Goal: Information Seeking & Learning: Learn about a topic

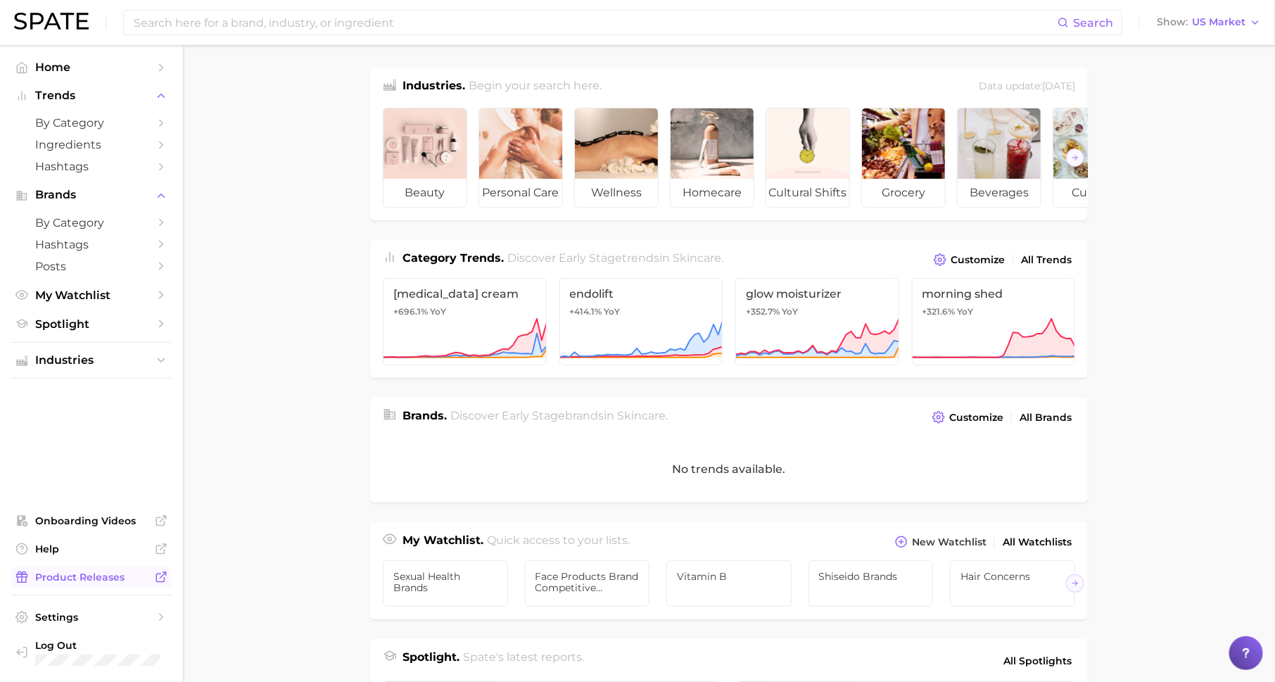
click at [159, 574] on icon "Sidebar" at bounding box center [160, 578] width 8 height 8
click at [111, 118] on span "by Category" at bounding box center [91, 122] width 113 height 13
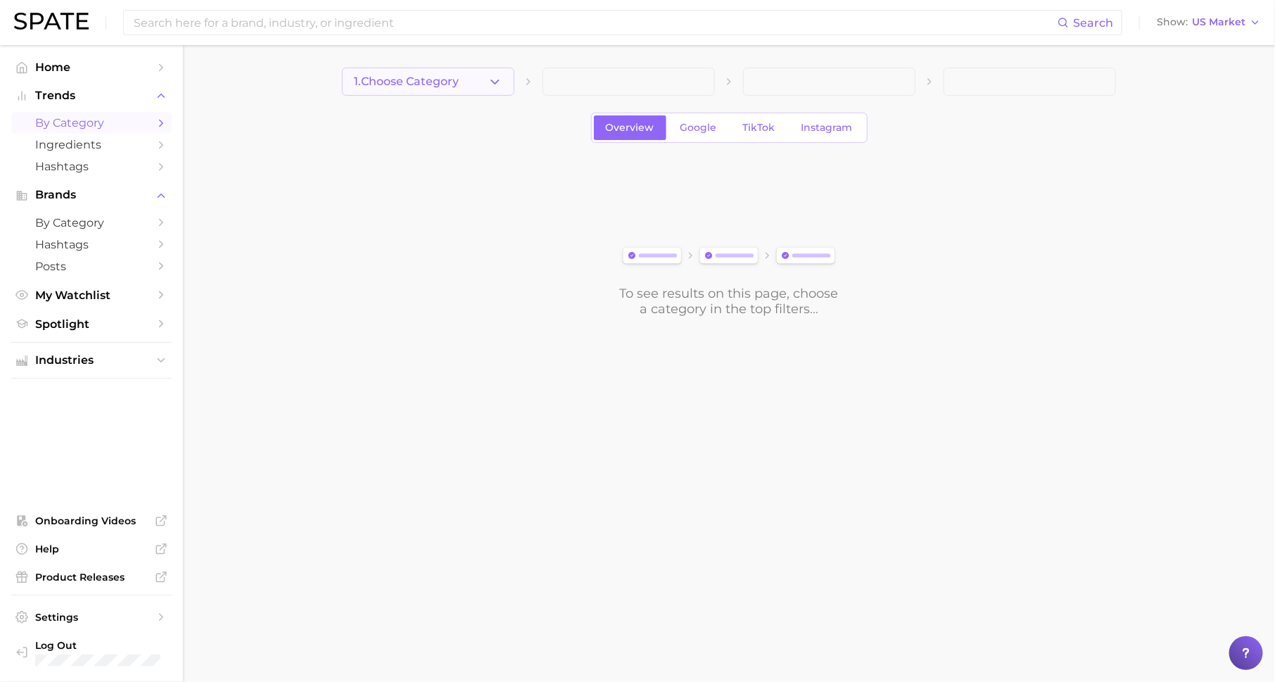
click at [461, 94] on button "1. Choose Category" at bounding box center [428, 82] width 172 height 28
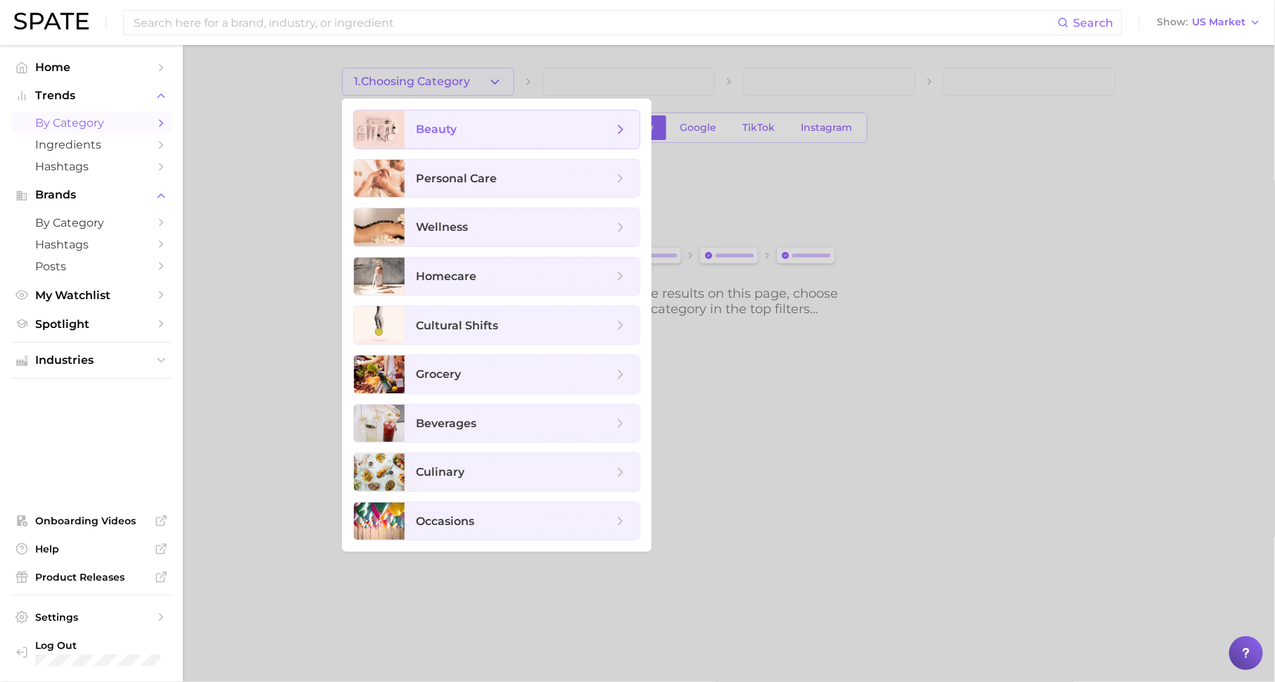
click at [488, 126] on span "beauty" at bounding box center [514, 129] width 197 height 15
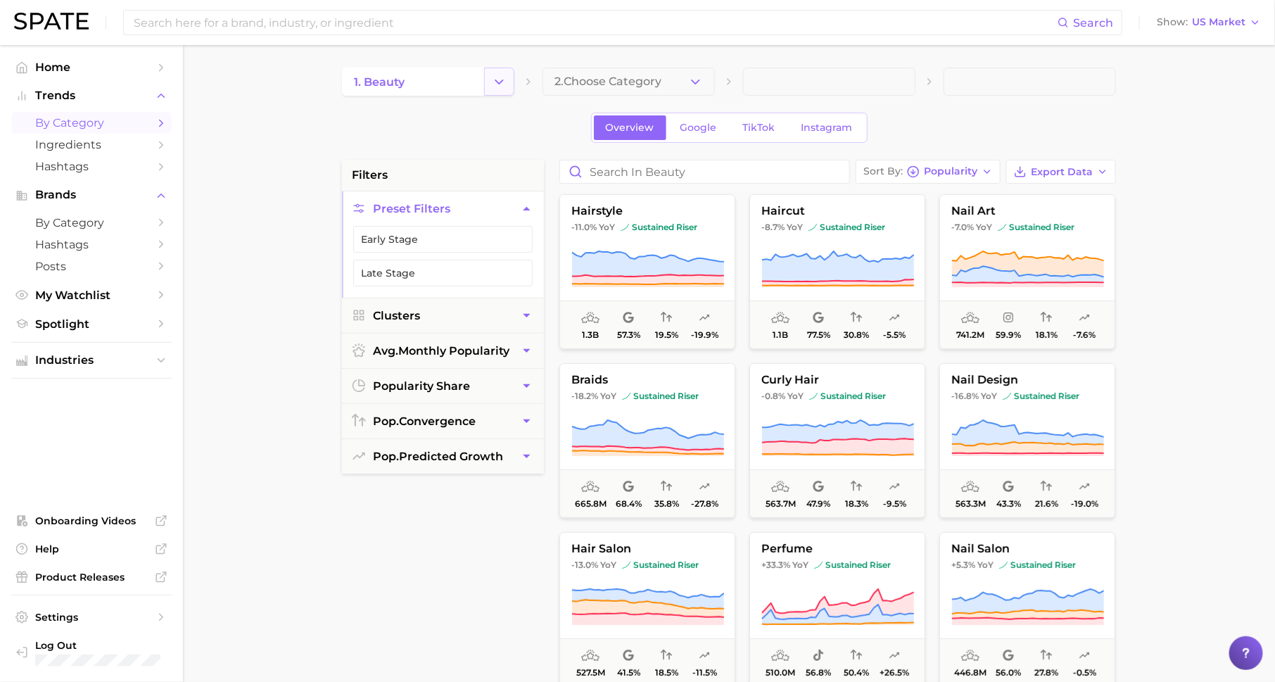
click at [503, 78] on icon "Change Category" at bounding box center [499, 82] width 15 height 15
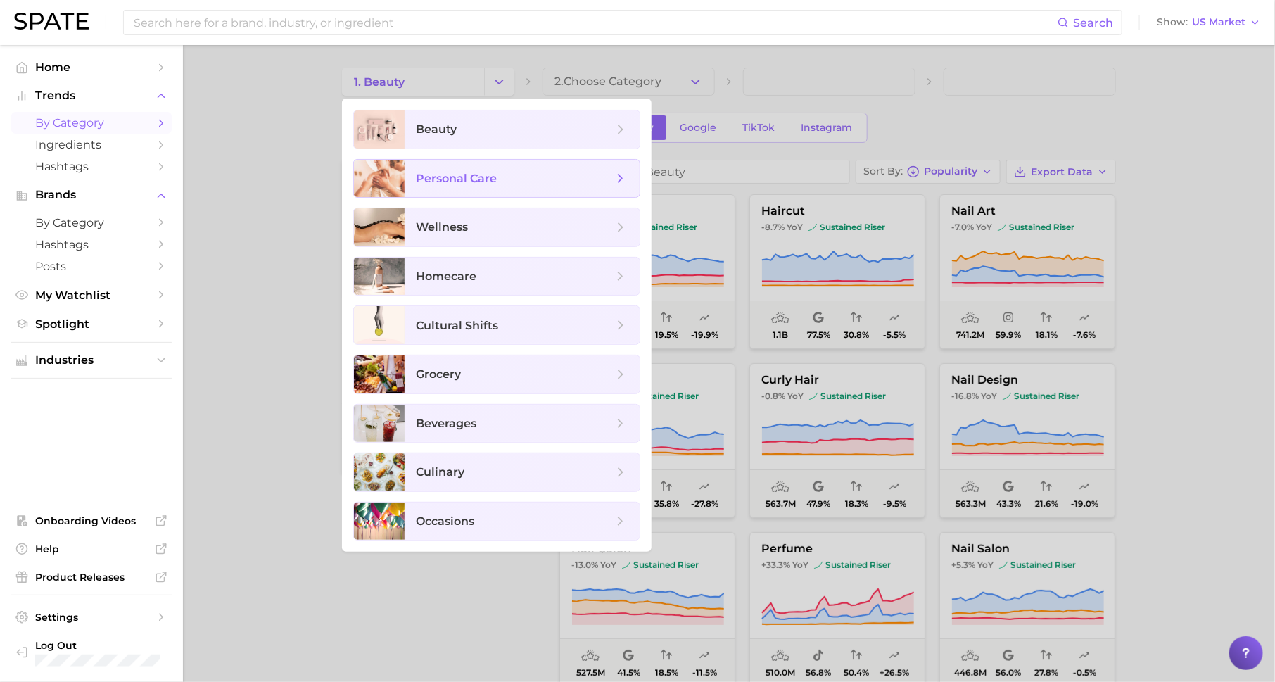
click at [496, 189] on span "personal care" at bounding box center [522, 179] width 235 height 38
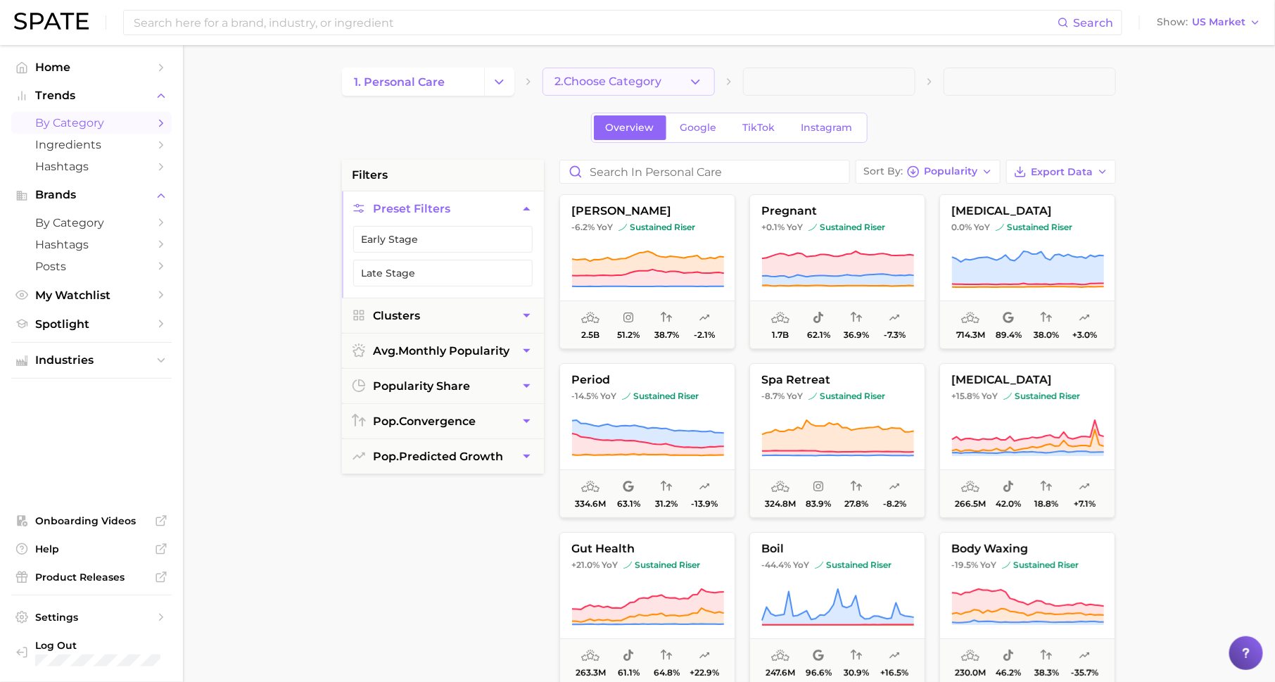
click at [694, 84] on icon "button" at bounding box center [695, 82] width 15 height 15
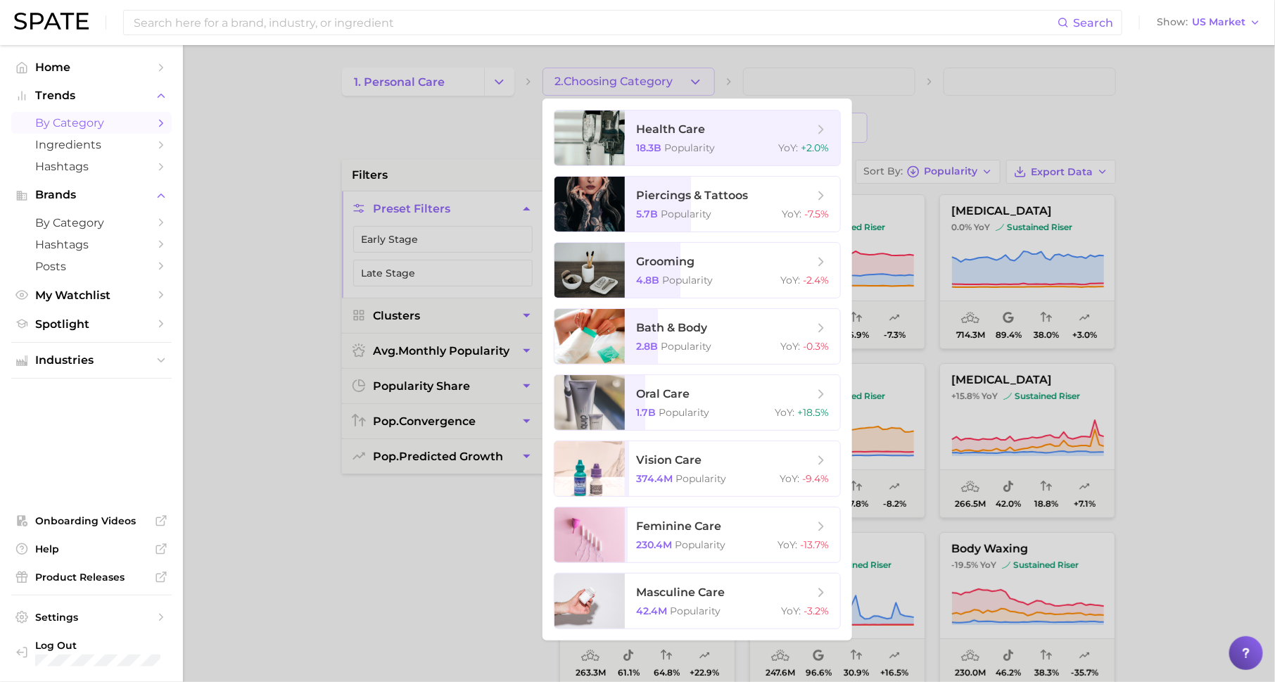
click at [501, 82] on div at bounding box center [637, 341] width 1275 height 682
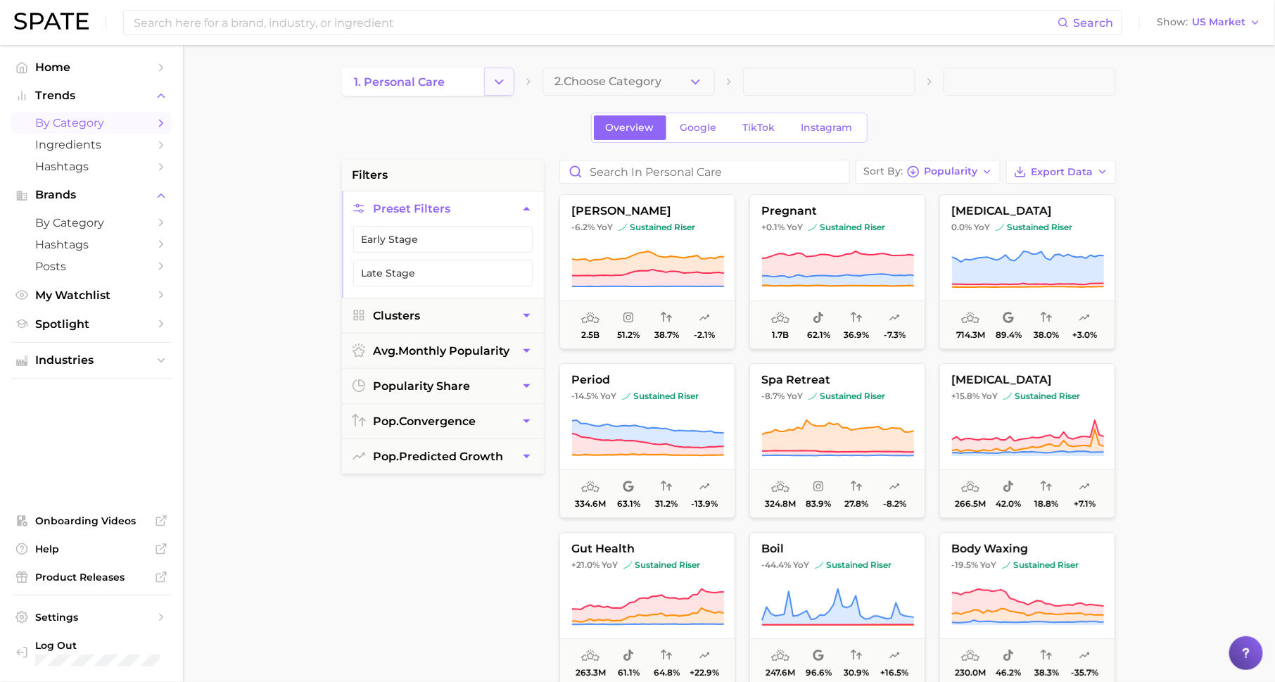
click at [494, 82] on icon "Change Category" at bounding box center [499, 82] width 15 height 15
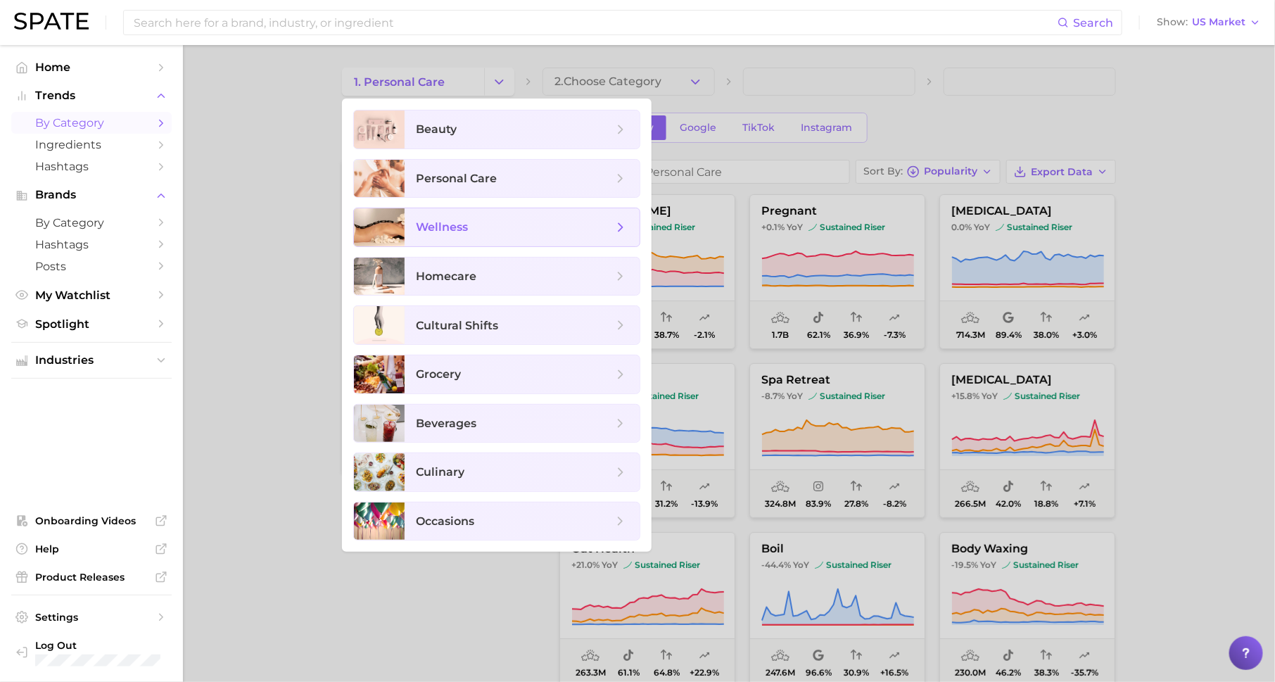
click at [484, 232] on span "wellness" at bounding box center [514, 227] width 197 height 15
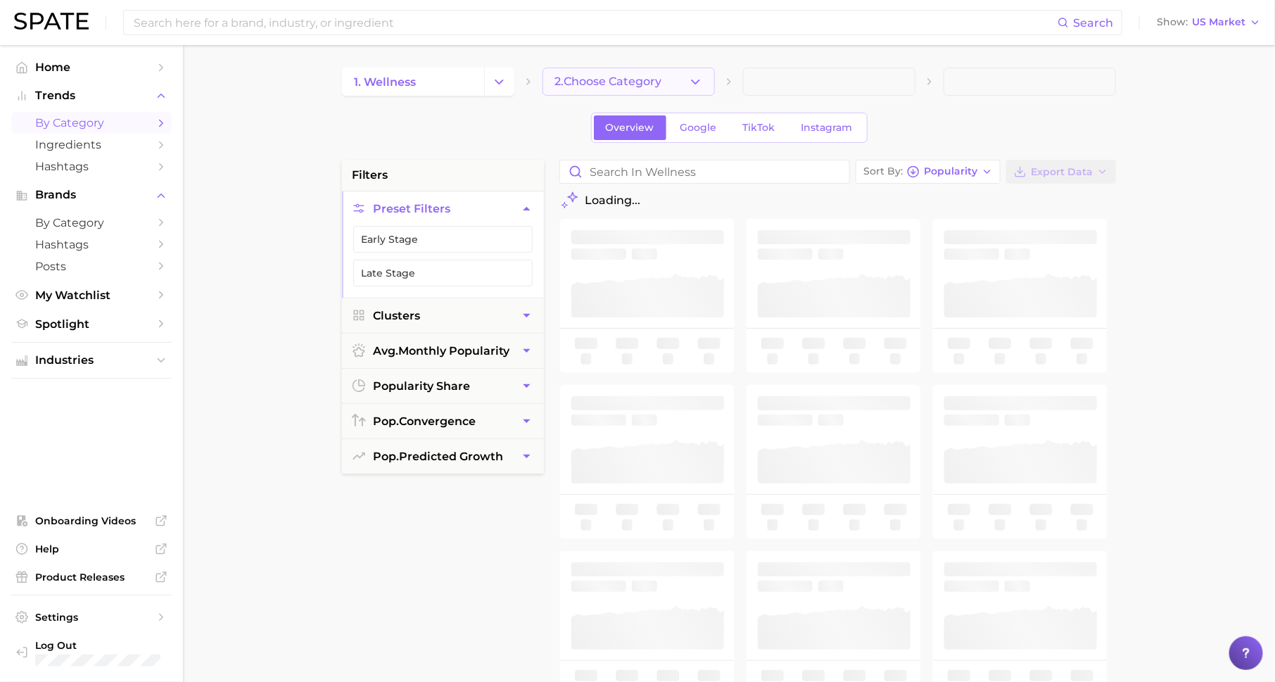
click at [697, 79] on icon "button" at bounding box center [695, 82] width 15 height 15
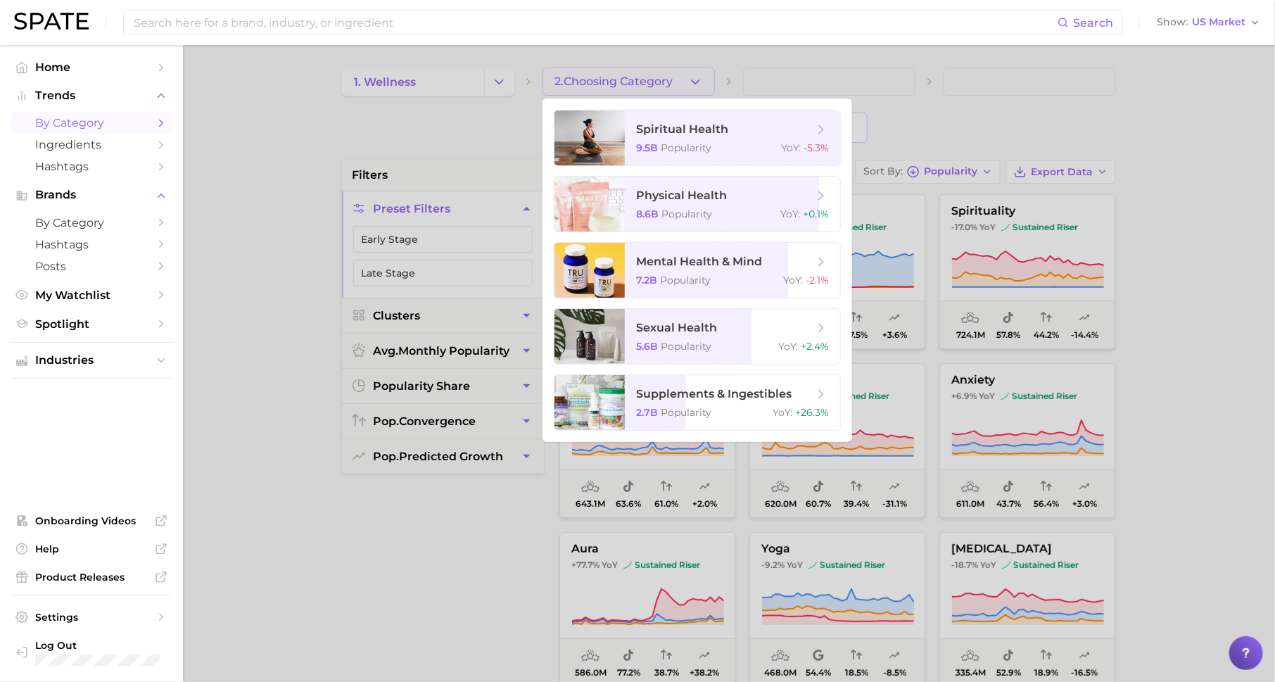
click at [489, 89] on div at bounding box center [637, 341] width 1275 height 682
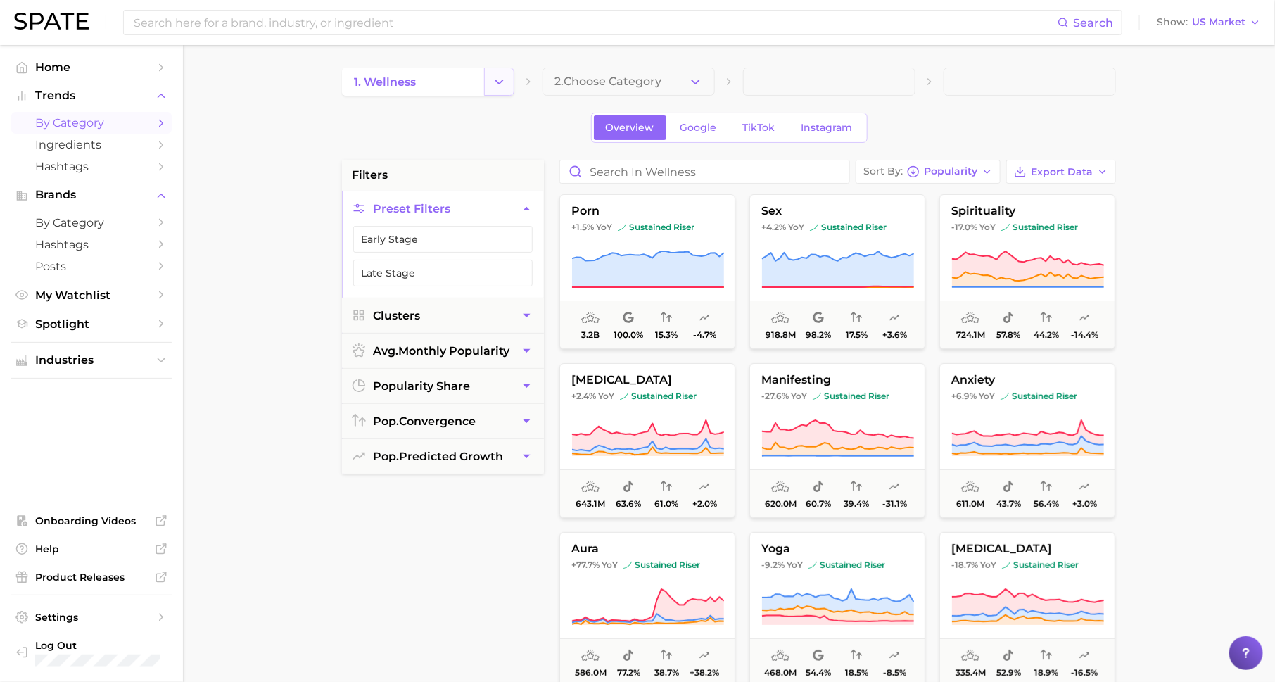
click at [503, 89] on icon "Change Category" at bounding box center [499, 82] width 15 height 15
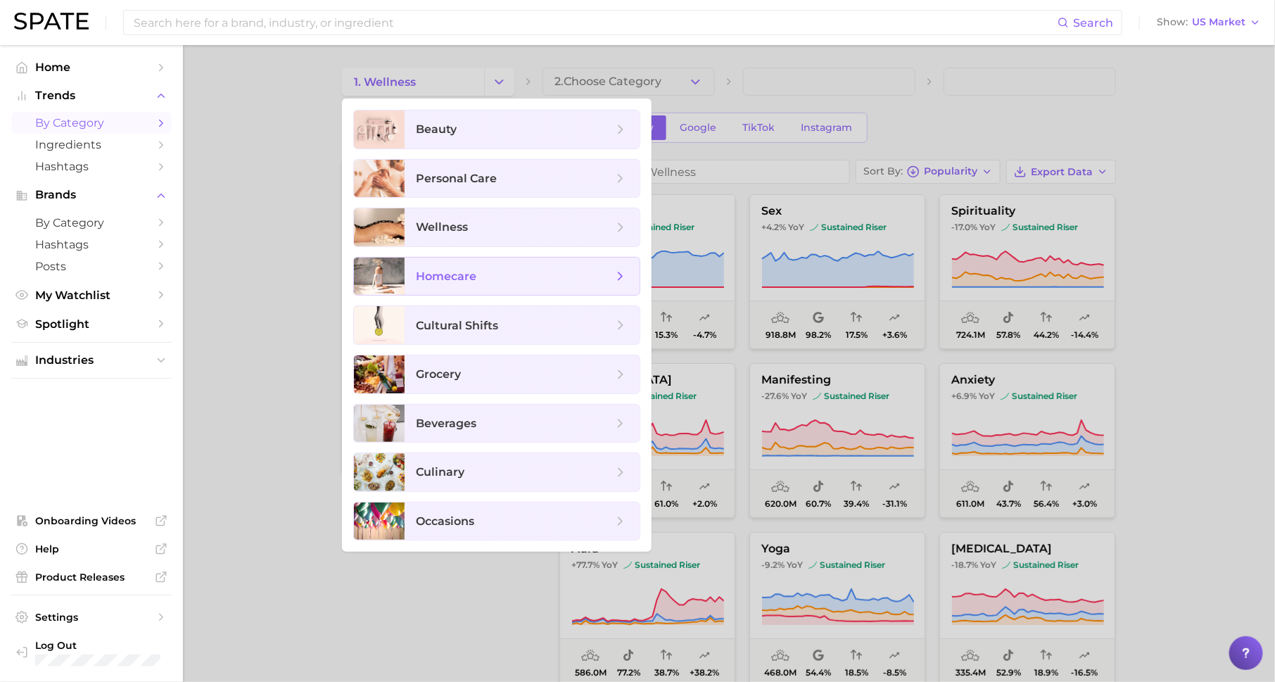
click at [501, 272] on span "homecare" at bounding box center [514, 276] width 197 height 15
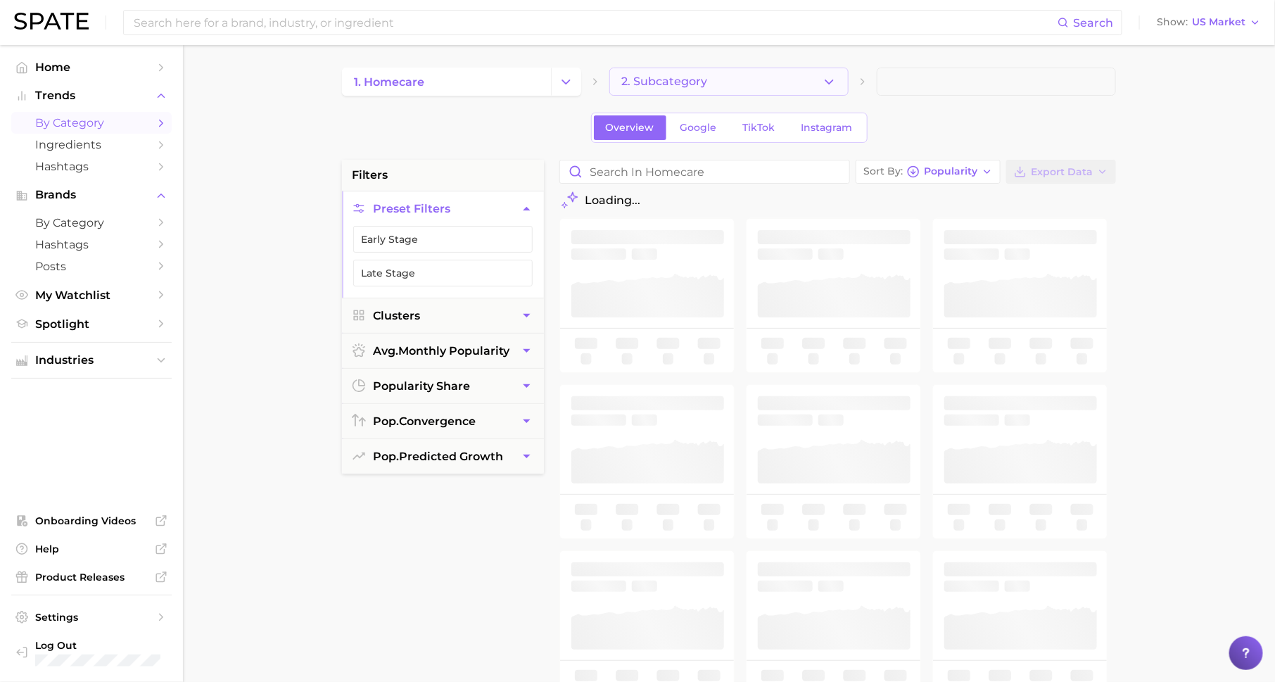
click at [662, 75] on span "2. Subcategory" at bounding box center [664, 81] width 86 height 13
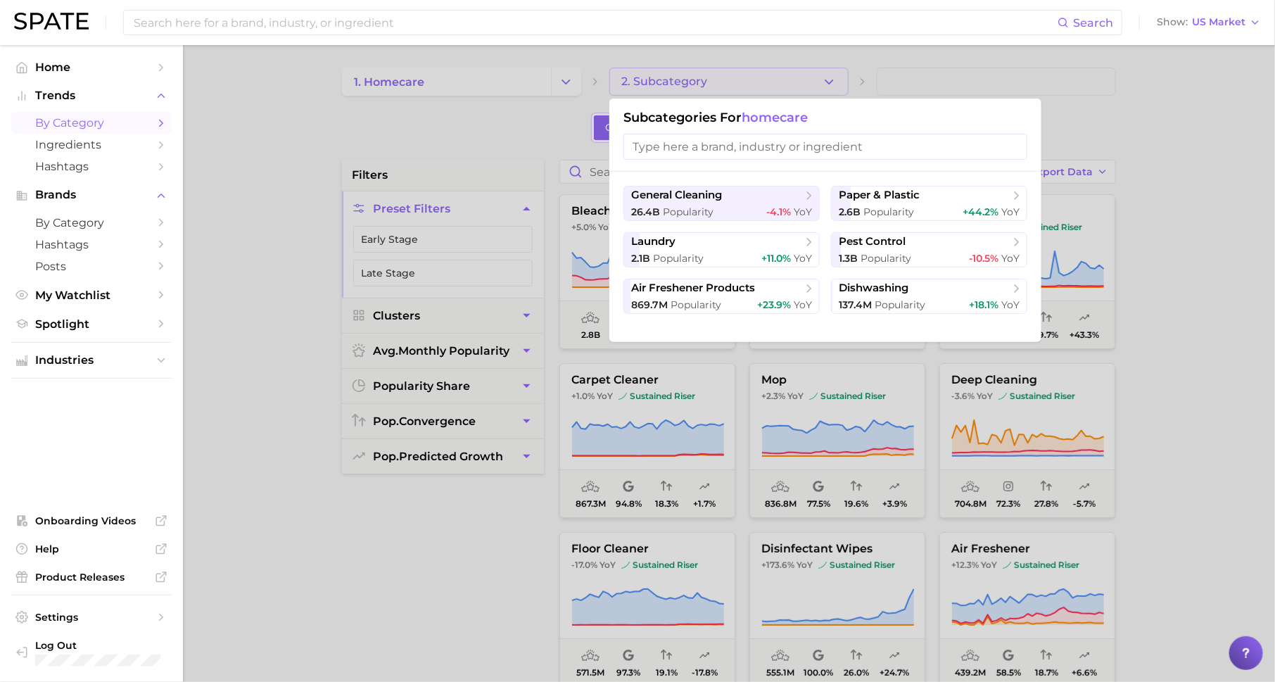
click at [545, 89] on div at bounding box center [637, 341] width 1275 height 682
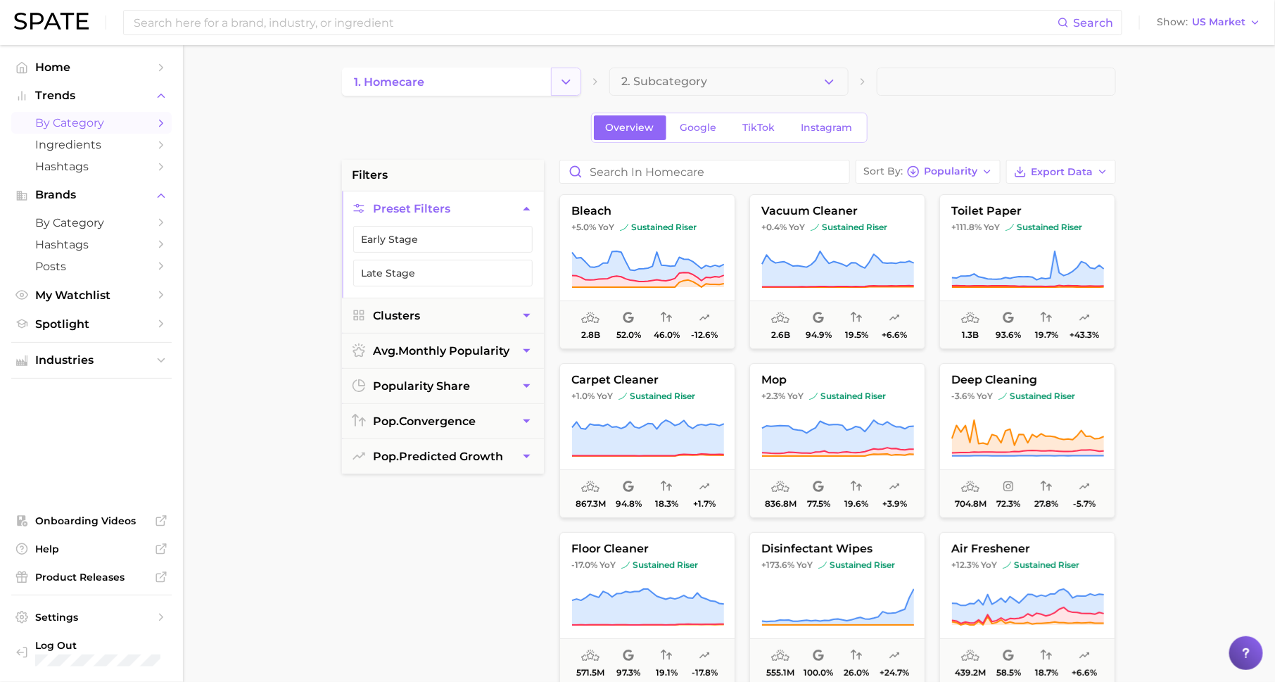
click at [564, 80] on icon "Change Category" at bounding box center [566, 82] width 15 height 15
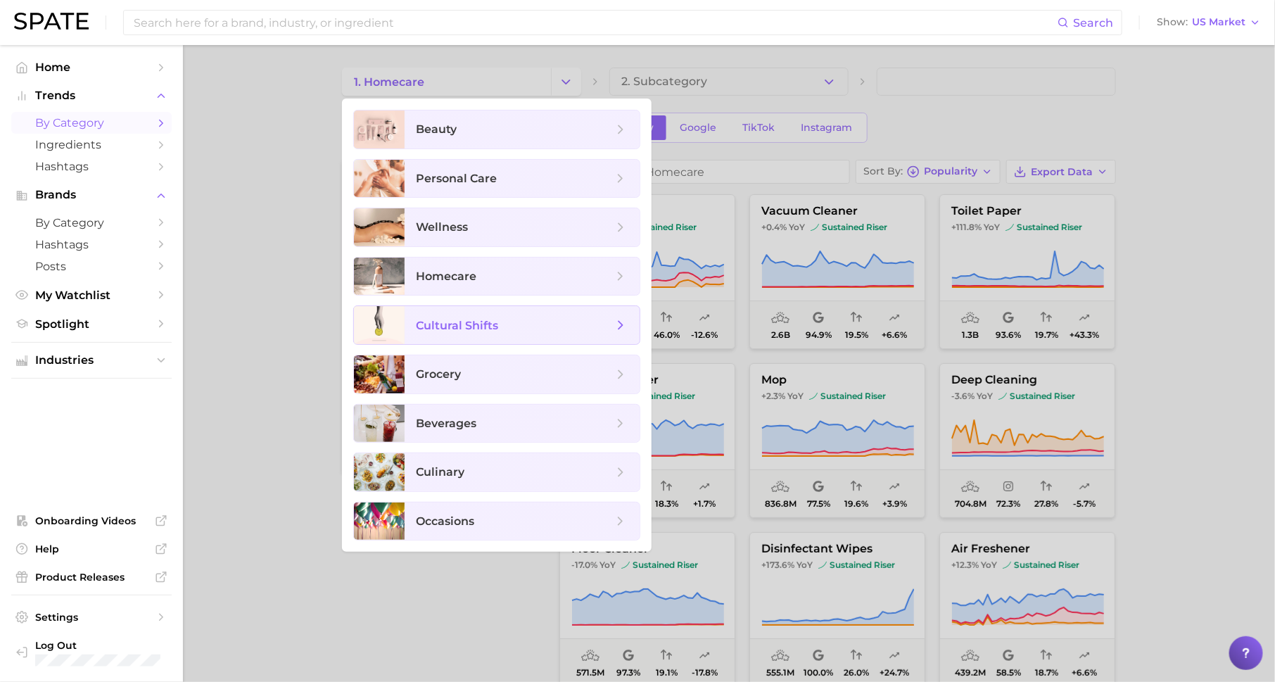
click at [502, 336] on span "cultural shifts" at bounding box center [522, 325] width 235 height 38
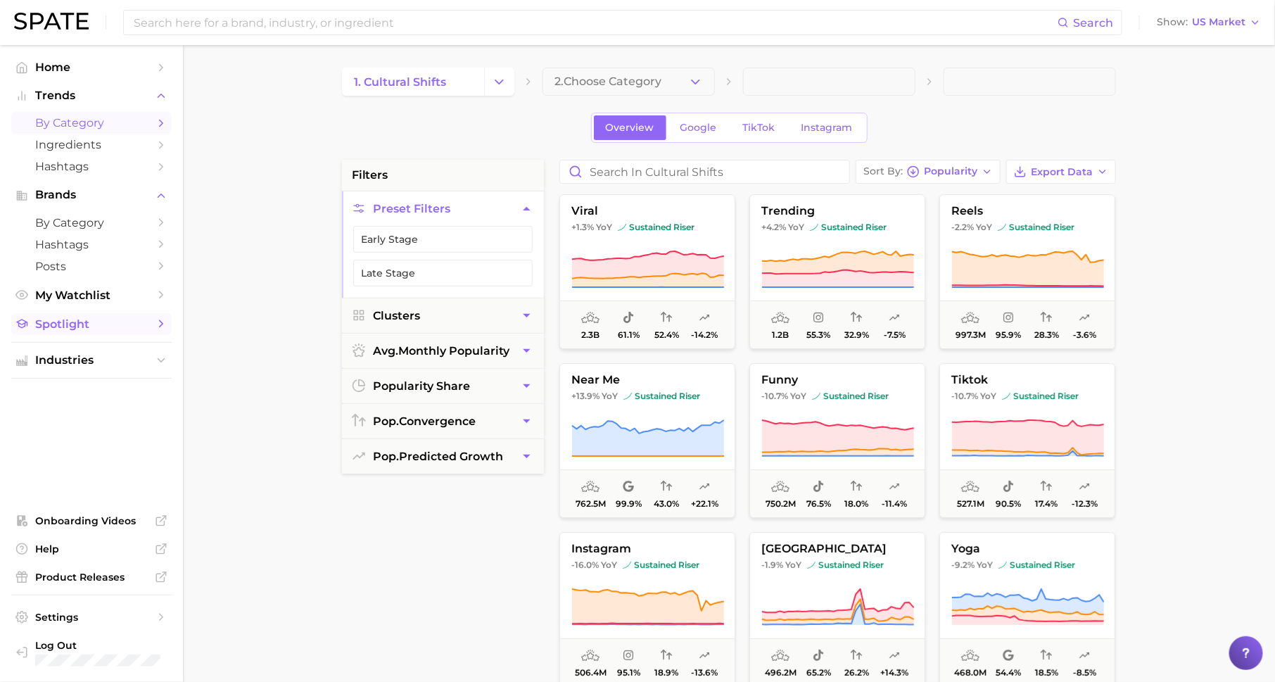
click at [127, 329] on span "Spotlight" at bounding box center [91, 323] width 113 height 13
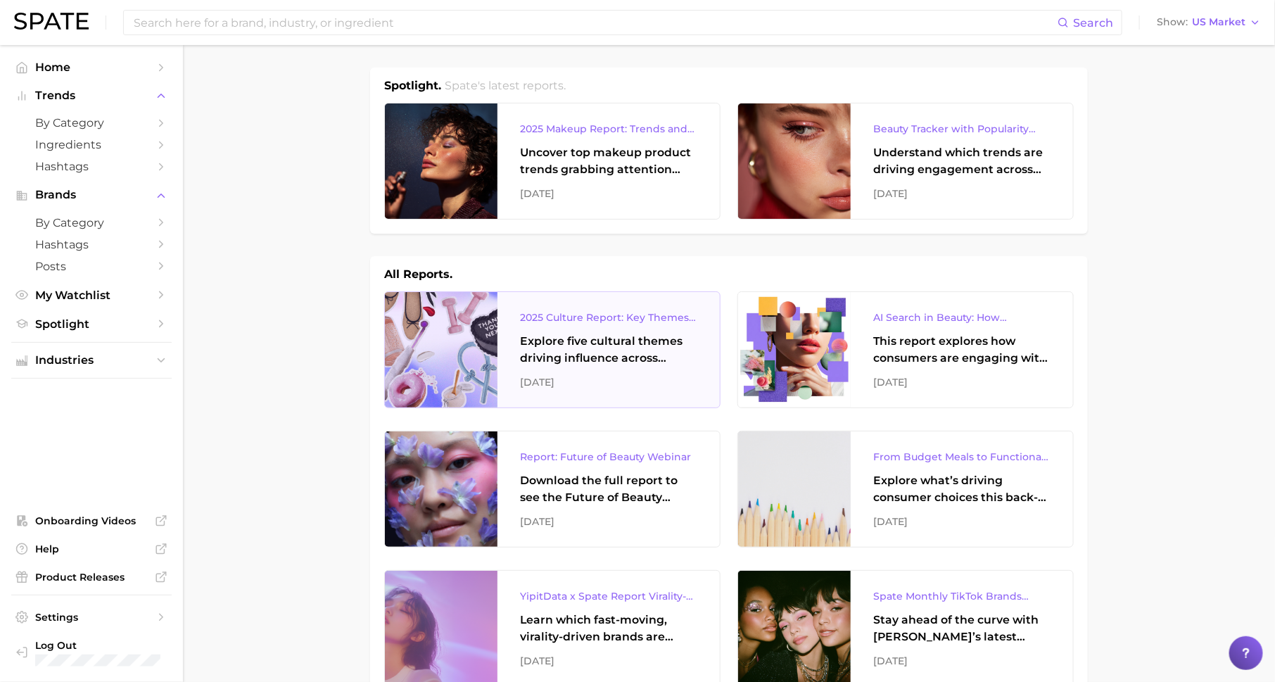
click at [634, 360] on div "Explore five cultural themes driving influence across beauty, food, and pop cul…" at bounding box center [608, 350] width 177 height 34
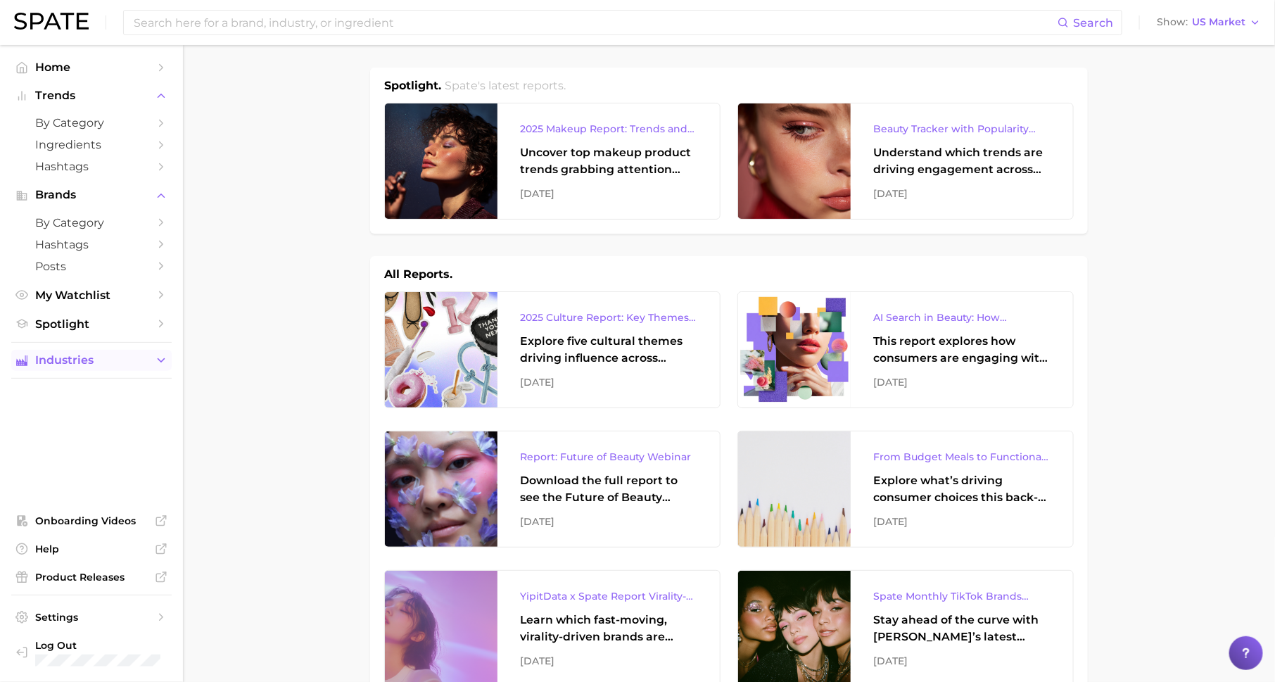
click at [144, 359] on span "Industries" at bounding box center [91, 360] width 113 height 13
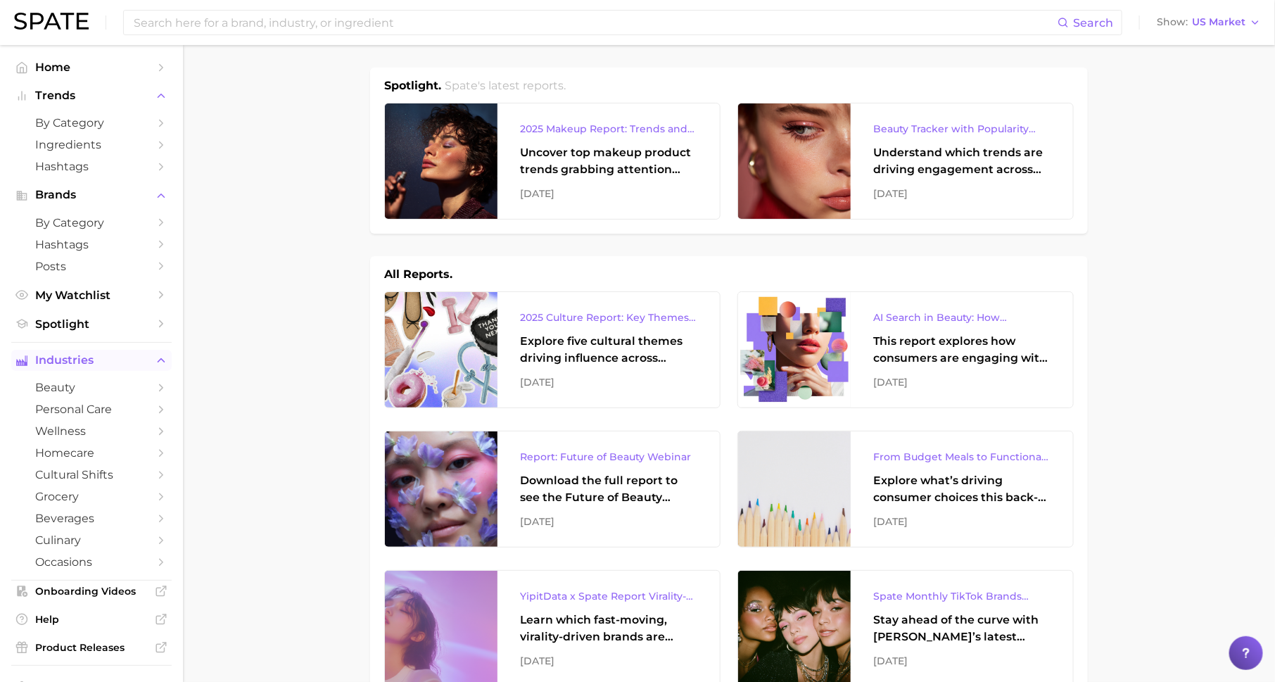
scroll to position [74, 0]
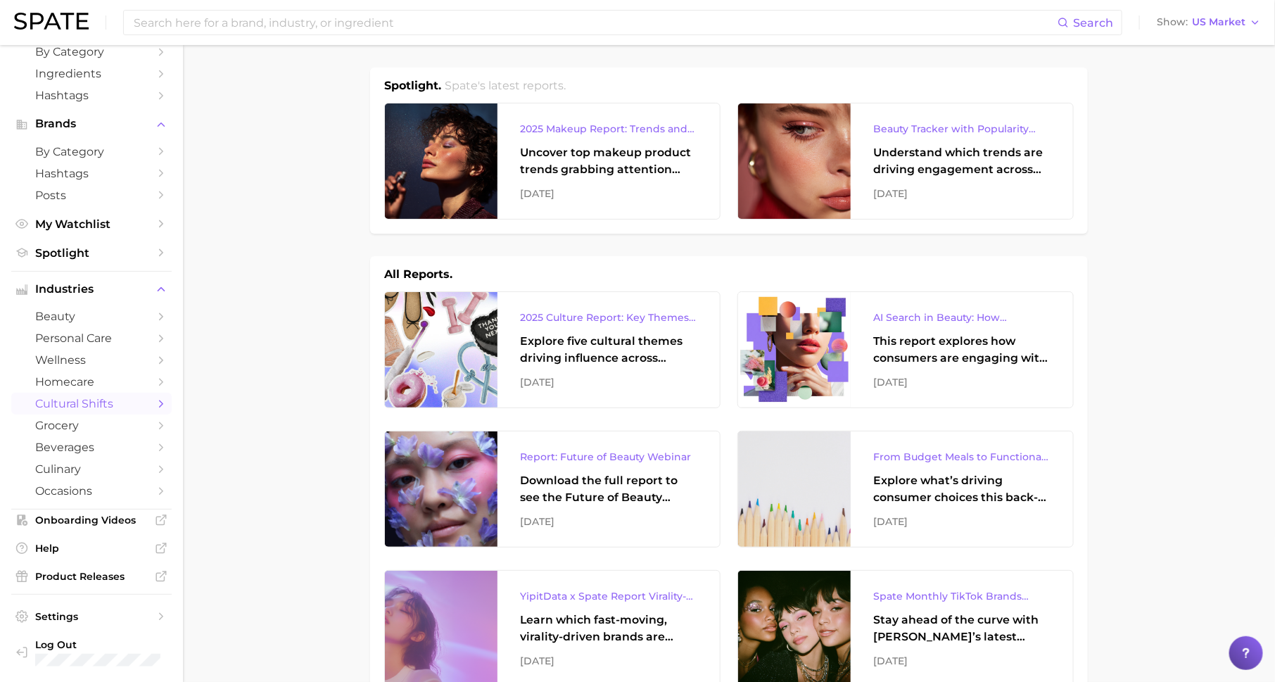
click at [144, 400] on span "cultural shifts" at bounding box center [91, 403] width 113 height 13
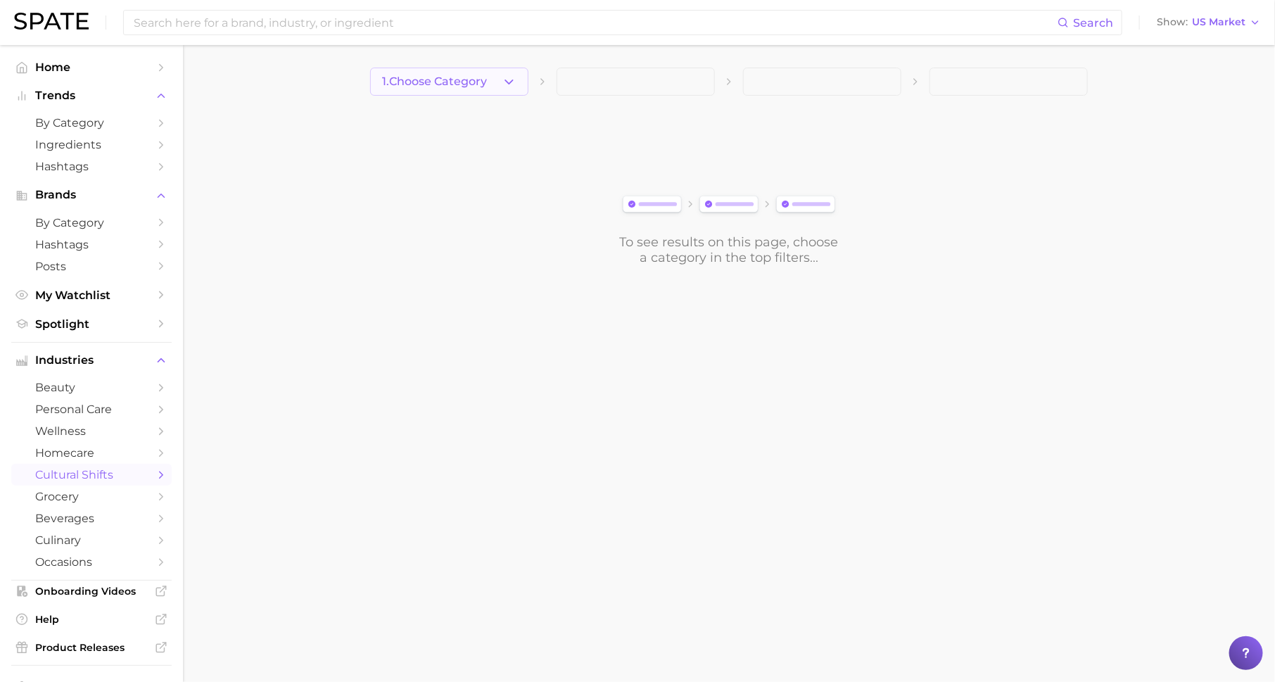
click at [481, 80] on span "1. Choose Category" at bounding box center [434, 81] width 105 height 13
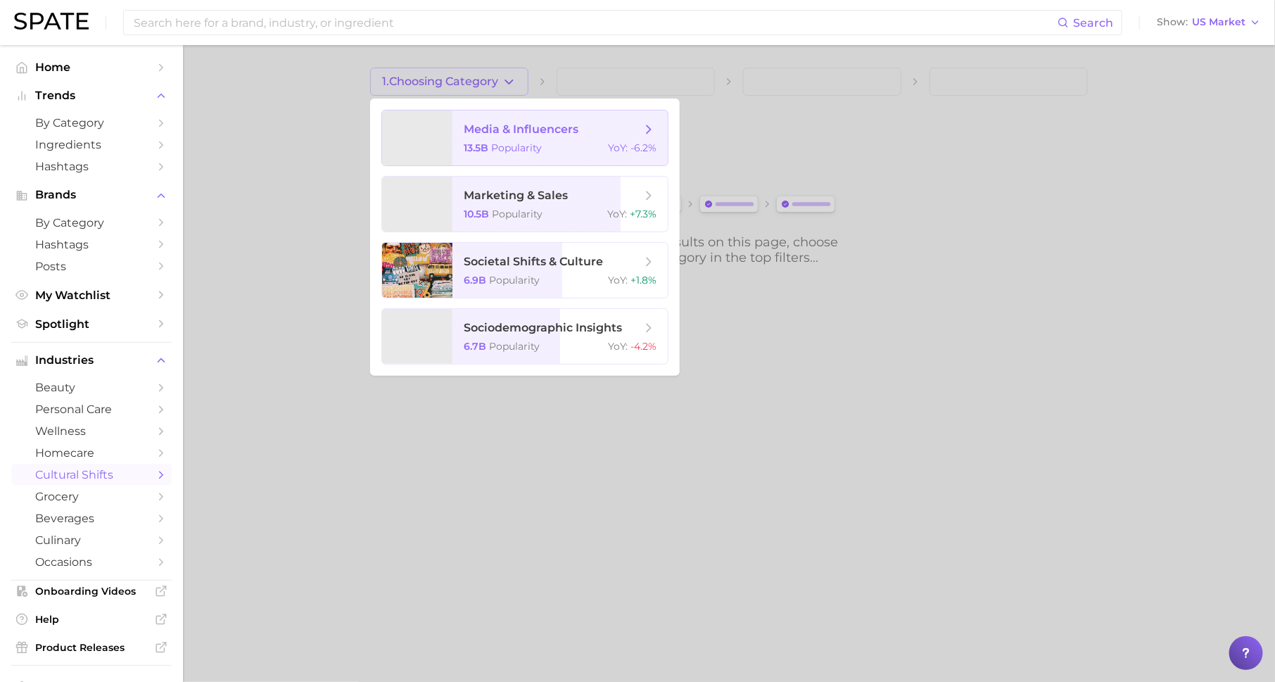
click at [505, 130] on span "media & influencers" at bounding box center [521, 128] width 115 height 13
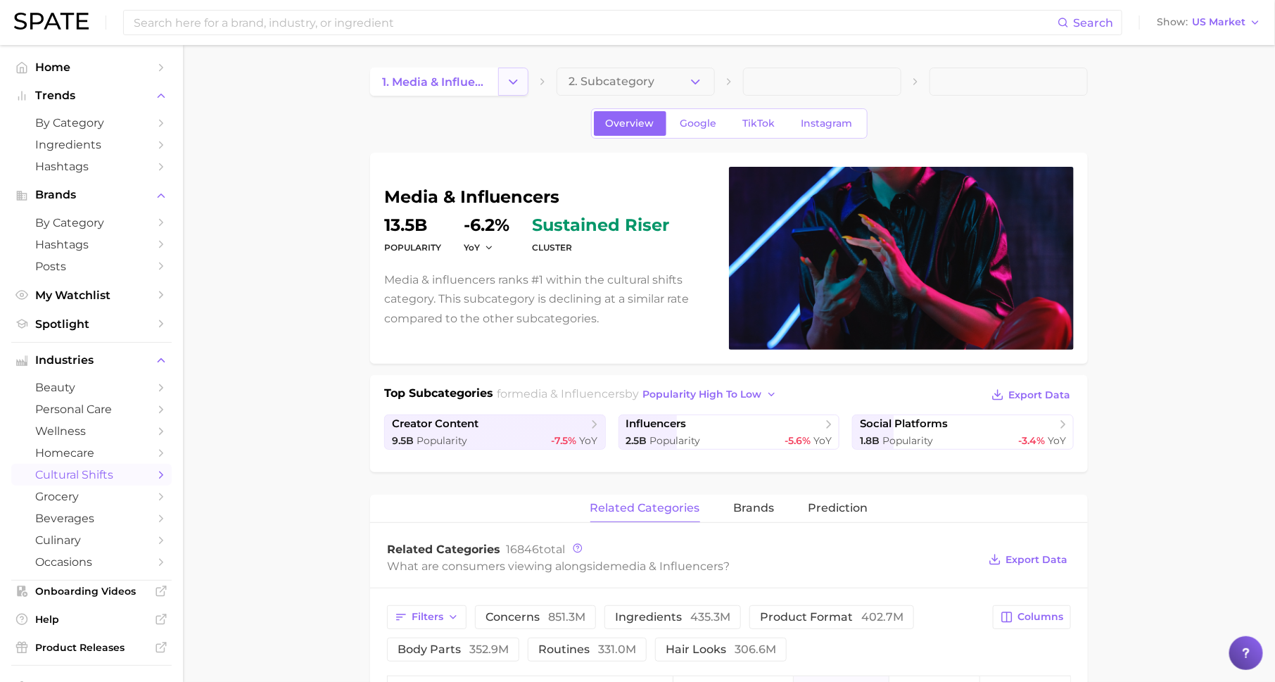
click at [517, 69] on button "Change Category" at bounding box center [513, 82] width 30 height 28
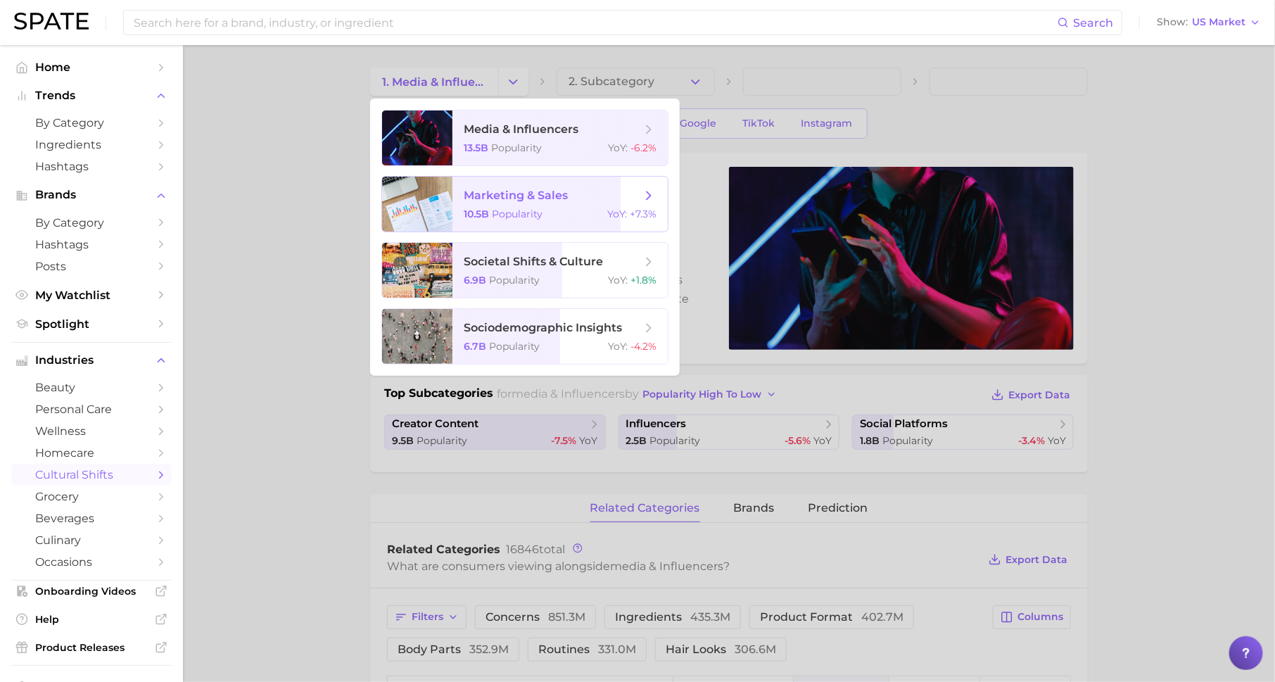
click at [524, 196] on span "marketing & sales" at bounding box center [516, 195] width 104 height 13
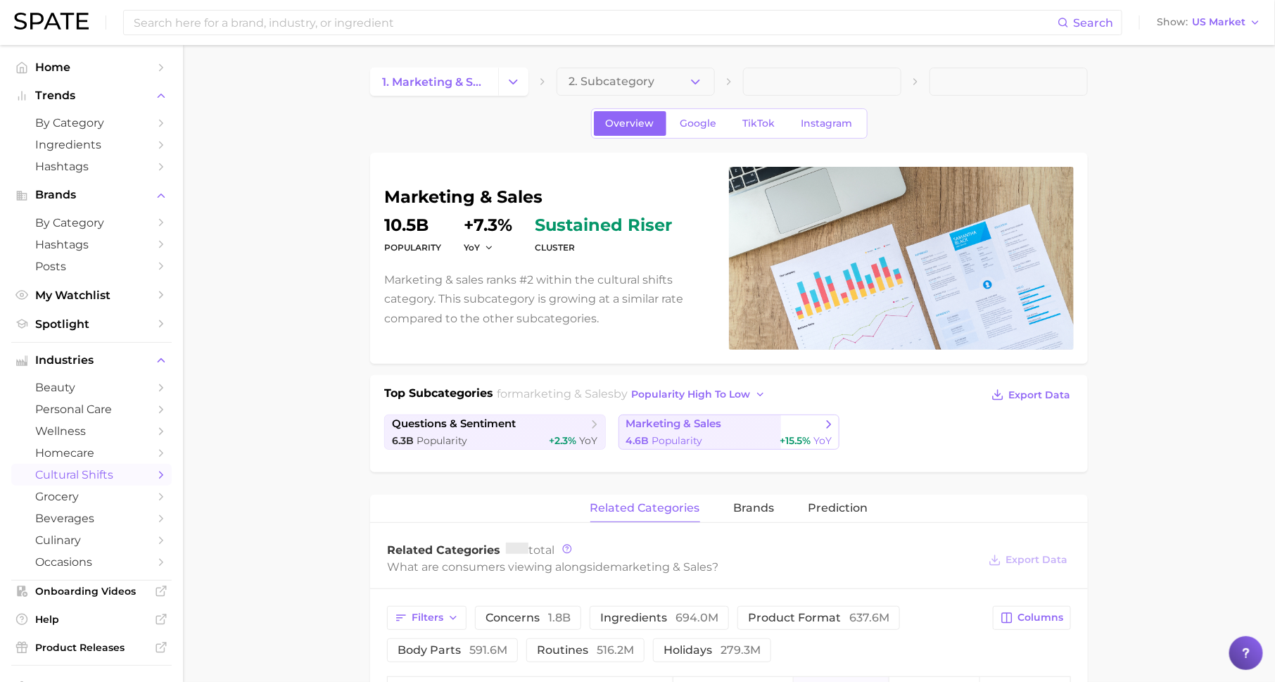
click at [687, 446] on link "marketing & sales 4.6b Popularity +15.5% YoY" at bounding box center [730, 432] width 222 height 35
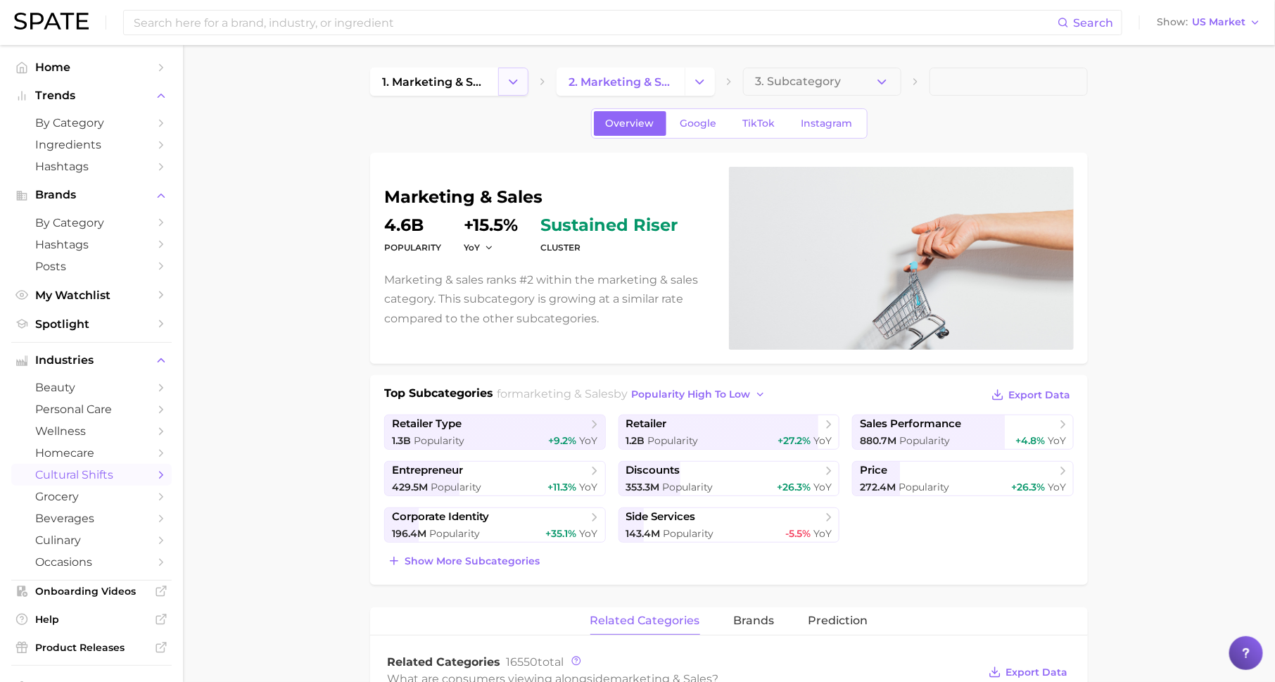
click at [514, 77] on icon "Change Category" at bounding box center [513, 82] width 15 height 15
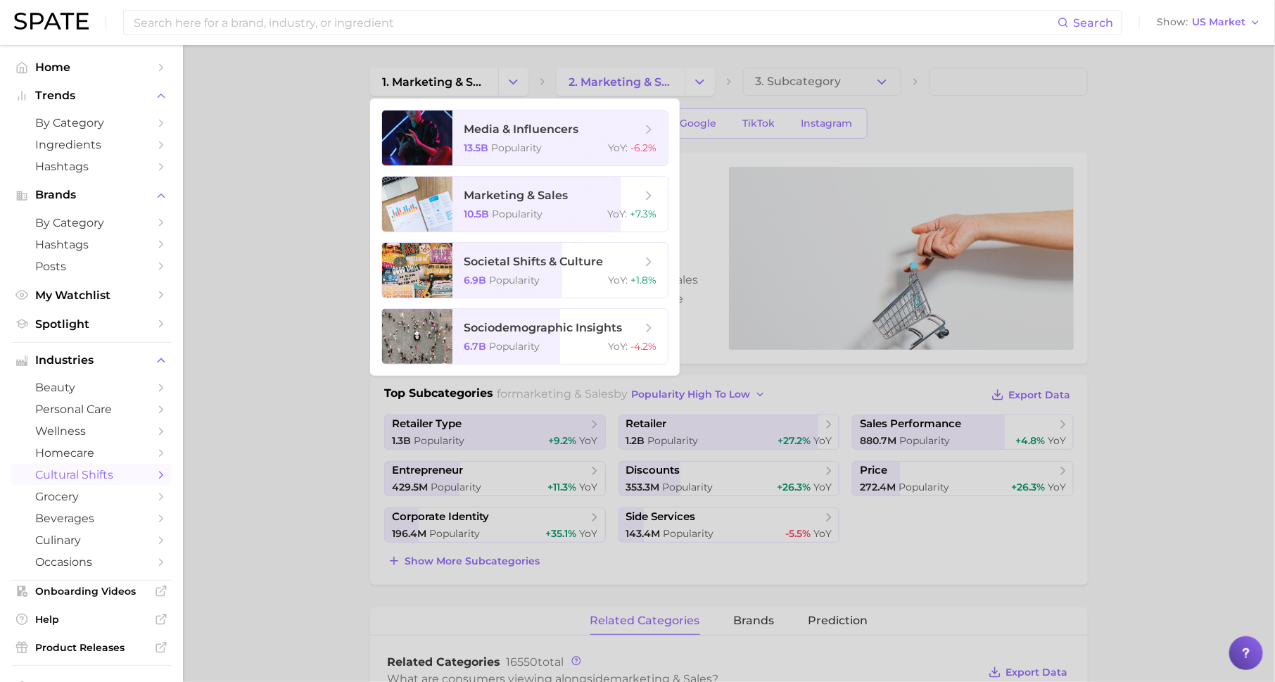
click at [811, 464] on div at bounding box center [637, 341] width 1275 height 682
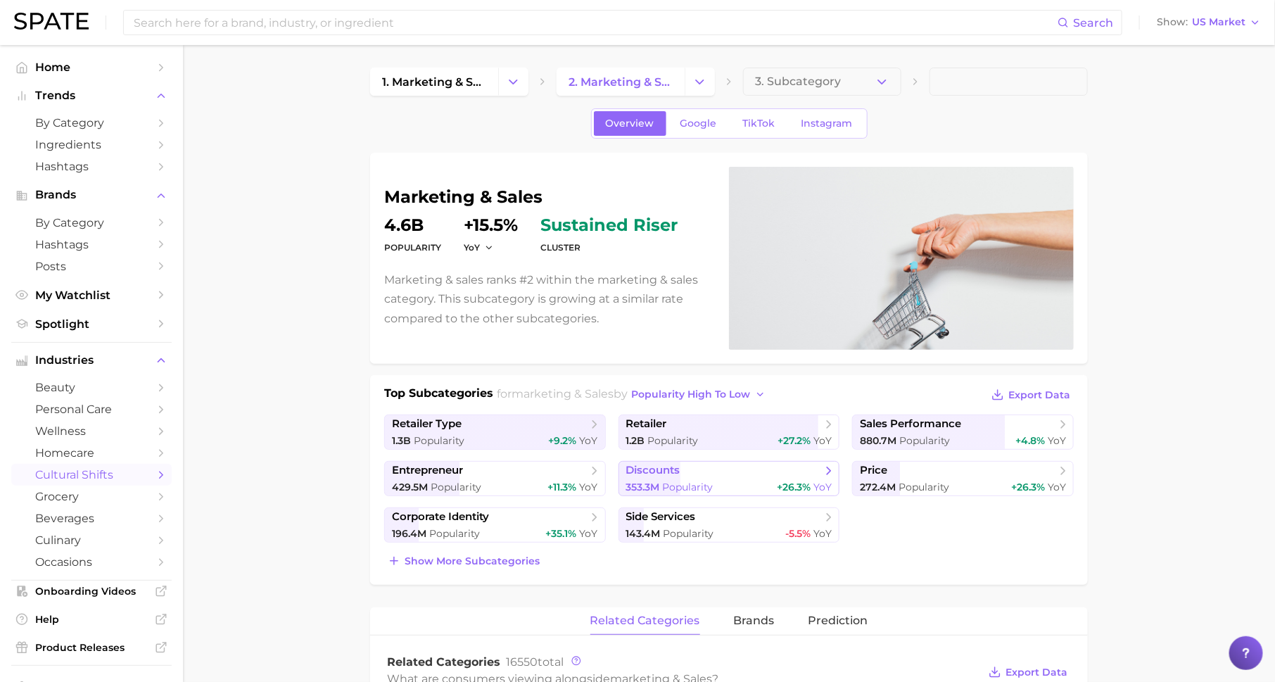
click at [788, 472] on span "discounts" at bounding box center [724, 471] width 196 height 14
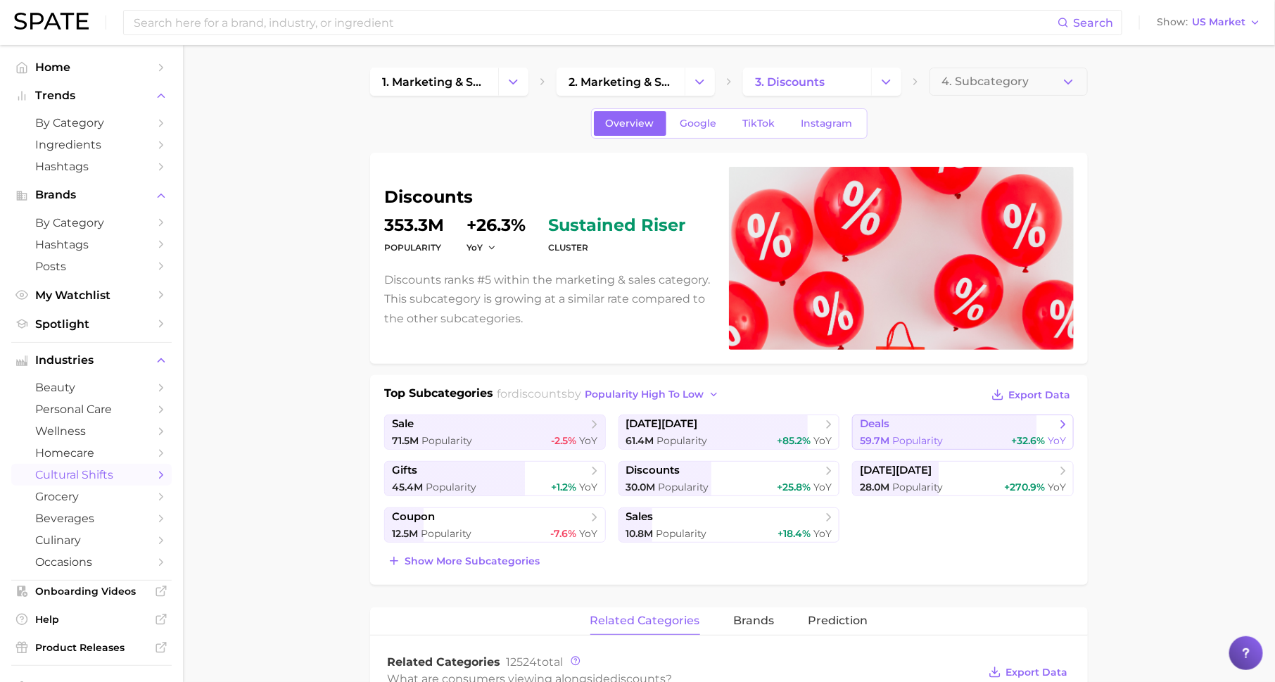
click at [901, 439] on span "Popularity" at bounding box center [917, 440] width 51 height 13
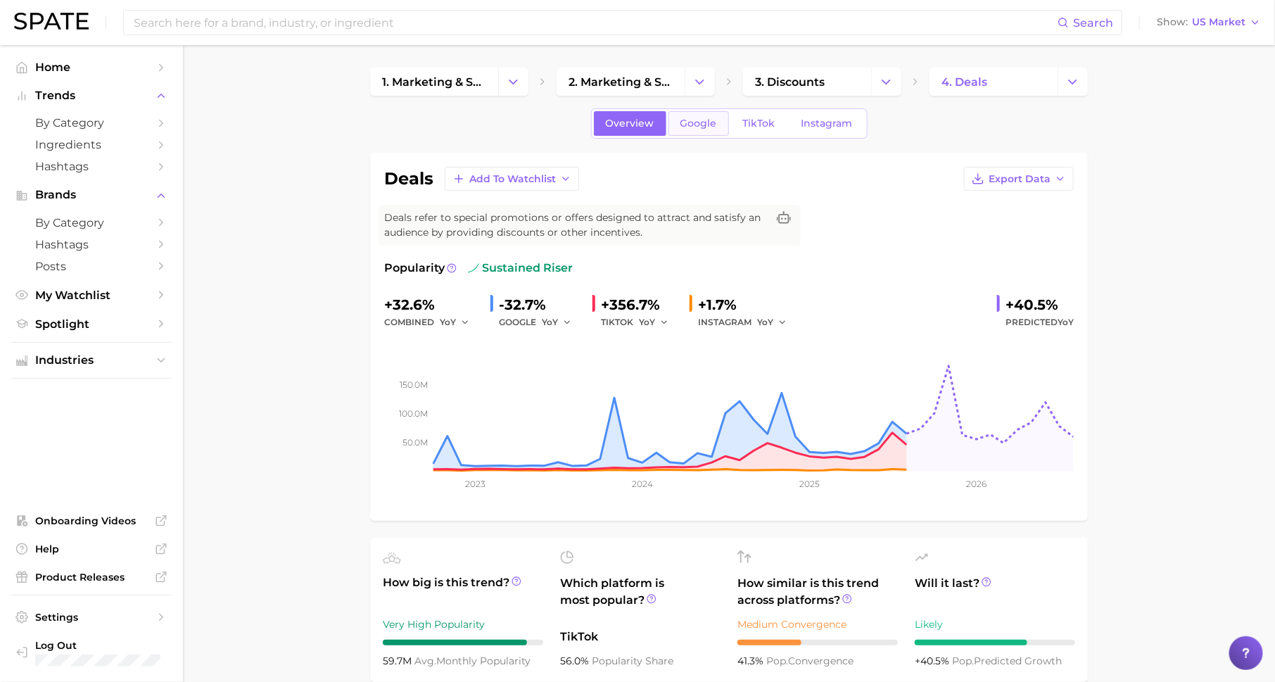
click at [690, 130] on link "Google" at bounding box center [699, 123] width 61 height 25
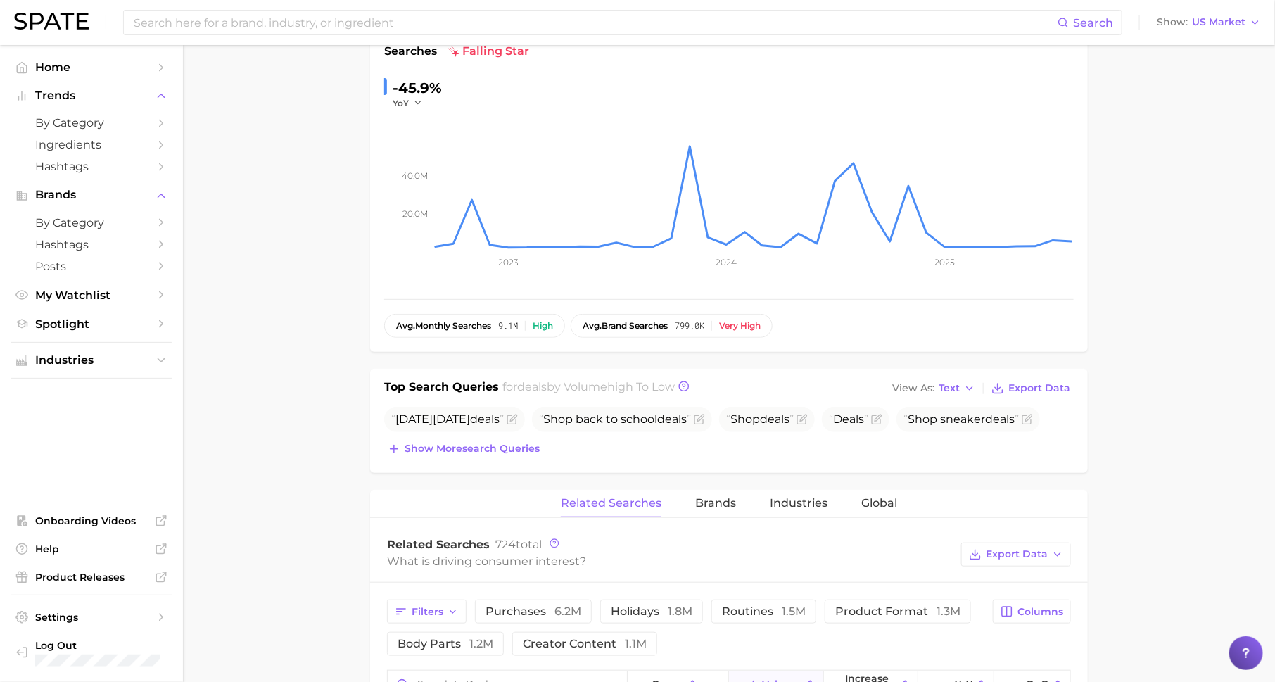
scroll to position [345, 0]
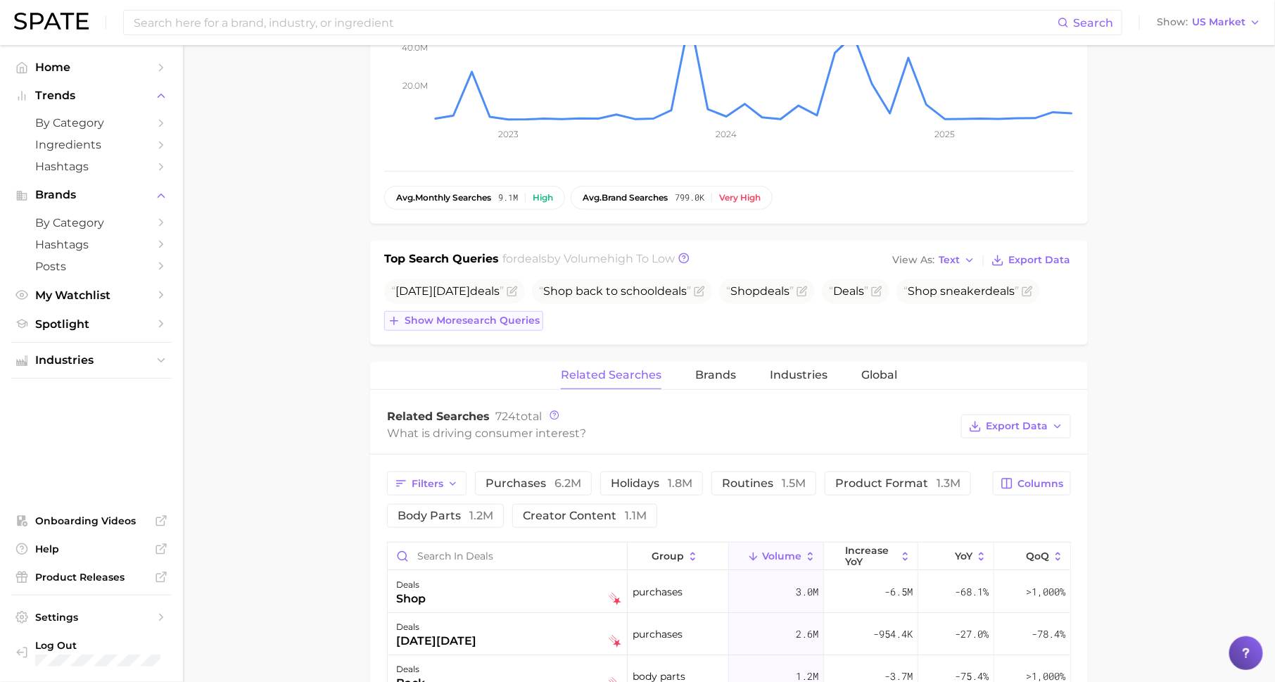
click at [474, 320] on span "Show more search queries" at bounding box center [472, 321] width 135 height 12
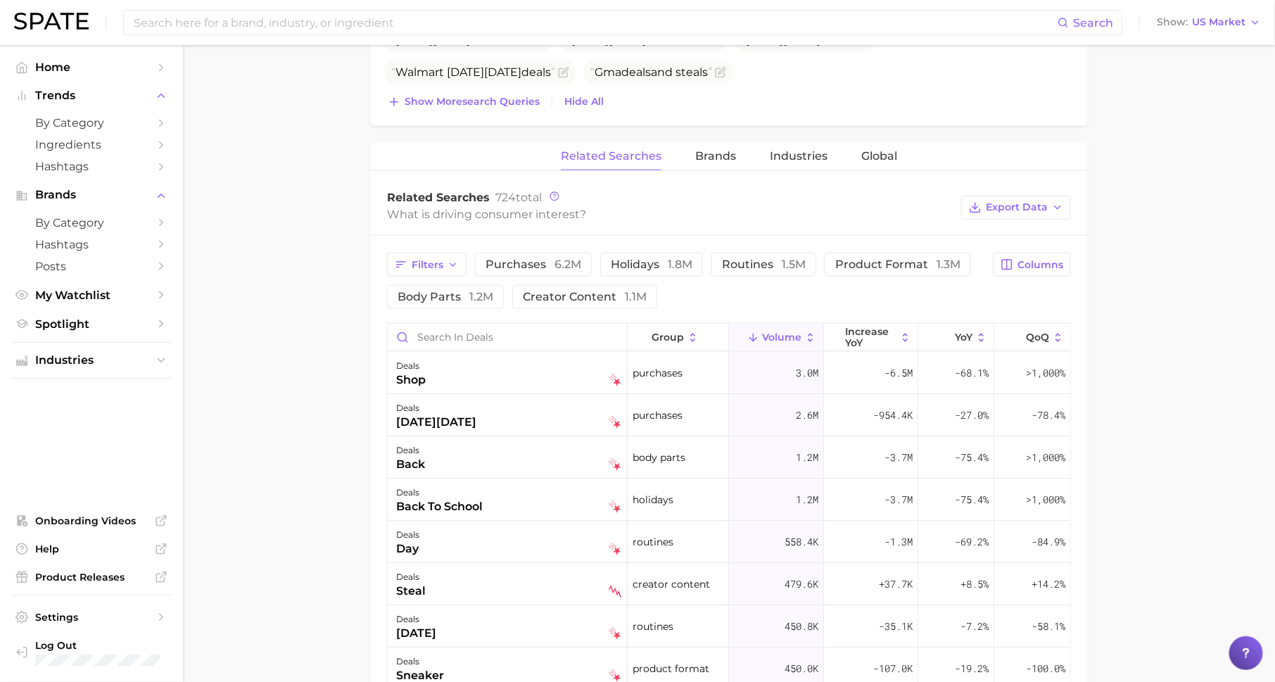
scroll to position [636, 0]
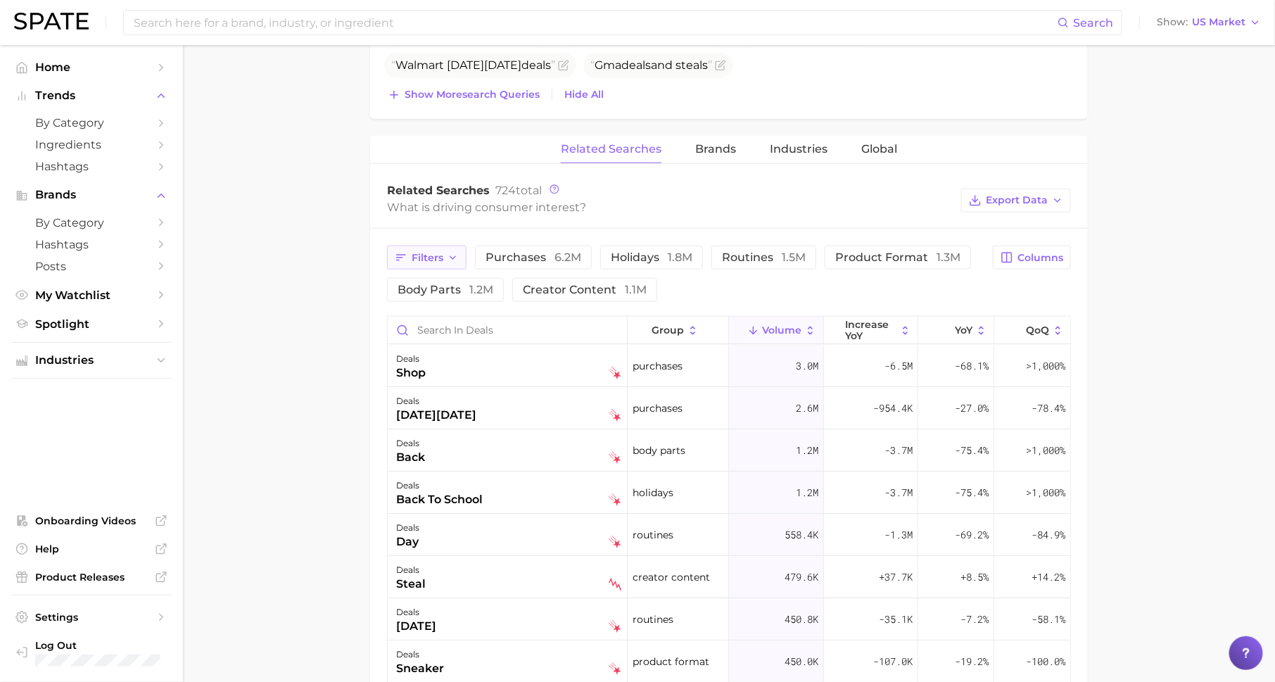
click at [438, 246] on button "Filters" at bounding box center [427, 258] width 80 height 24
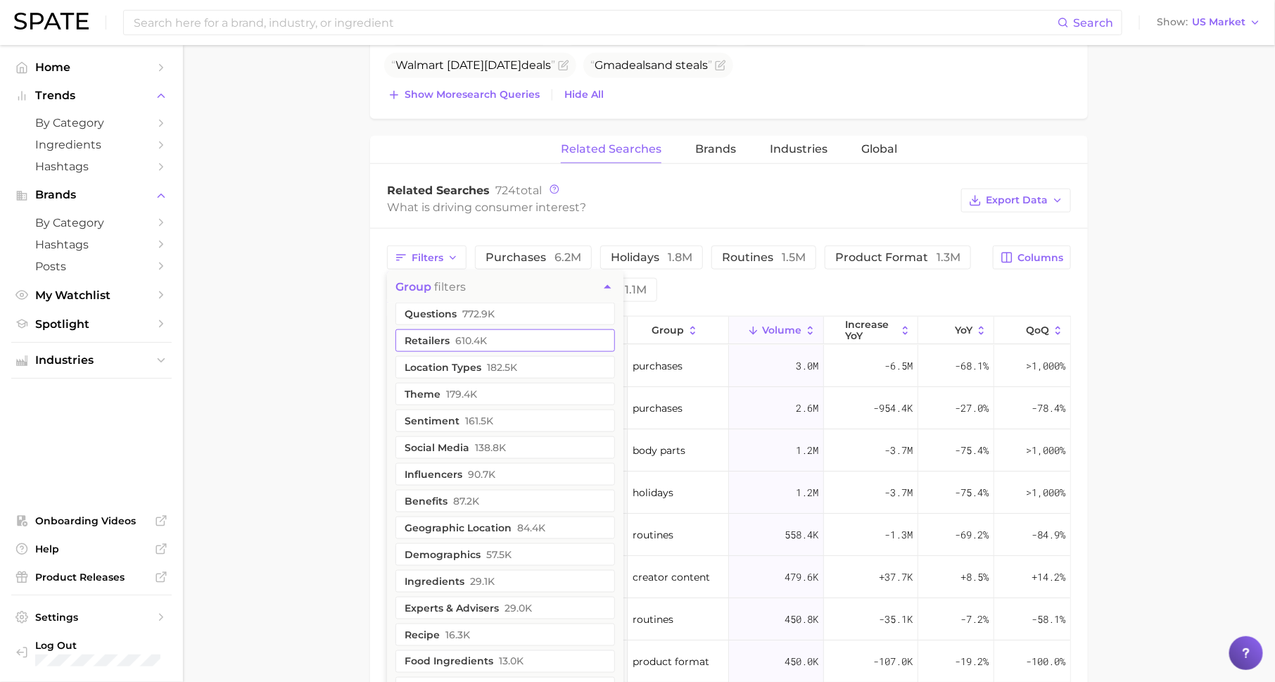
click at [450, 339] on button "retailers 610.4k" at bounding box center [506, 340] width 220 height 23
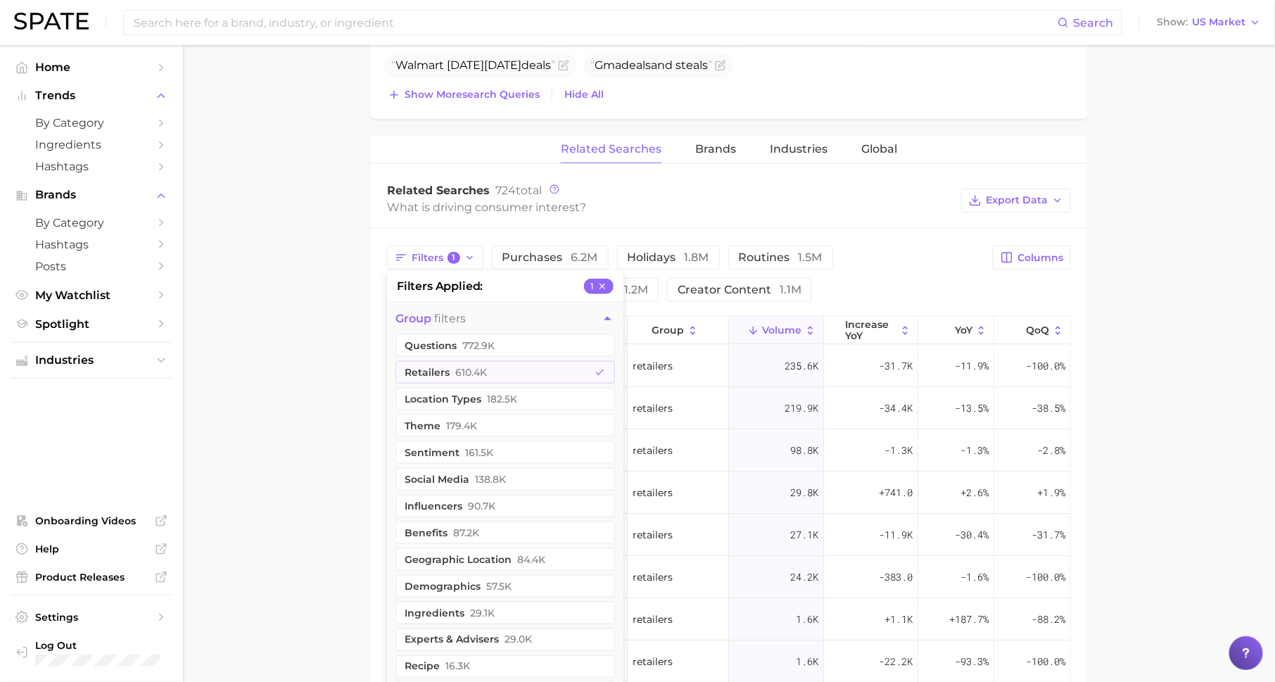
click at [348, 362] on main "1. marketing & sales 2. marketing & sales 3. discounts 4. deals Overview Google…" at bounding box center [729, 248] width 1092 height 1676
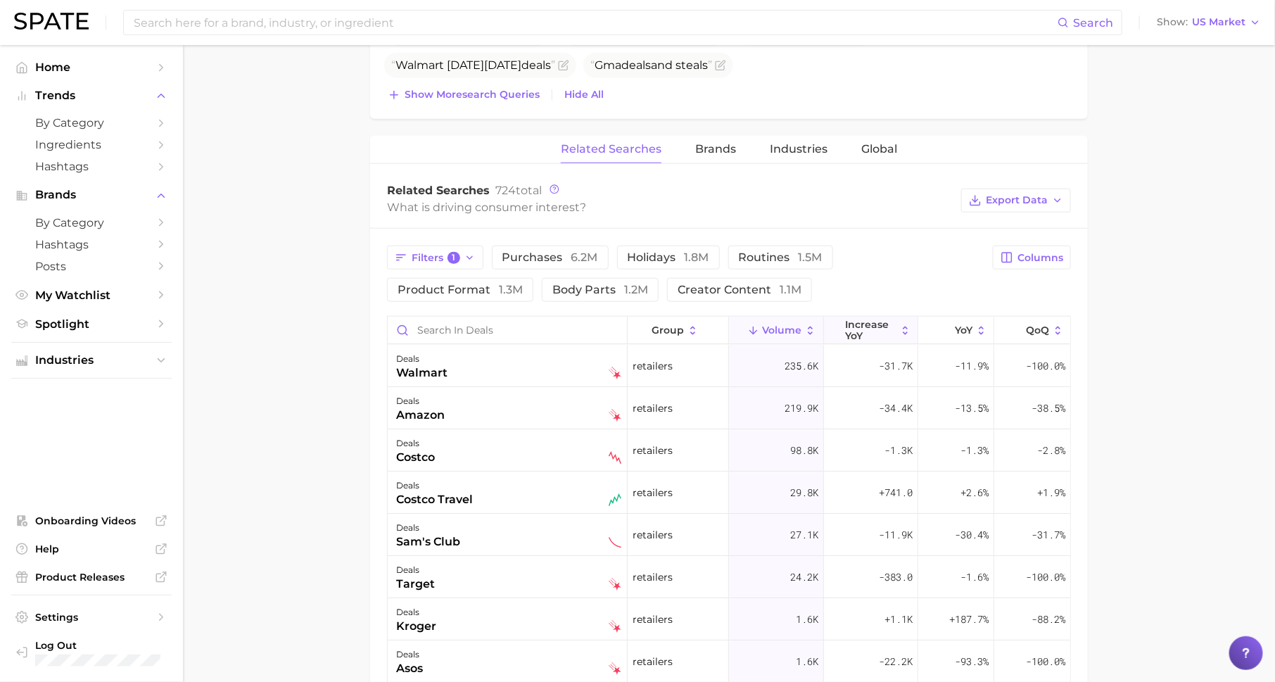
click at [856, 319] on span "increase YoY" at bounding box center [870, 330] width 51 height 23
click at [890, 410] on span "+741.0" at bounding box center [896, 408] width 34 height 17
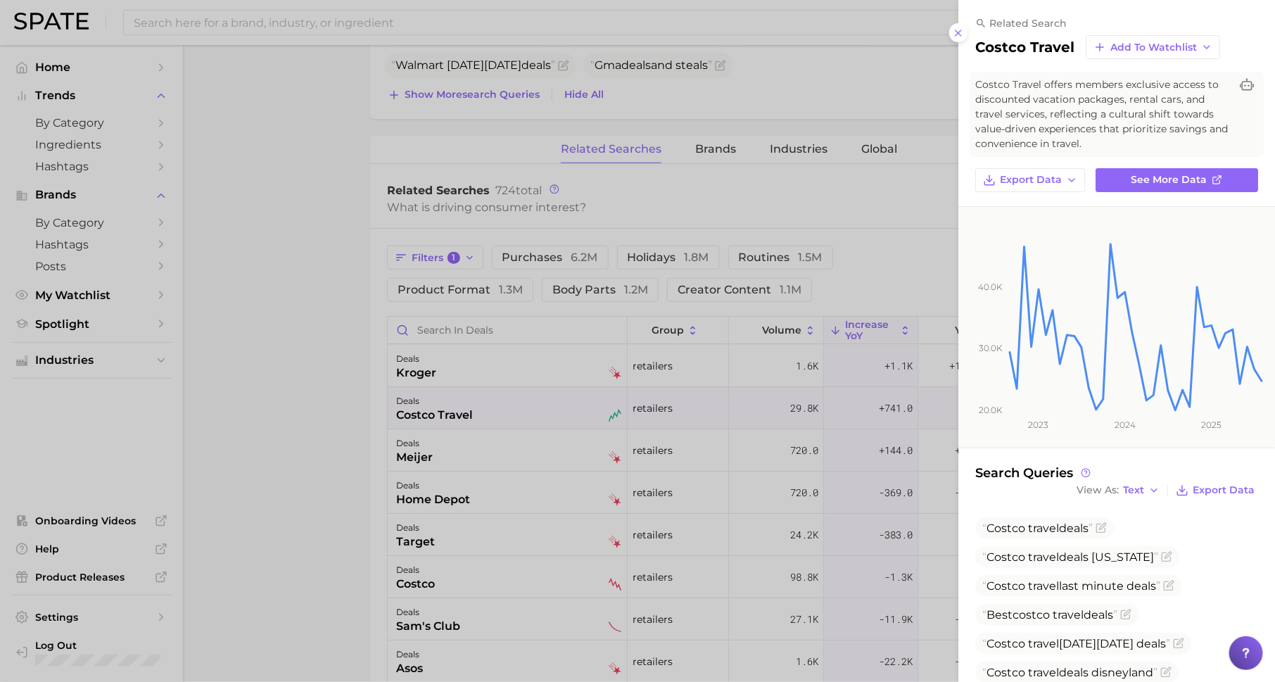
scroll to position [34, 0]
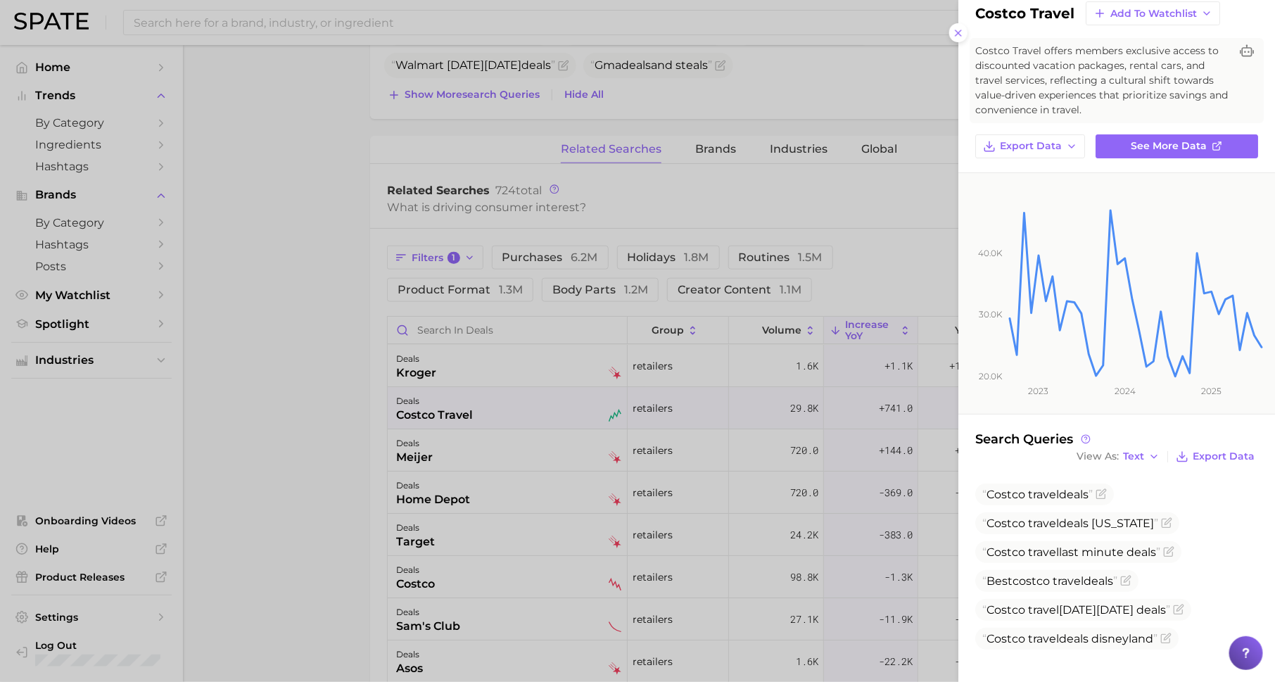
click at [764, 454] on div at bounding box center [637, 341] width 1275 height 682
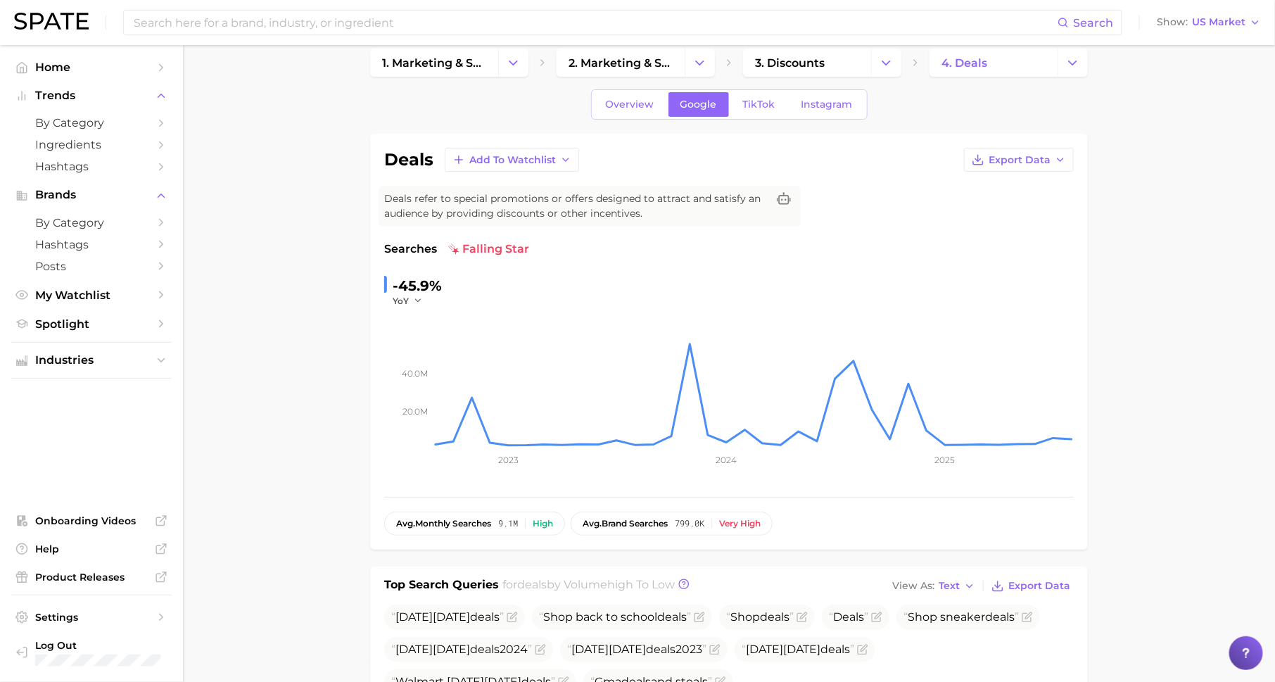
scroll to position [0, 0]
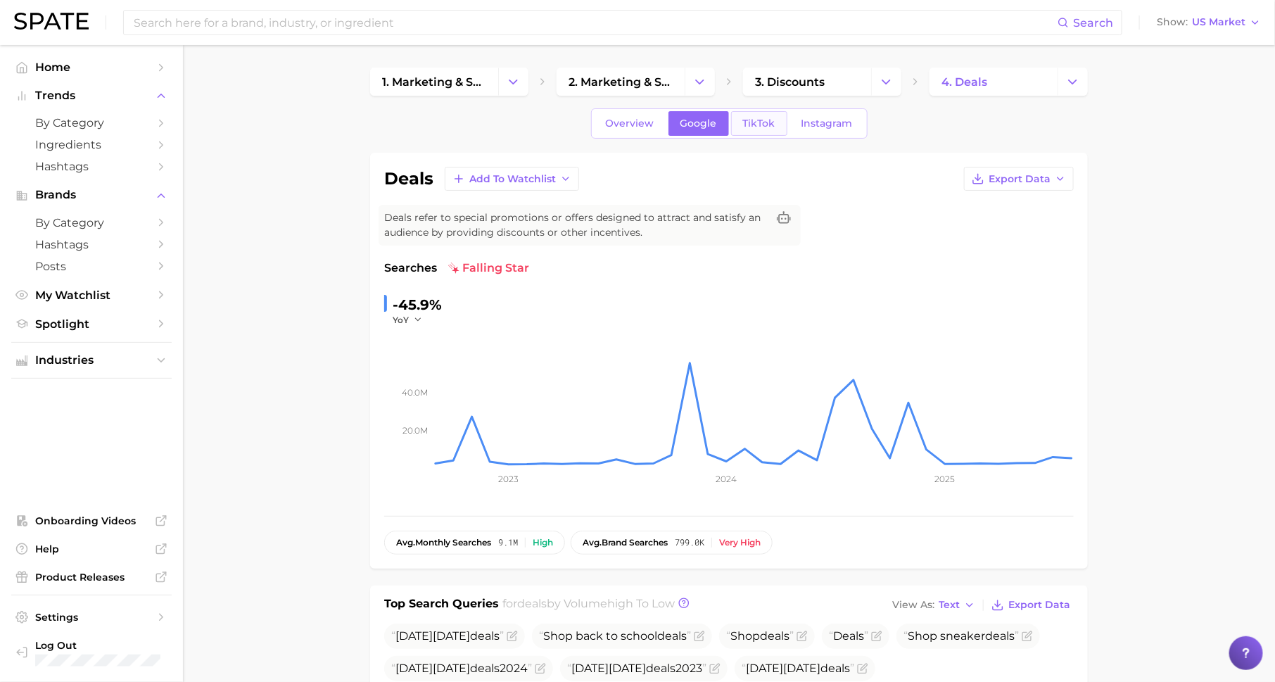
click at [766, 127] on span "TikTok" at bounding box center [759, 124] width 32 height 12
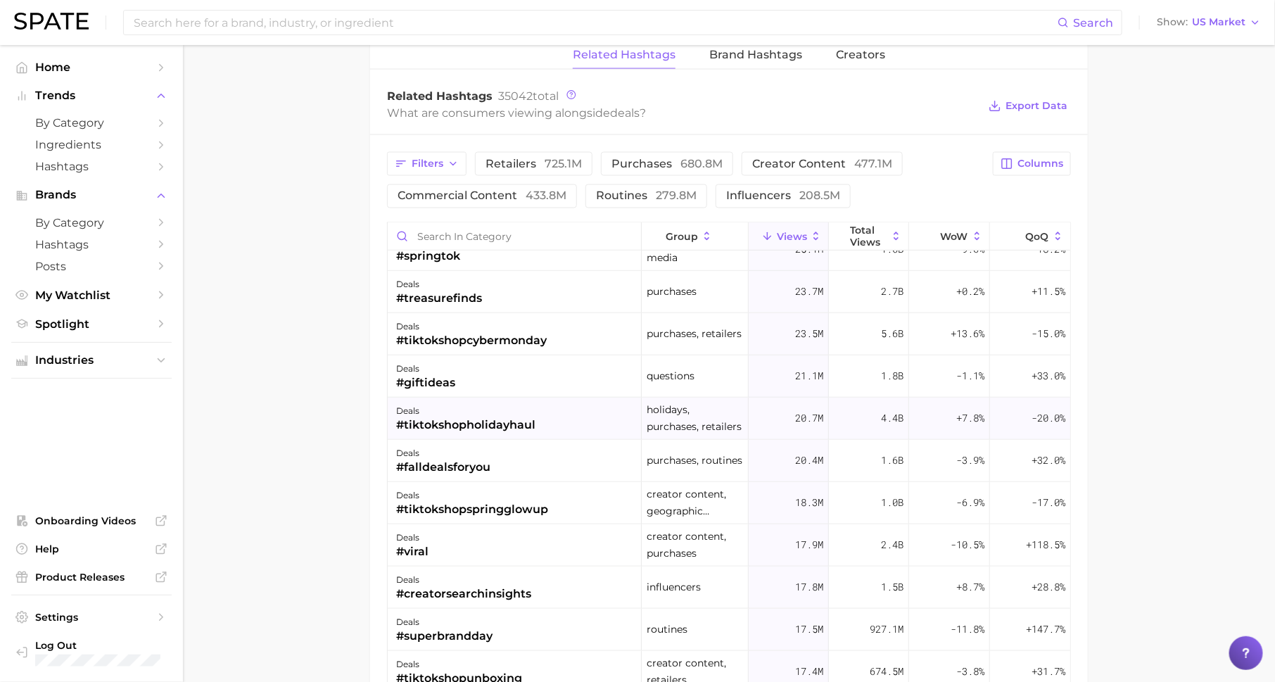
scroll to position [493, 0]
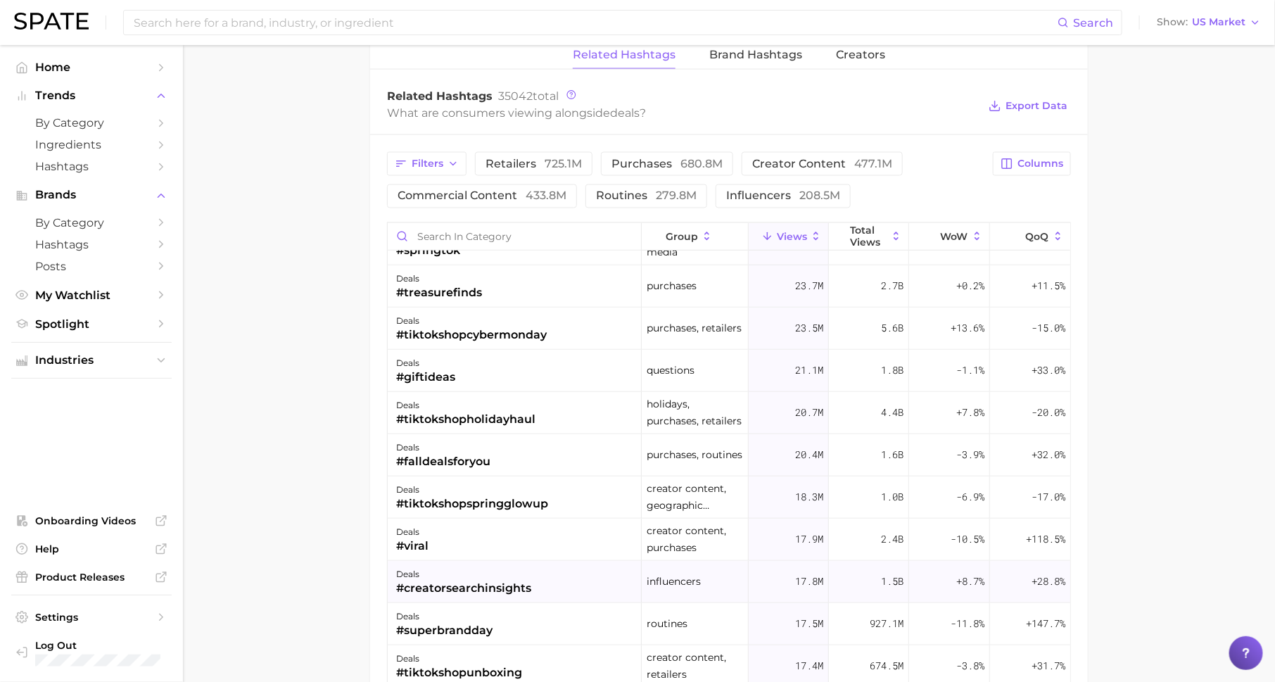
click at [507, 582] on div "#creatorsearchinsights" at bounding box center [463, 588] width 135 height 17
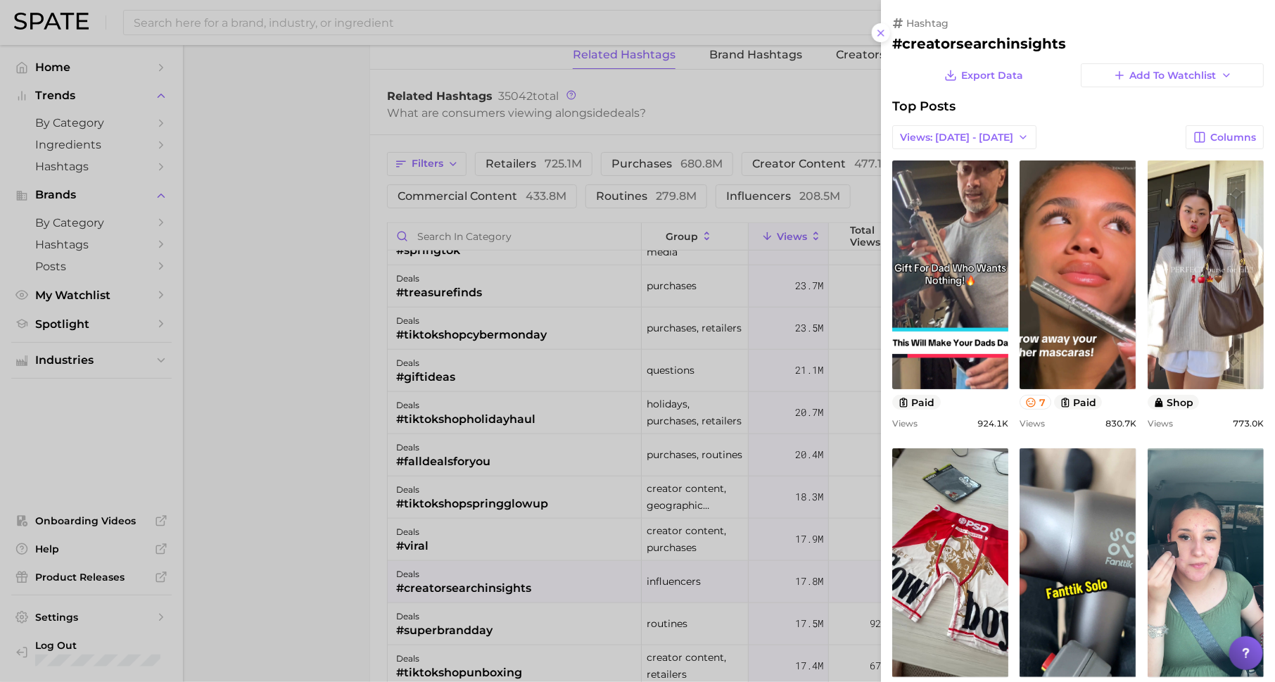
scroll to position [0, 0]
click at [495, 538] on div at bounding box center [637, 341] width 1275 height 682
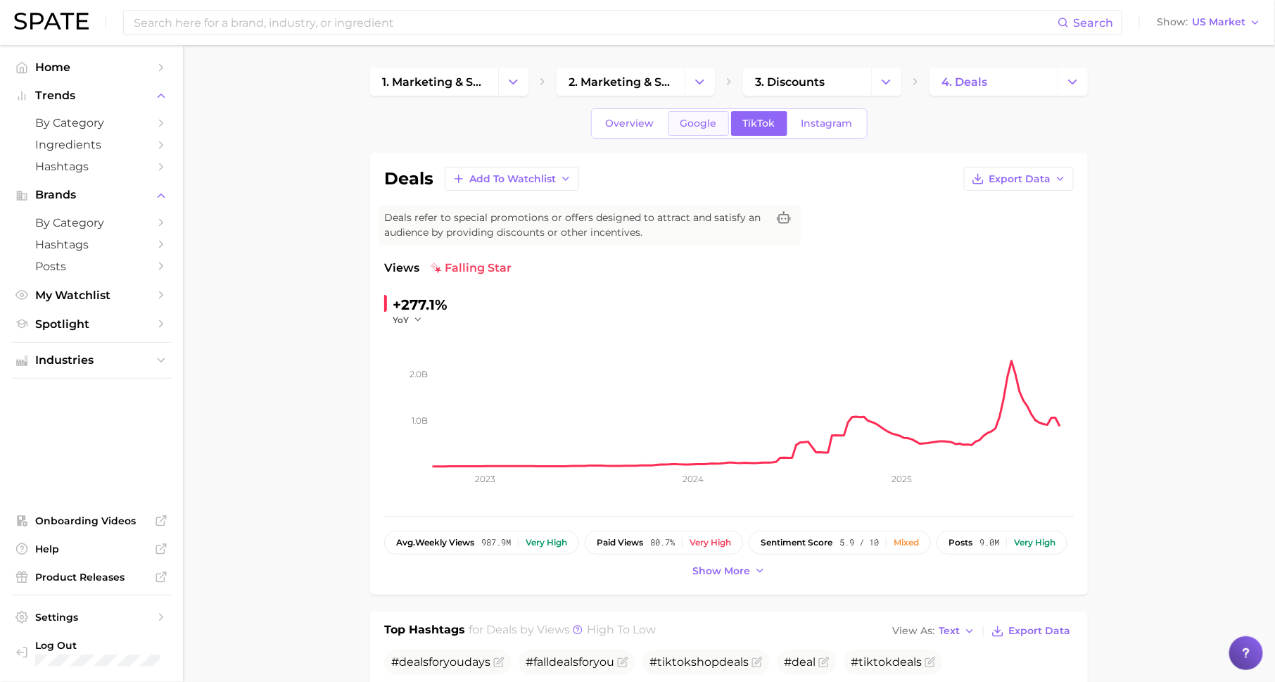
click at [684, 125] on span "Google" at bounding box center [699, 124] width 37 height 12
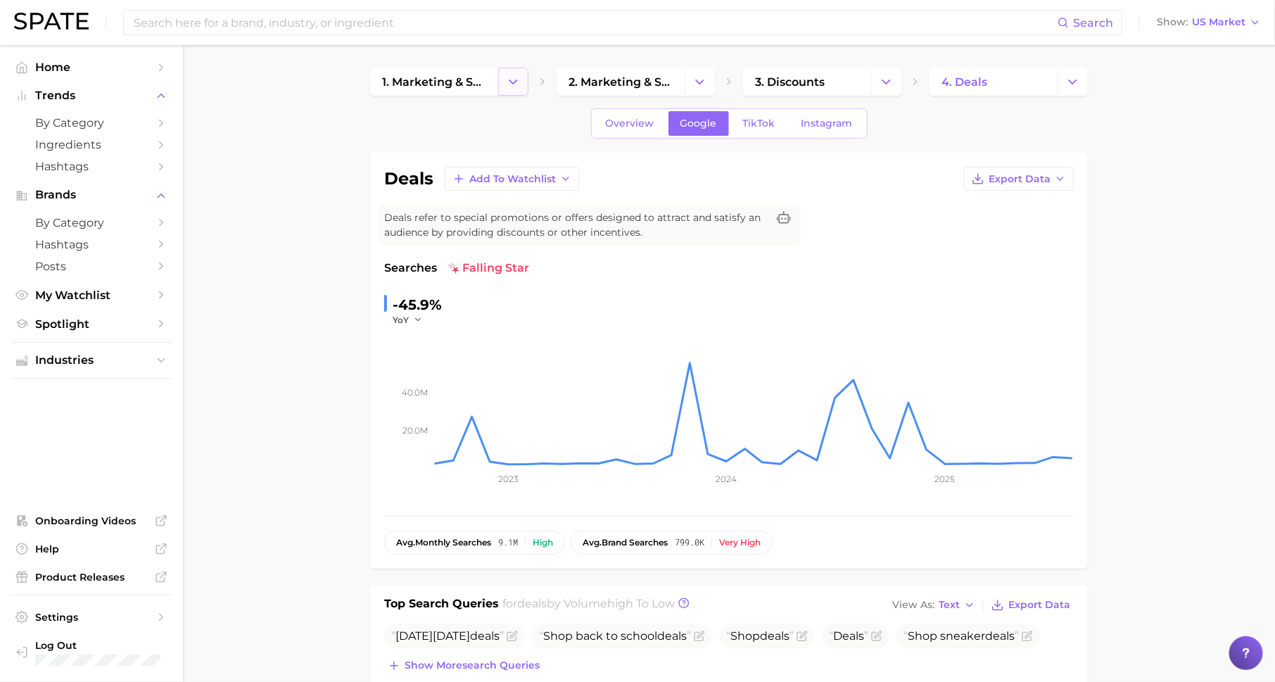
click at [522, 90] on button "Change Category" at bounding box center [513, 82] width 30 height 28
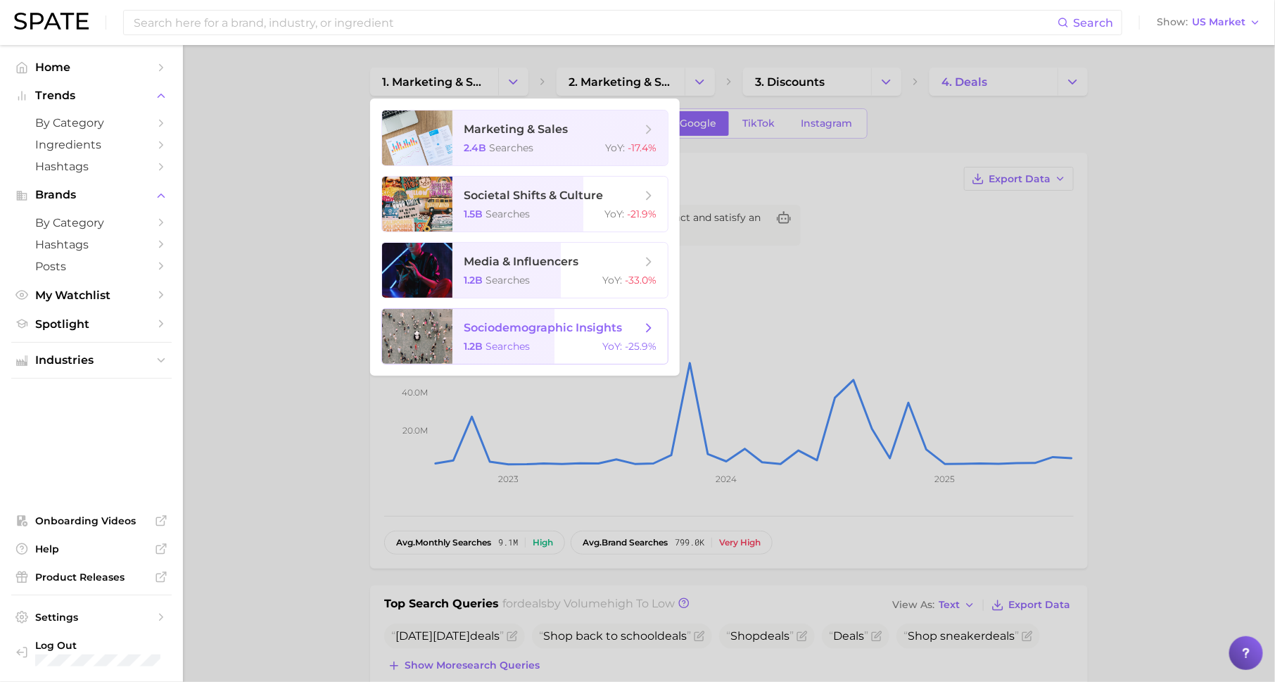
click at [532, 328] on span "sociodemographic insights" at bounding box center [543, 327] width 158 height 13
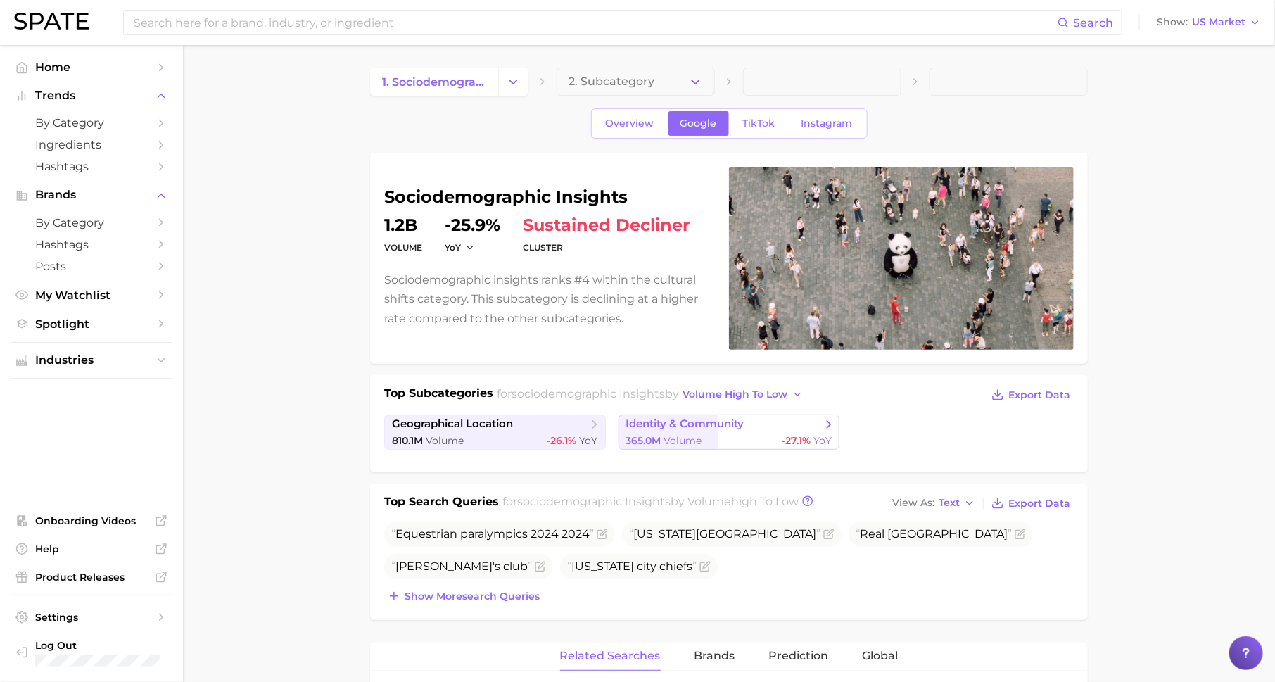
click at [726, 419] on span "identity & community" at bounding box center [685, 423] width 118 height 13
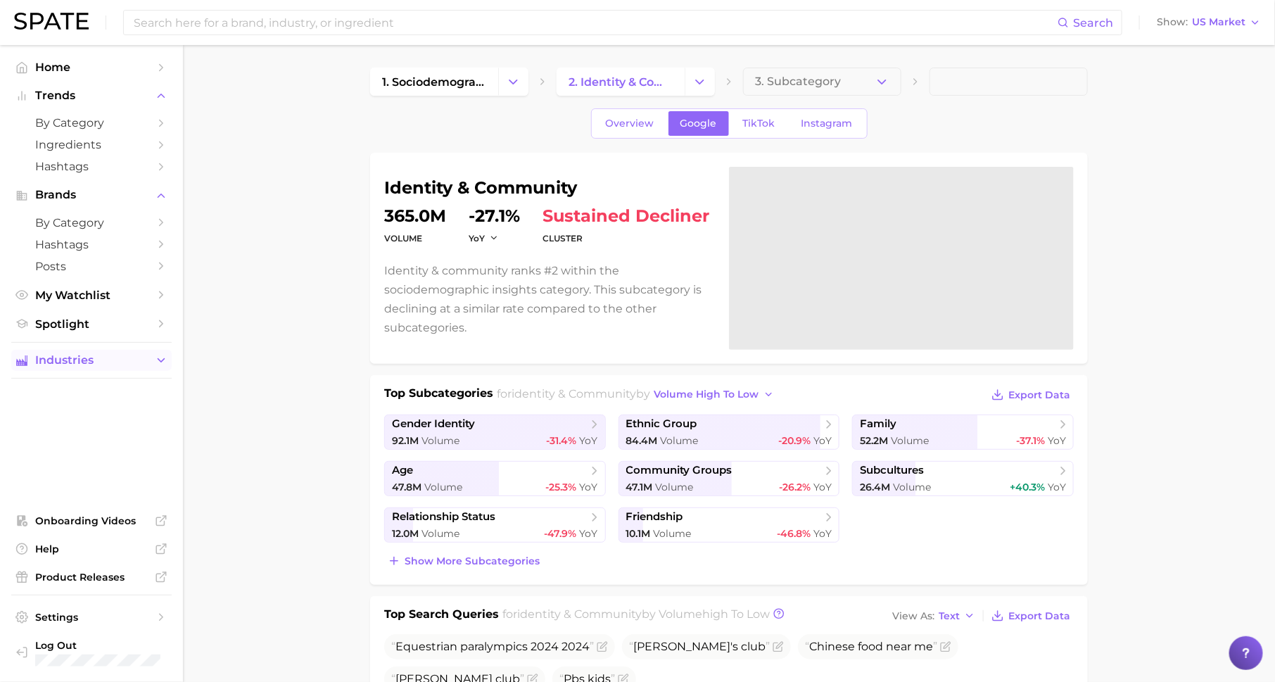
click at [144, 357] on span "Industries" at bounding box center [91, 360] width 113 height 13
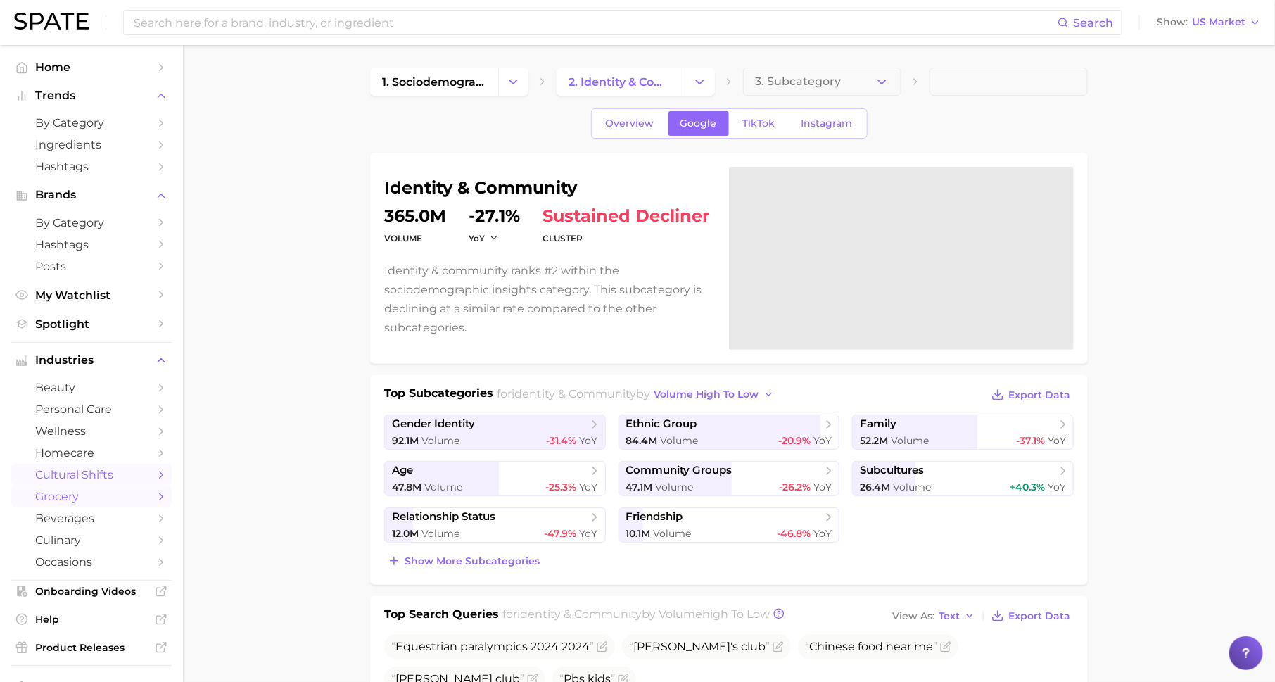
click at [112, 502] on span "grocery" at bounding box center [91, 496] width 113 height 13
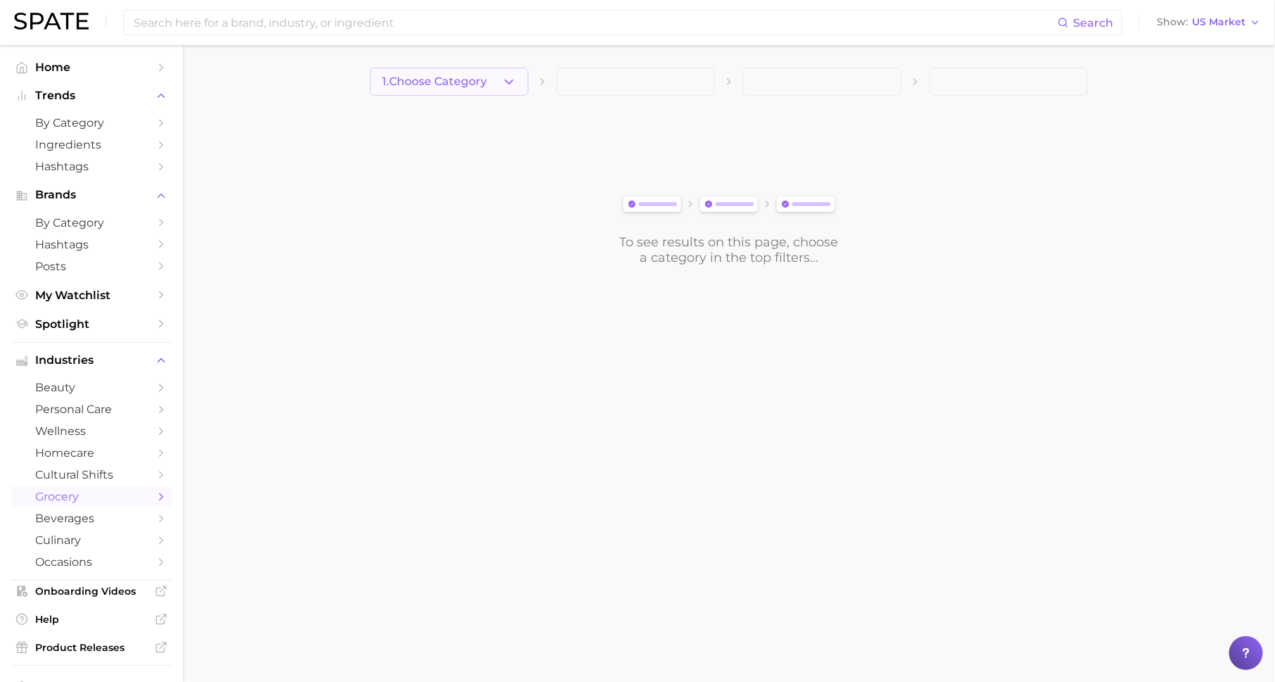
click at [501, 87] on button "1. Choose Category" at bounding box center [449, 82] width 158 height 28
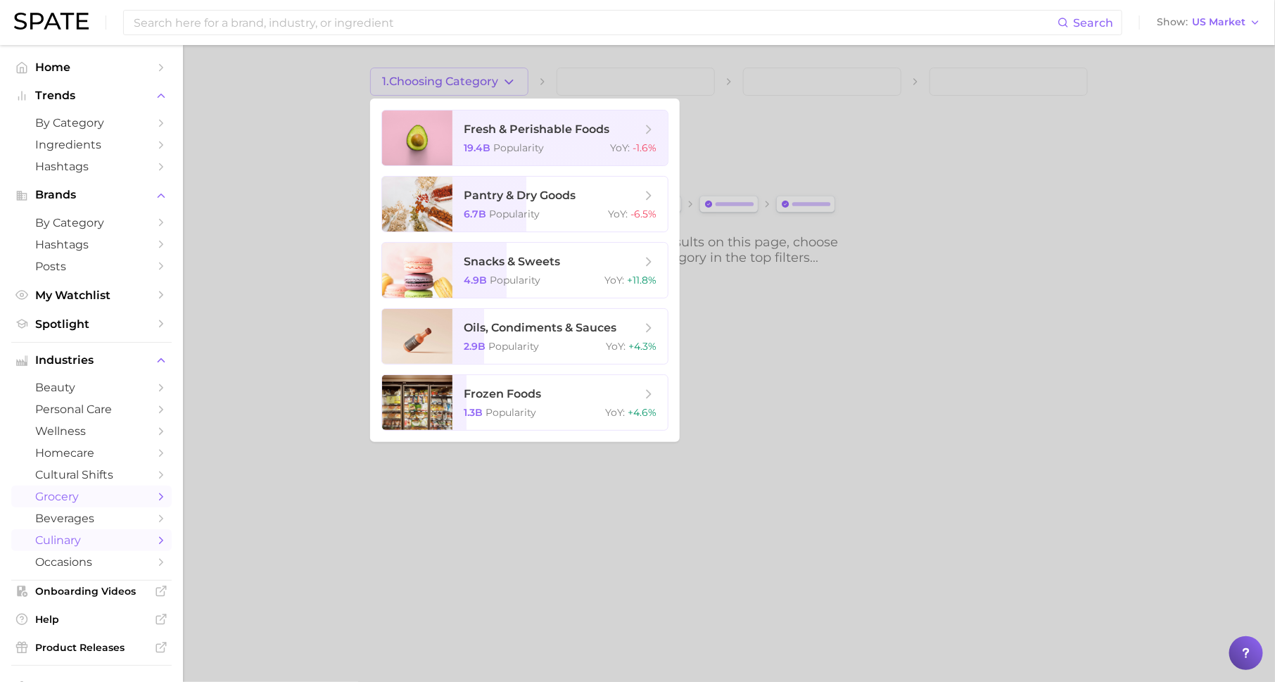
click at [112, 543] on span "culinary" at bounding box center [91, 539] width 113 height 13
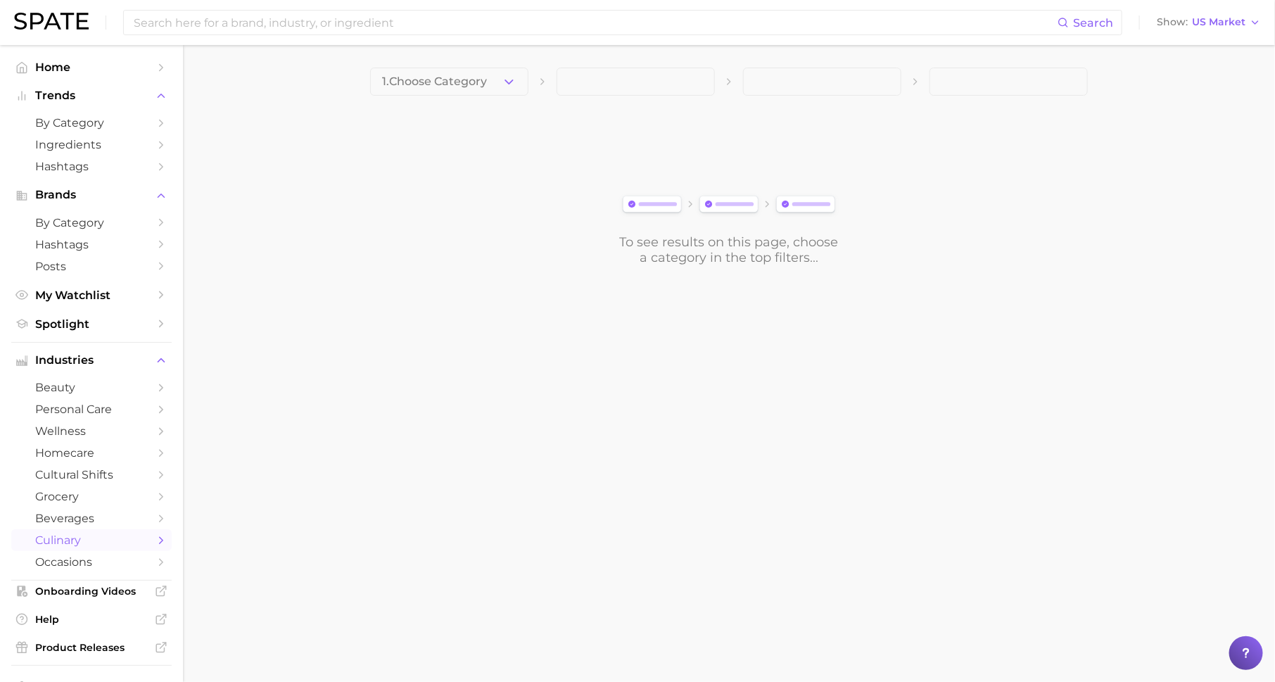
click at [453, 80] on span "1. Choose Category" at bounding box center [434, 81] width 105 height 13
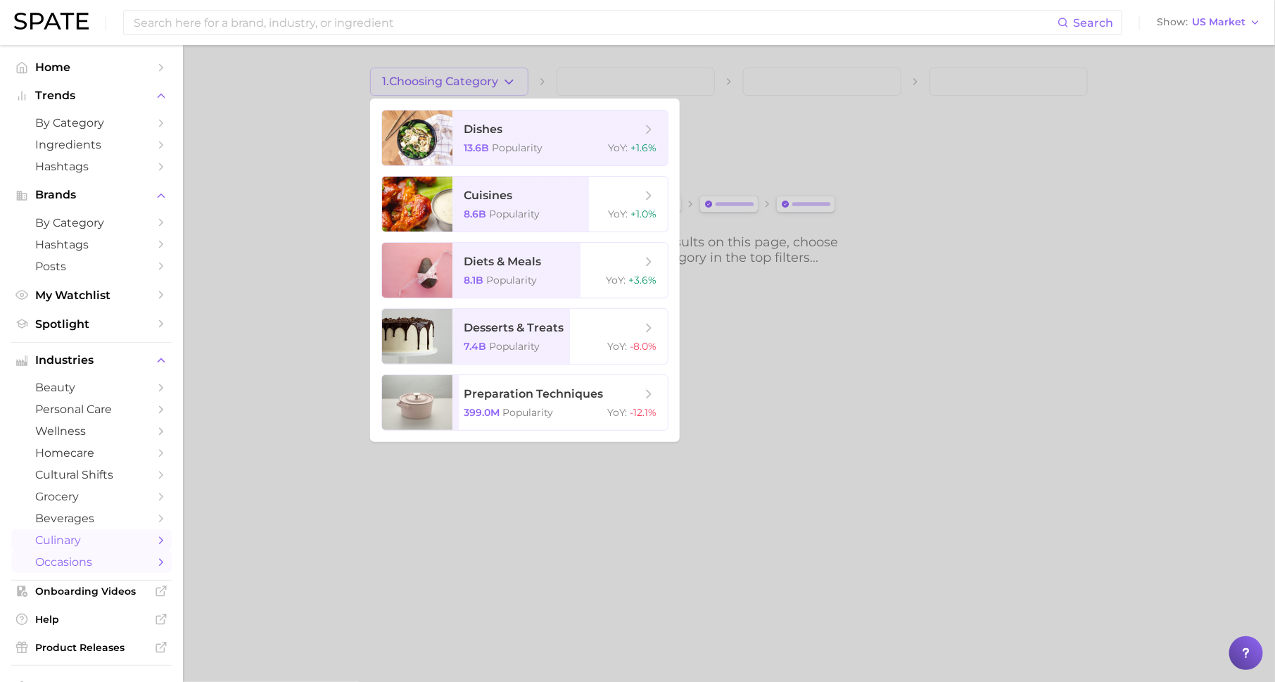
click at [144, 561] on span "occasions" at bounding box center [91, 561] width 113 height 13
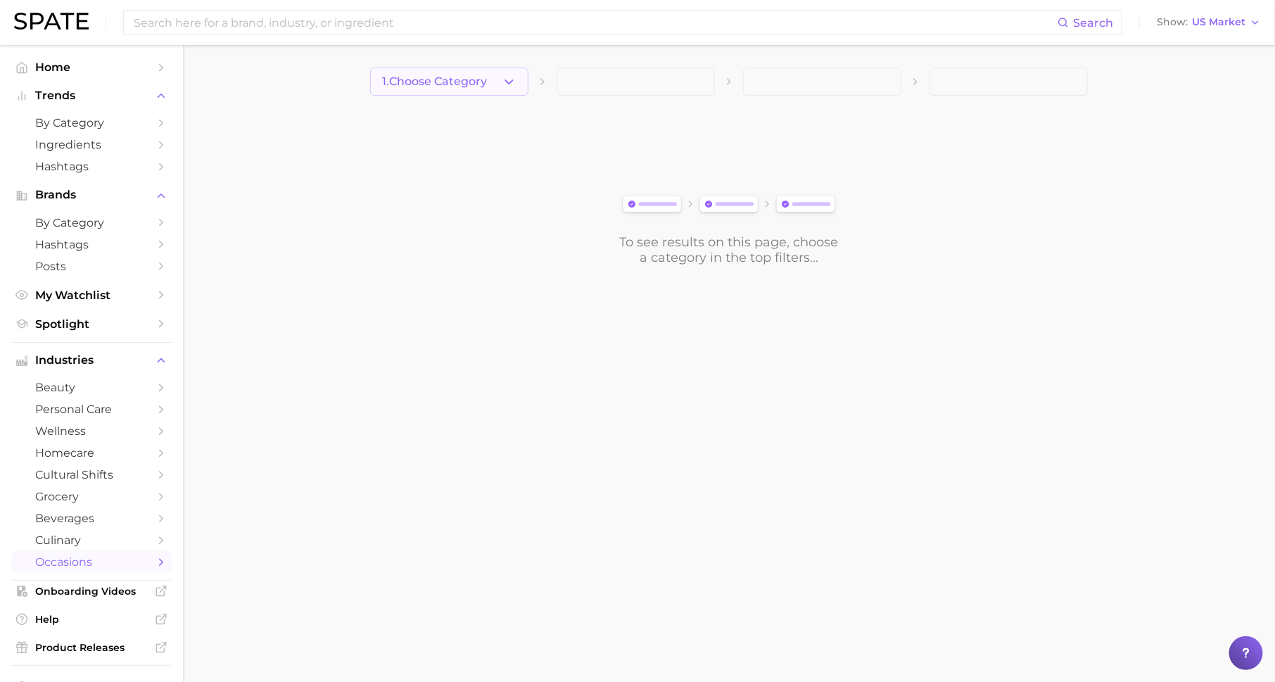
click at [482, 82] on span "1. Choose Category" at bounding box center [434, 81] width 105 height 13
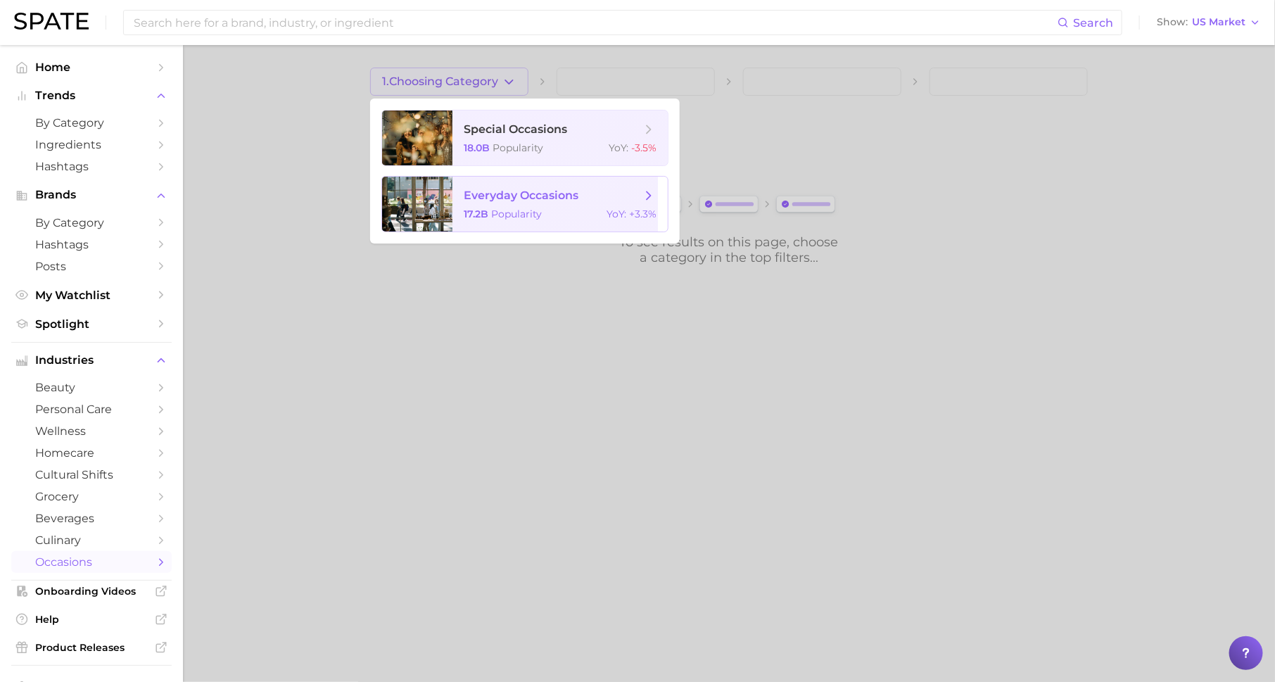
click at [532, 208] on span "Popularity" at bounding box center [516, 214] width 51 height 13
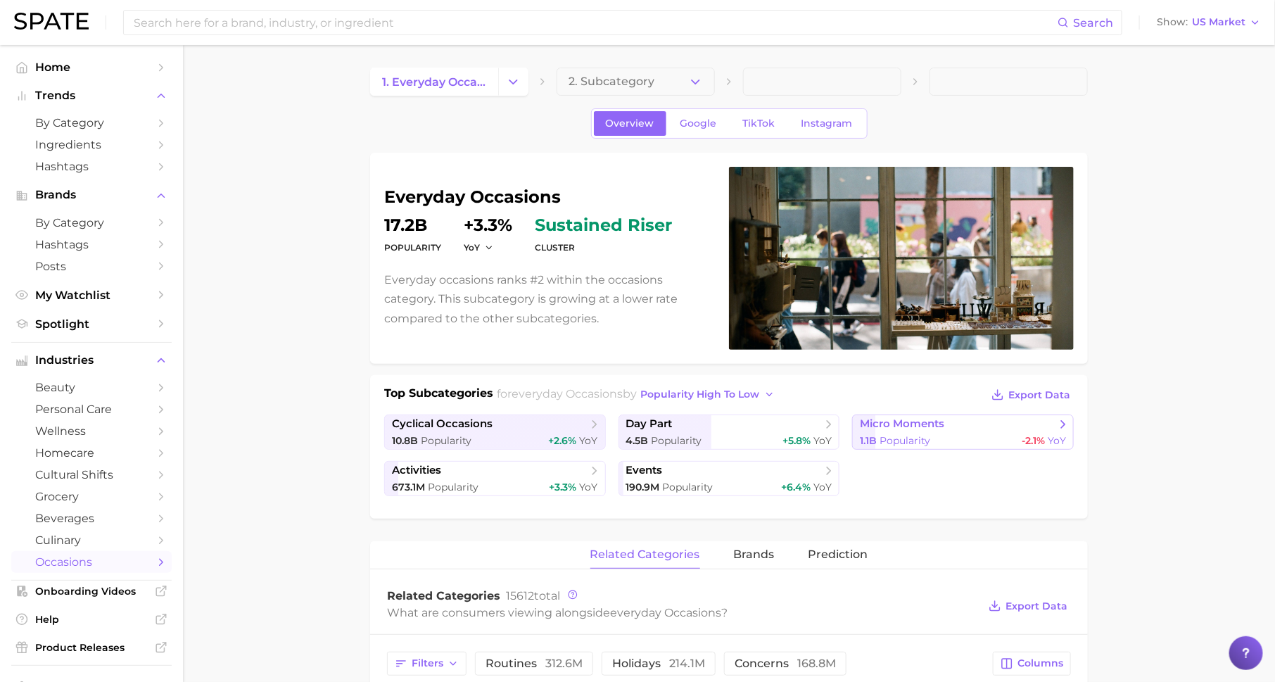
click at [899, 435] on span "Popularity" at bounding box center [905, 440] width 51 height 13
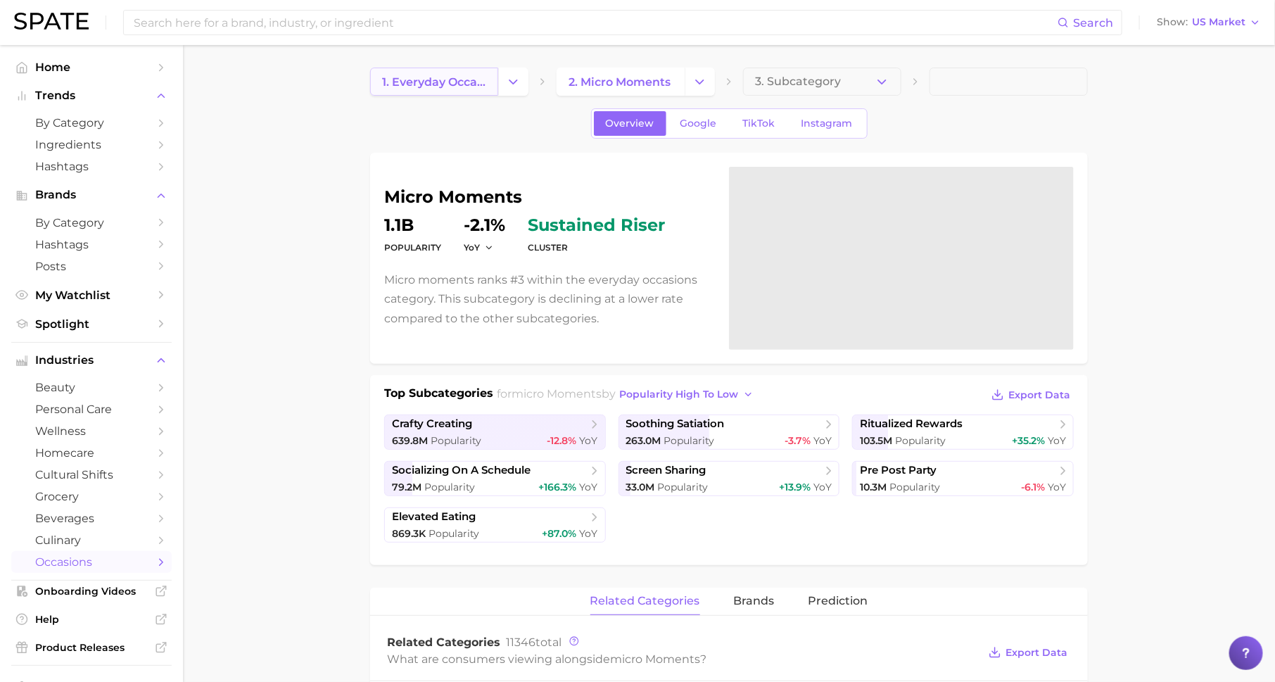
click at [478, 85] on span "1. everyday occasions" at bounding box center [434, 81] width 104 height 13
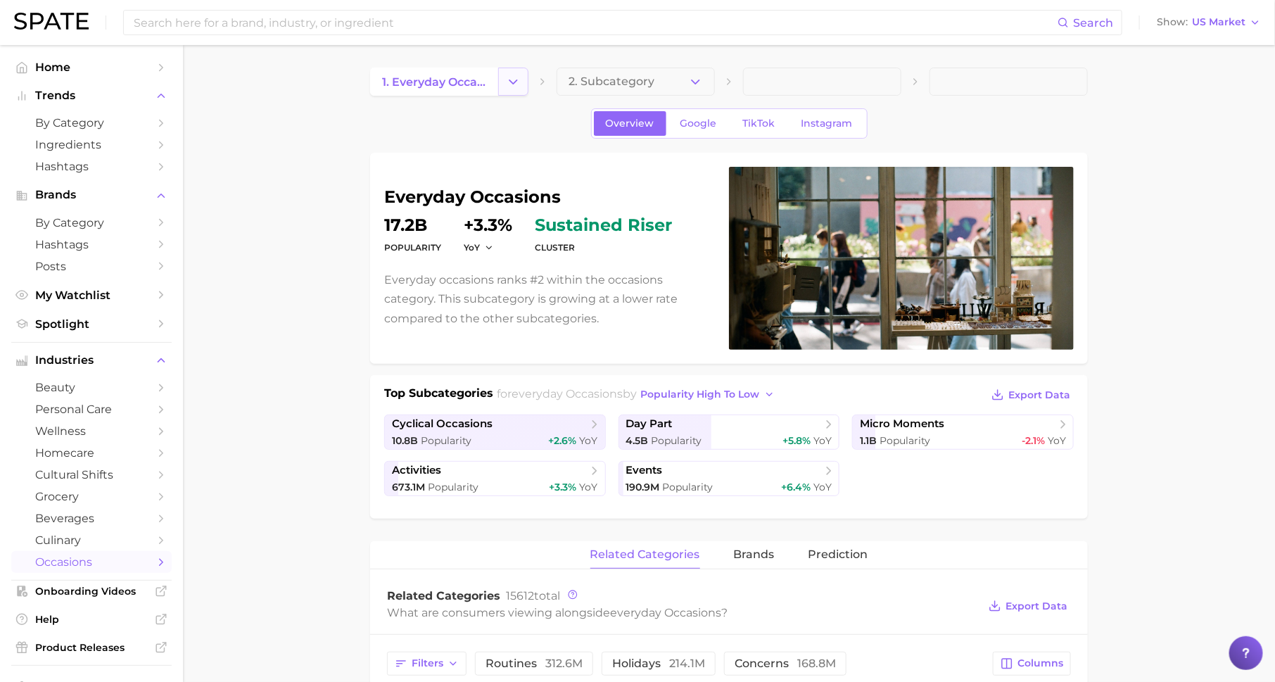
click at [502, 83] on button "Change Category" at bounding box center [513, 82] width 30 height 28
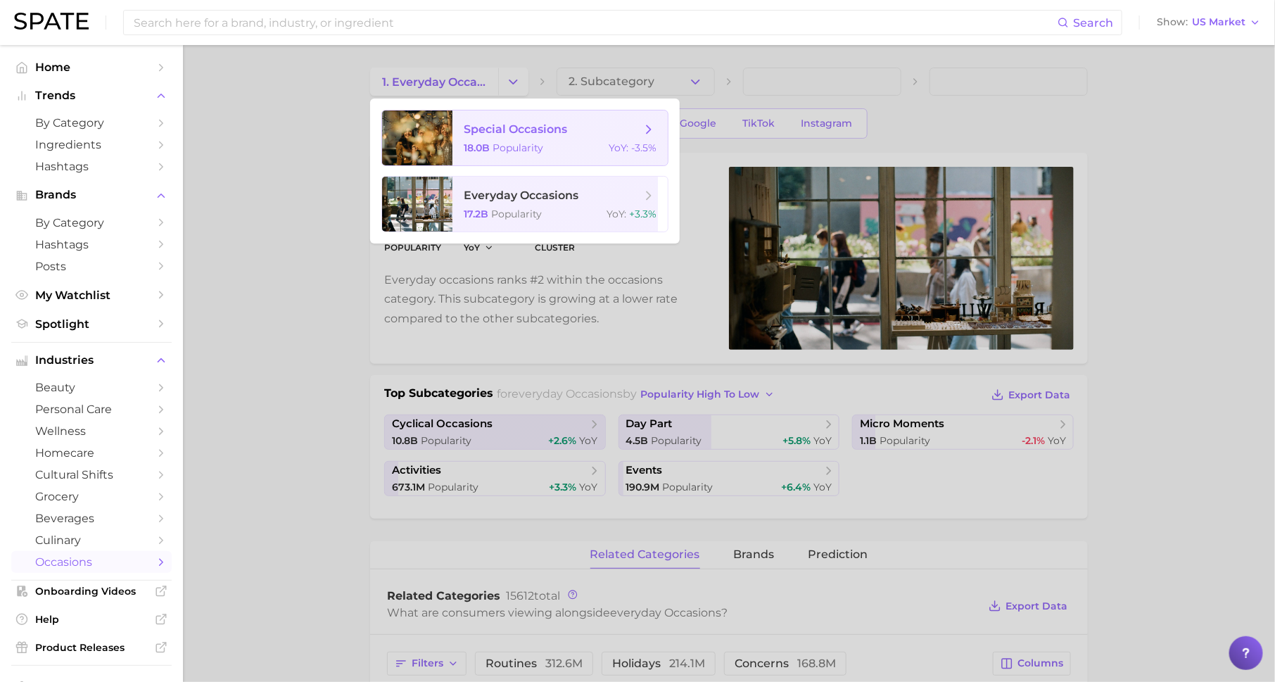
click at [502, 132] on span "special occasions" at bounding box center [515, 128] width 103 height 13
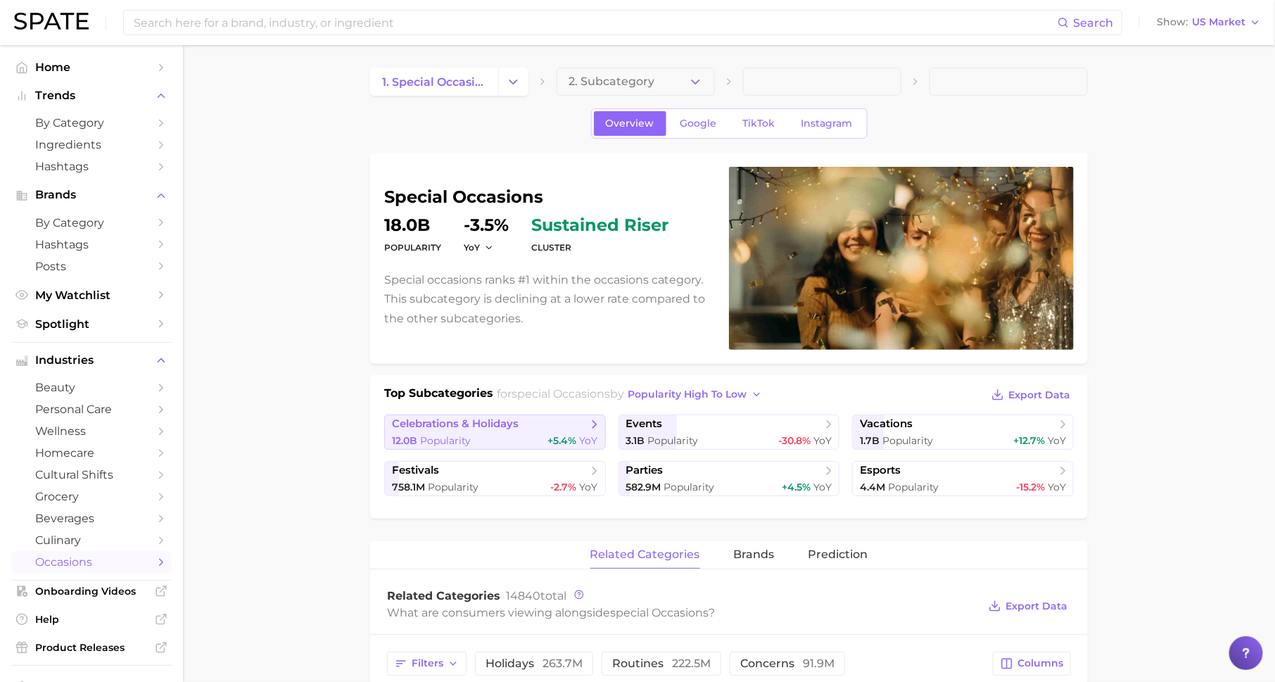
click at [557, 425] on span "celebrations & holidays" at bounding box center [490, 424] width 196 height 14
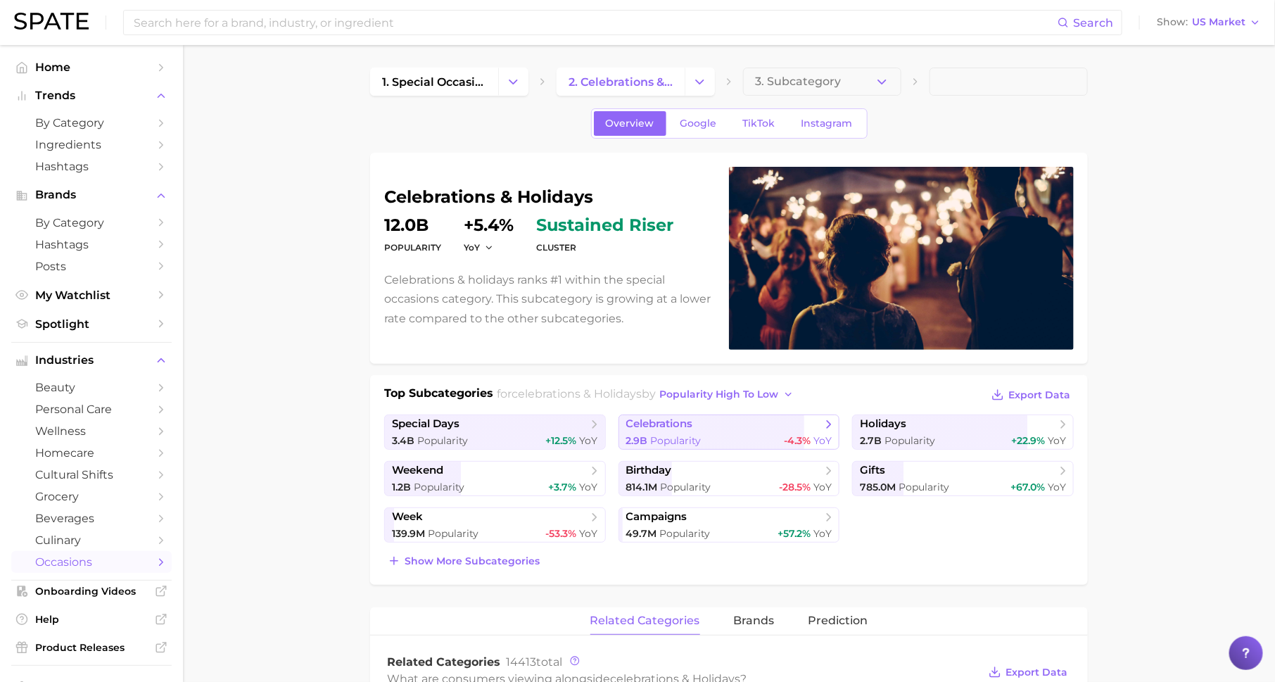
click at [749, 434] on div "2.9b Popularity -4.3% YoY" at bounding box center [729, 440] width 206 height 13
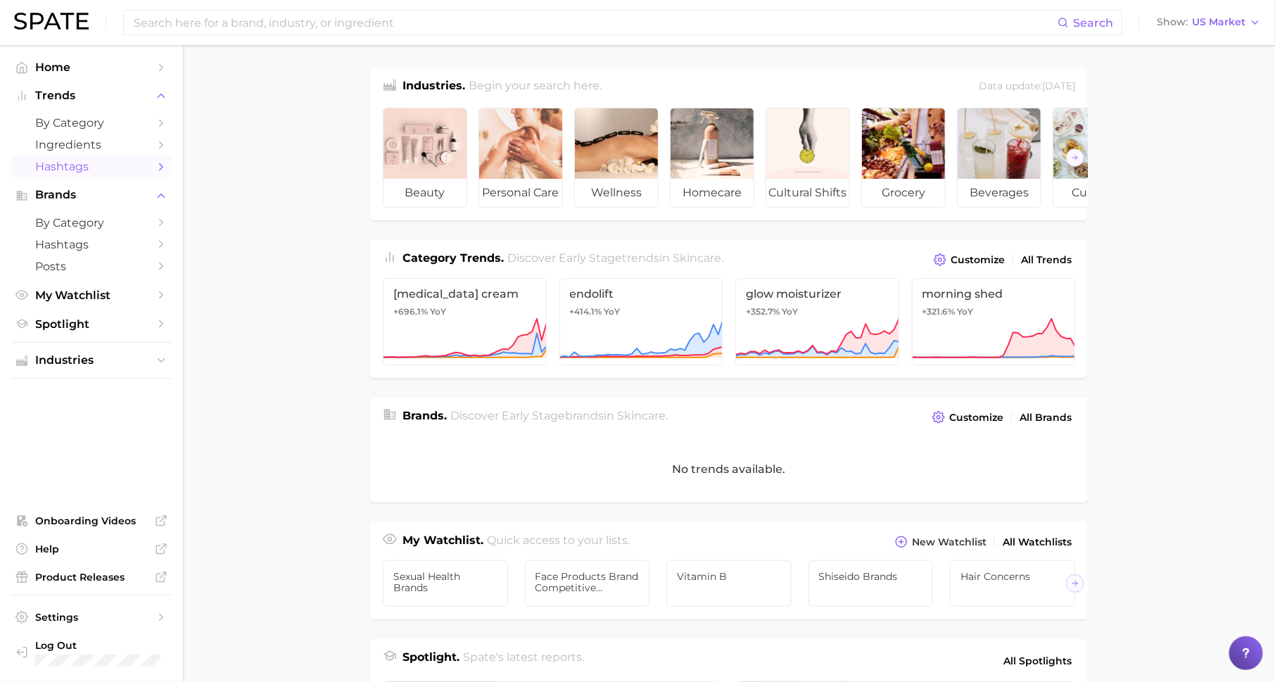
click at [68, 163] on span "Hashtags" at bounding box center [91, 166] width 113 height 13
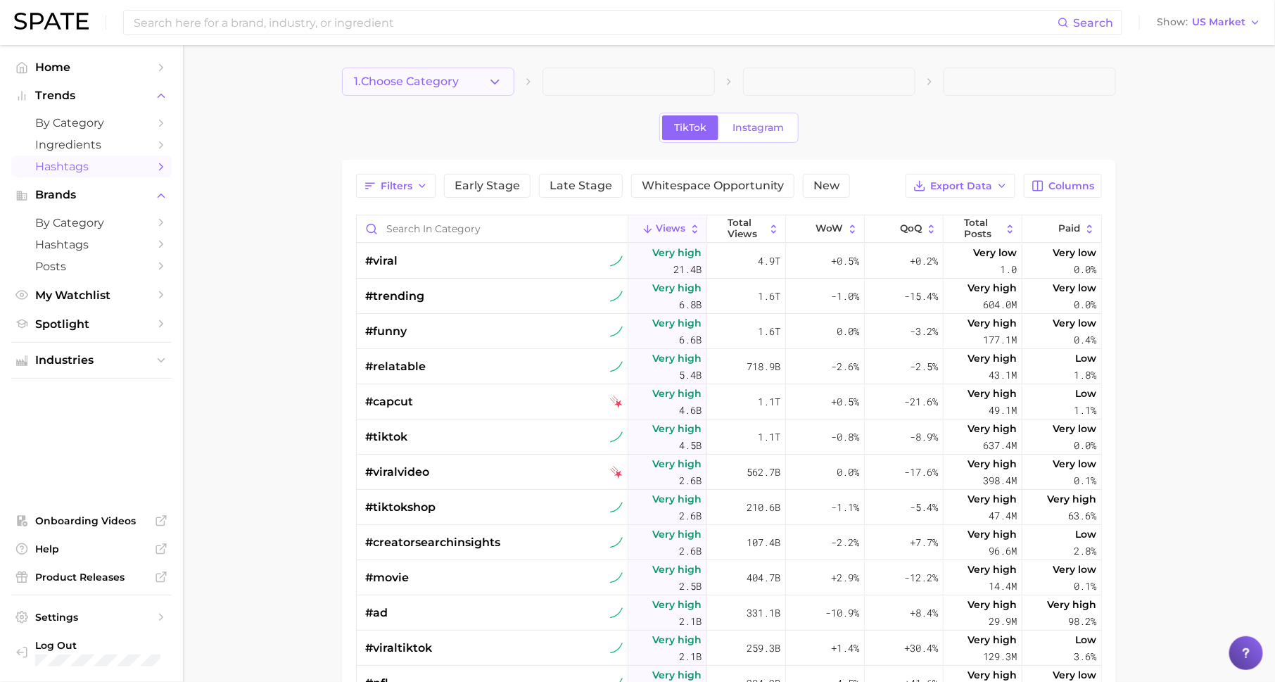
click at [491, 83] on icon "button" at bounding box center [495, 82] width 15 height 15
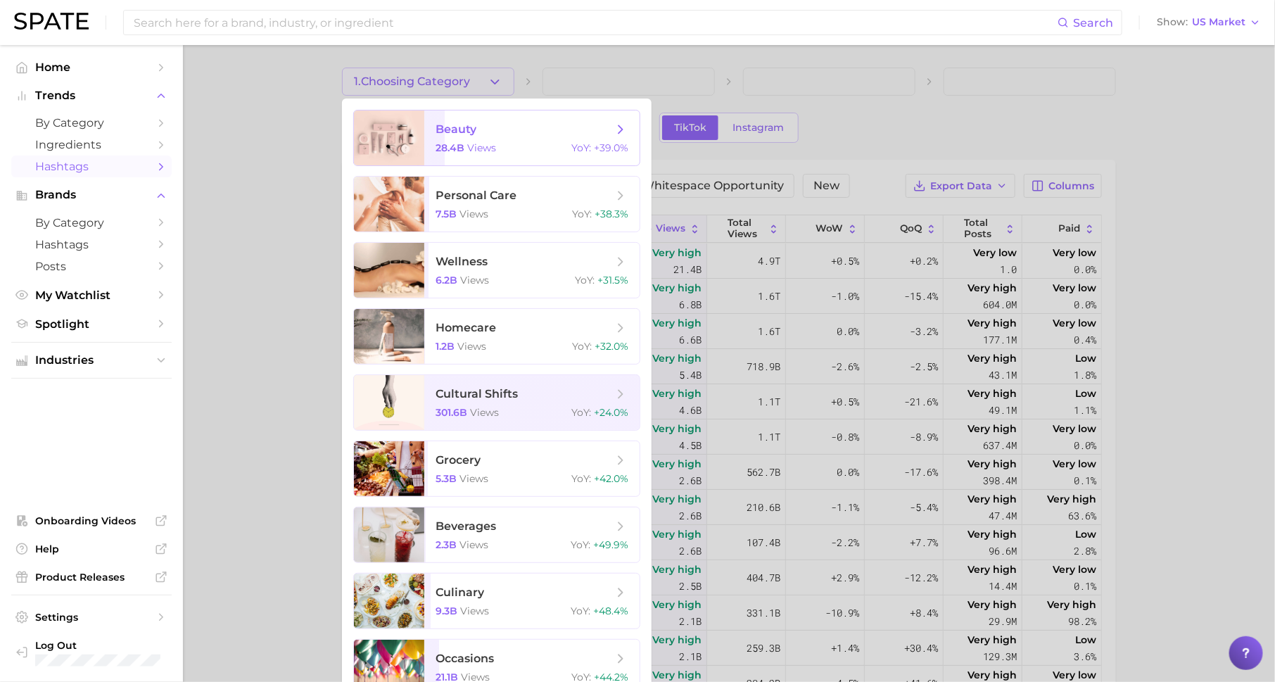
click at [490, 122] on span "beauty" at bounding box center [524, 129] width 177 height 15
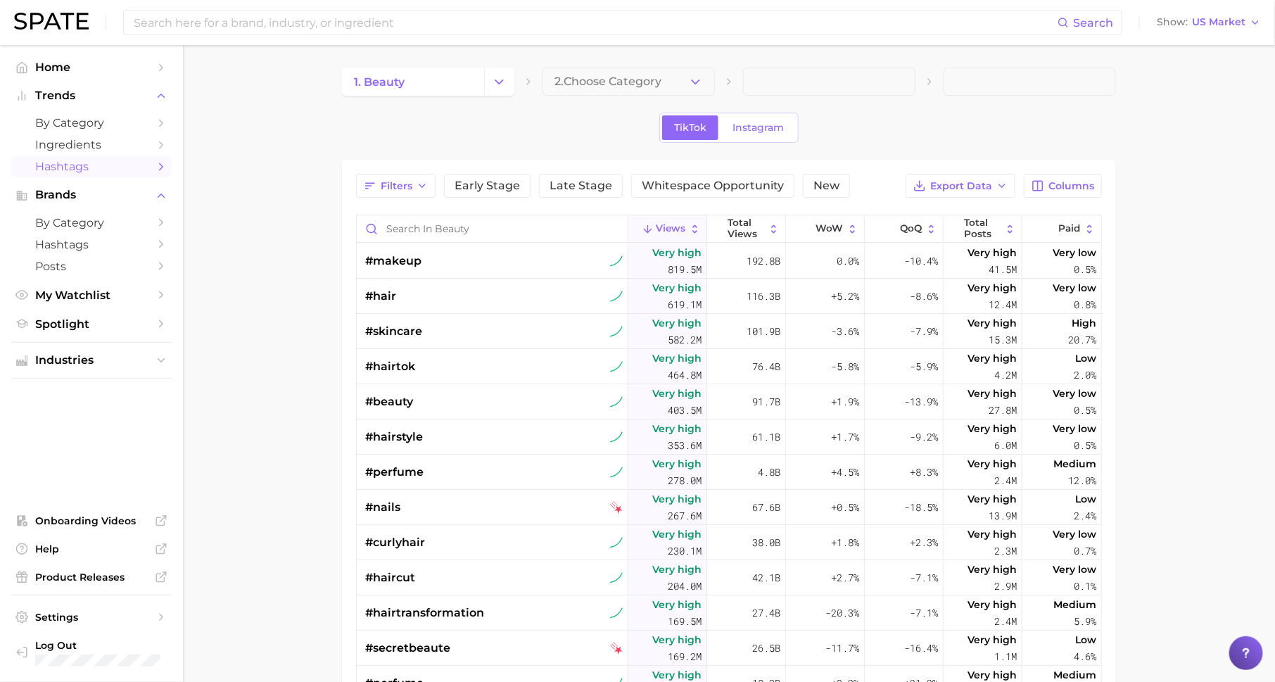
click at [622, 81] on span "2. Choose Category" at bounding box center [608, 81] width 107 height 13
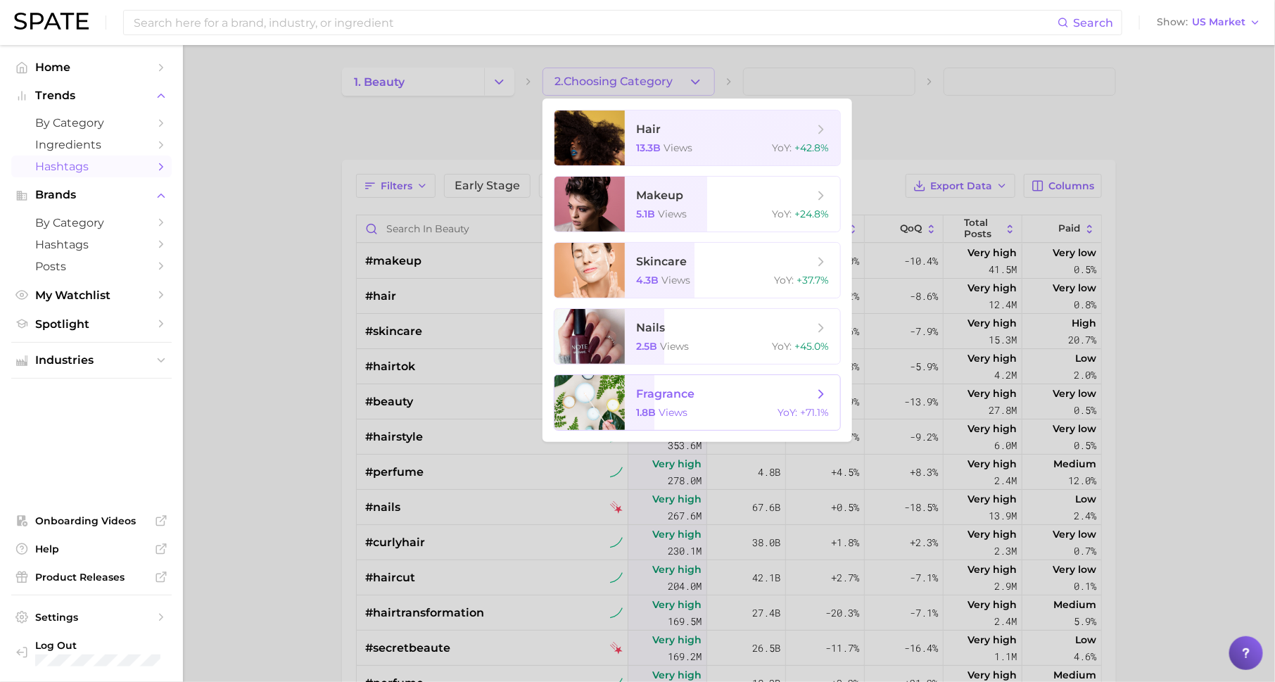
click at [698, 412] on div "1.8b views YoY : +71.1%" at bounding box center [732, 412] width 193 height 13
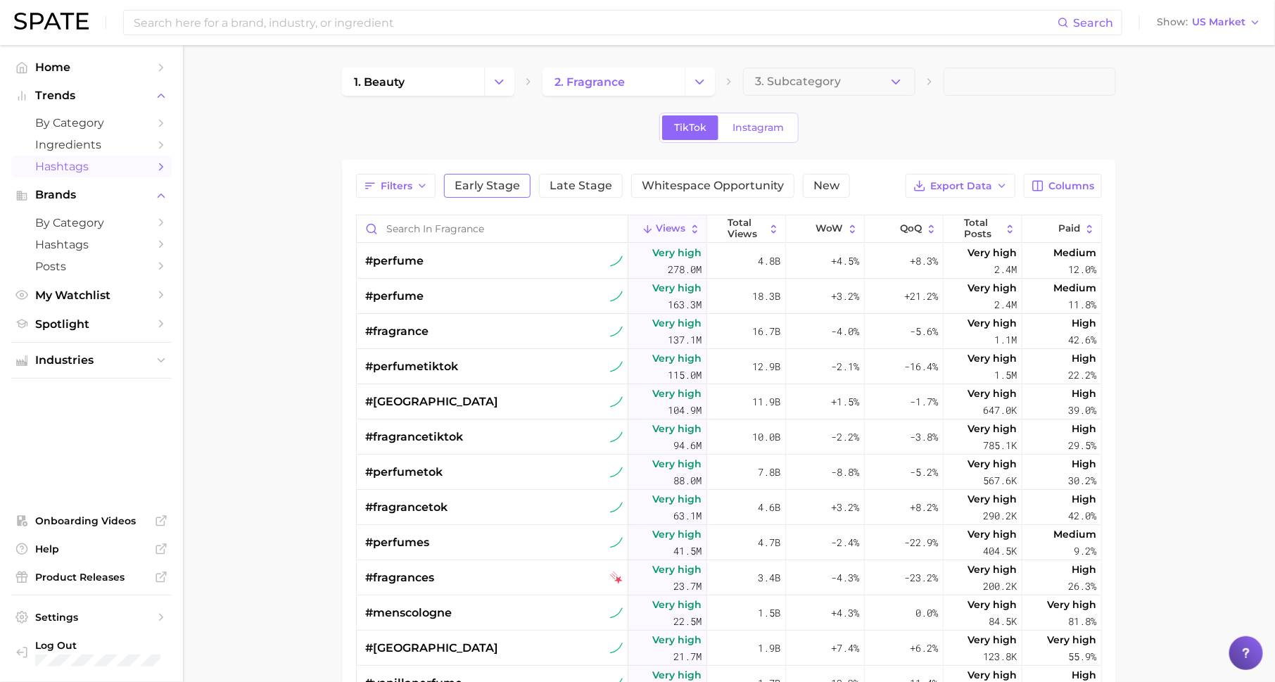
click at [491, 182] on span "Early Stage" at bounding box center [487, 185] width 65 height 11
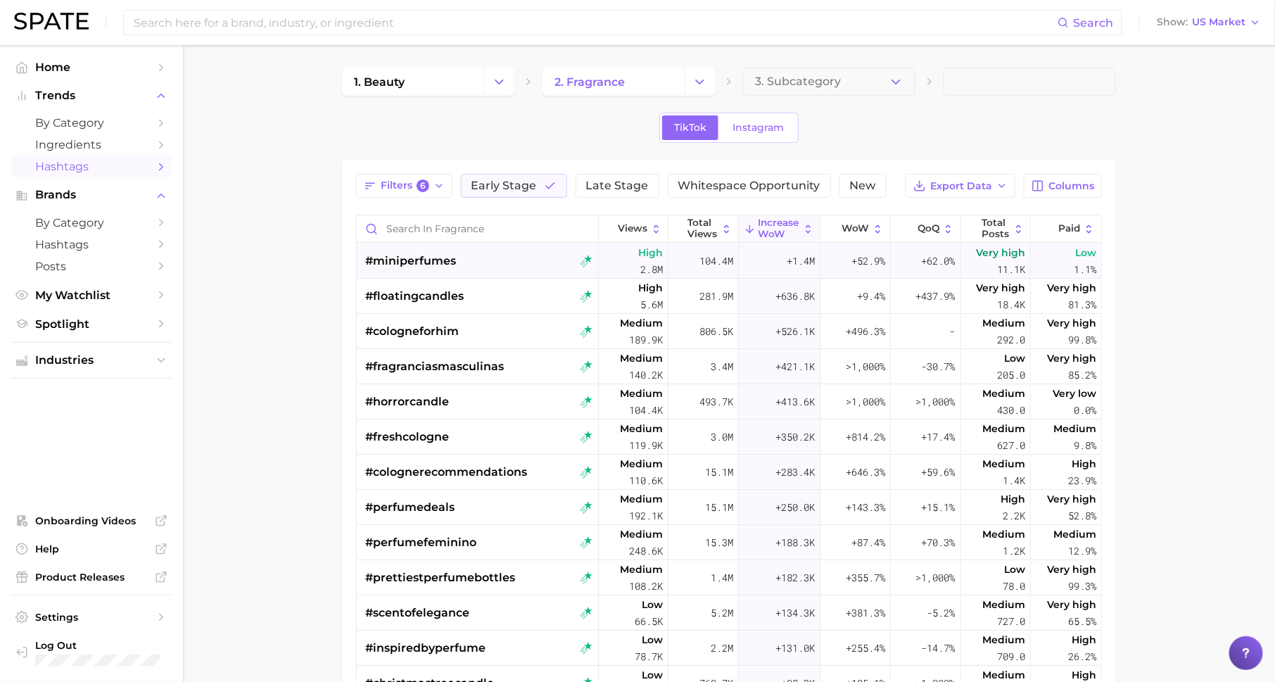
click at [462, 263] on div "#miniperfumes" at bounding box center [478, 261] width 227 height 35
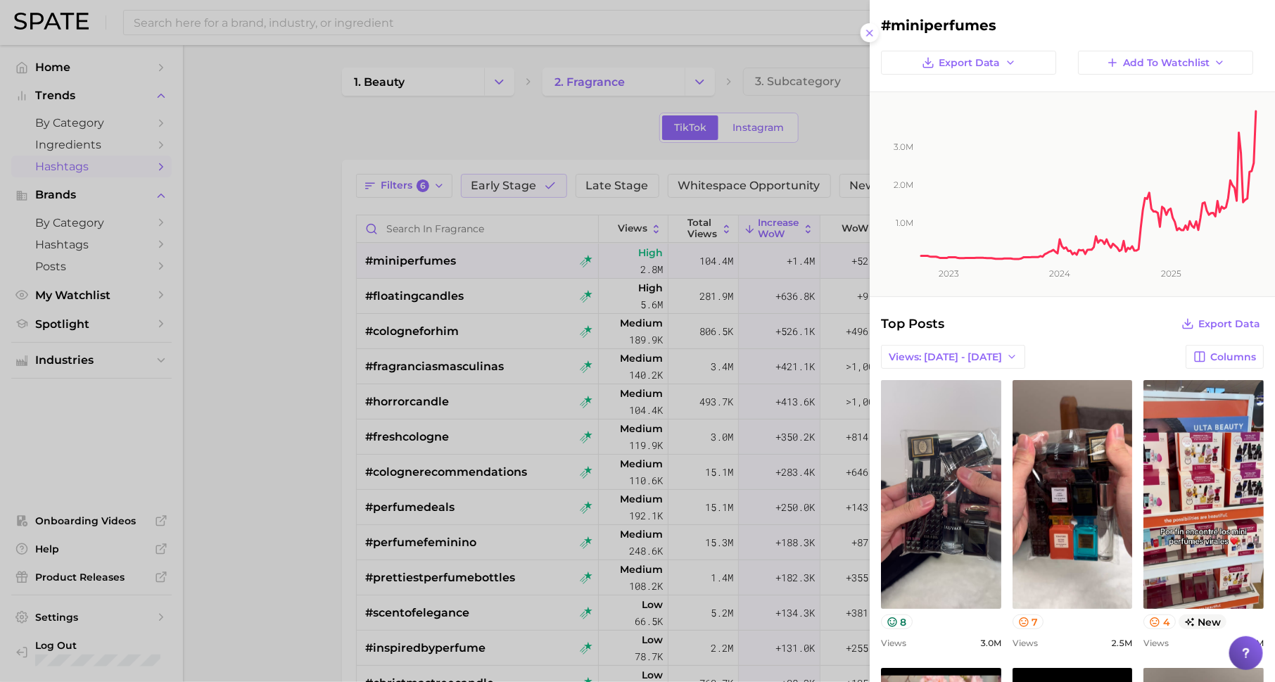
click at [564, 291] on div at bounding box center [637, 341] width 1275 height 682
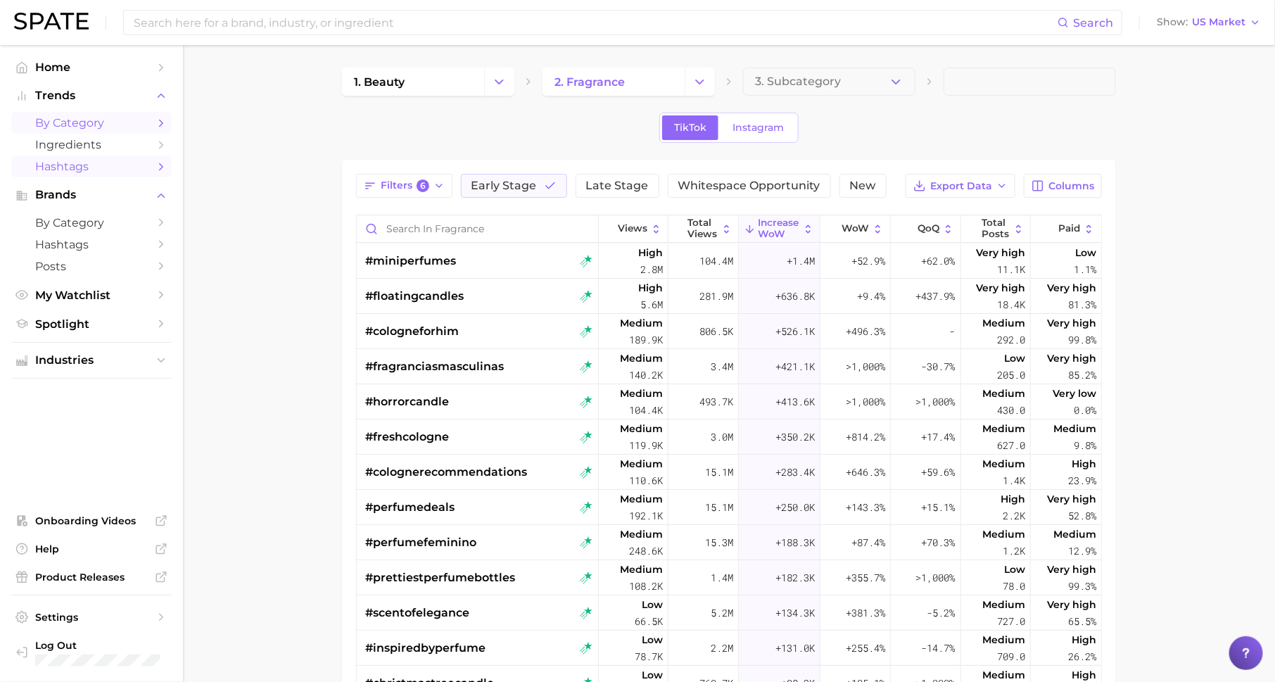
click at [160, 125] on icon "Sidebar" at bounding box center [161, 123] width 13 height 13
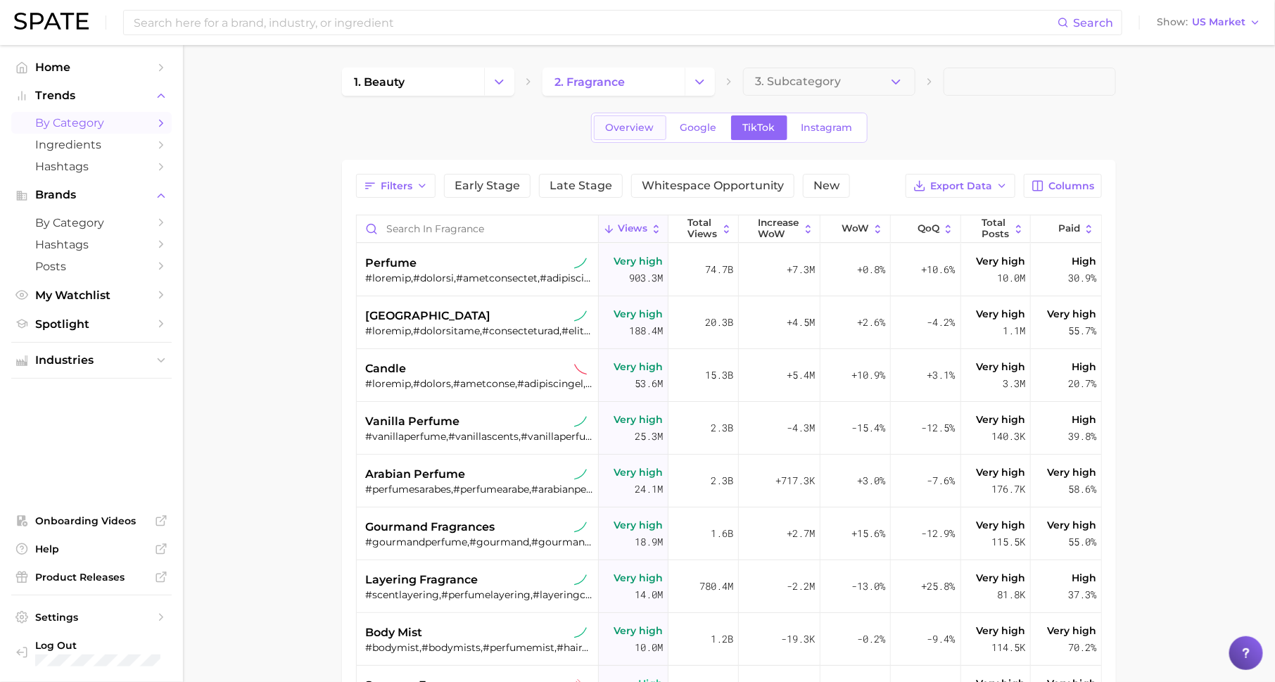
click at [631, 118] on link "Overview" at bounding box center [630, 127] width 72 height 25
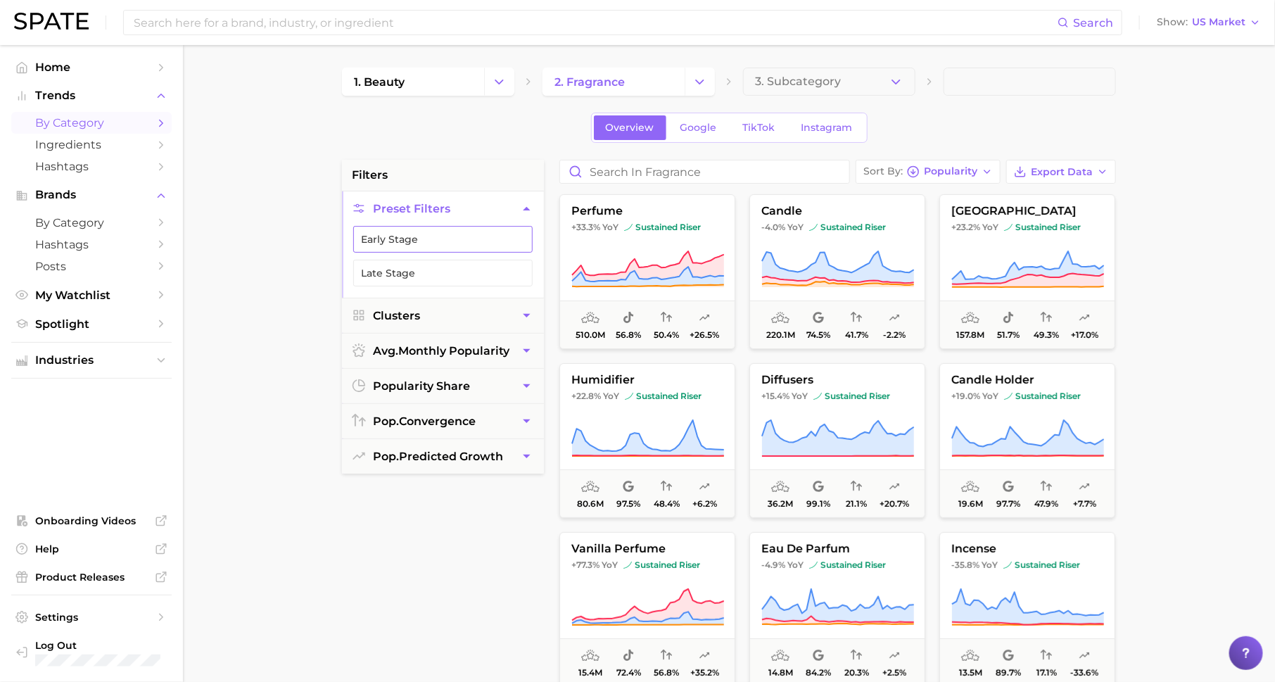
click at [485, 230] on button "Early Stage" at bounding box center [442, 239] width 179 height 27
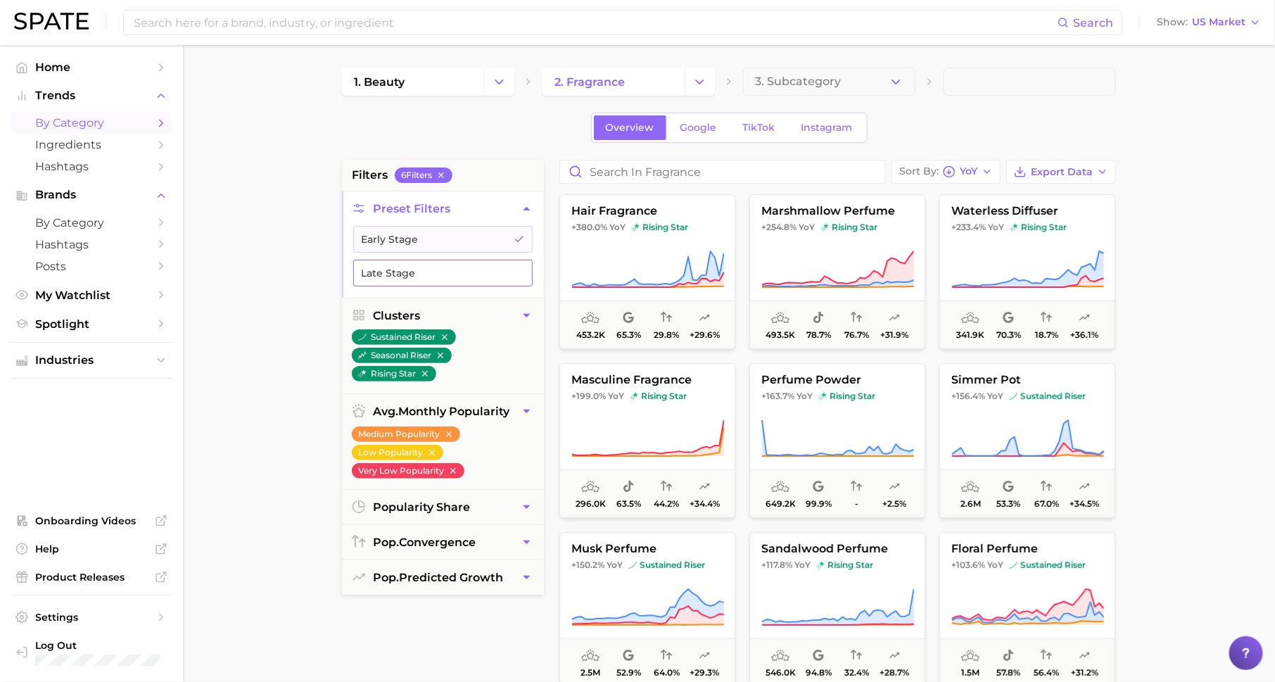
click at [471, 271] on button "Late Stage" at bounding box center [442, 273] width 179 height 27
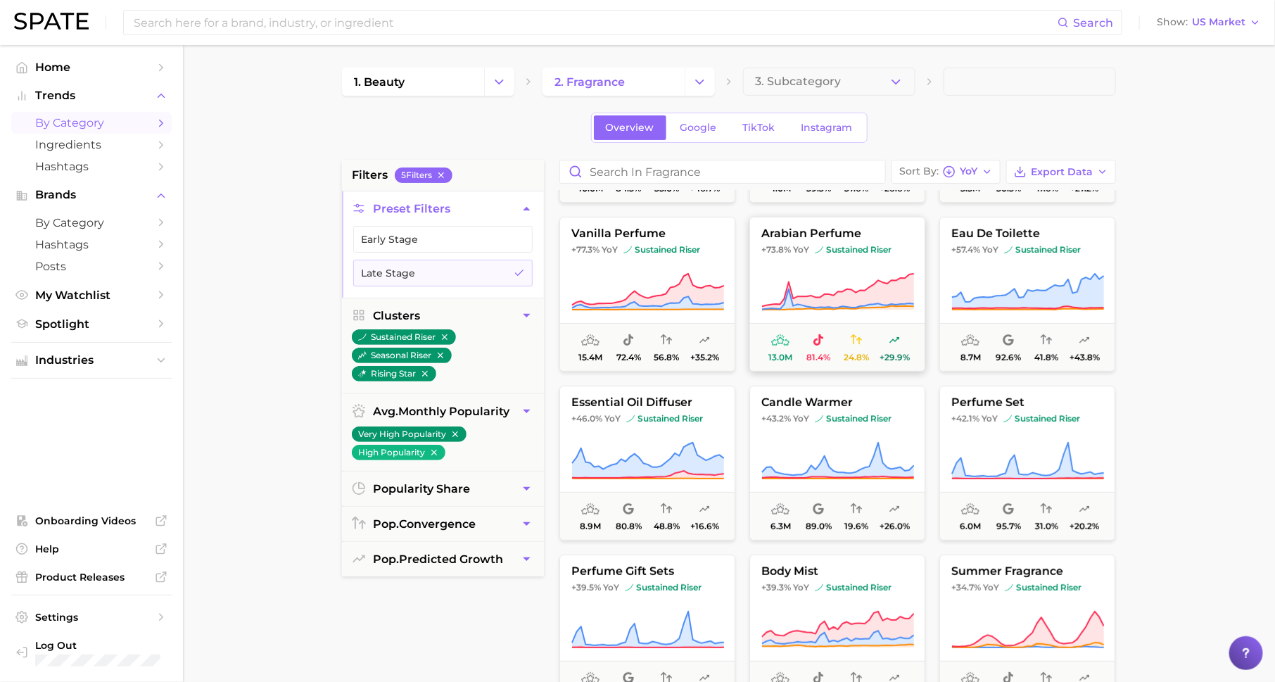
scroll to position [146, 0]
click at [874, 244] on span "sustained riser" at bounding box center [853, 249] width 77 height 11
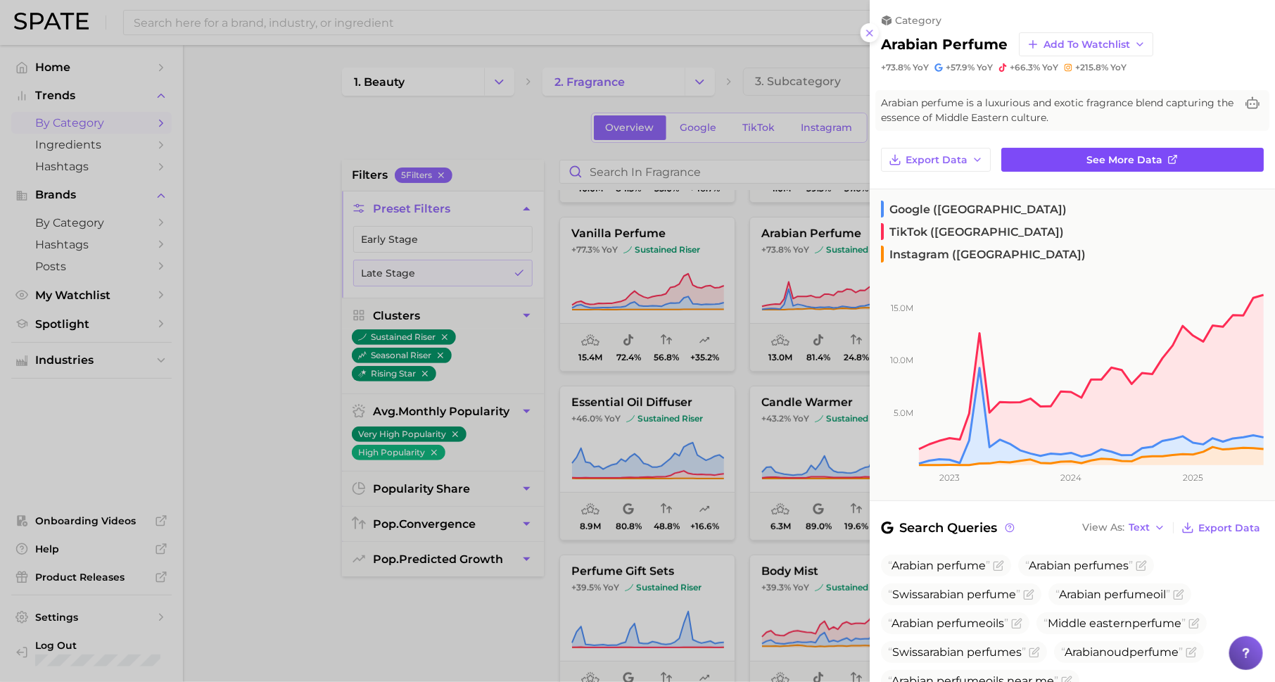
click at [1070, 160] on link "See more data" at bounding box center [1132, 160] width 263 height 24
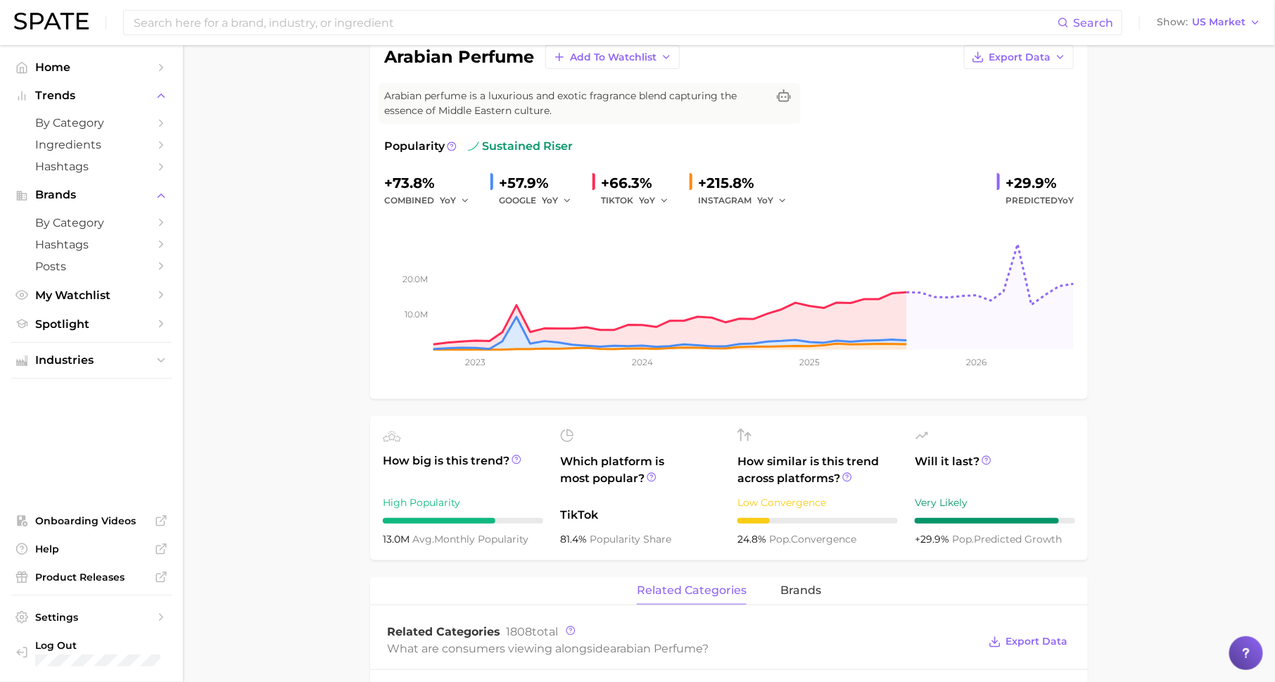
scroll to position [124, 0]
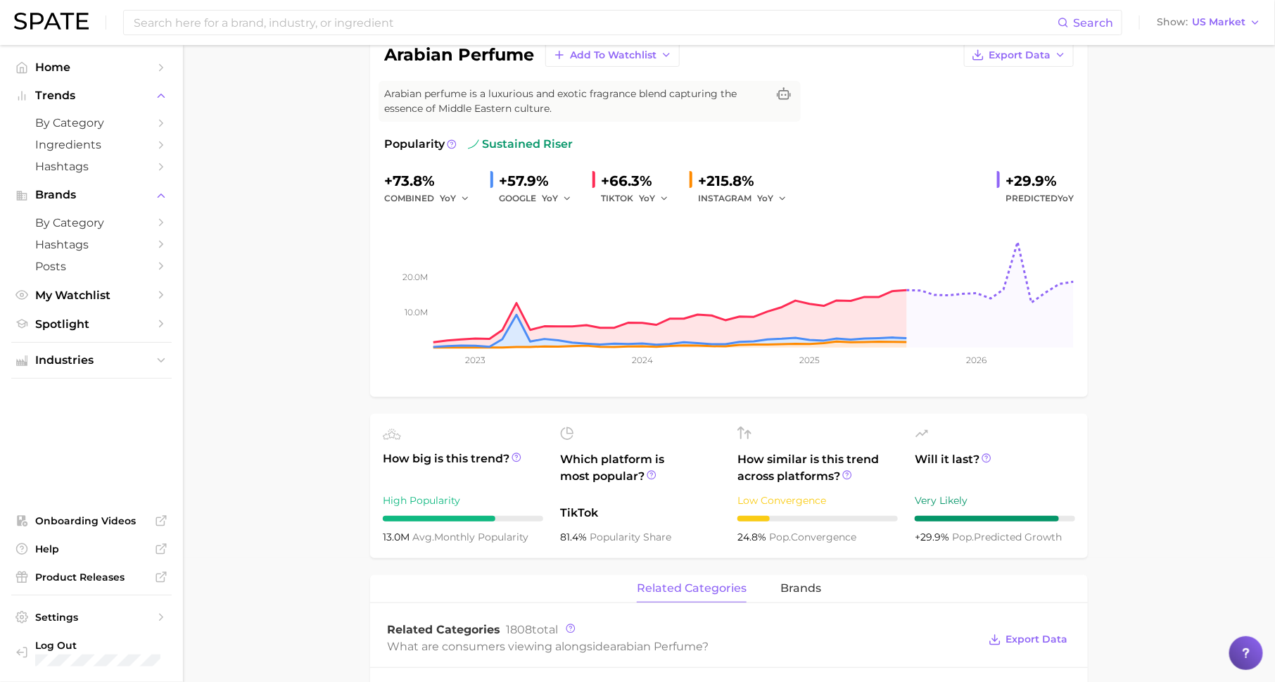
click at [986, 451] on span "Will it last?" at bounding box center [995, 468] width 160 height 34
click at [984, 454] on circle at bounding box center [986, 458] width 8 height 8
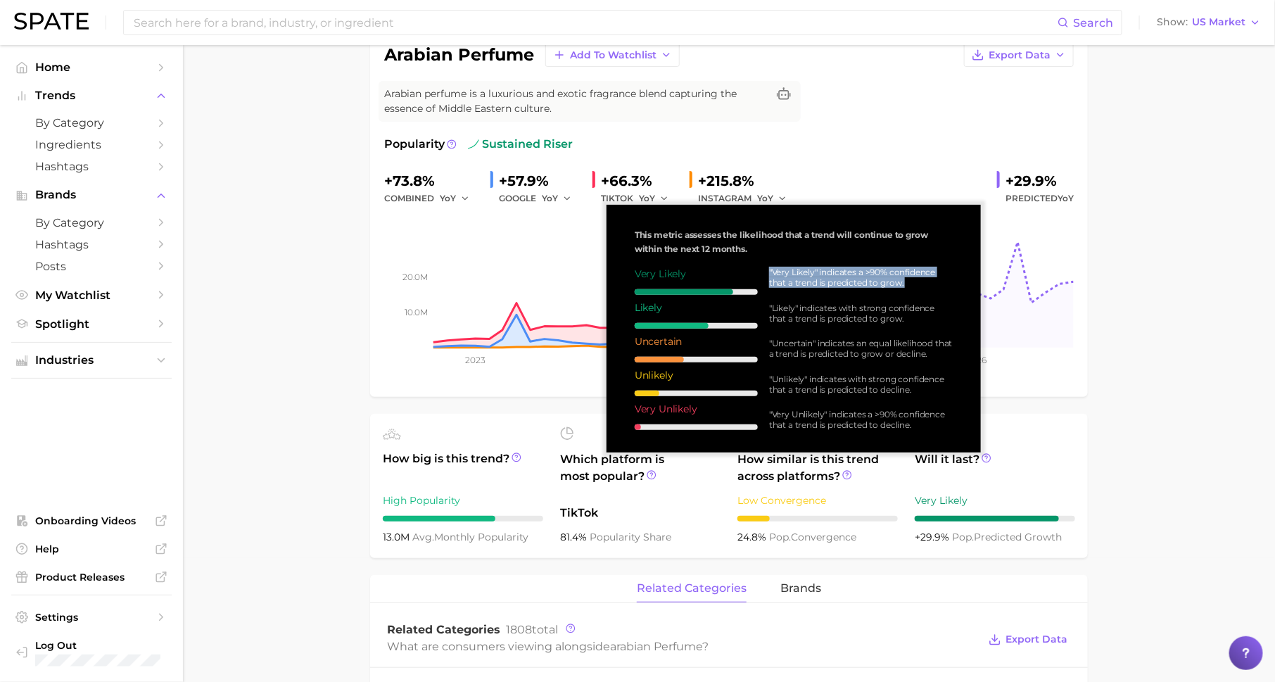
drag, startPoint x: 766, startPoint y: 272, endPoint x: 930, endPoint y: 287, distance: 164.0
click at [930, 287] on div ""Very Likely" indicates a >90% confidence that a trend is predicted to grow. "L…" at bounding box center [855, 348] width 195 height 163
click at [1070, 353] on icon "10.0m 20.0m 2023 2024 2025 2026" at bounding box center [729, 295] width 690 height 176
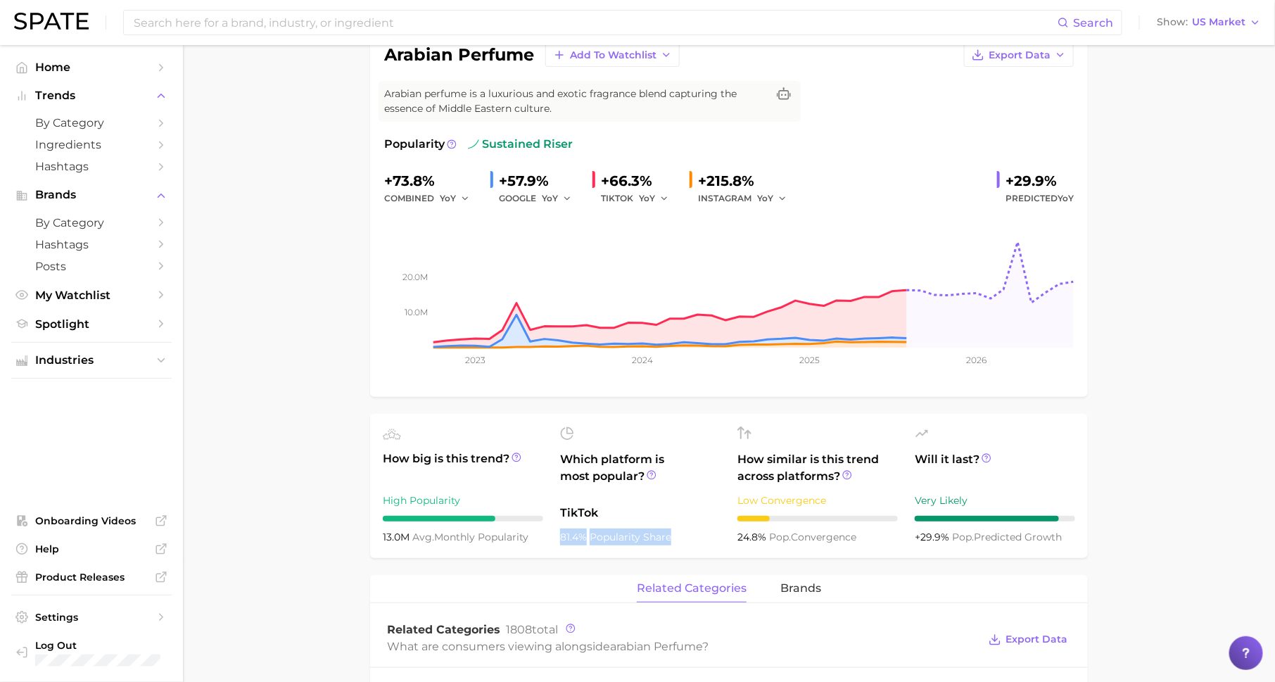
drag, startPoint x: 560, startPoint y: 537, endPoint x: 707, endPoint y: 539, distance: 147.1
click at [707, 539] on ul "How big is this trend? High Popularity 13.0m avg. monthly popularity Which plat…" at bounding box center [729, 486] width 718 height 144
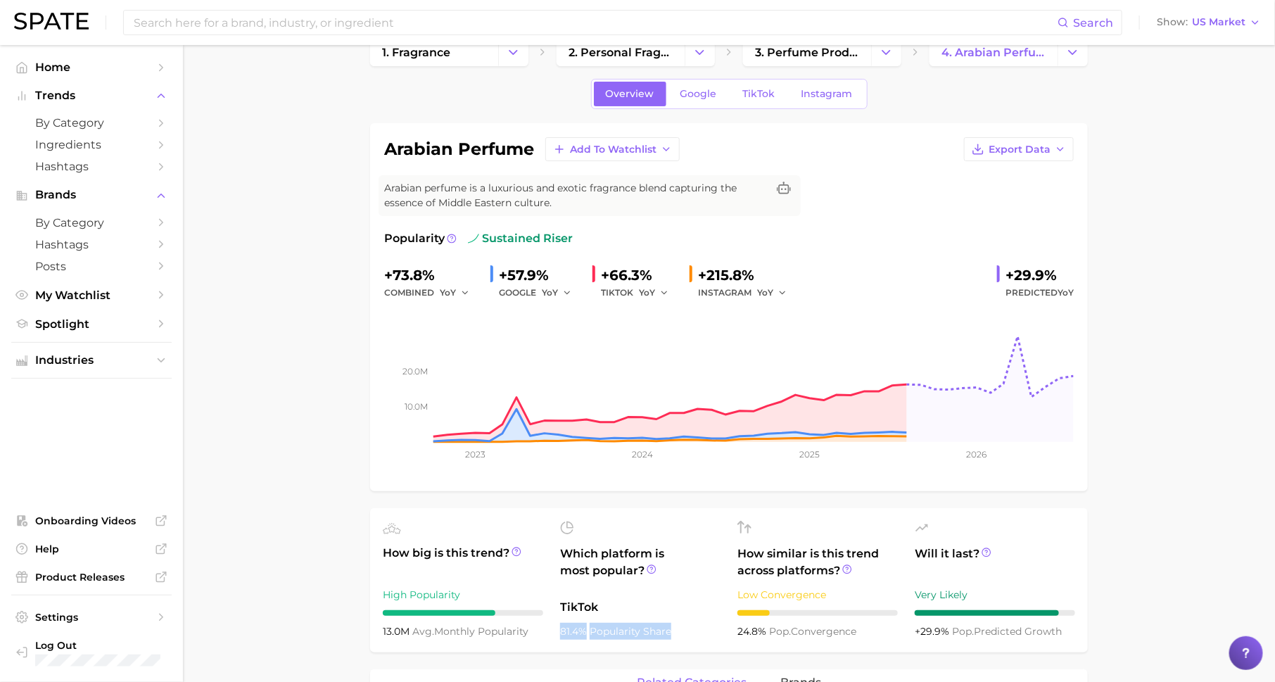
scroll to position [19, 0]
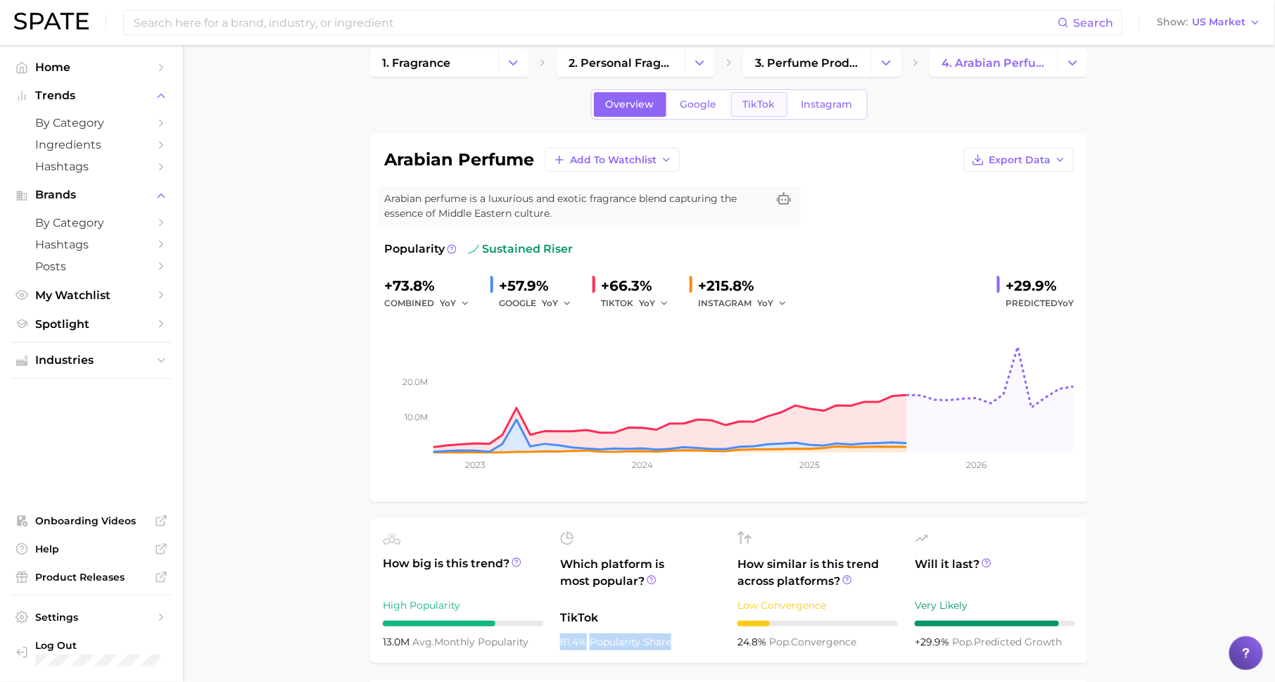
click at [760, 92] on link "TikTok" at bounding box center [759, 104] width 56 height 25
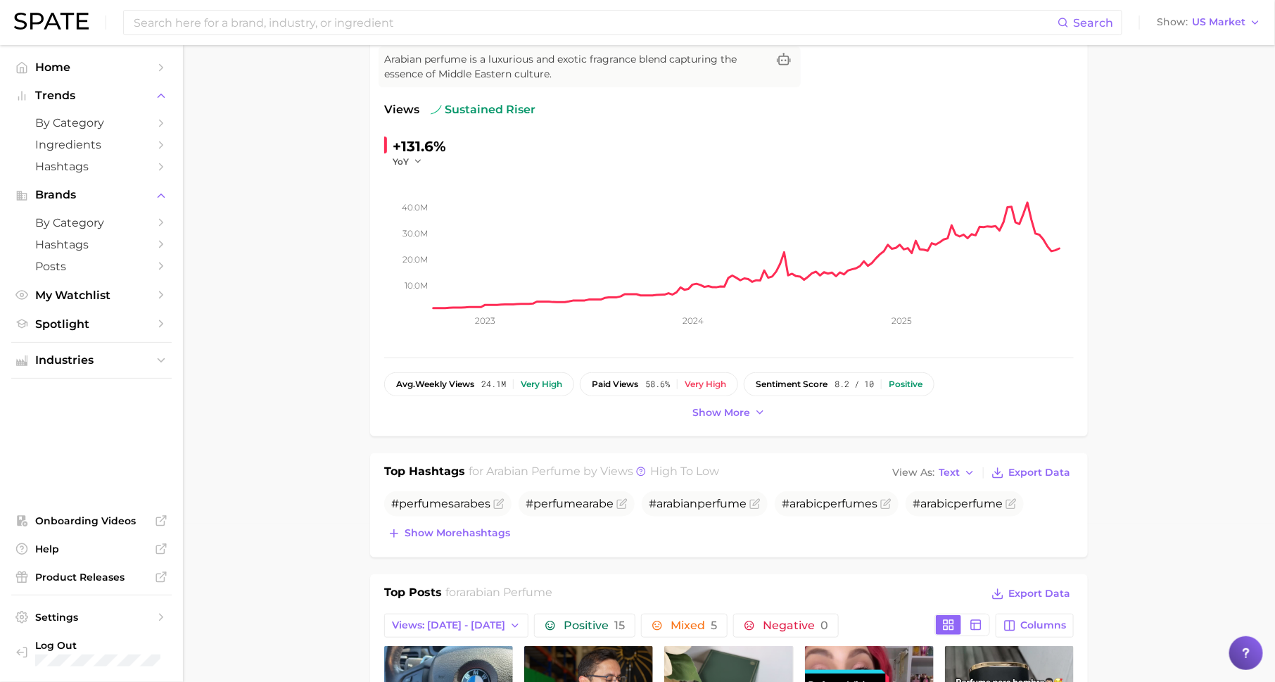
scroll to position [341, 0]
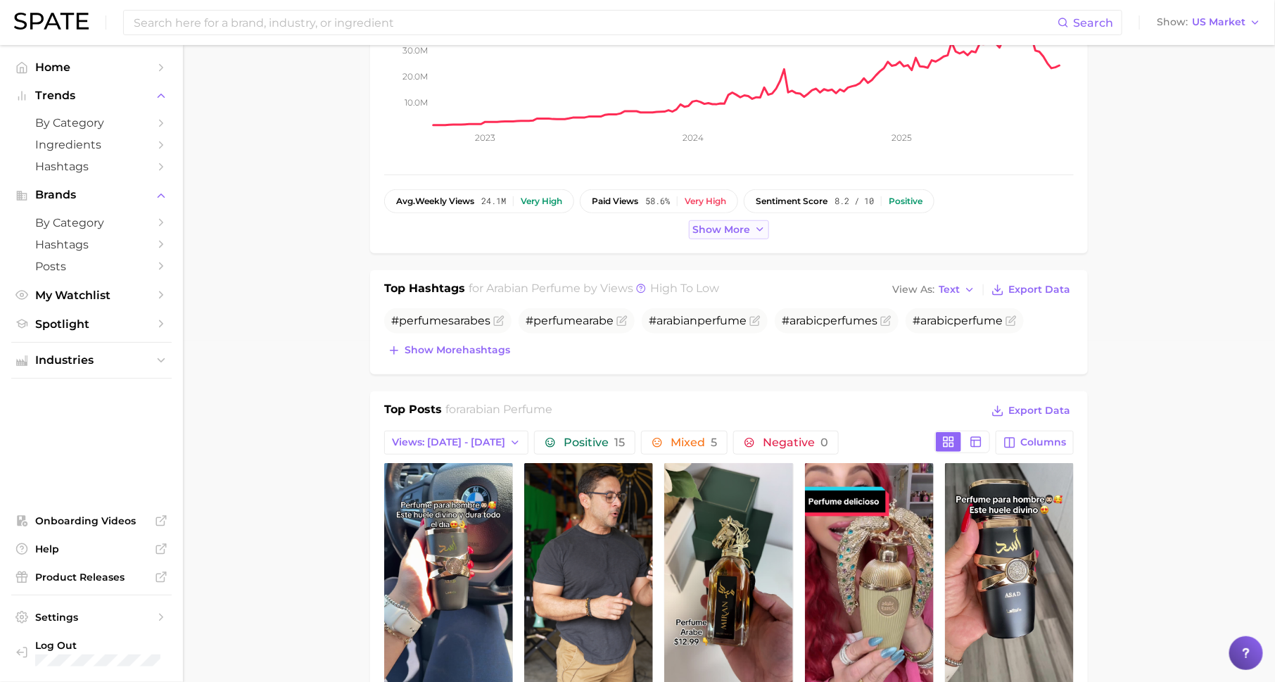
click at [712, 227] on span "Show more" at bounding box center [722, 230] width 58 height 12
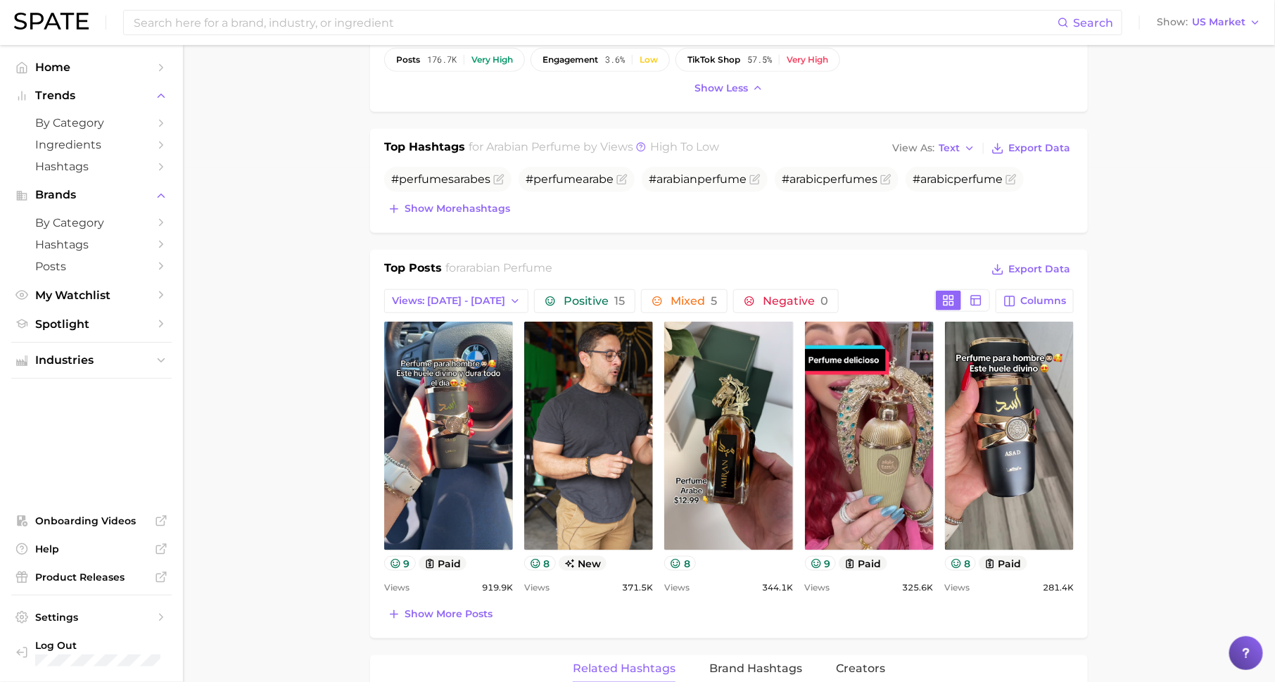
scroll to position [634, 0]
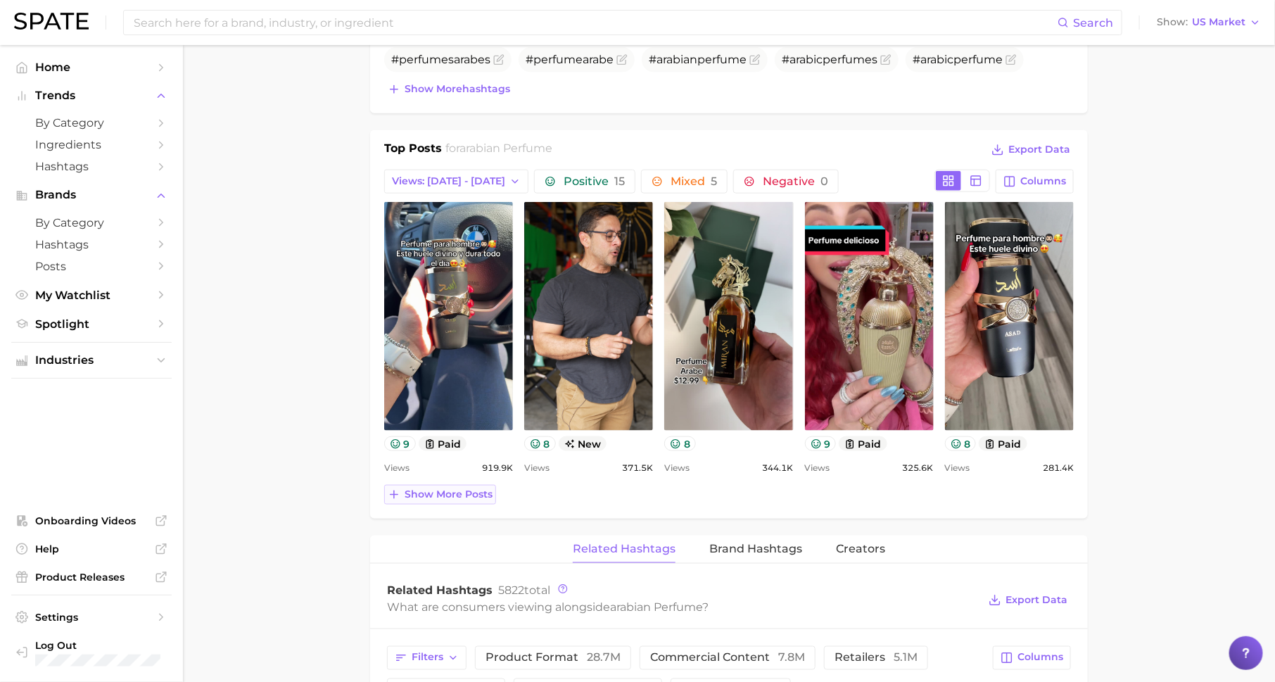
click at [463, 494] on span "Show more posts" at bounding box center [449, 494] width 88 height 12
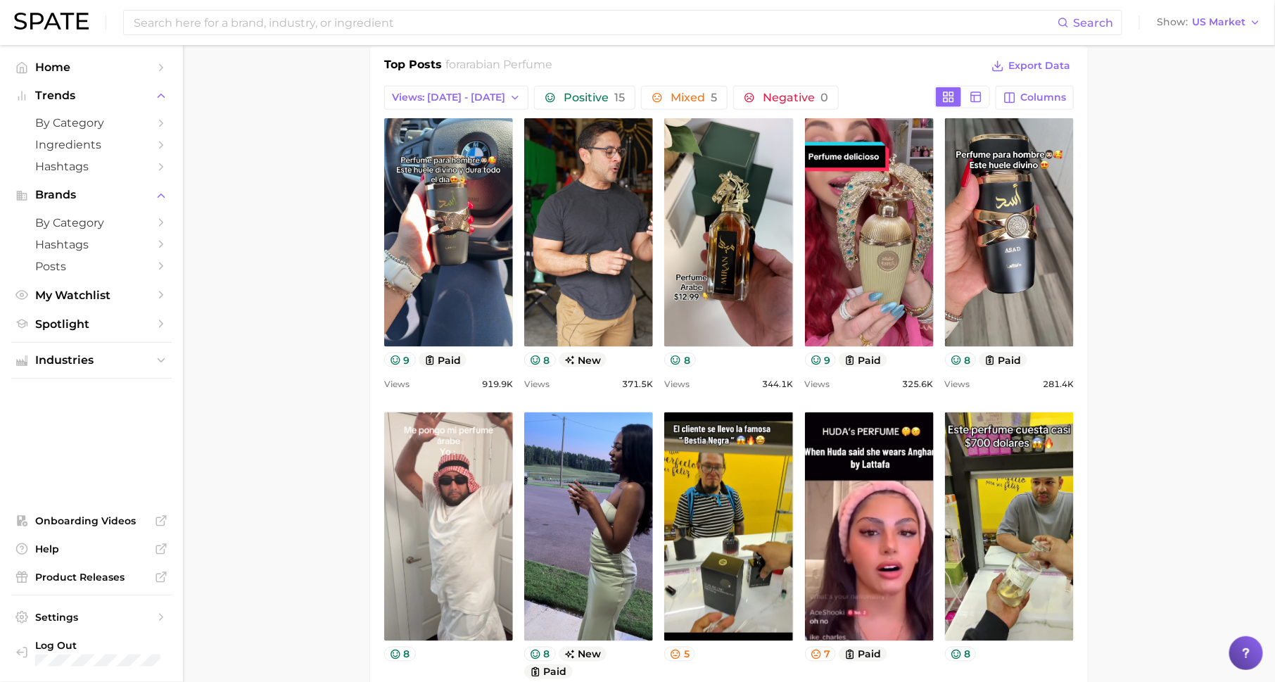
scroll to position [734, 0]
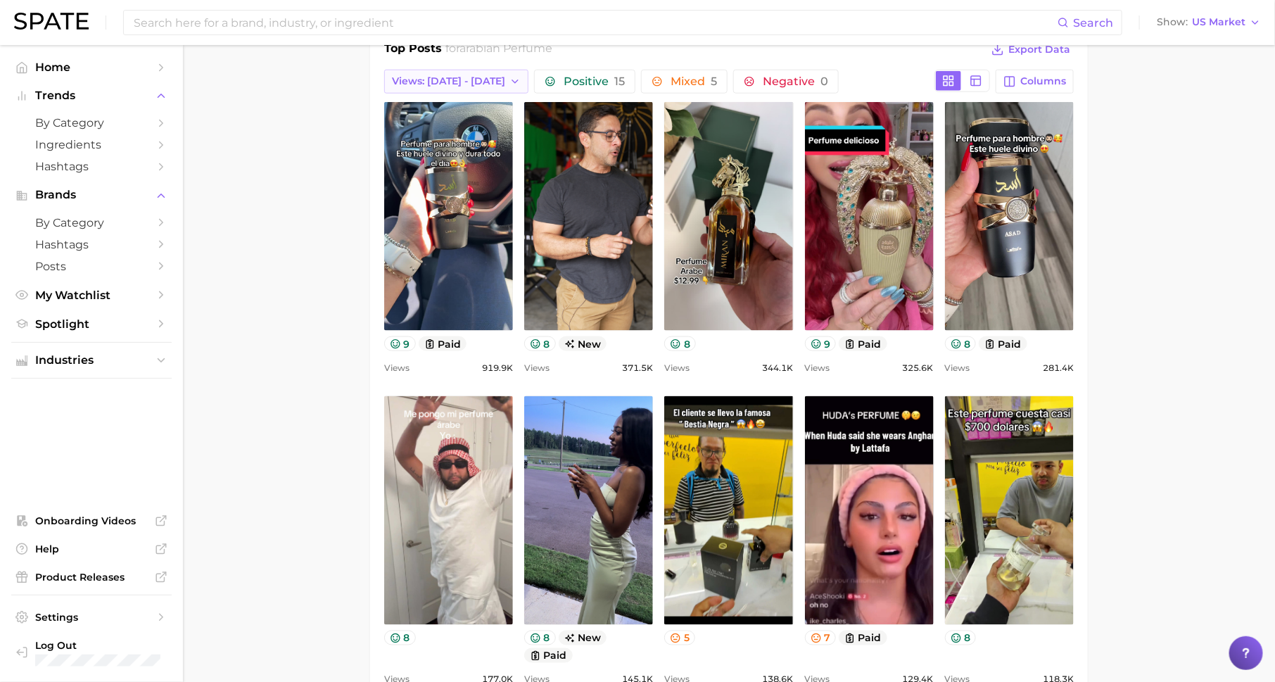
click at [496, 84] on button "Views: [DATE] - [DATE]" at bounding box center [456, 82] width 144 height 24
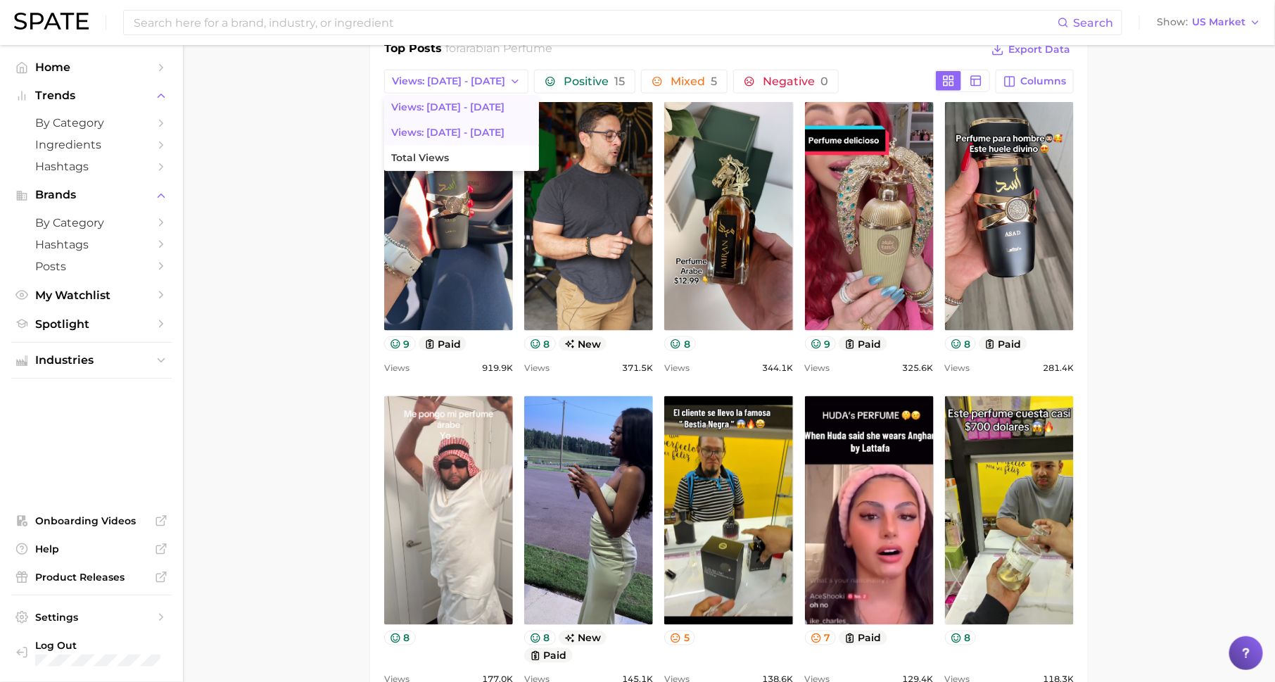
click at [472, 134] on span "Views: Sep 21 - 28" at bounding box center [447, 133] width 113 height 12
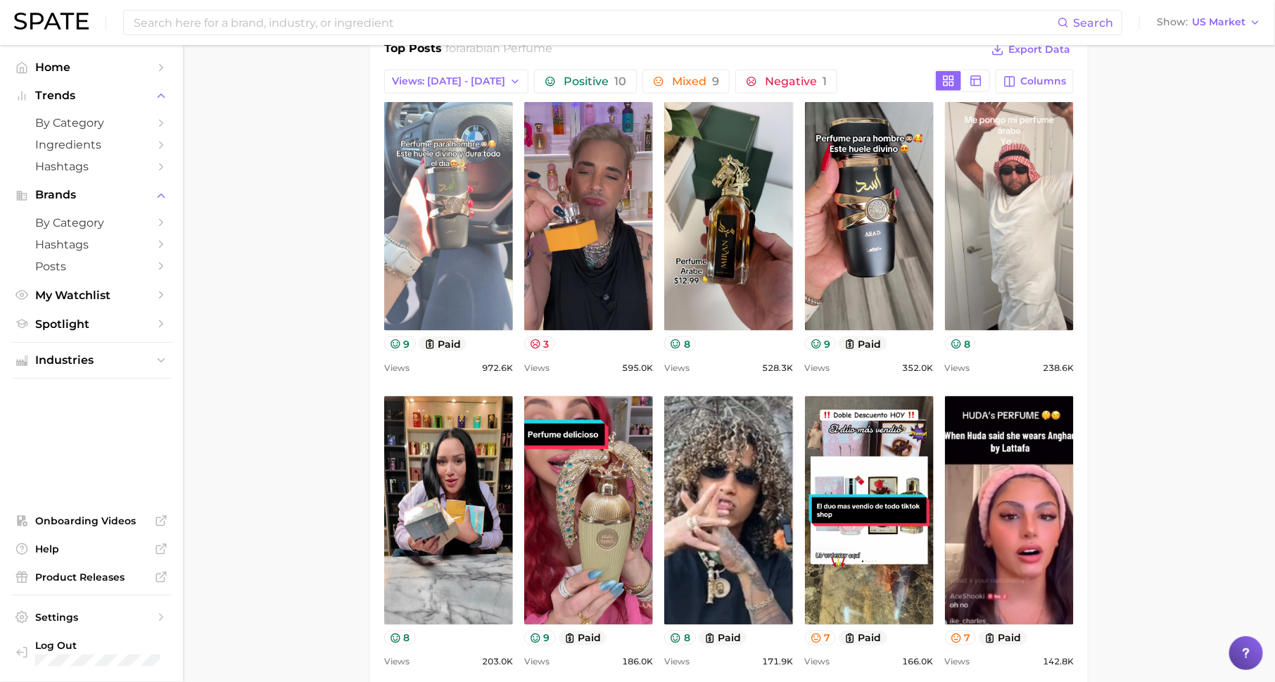
scroll to position [0, 0]
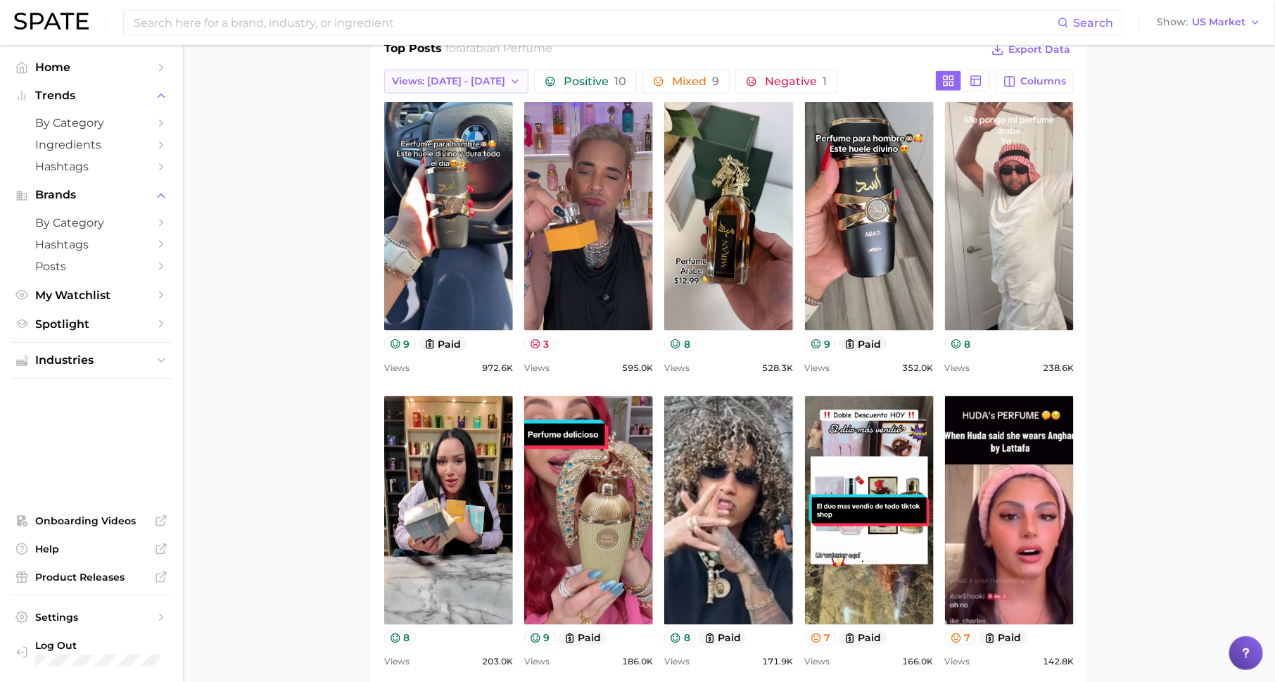
click at [499, 72] on button "Views: Sep 21 - 28" at bounding box center [456, 82] width 144 height 24
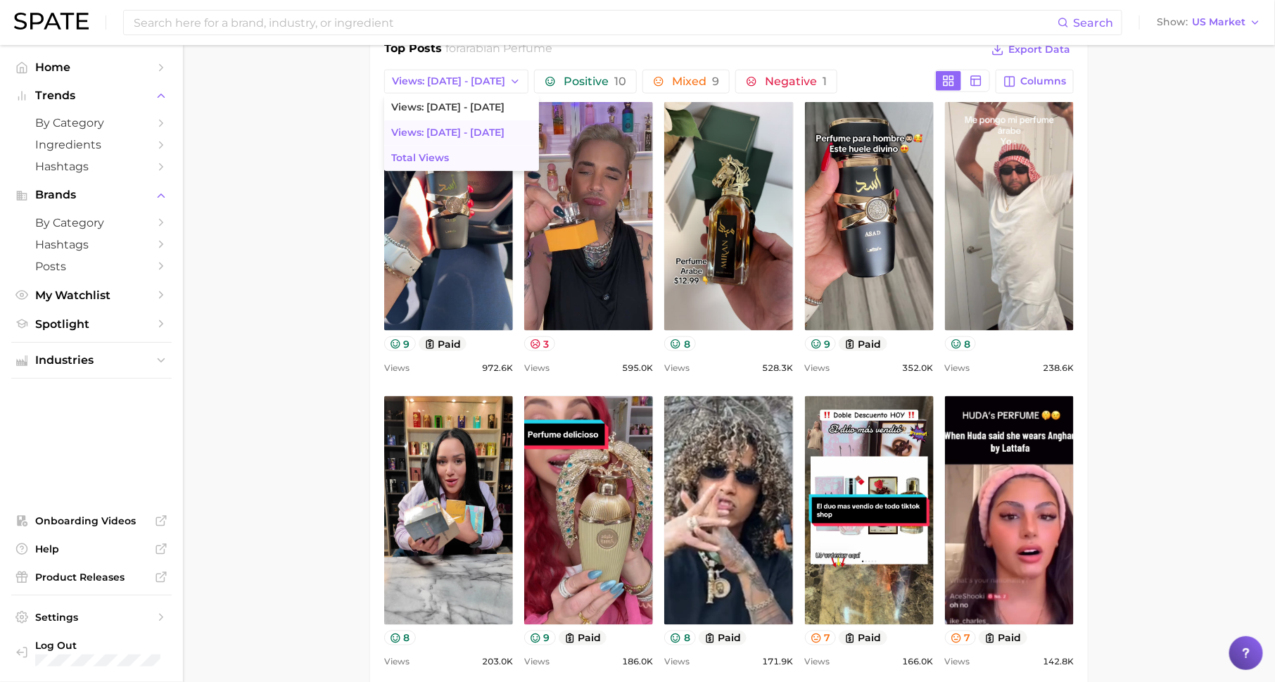
click at [467, 155] on button "Total Views" at bounding box center [461, 158] width 155 height 25
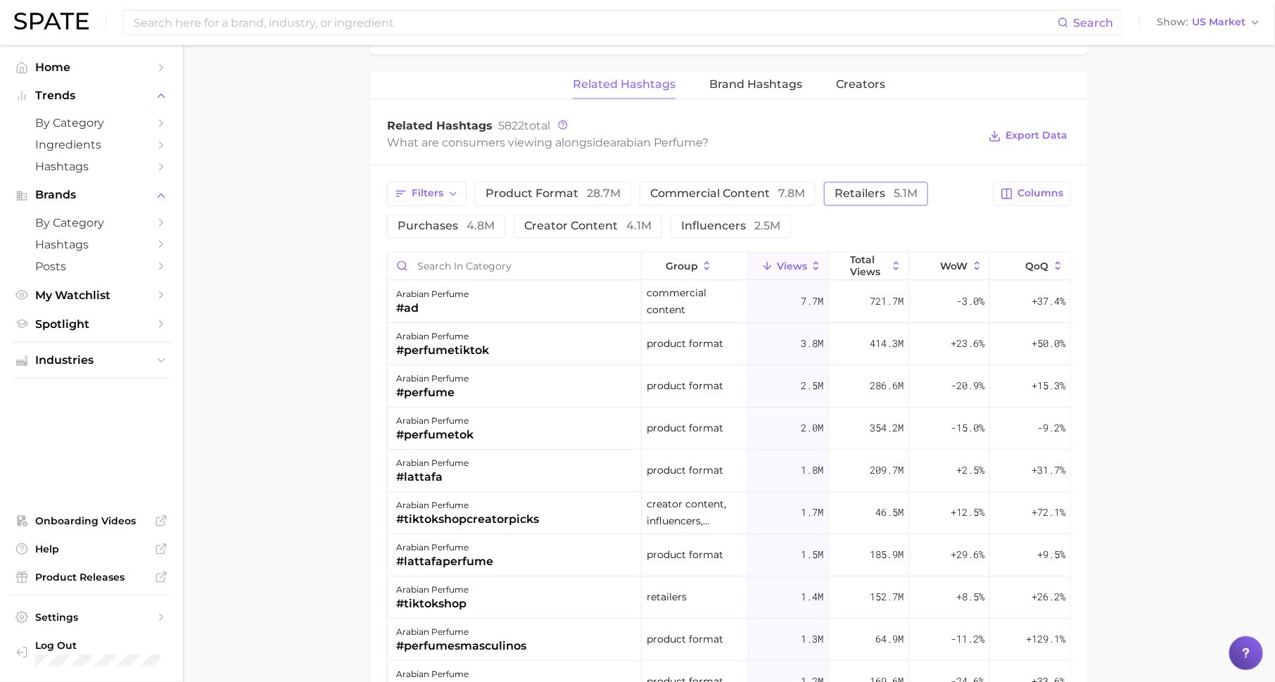
click at [855, 193] on span "retailers 5.1m" at bounding box center [876, 193] width 83 height 11
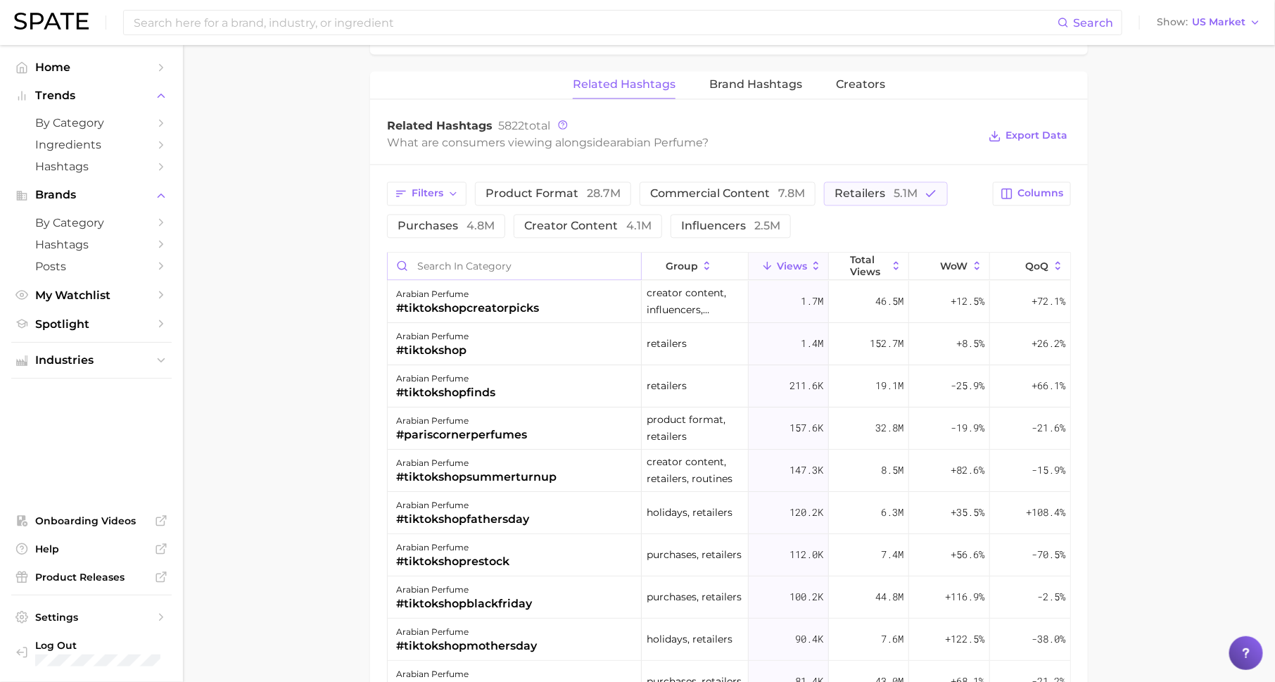
click at [536, 253] on input "Search in category" at bounding box center [514, 266] width 253 height 27
type input "macy"
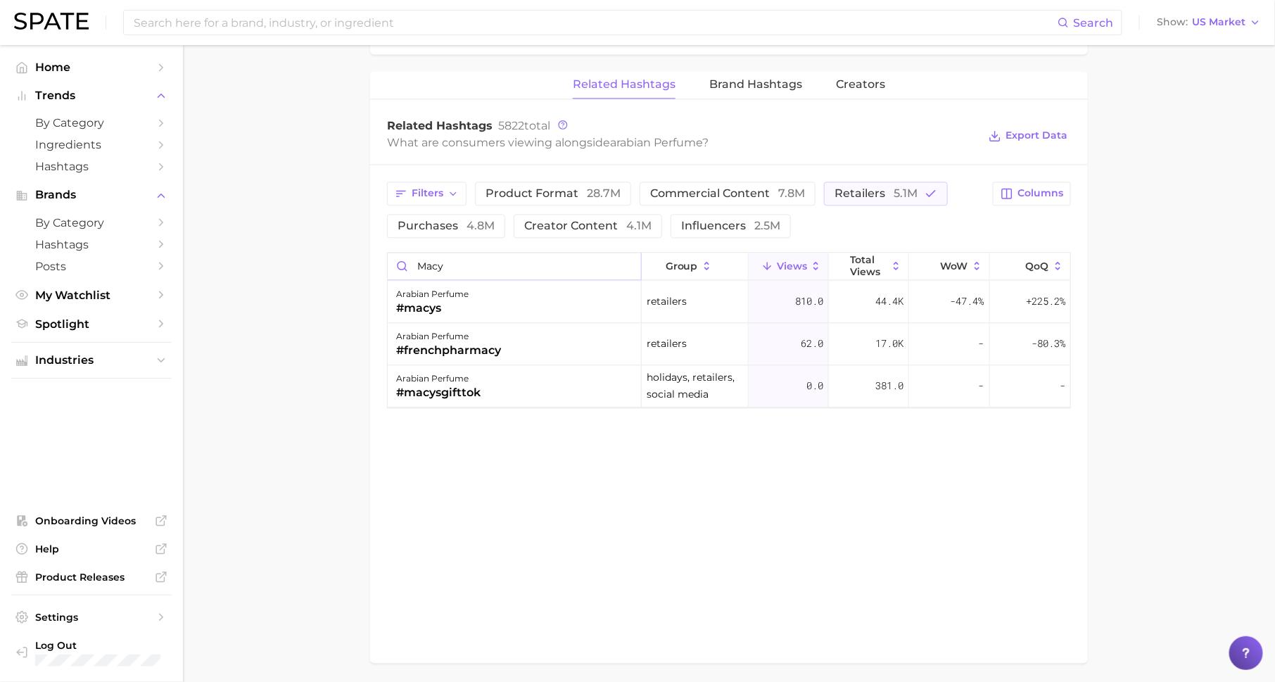
click at [630, 262] on input "macy" at bounding box center [514, 266] width 253 height 27
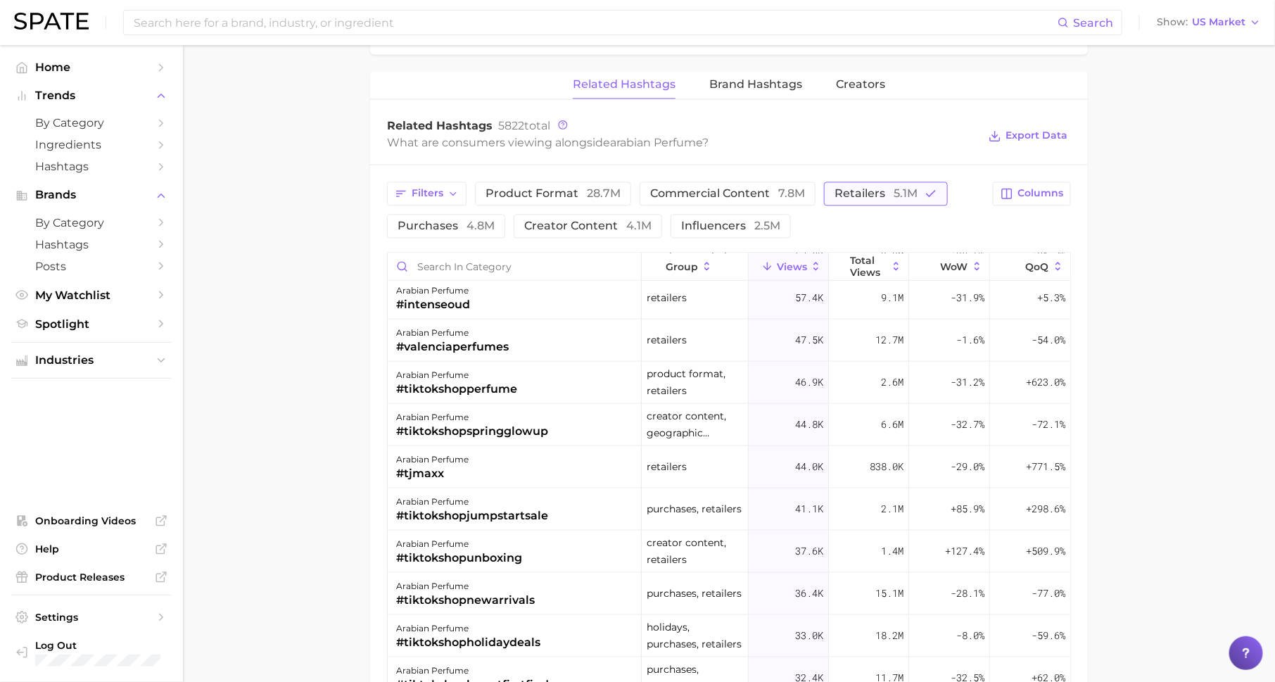
click at [848, 188] on span "retailers 5.1m" at bounding box center [876, 193] width 83 height 11
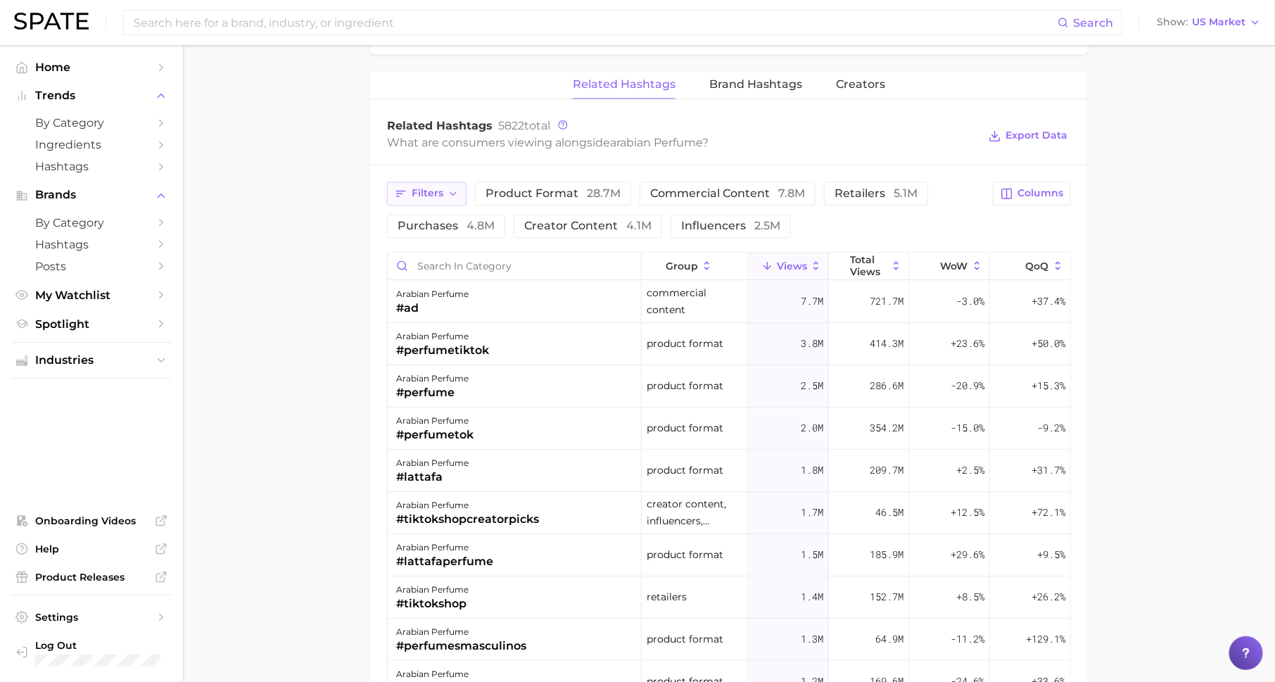
click at [409, 189] on button "Filters" at bounding box center [427, 194] width 80 height 24
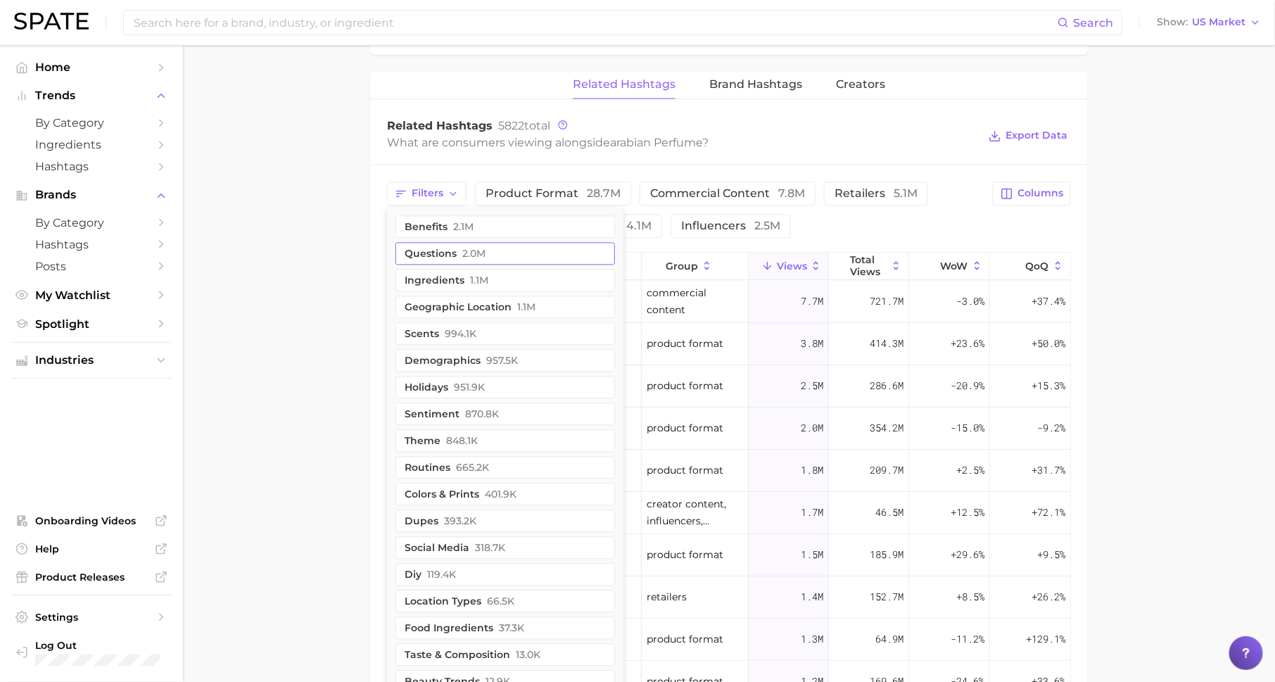
click at [422, 249] on button "questions 2.0m" at bounding box center [506, 253] width 220 height 23
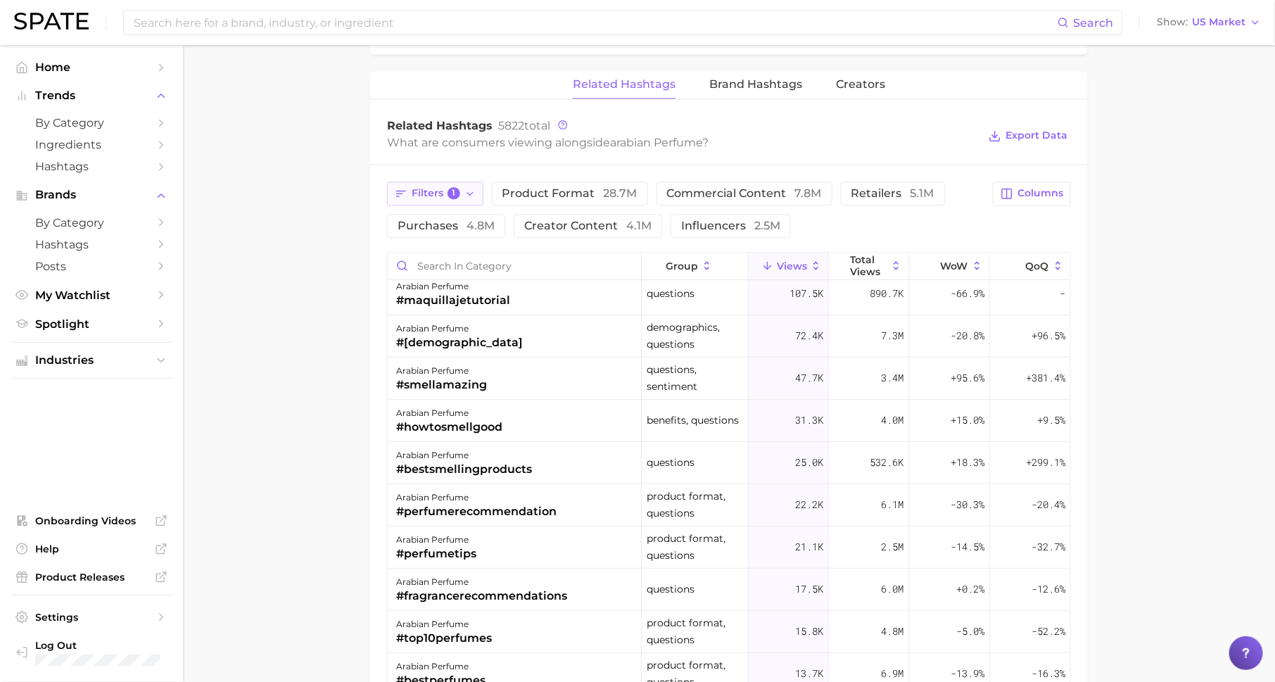
click at [449, 187] on span "1" at bounding box center [454, 193] width 13 height 13
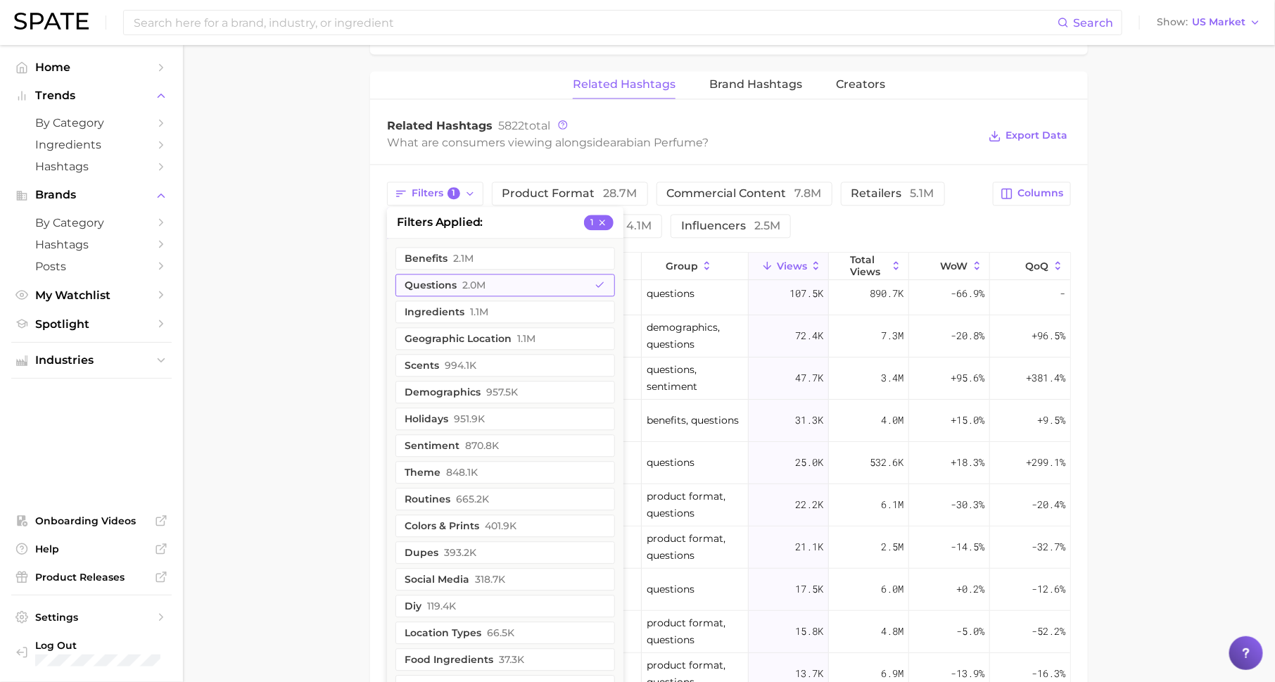
click at [517, 277] on button "questions 2.0m" at bounding box center [506, 285] width 220 height 23
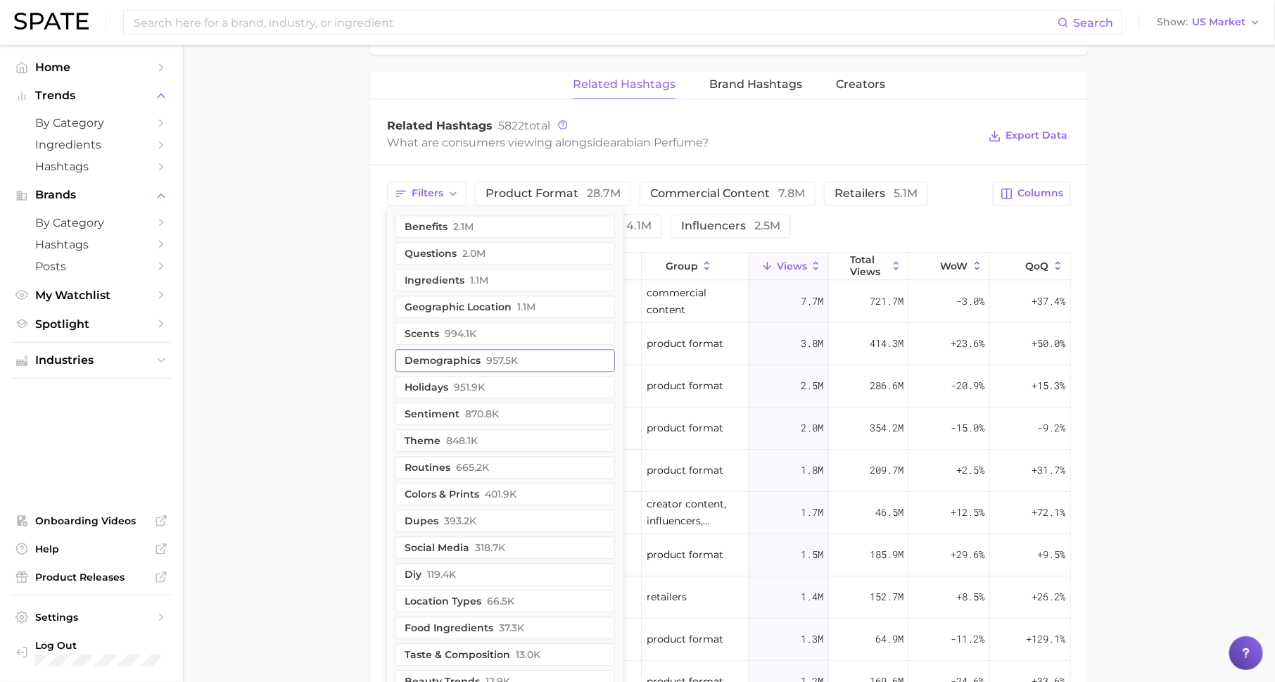
click at [502, 355] on span "957.5k" at bounding box center [502, 360] width 32 height 11
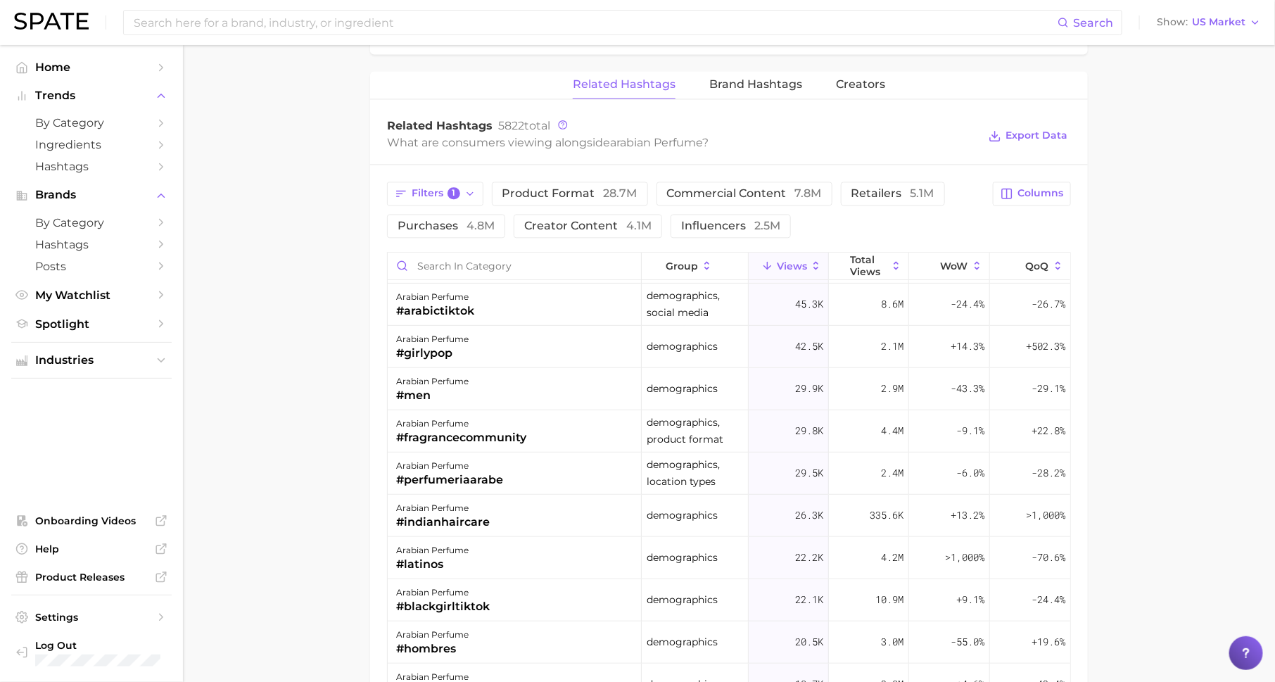
scroll to position [296, 0]
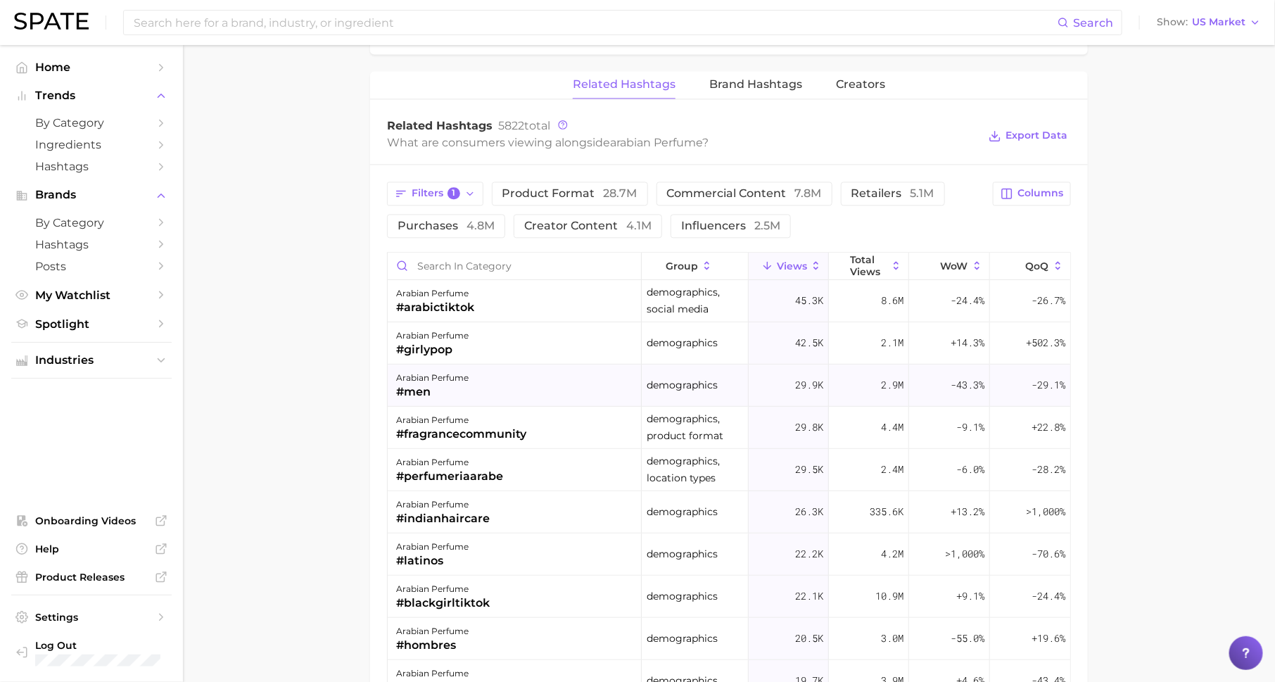
click at [504, 369] on div "arabian perfume #men" at bounding box center [515, 386] width 254 height 42
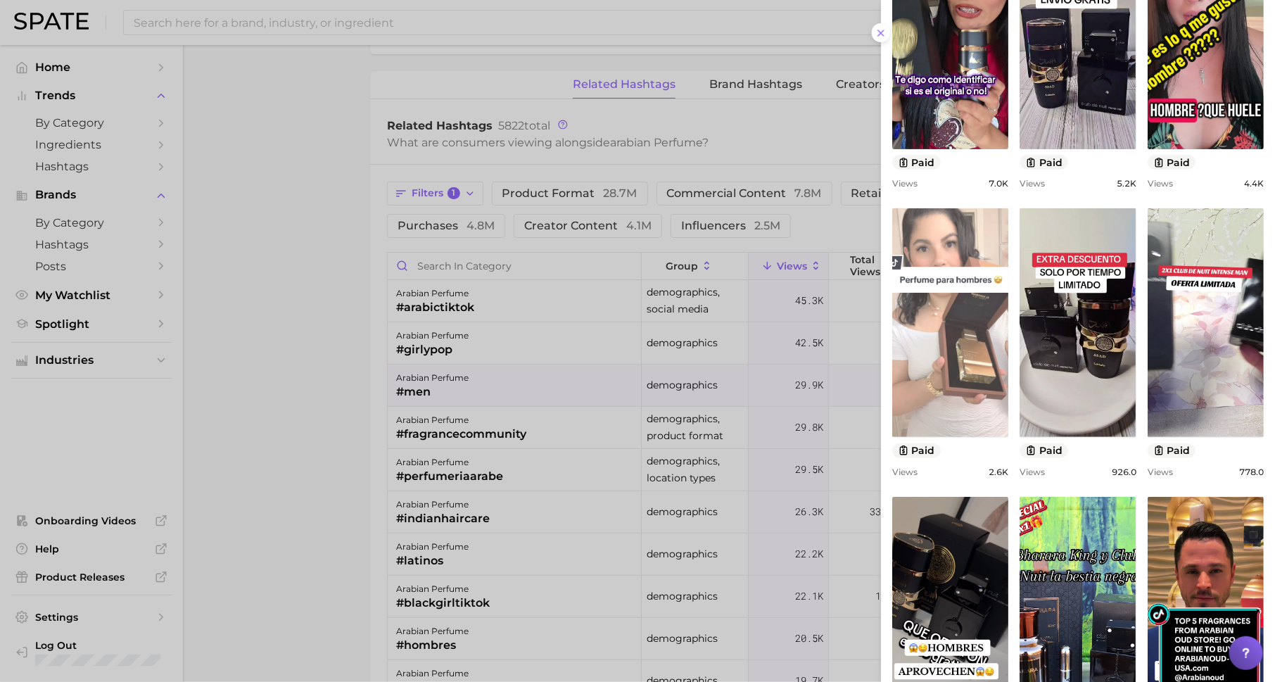
scroll to position [248, 0]
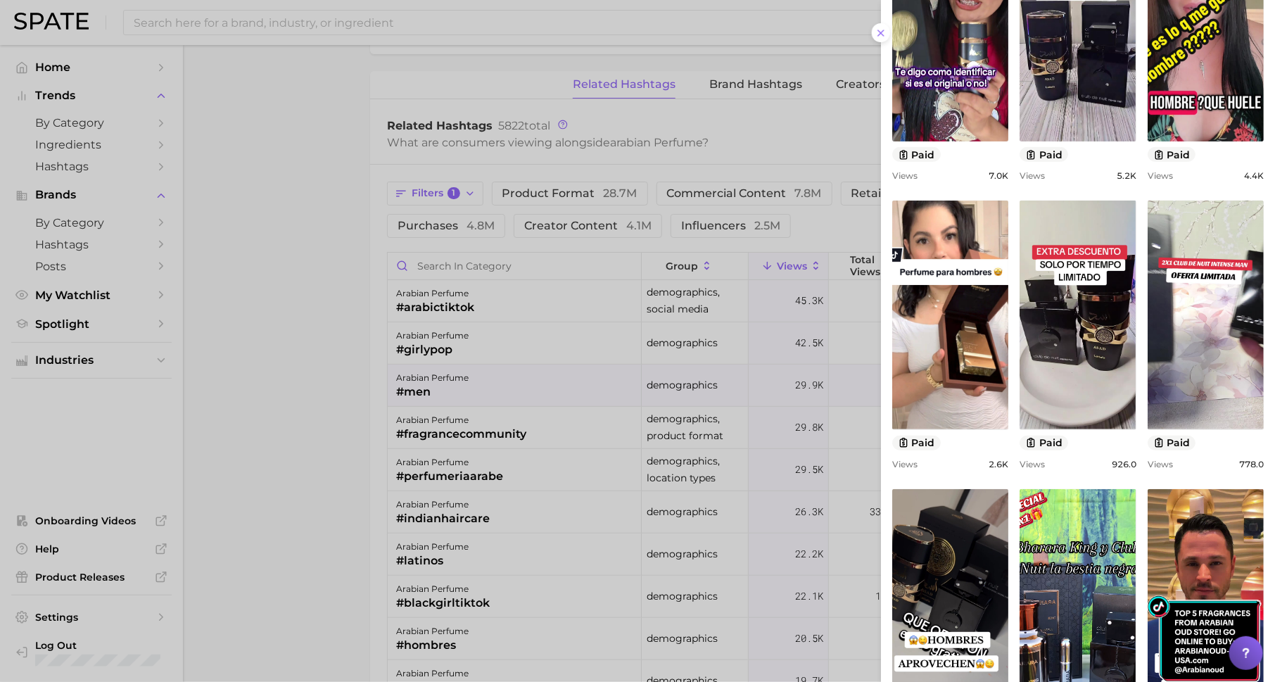
click at [829, 441] on div at bounding box center [637, 341] width 1275 height 682
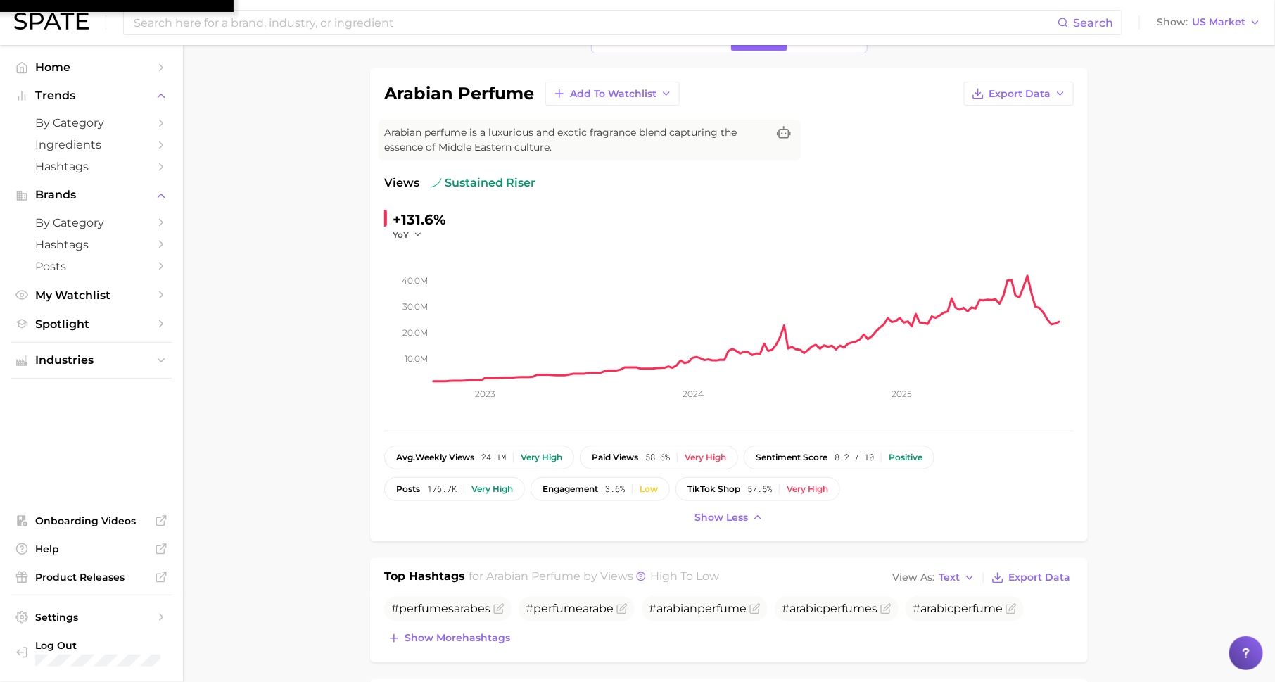
scroll to position [0, 0]
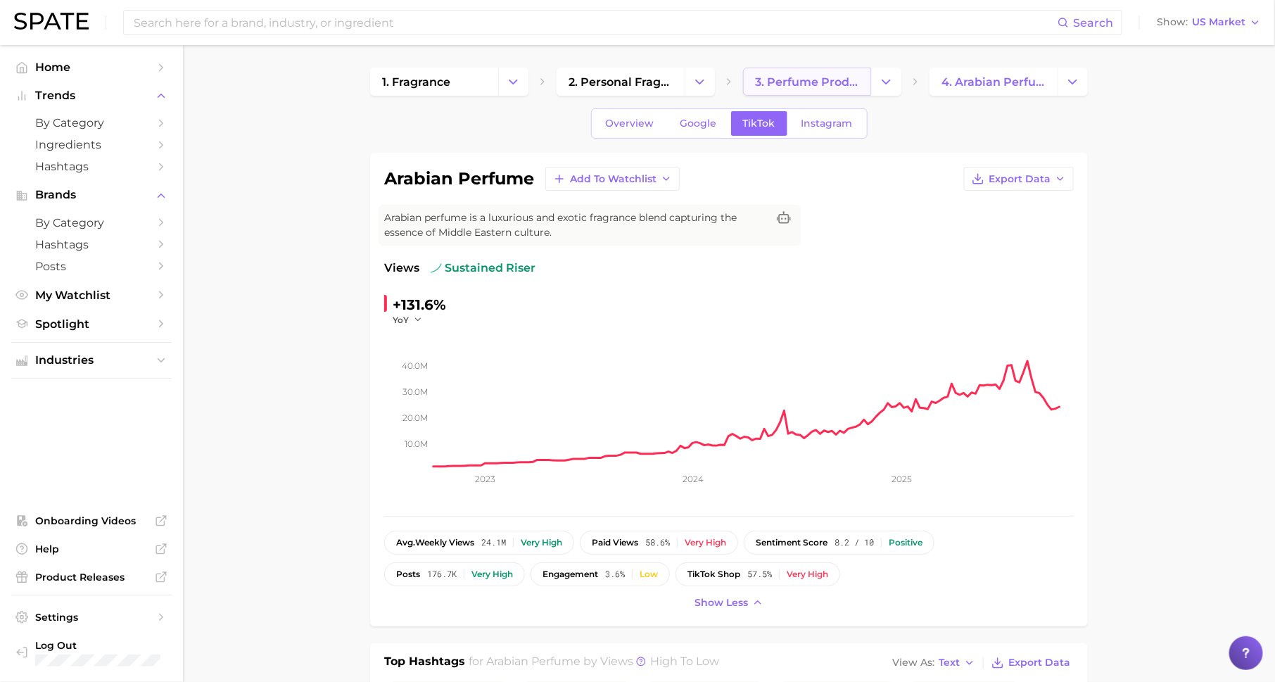
click at [788, 83] on span "3. perfume products" at bounding box center [807, 81] width 104 height 13
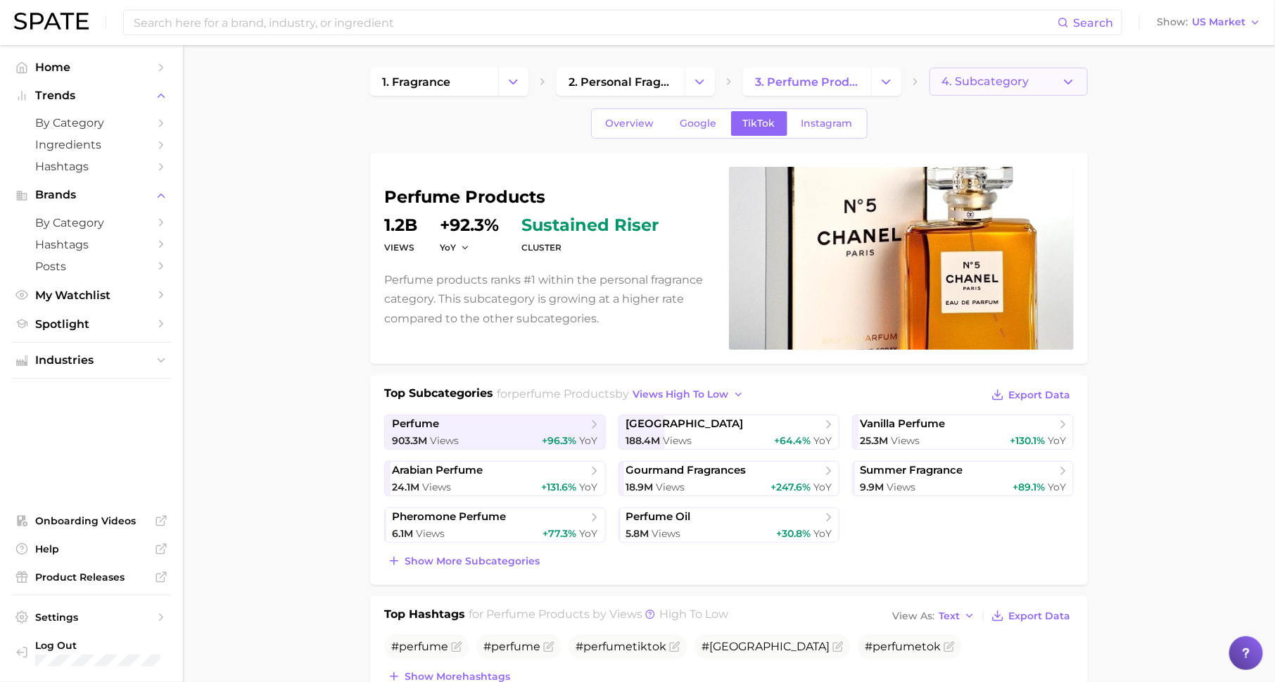
click at [991, 77] on span "4. Subcategory" at bounding box center [985, 81] width 87 height 13
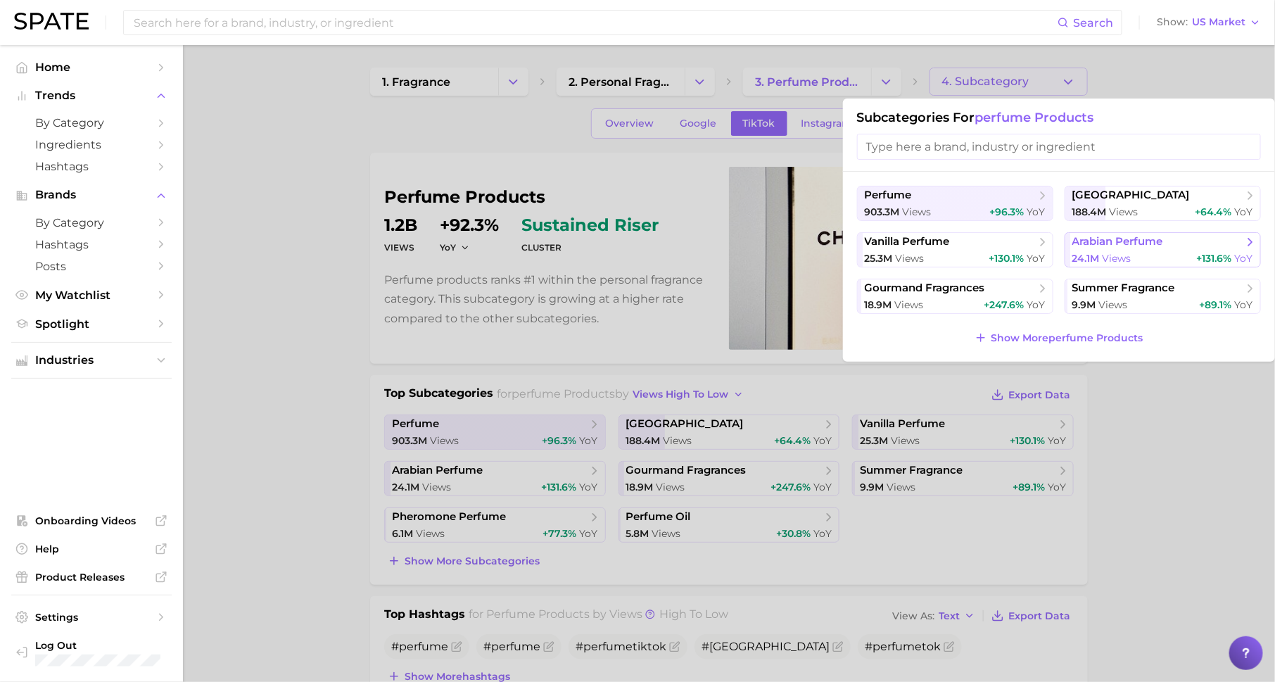
click at [1096, 246] on span "arabian perfume" at bounding box center [1118, 241] width 91 height 13
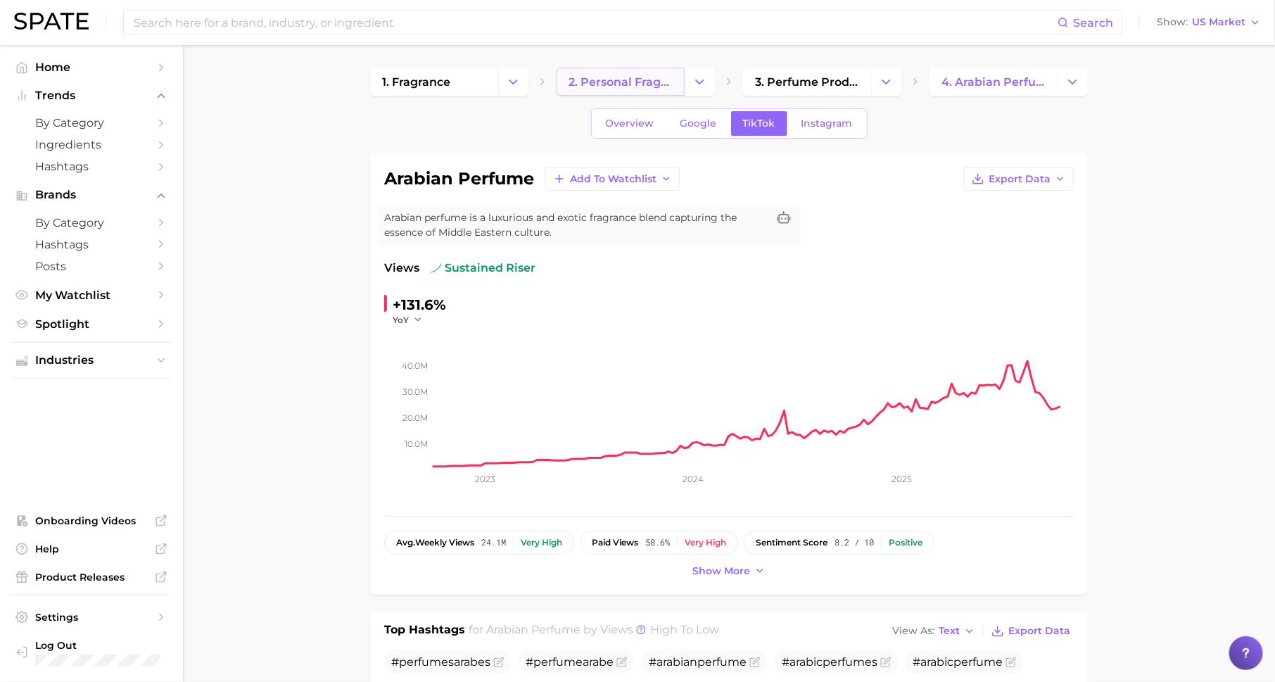
click at [669, 83] on span "2. personal fragrance" at bounding box center [621, 81] width 104 height 13
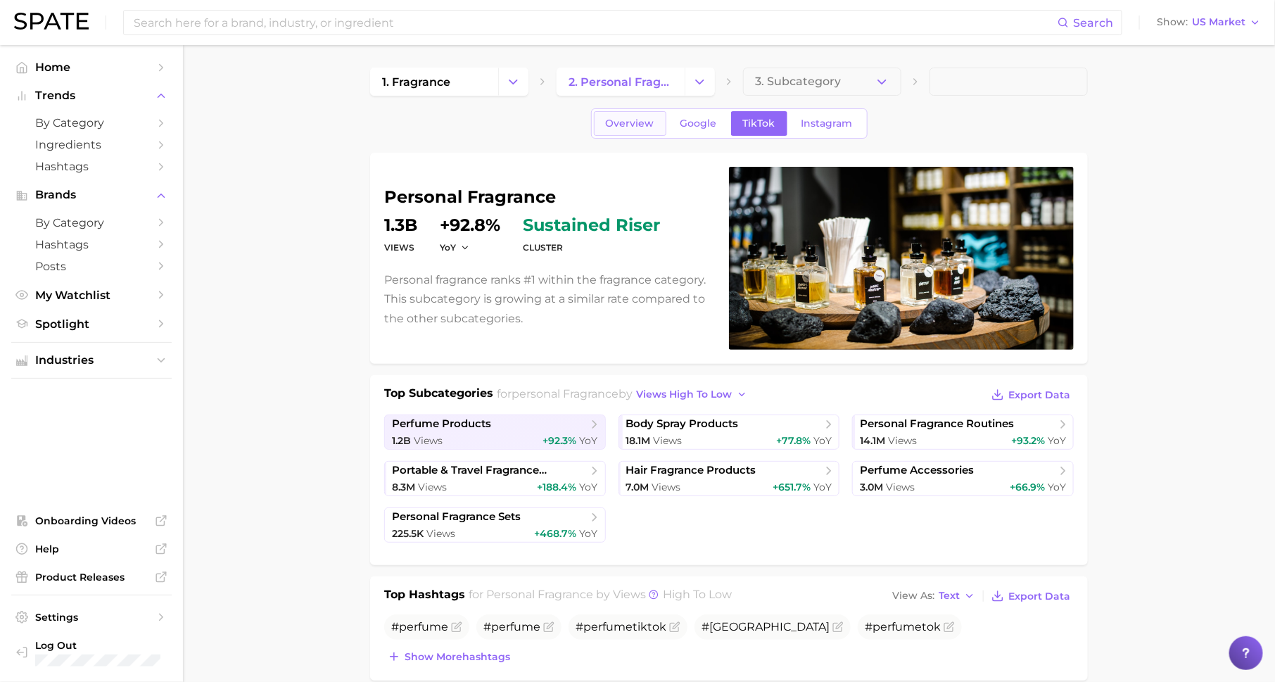
click at [619, 127] on span "Overview" at bounding box center [630, 124] width 49 height 12
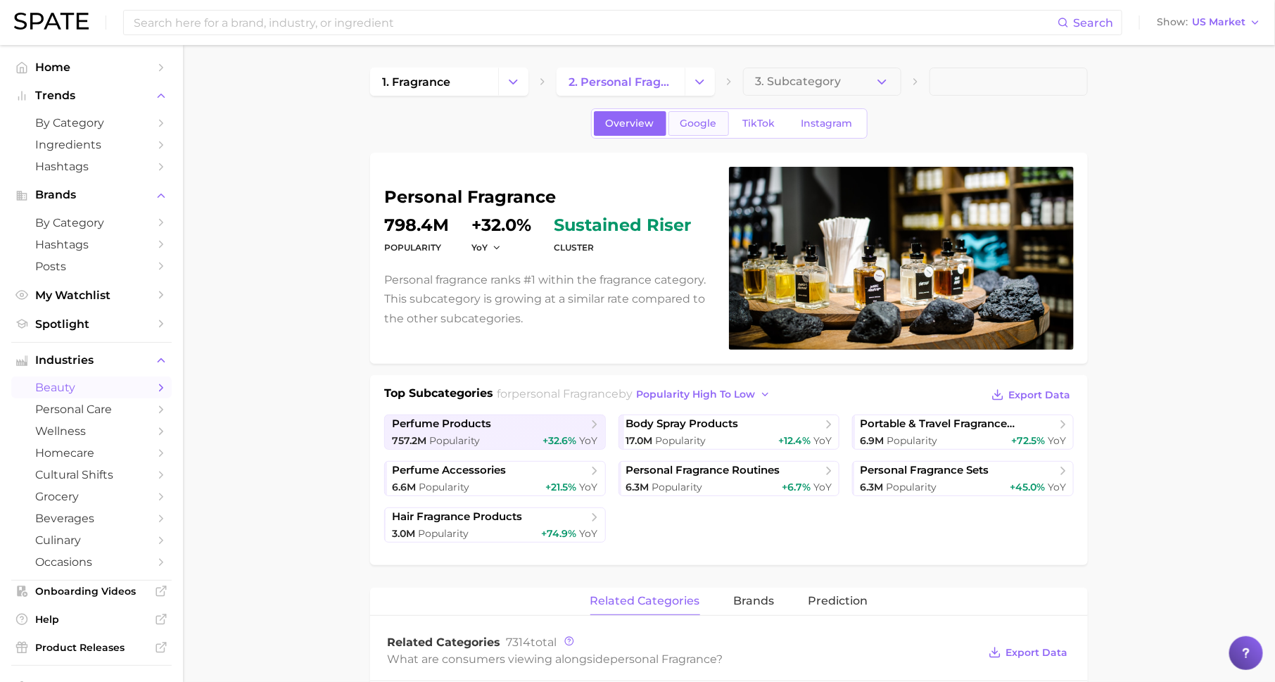
click at [707, 129] on link "Google" at bounding box center [699, 123] width 61 height 25
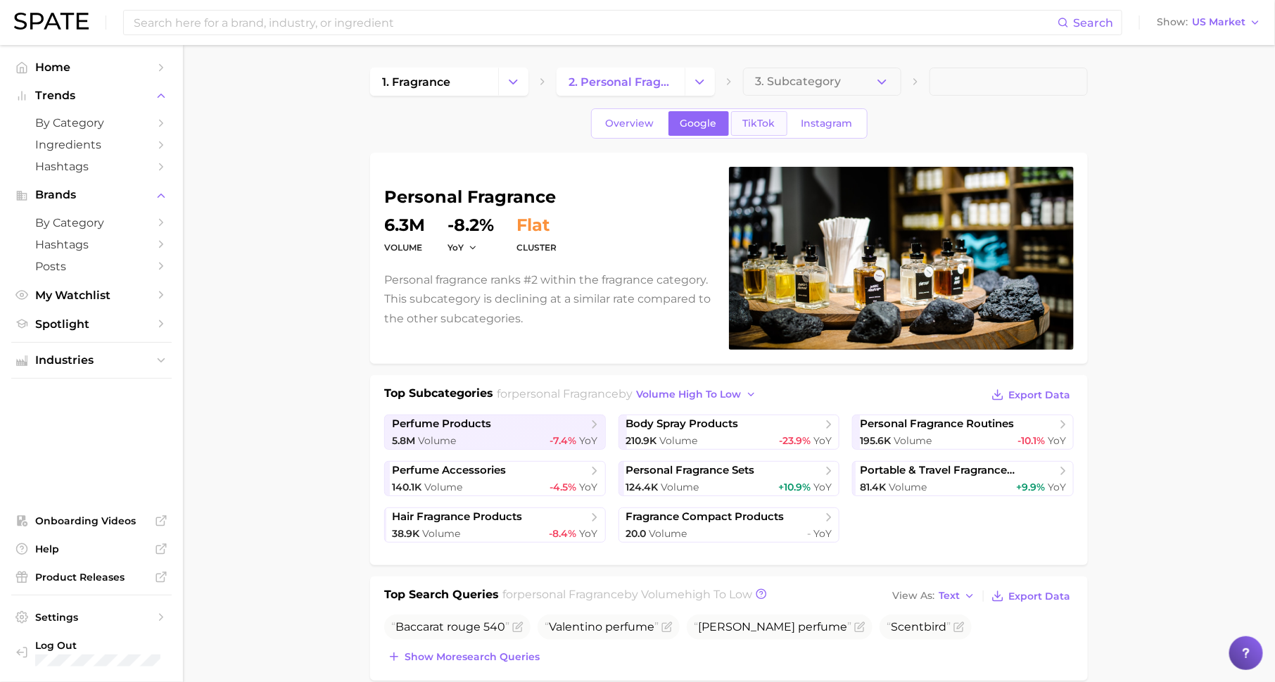
click at [762, 125] on span "TikTok" at bounding box center [759, 124] width 32 height 12
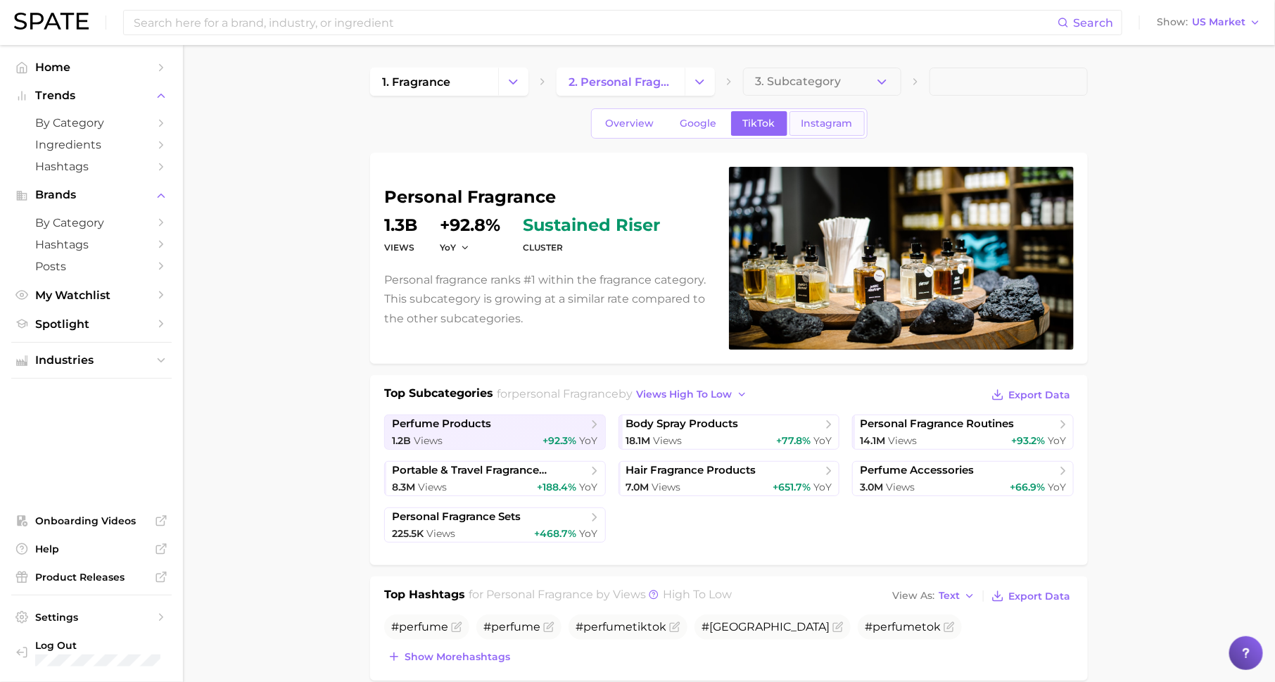
click at [845, 122] on span "Instagram" at bounding box center [827, 124] width 51 height 12
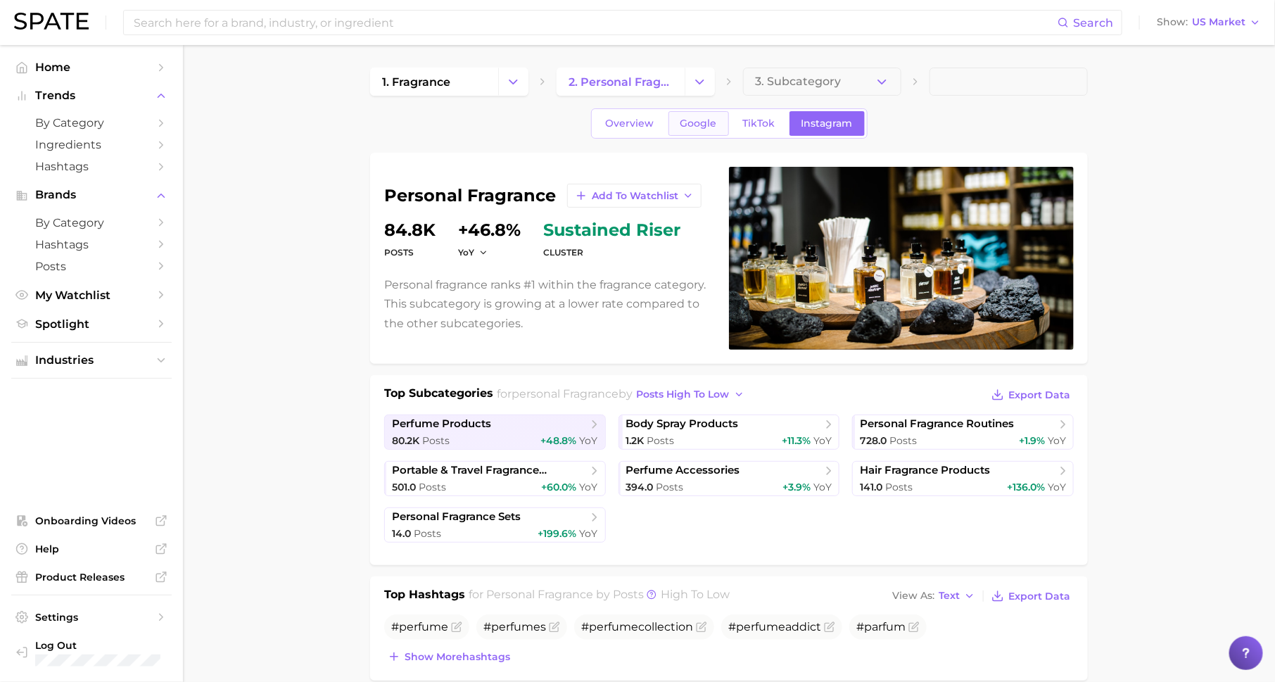
click at [700, 121] on span "Google" at bounding box center [699, 124] width 37 height 12
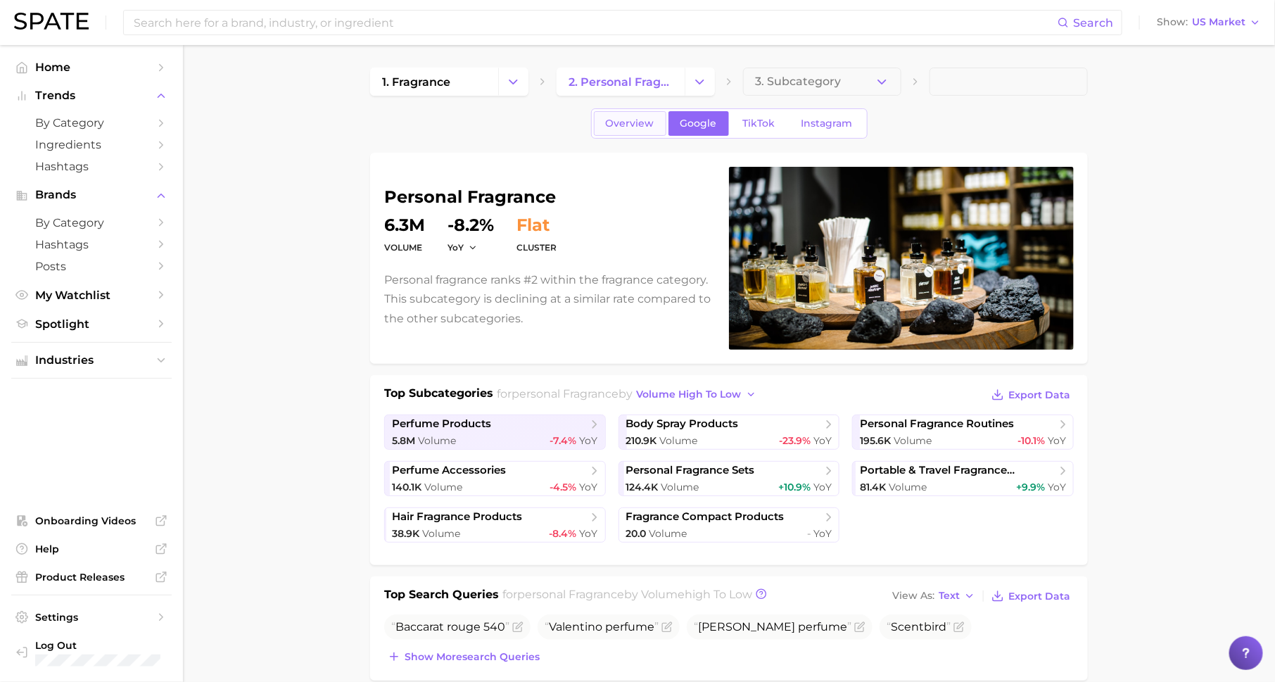
click at [647, 124] on span "Overview" at bounding box center [630, 124] width 49 height 12
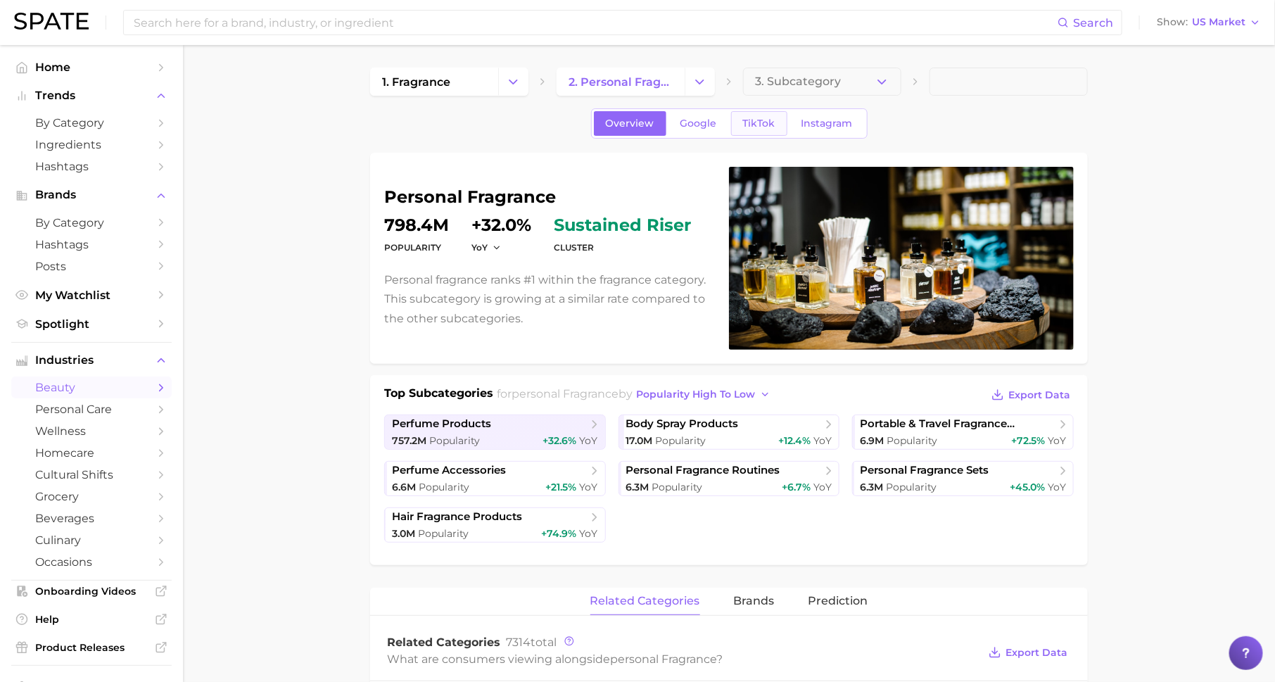
click at [743, 122] on span "TikTok" at bounding box center [759, 124] width 32 height 12
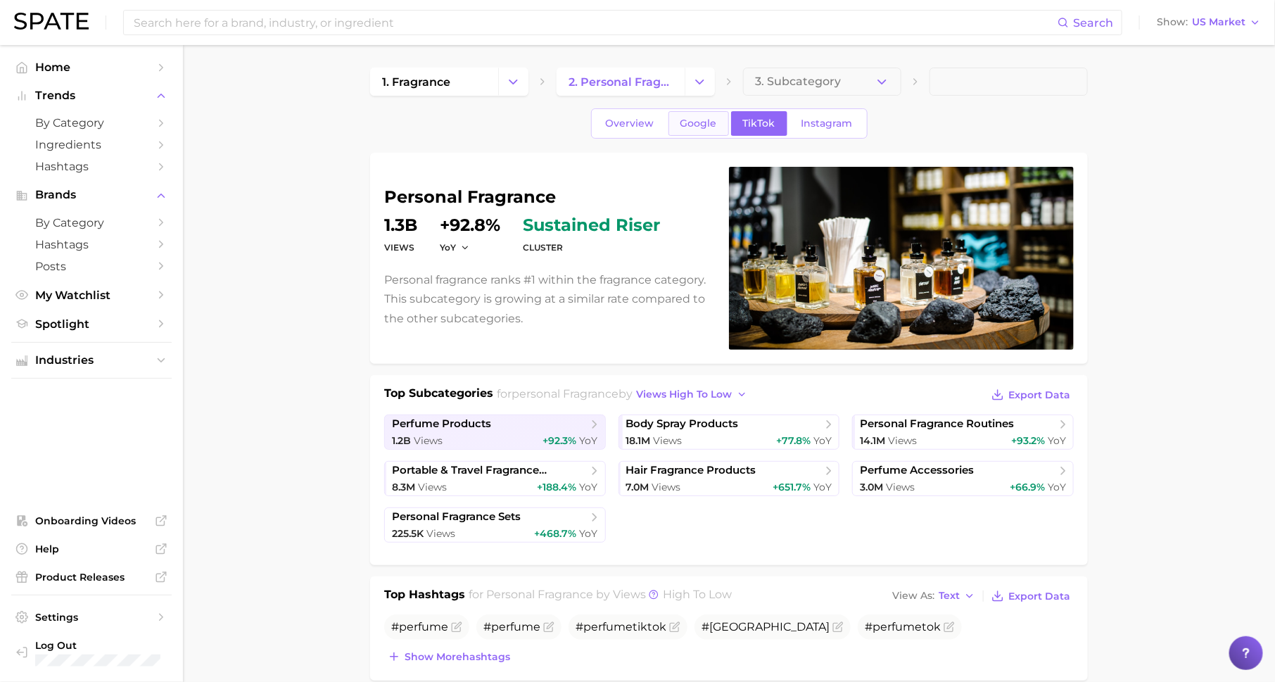
click at [681, 122] on span "Google" at bounding box center [699, 124] width 37 height 12
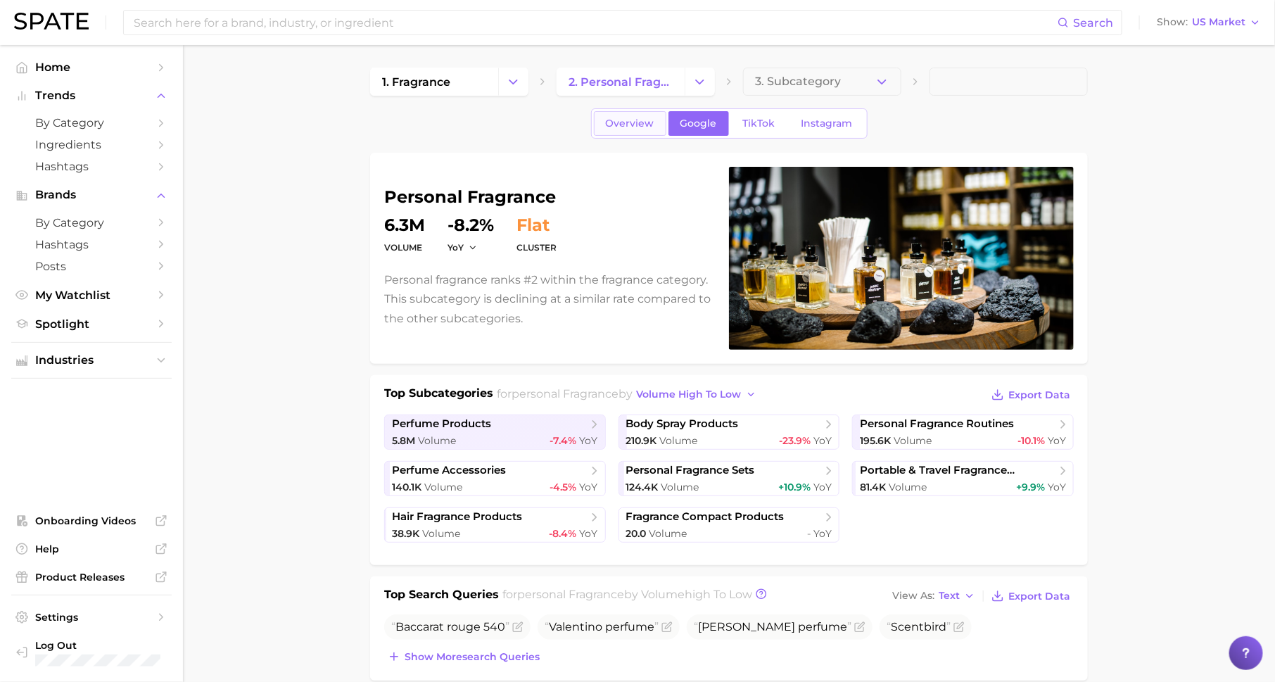
click at [621, 120] on span "Overview" at bounding box center [630, 124] width 49 height 12
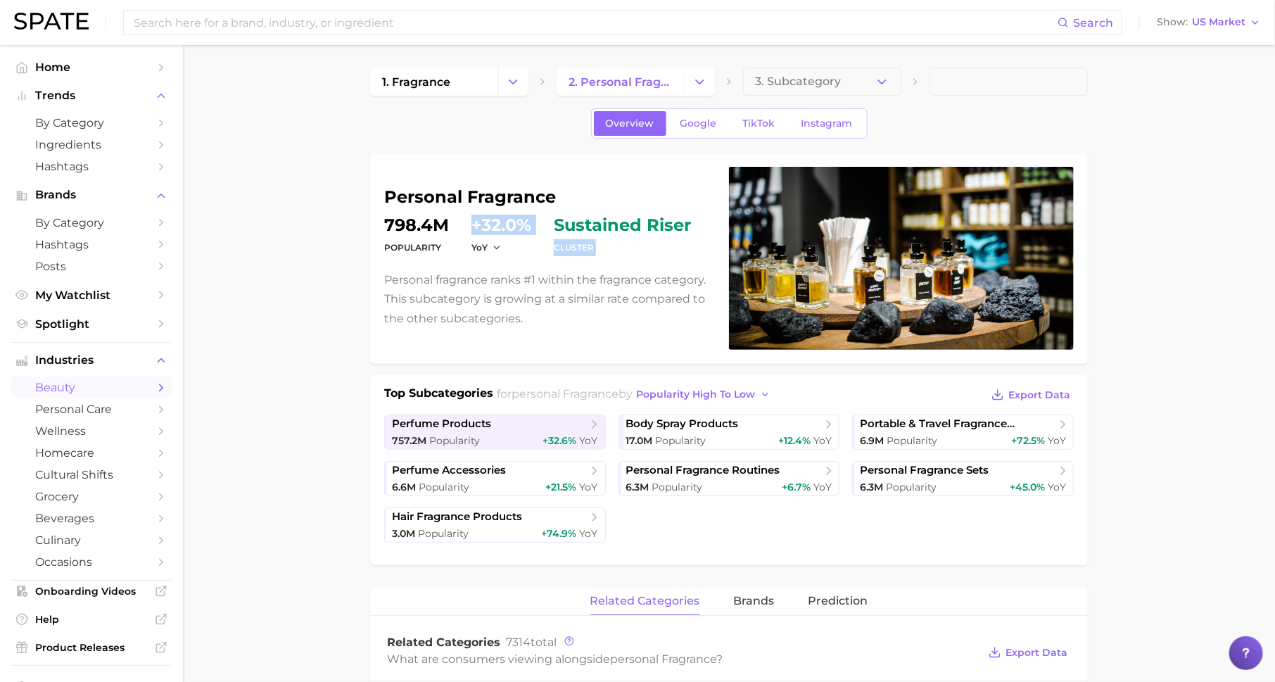
drag, startPoint x: 472, startPoint y: 224, endPoint x: 547, endPoint y: 224, distance: 74.6
click at [547, 224] on dl "Popularity 798.4m YoY +32.0% cluster sustained riser" at bounding box center [548, 236] width 328 height 39
click at [766, 118] on span "TikTok" at bounding box center [759, 124] width 32 height 12
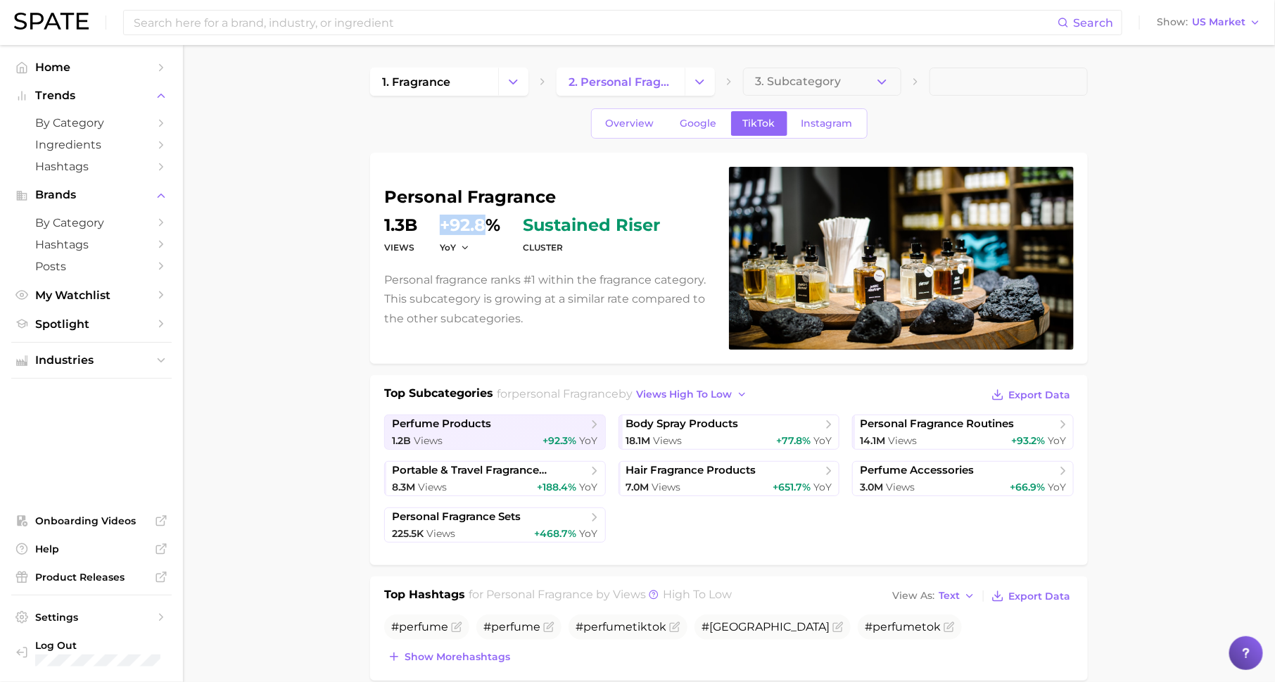
drag, startPoint x: 444, startPoint y: 227, endPoint x: 493, endPoint y: 227, distance: 48.6
click at [493, 227] on dd "+92.8%" at bounding box center [470, 225] width 61 height 17
click at [698, 113] on link "Google" at bounding box center [699, 123] width 61 height 25
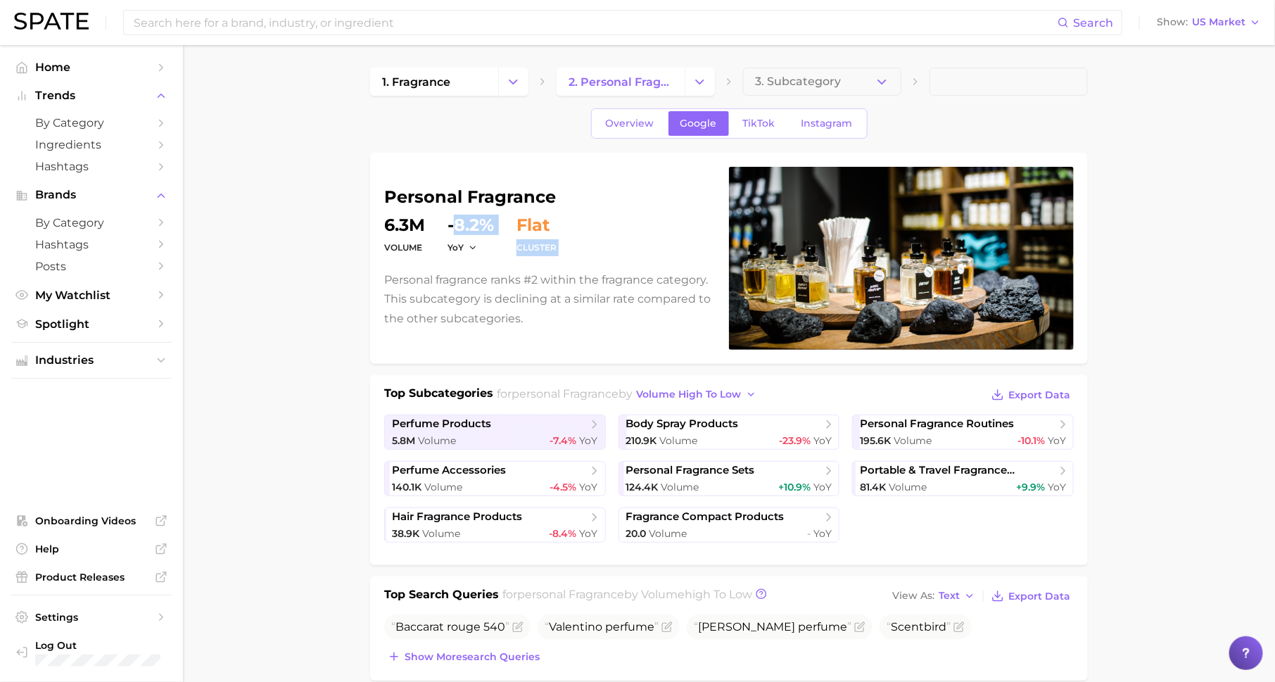
drag, startPoint x: 457, startPoint y: 217, endPoint x: 514, endPoint y: 217, distance: 57.0
click at [514, 217] on dl "volume 6.3m YoY -8.2% cluster flat" at bounding box center [548, 236] width 328 height 39
click at [615, 122] on span "Overview" at bounding box center [630, 124] width 49 height 12
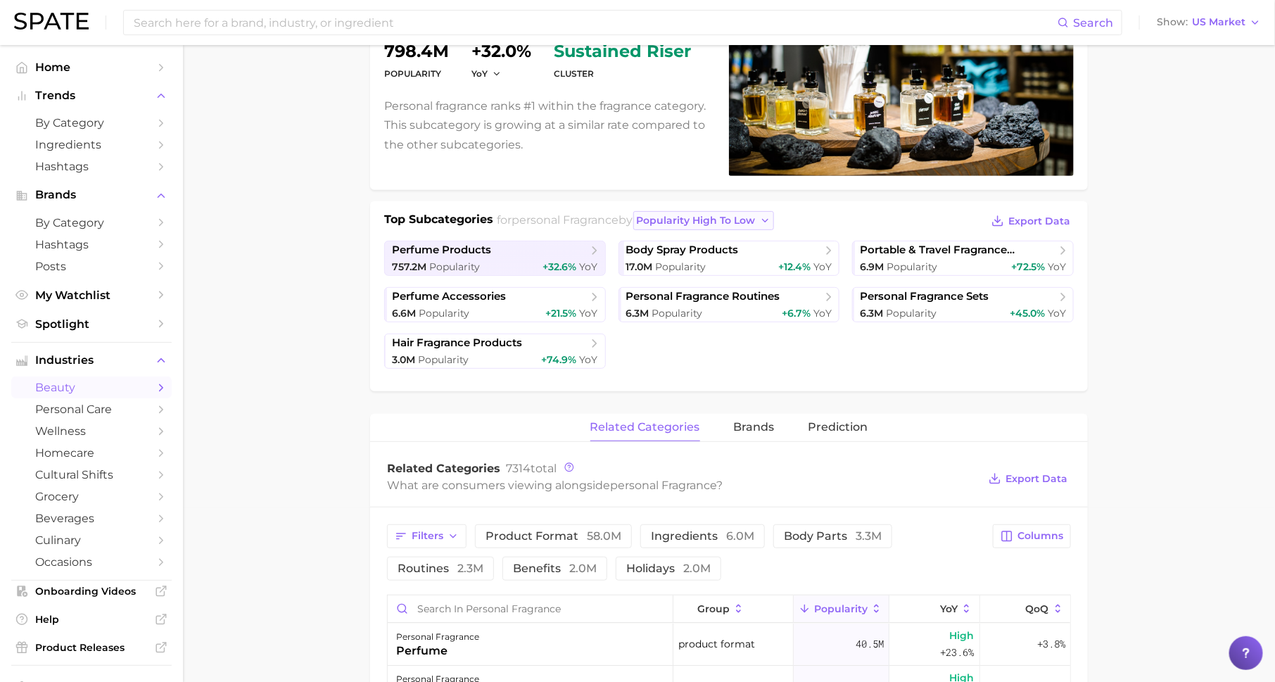
click at [716, 215] on span "popularity high to low" at bounding box center [696, 221] width 119 height 12
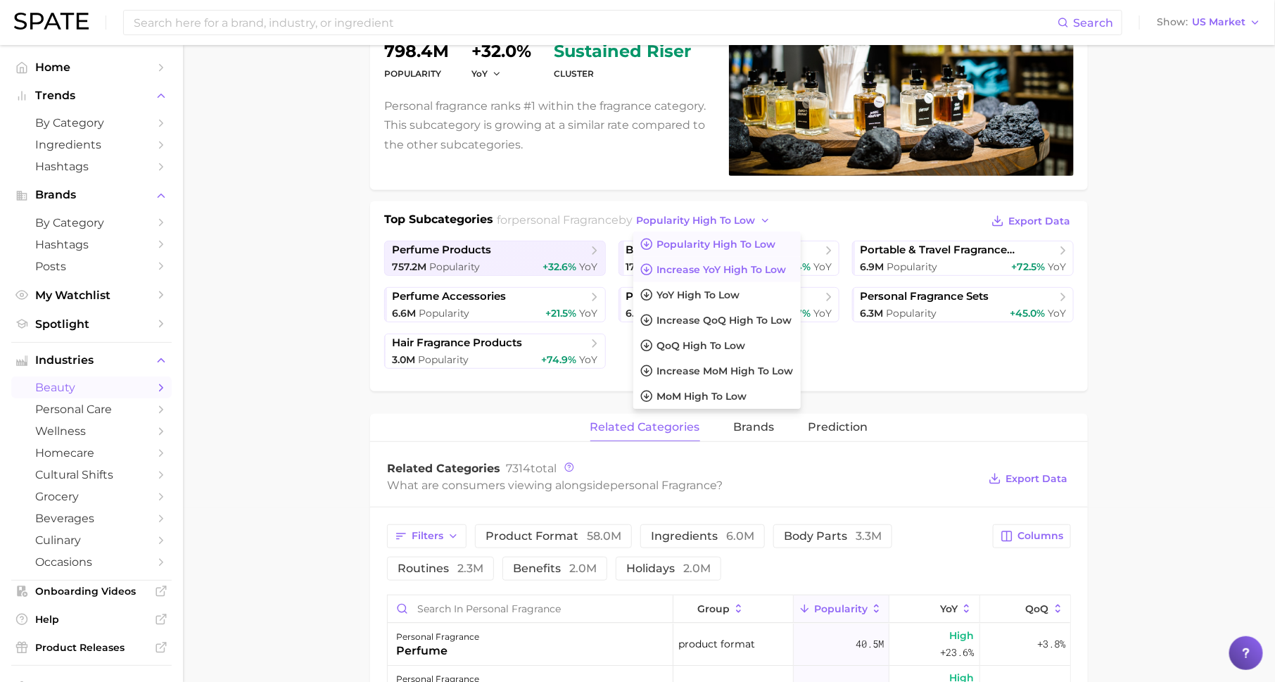
click at [709, 260] on button "Increase YoY high to low" at bounding box center [717, 269] width 168 height 25
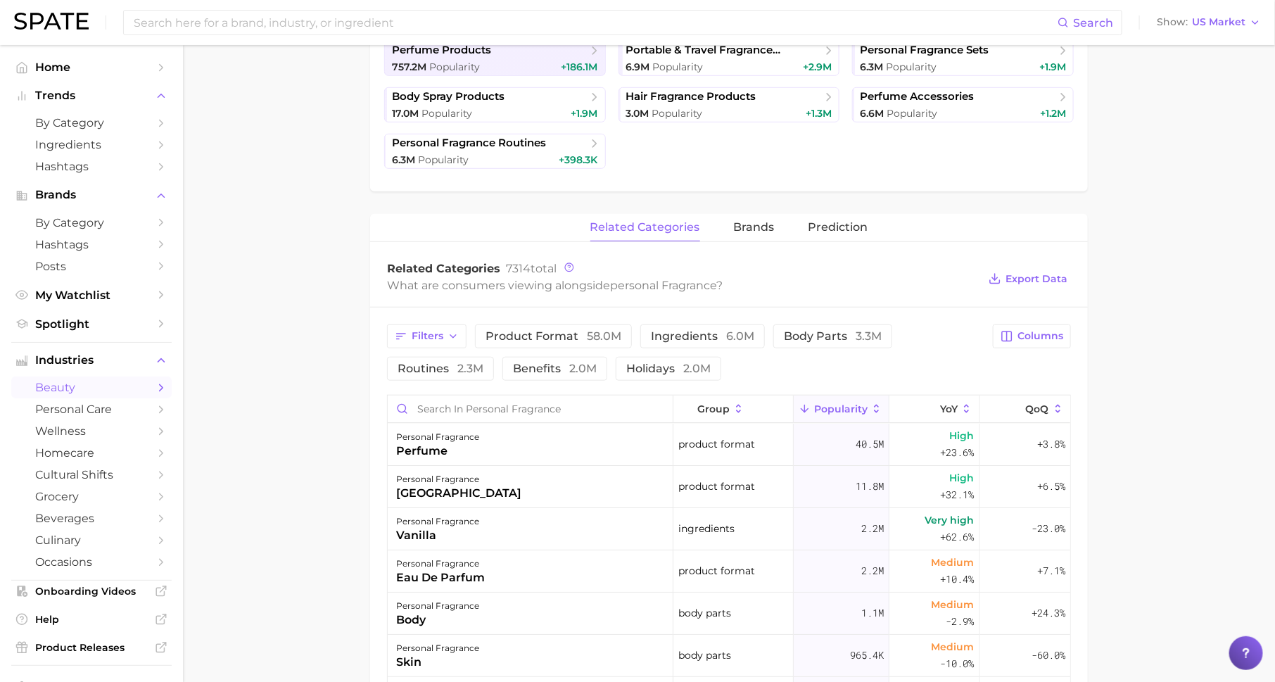
scroll to position [507, 0]
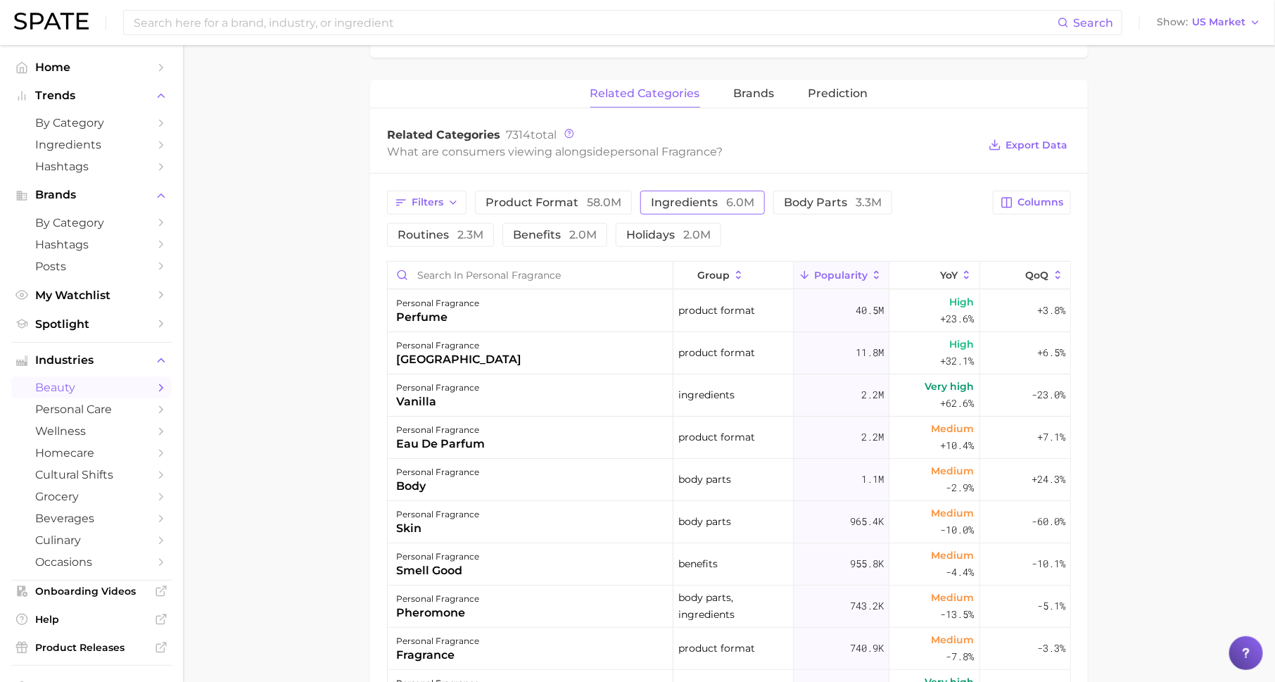
click at [674, 191] on button "ingredients 6.0m" at bounding box center [702, 203] width 125 height 24
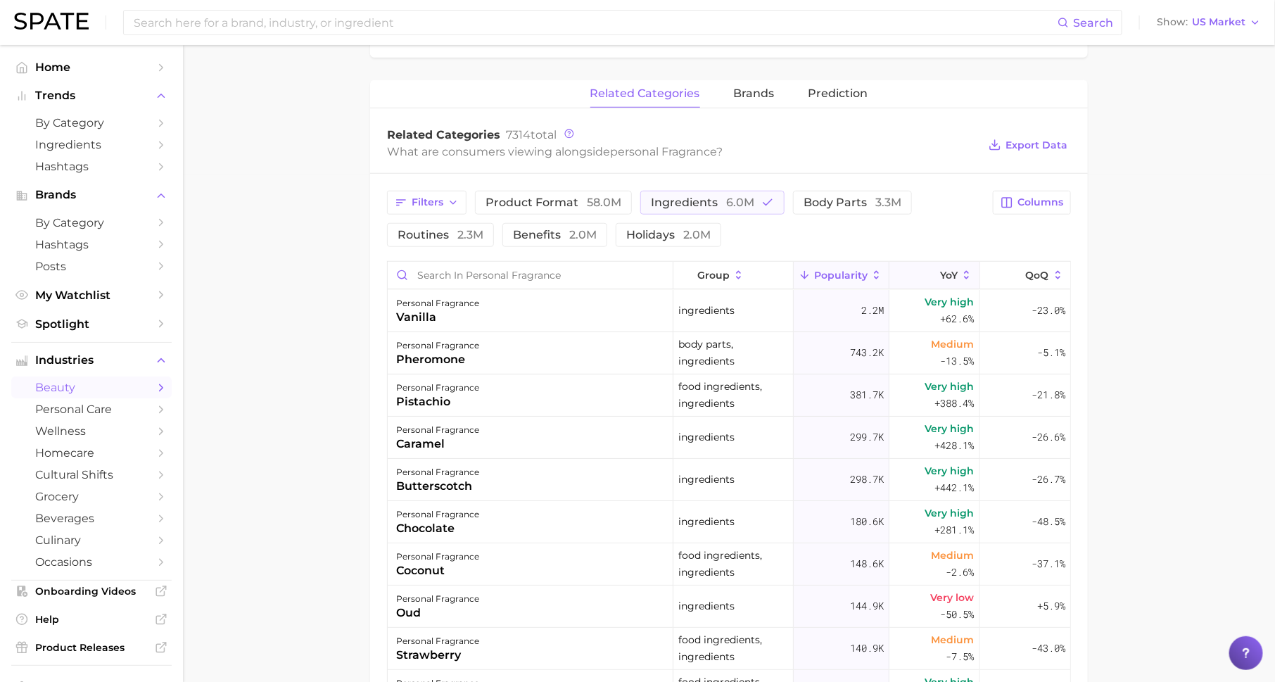
click at [933, 269] on icon at bounding box center [931, 275] width 13 height 13
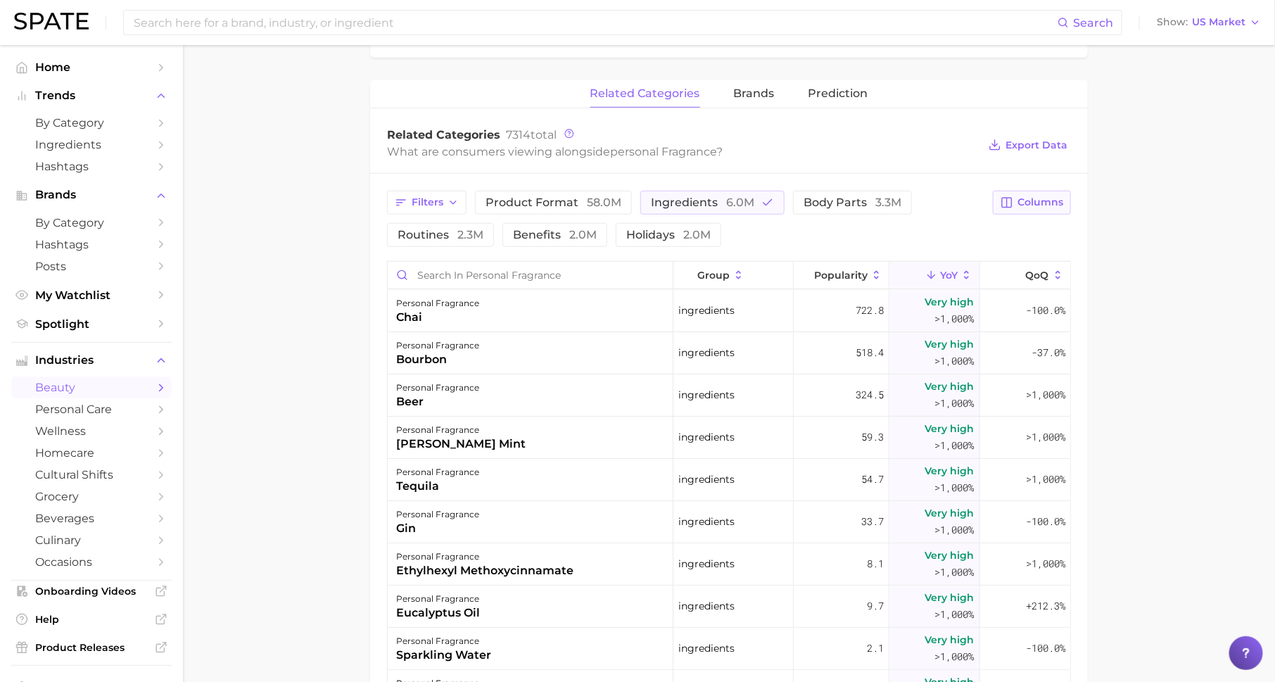
click at [1030, 196] on span "Columns" at bounding box center [1041, 202] width 46 height 12
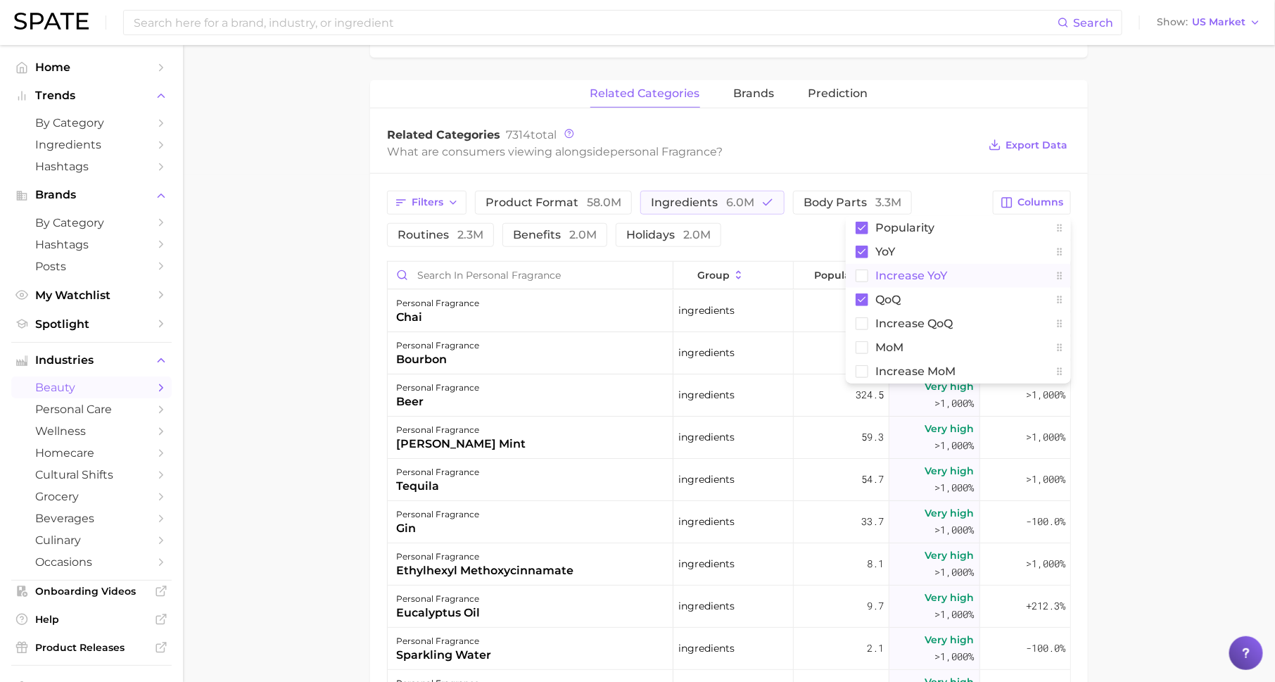
click at [937, 273] on span "Increase YoY" at bounding box center [912, 276] width 72 height 12
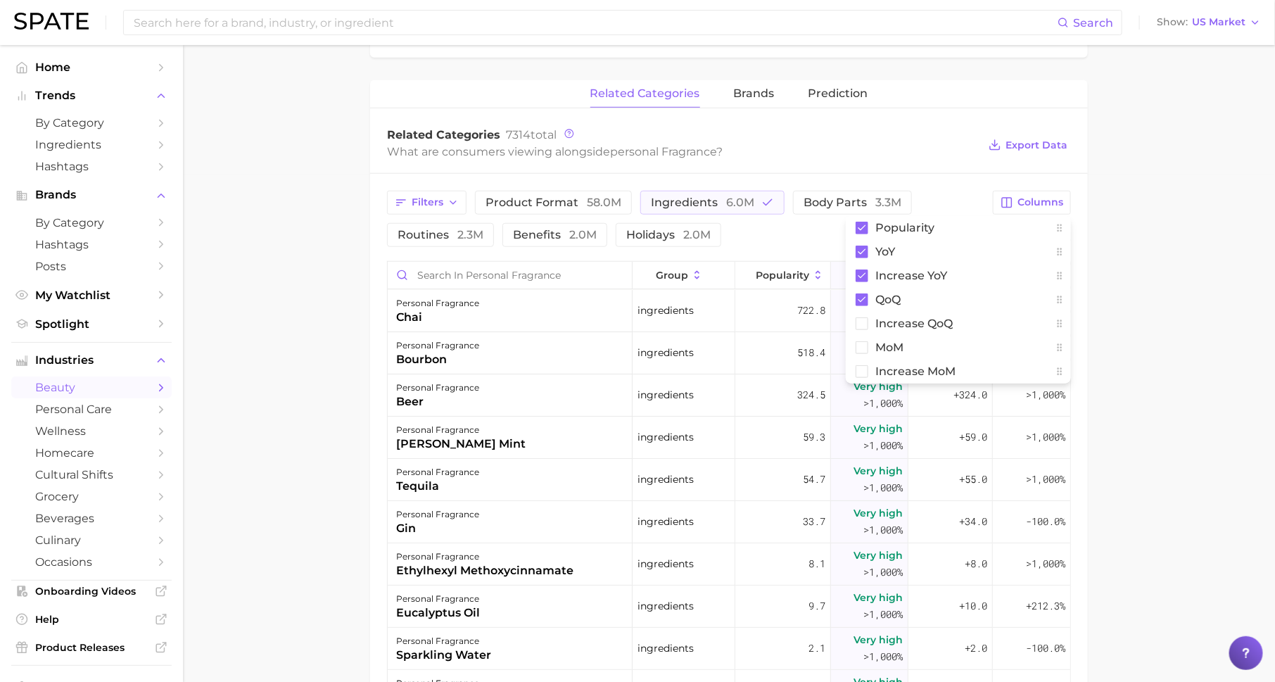
click at [1119, 272] on main "1. fragrance 2. personal fragrance 3. Subcategory Overview Google TikTok Instag…" at bounding box center [729, 284] width 1092 height 1493
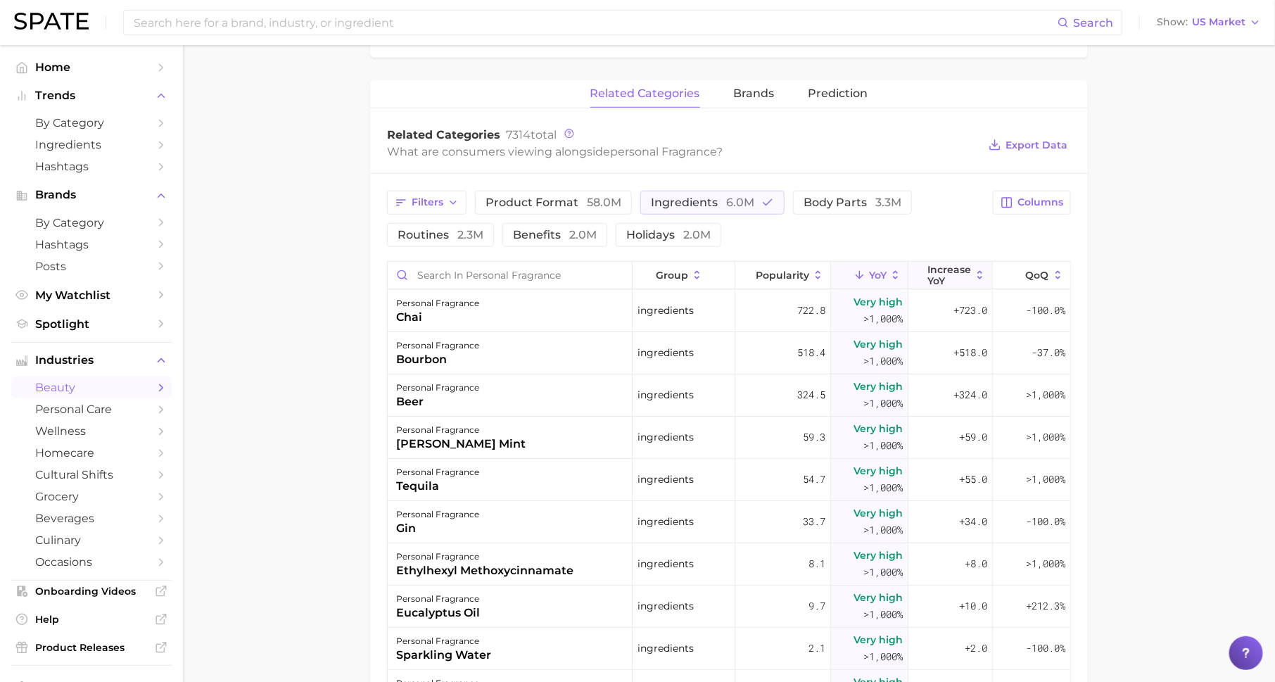
click at [939, 270] on span "Increase YoY" at bounding box center [950, 275] width 44 height 23
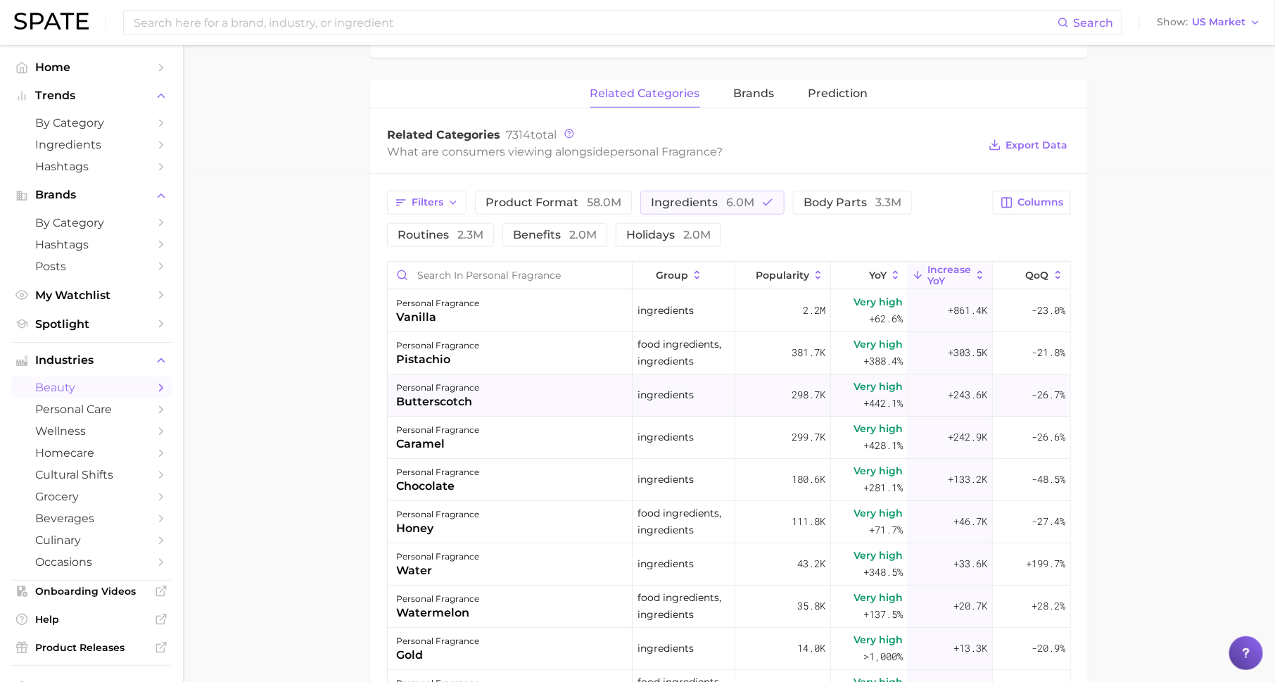
click at [519, 400] on div "personal fragrance butterscotch" at bounding box center [510, 395] width 245 height 42
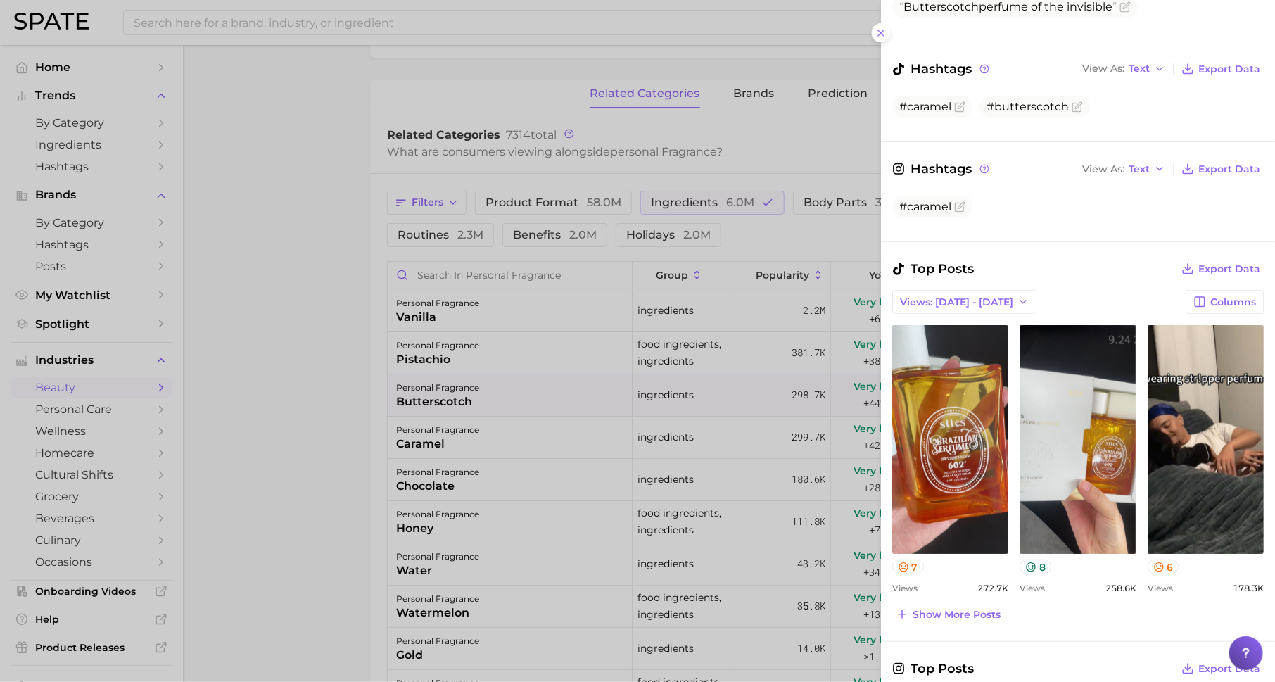
scroll to position [270, 0]
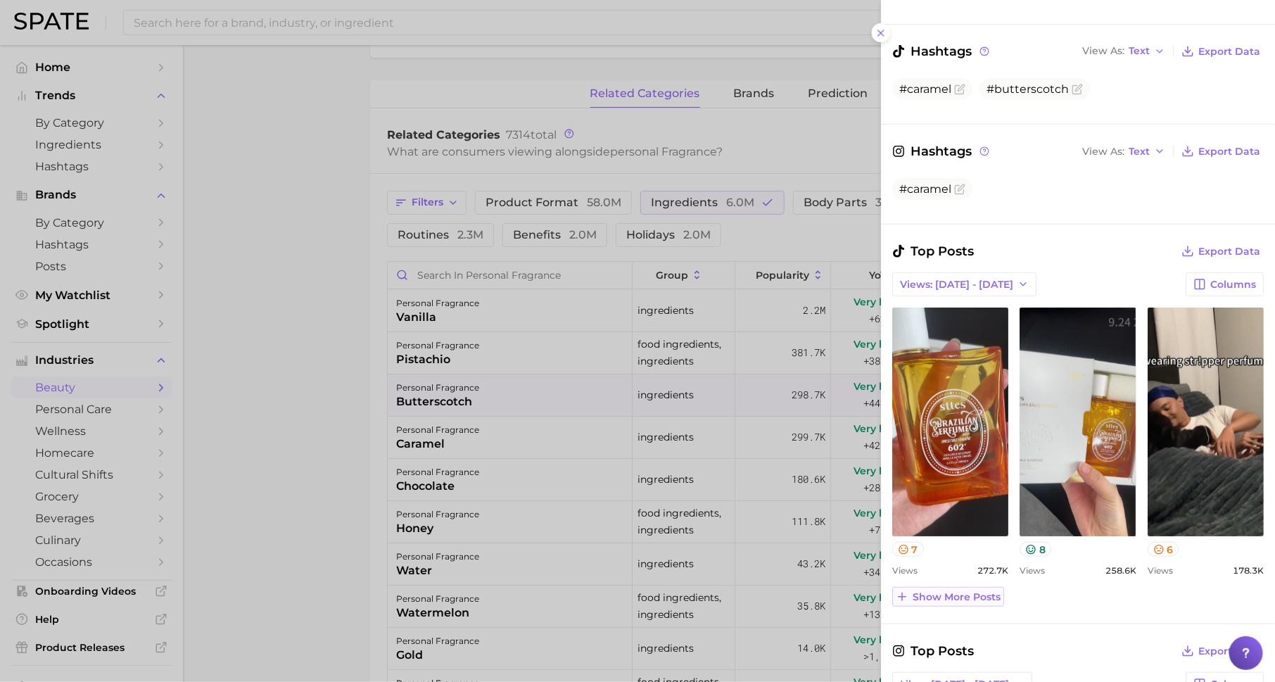
click at [956, 591] on span "Show more posts" at bounding box center [957, 597] width 88 height 12
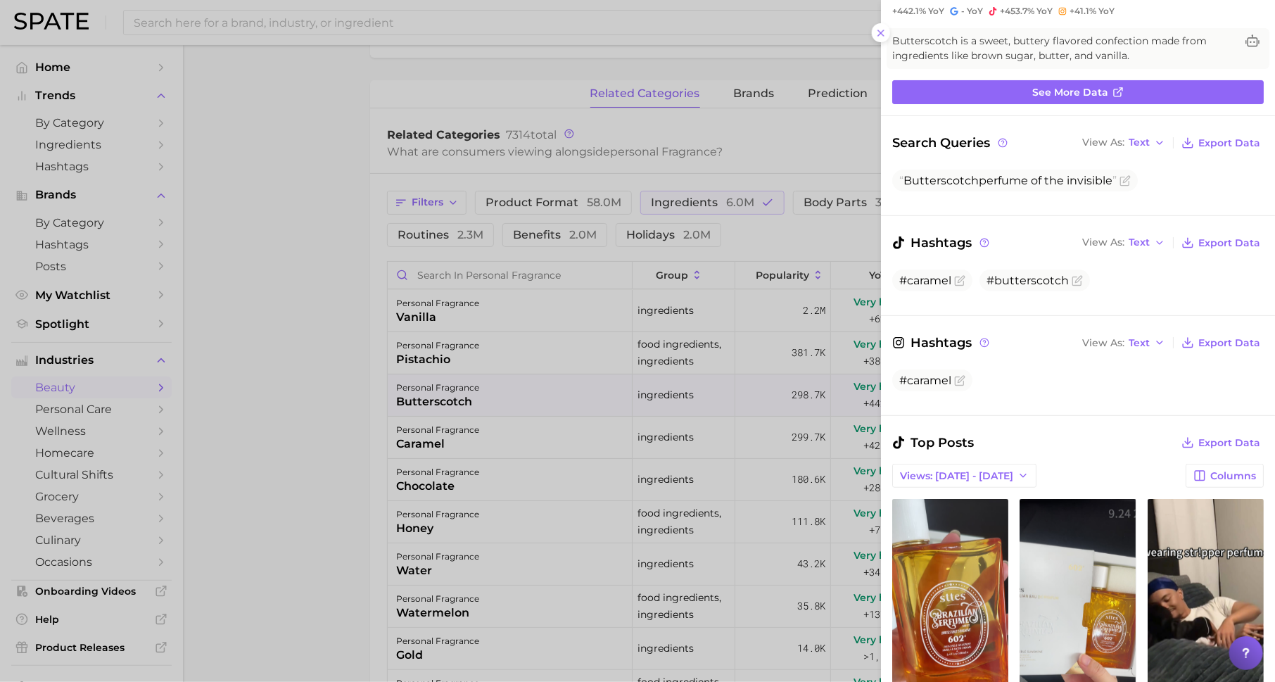
scroll to position [0, 0]
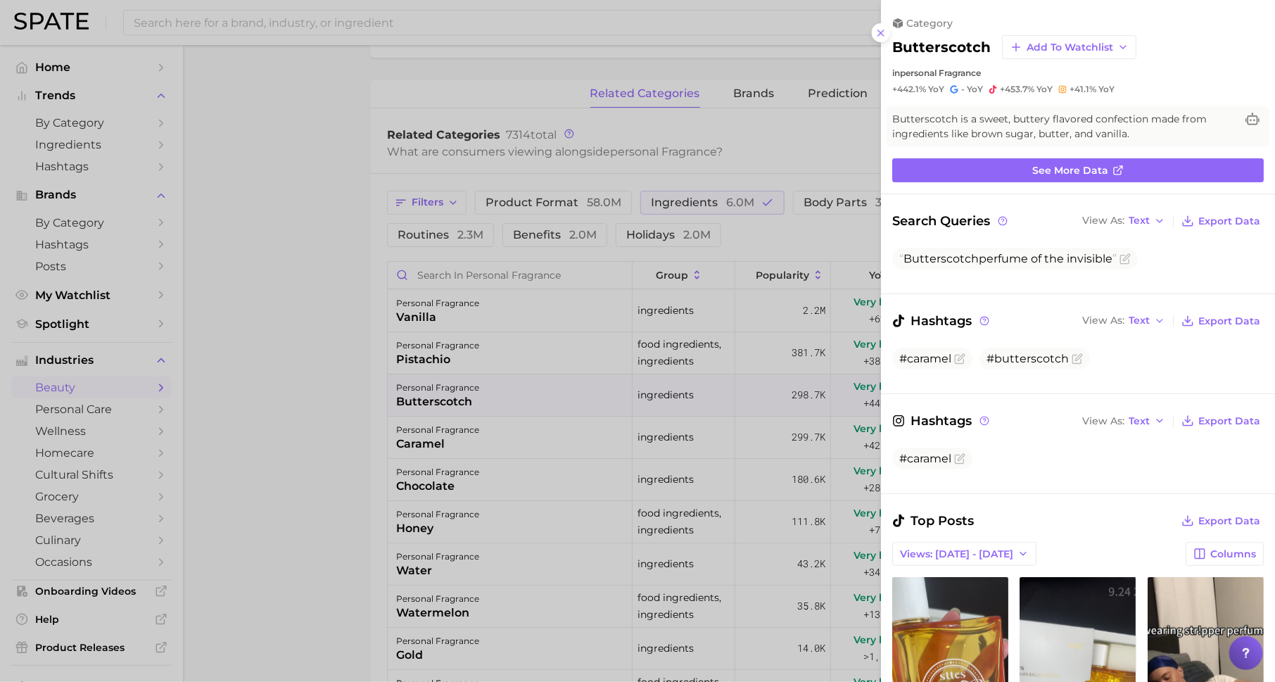
click at [645, 379] on div at bounding box center [637, 341] width 1275 height 682
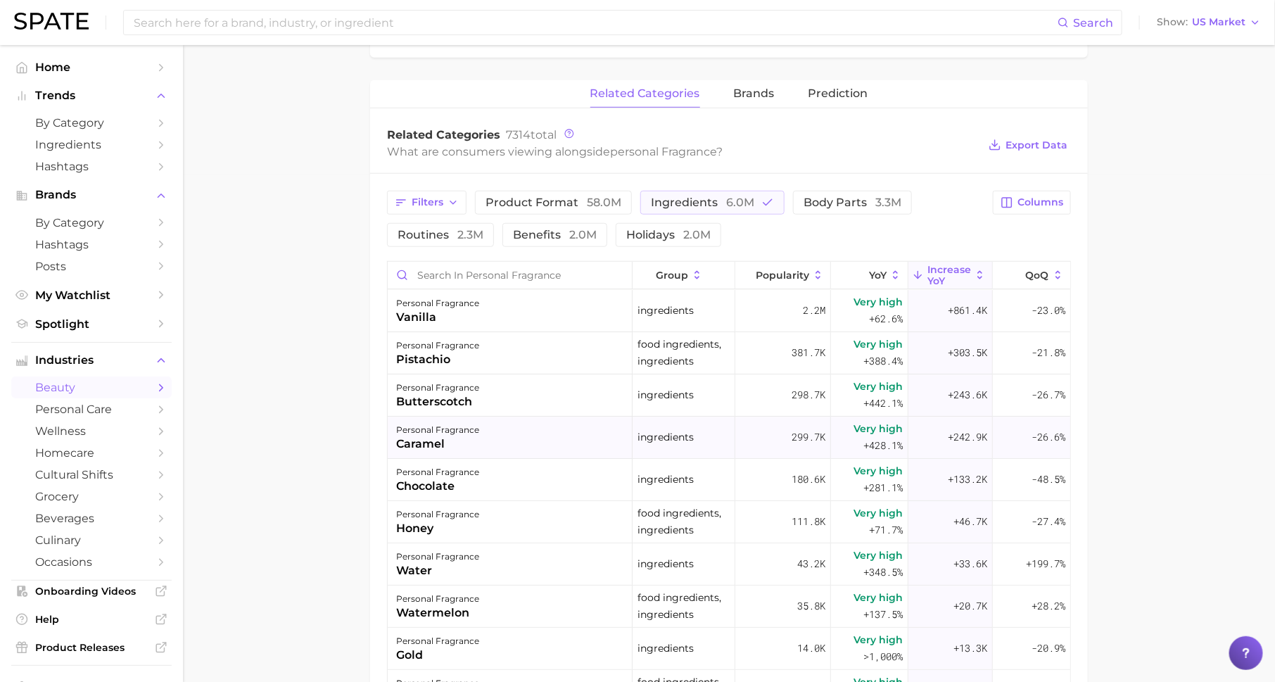
click at [478, 448] on div "personal fragrance caramel" at bounding box center [510, 438] width 245 height 42
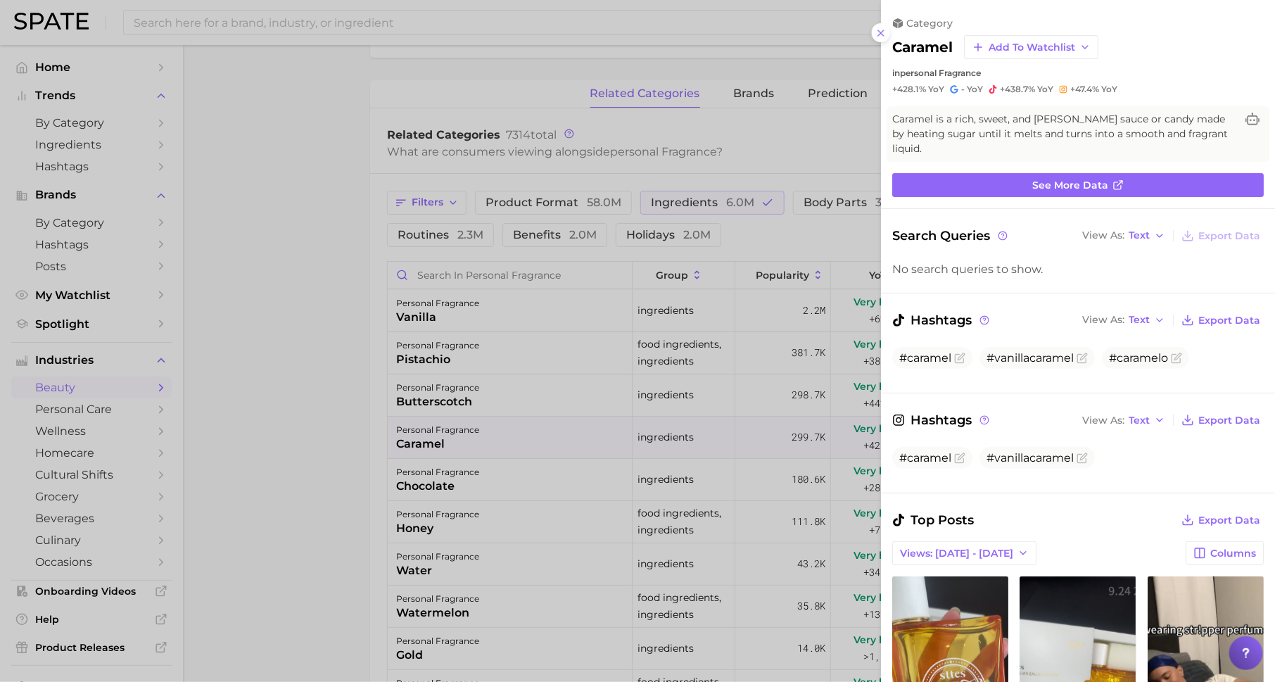
click at [553, 533] on div at bounding box center [637, 341] width 1275 height 682
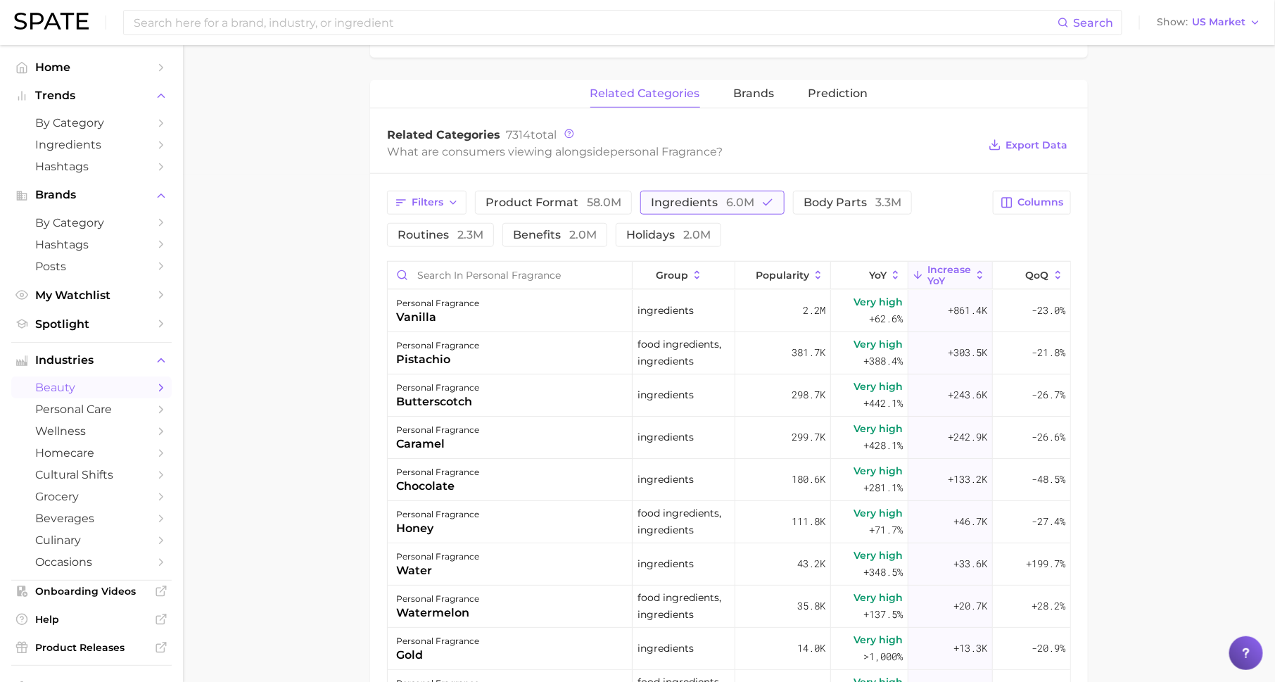
click at [718, 202] on span "ingredients 6.0m" at bounding box center [702, 202] width 103 height 11
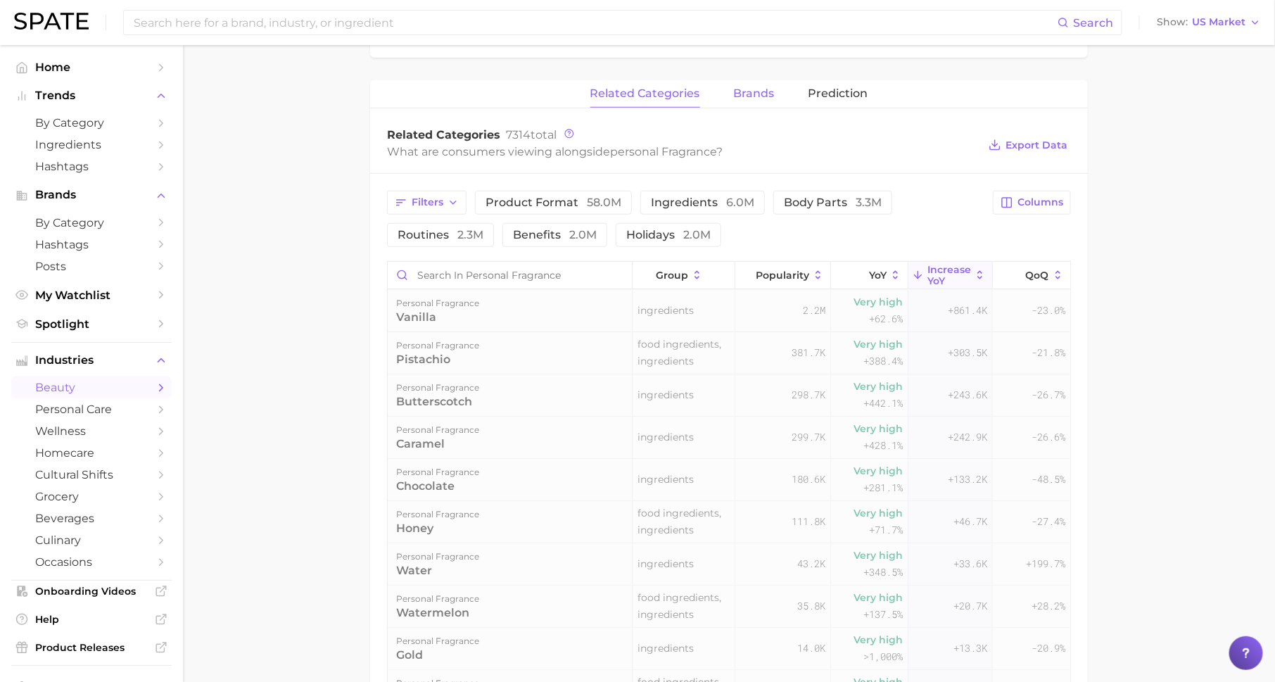
click at [756, 91] on span "brands" at bounding box center [754, 93] width 41 height 13
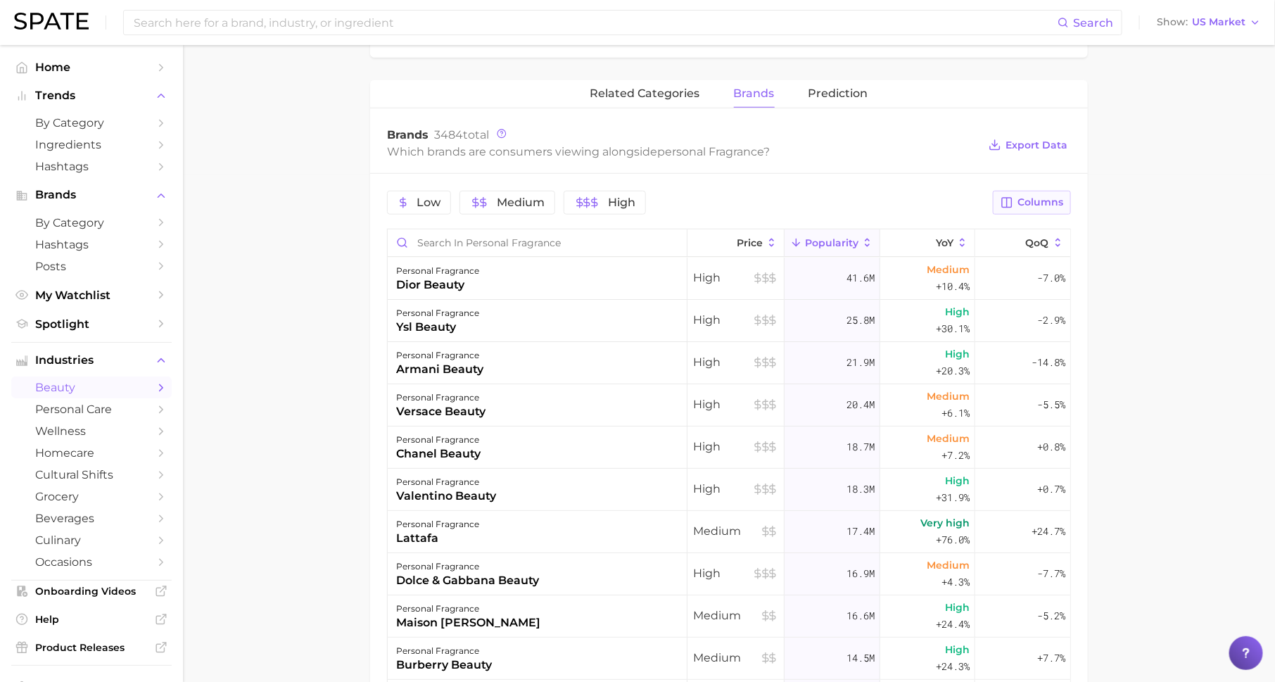
click at [1035, 202] on span "Columns" at bounding box center [1041, 202] width 46 height 12
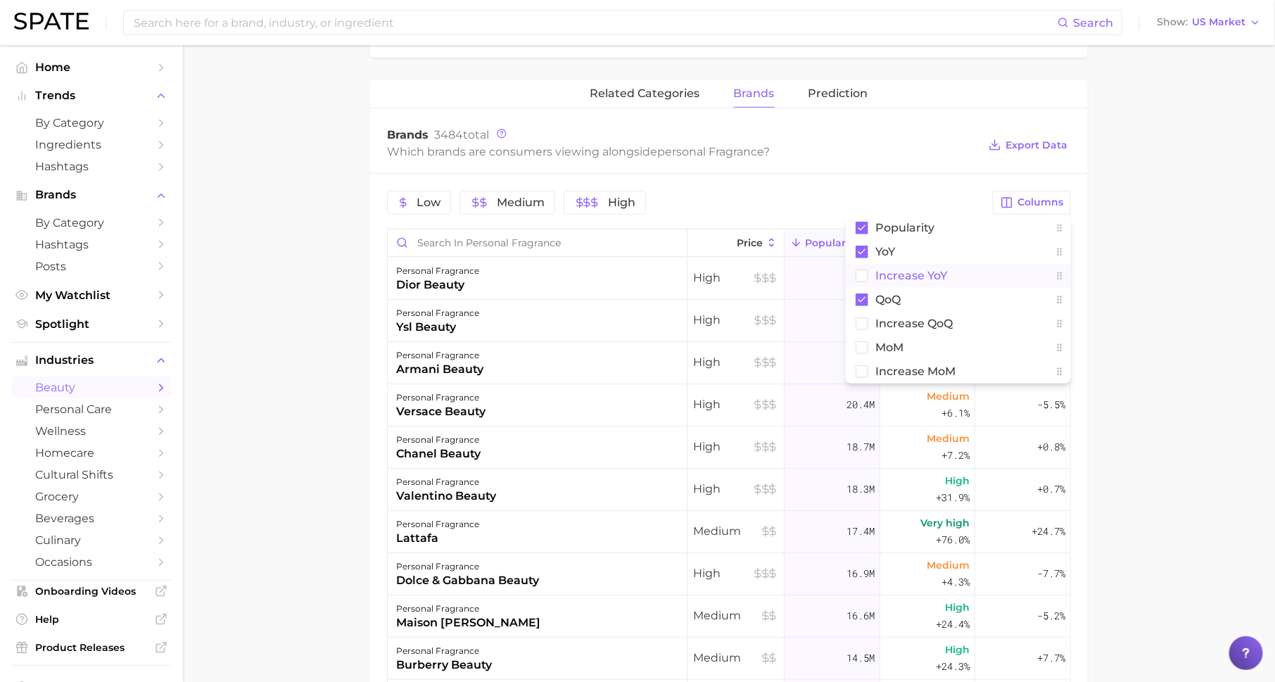
click at [914, 275] on span "Increase YoY" at bounding box center [912, 276] width 72 height 12
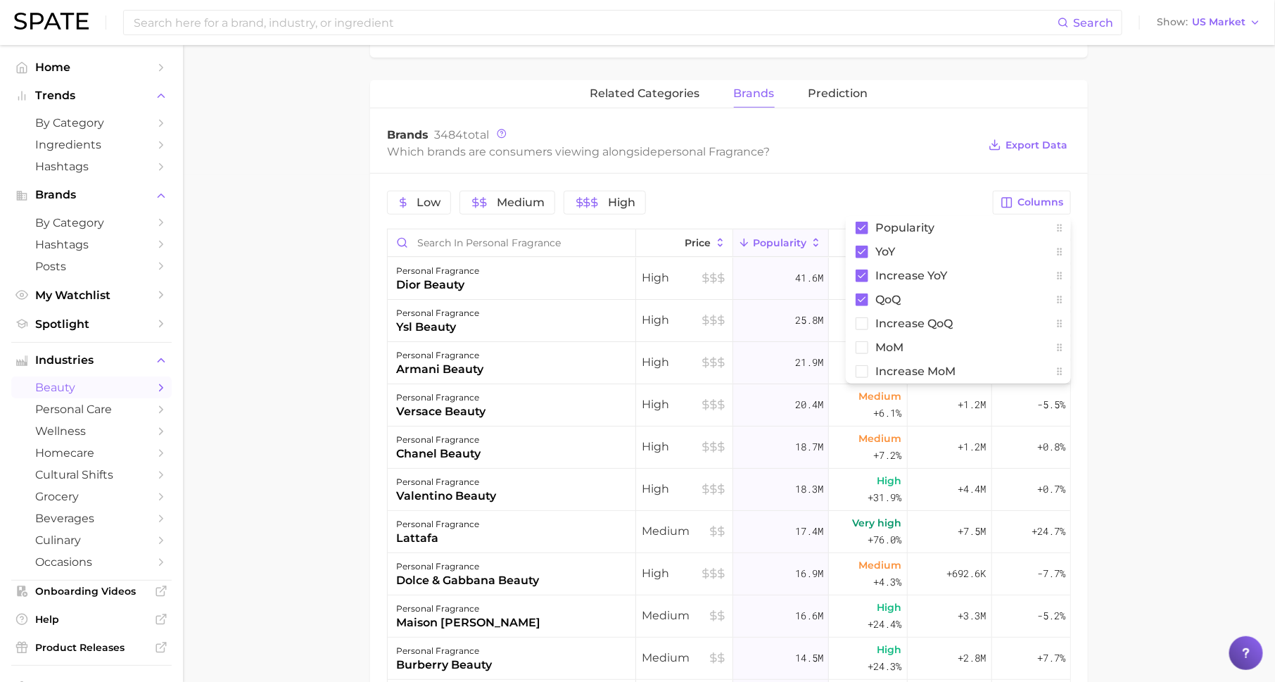
click at [1115, 277] on main "1. fragrance 2. personal fragrance 3. Subcategory Overview Google TikTok Instag…" at bounding box center [729, 268] width 1092 height 1460
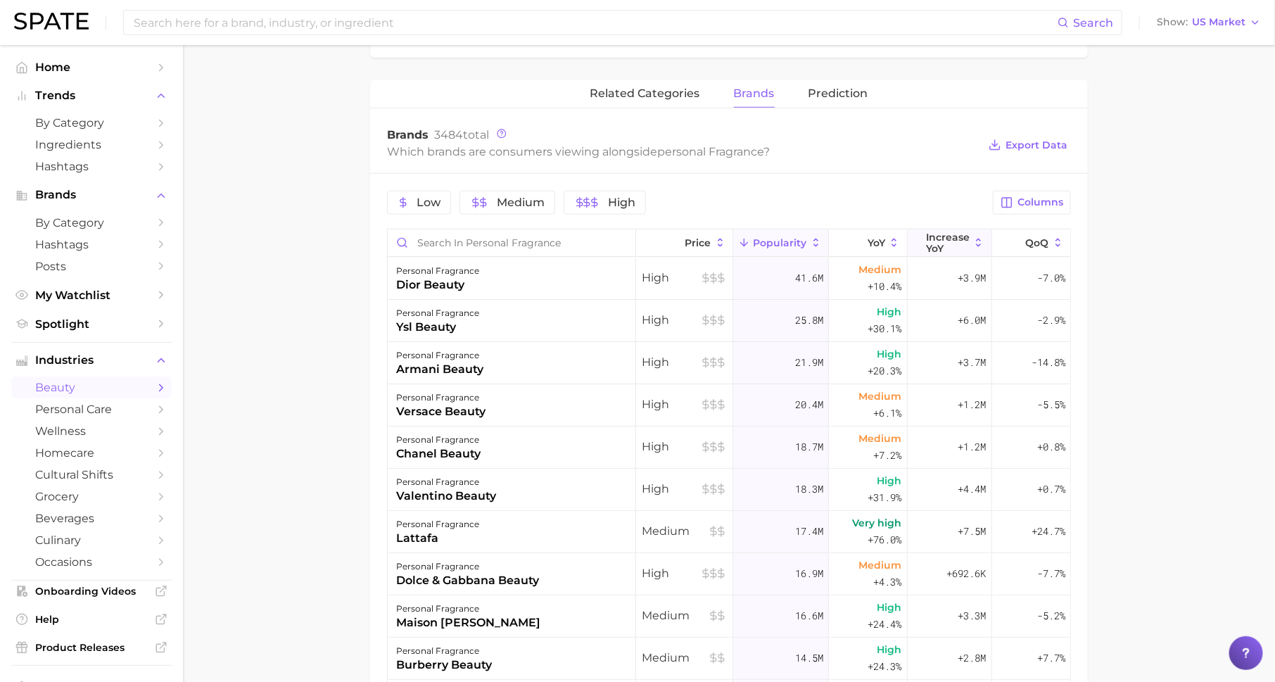
click at [964, 237] on span "Increase YoY" at bounding box center [948, 243] width 44 height 23
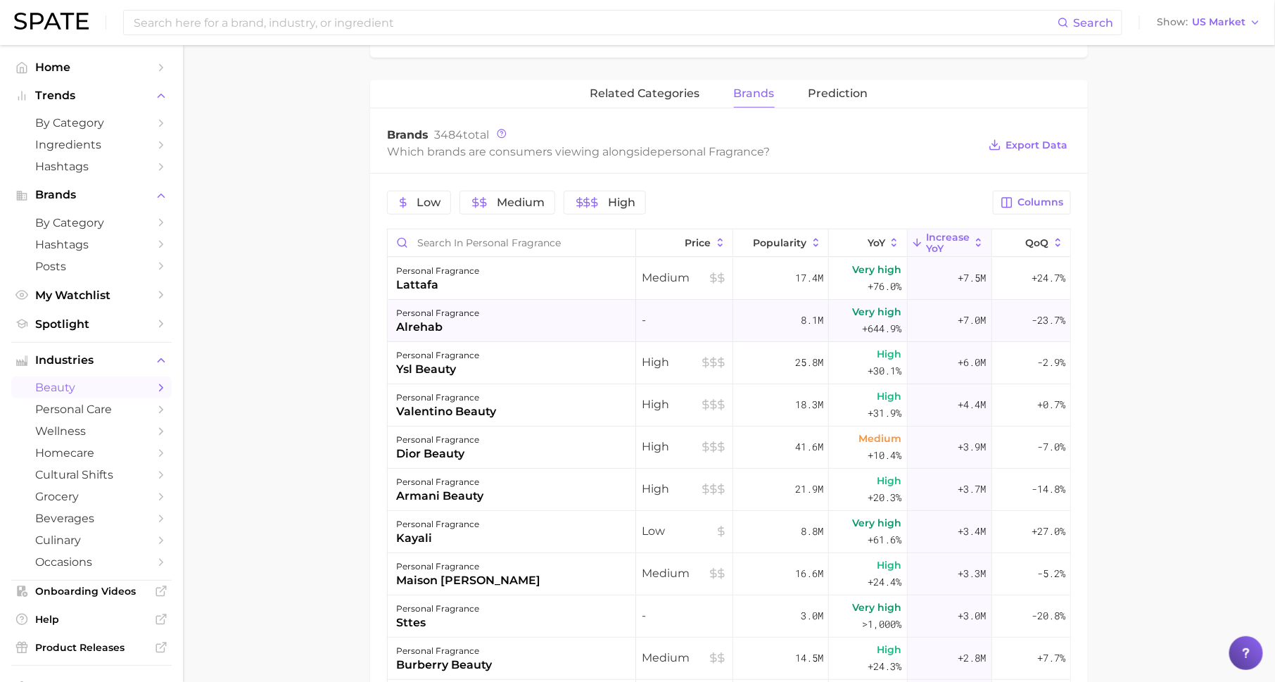
click at [964, 333] on div "+7.0m" at bounding box center [950, 321] width 84 height 42
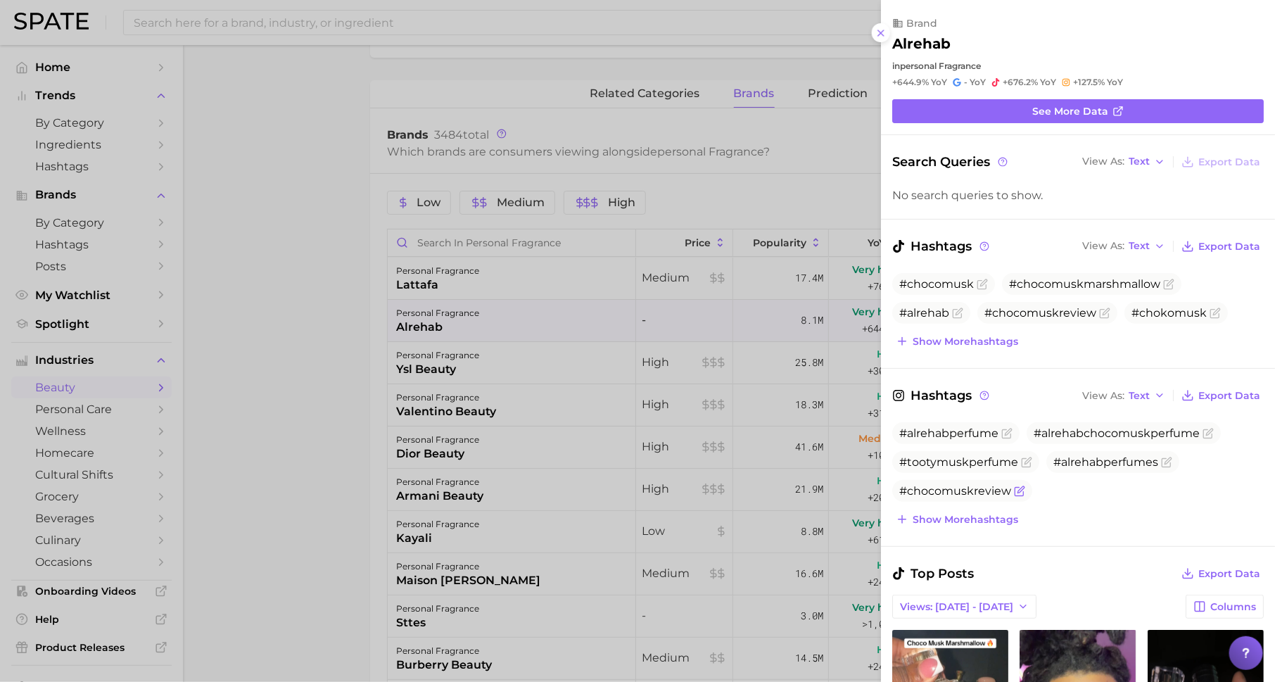
scroll to position [215, 0]
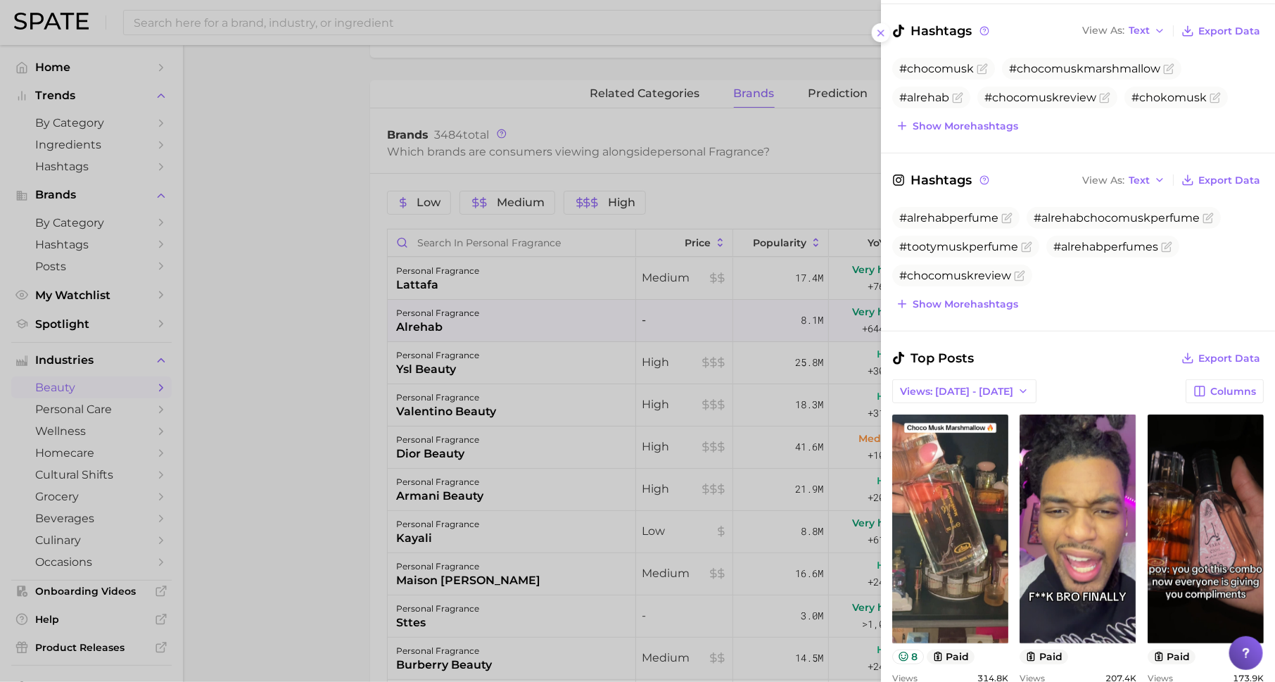
click at [625, 422] on div at bounding box center [637, 341] width 1275 height 682
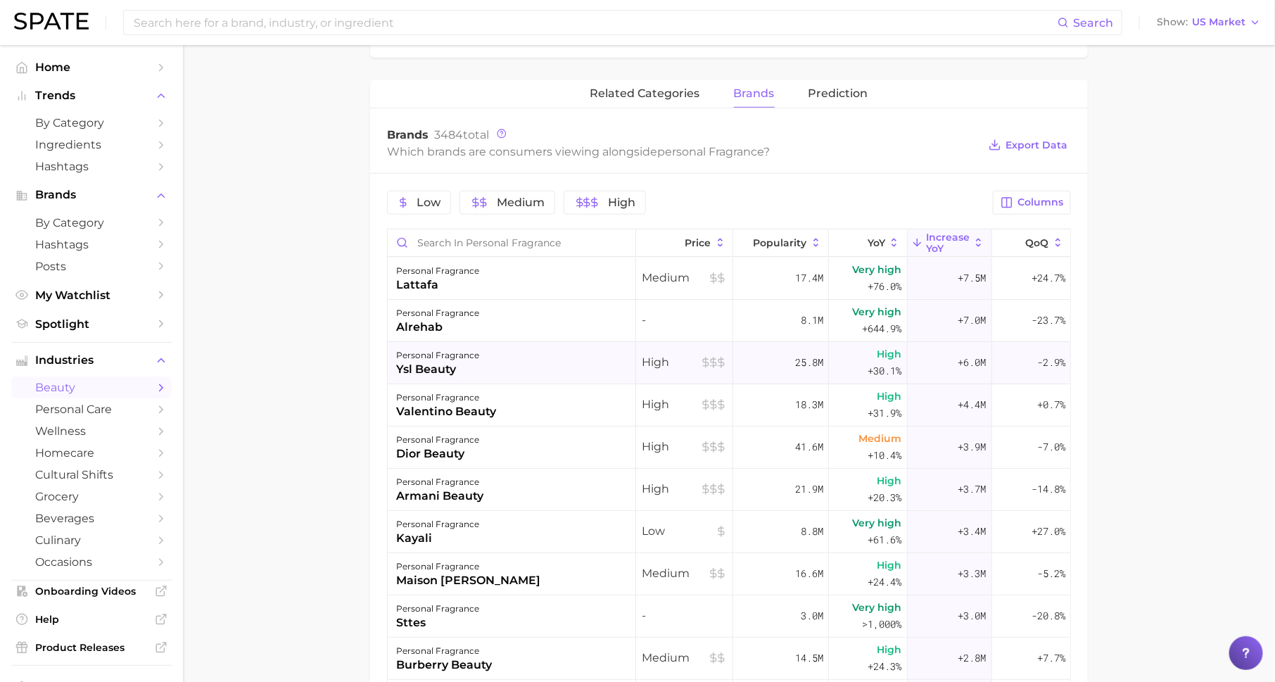
click at [480, 350] on div "personal fragrance ysl beauty" at bounding box center [512, 363] width 248 height 42
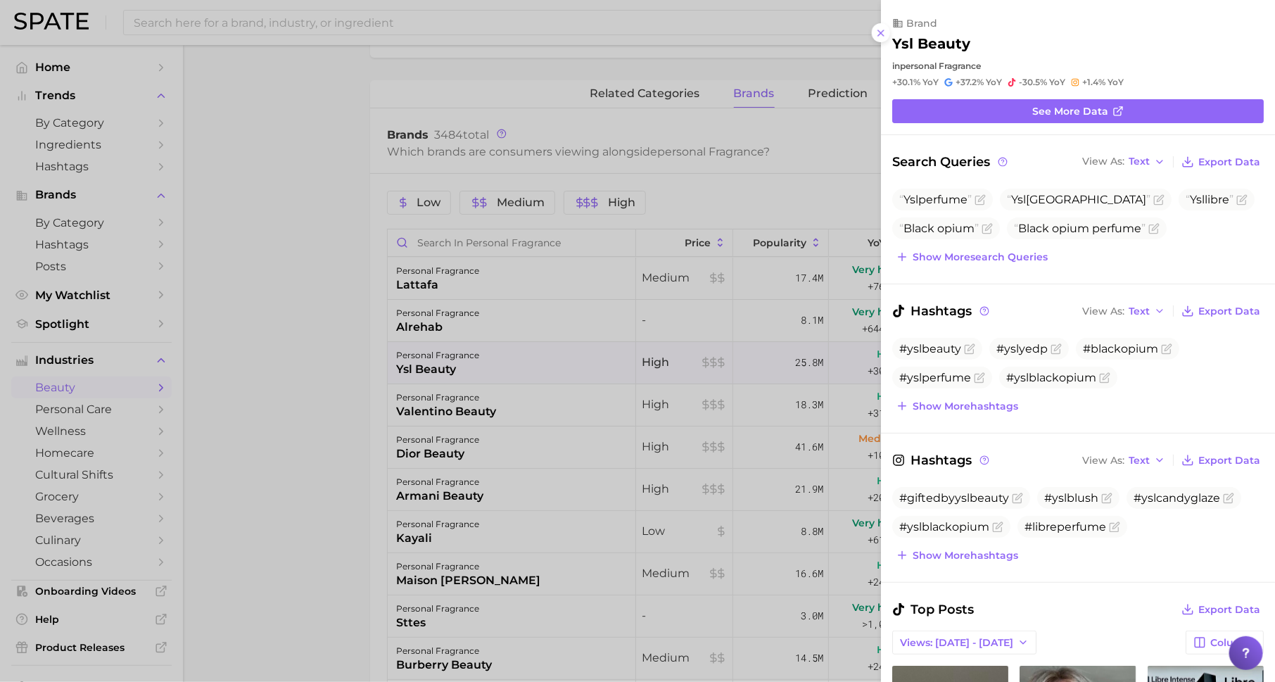
scroll to position [0, 0]
click at [480, 350] on div at bounding box center [637, 341] width 1275 height 682
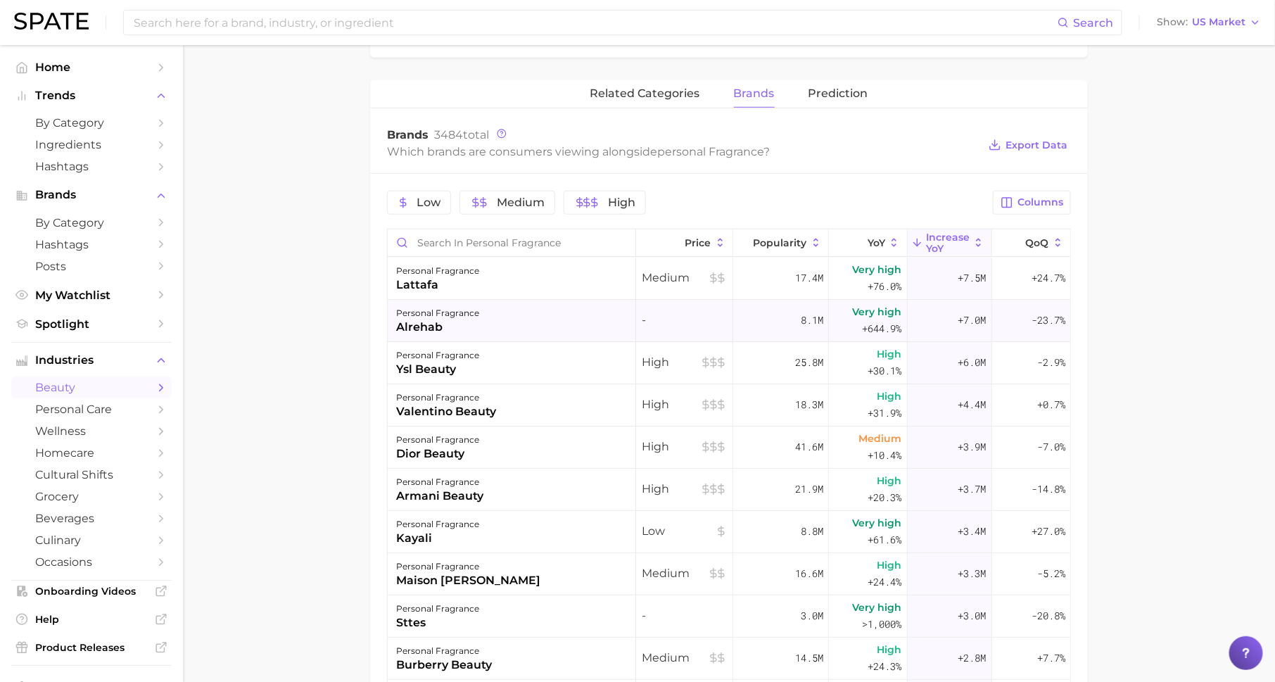
click at [480, 324] on div "personal fragrance alrehab" at bounding box center [512, 321] width 248 height 42
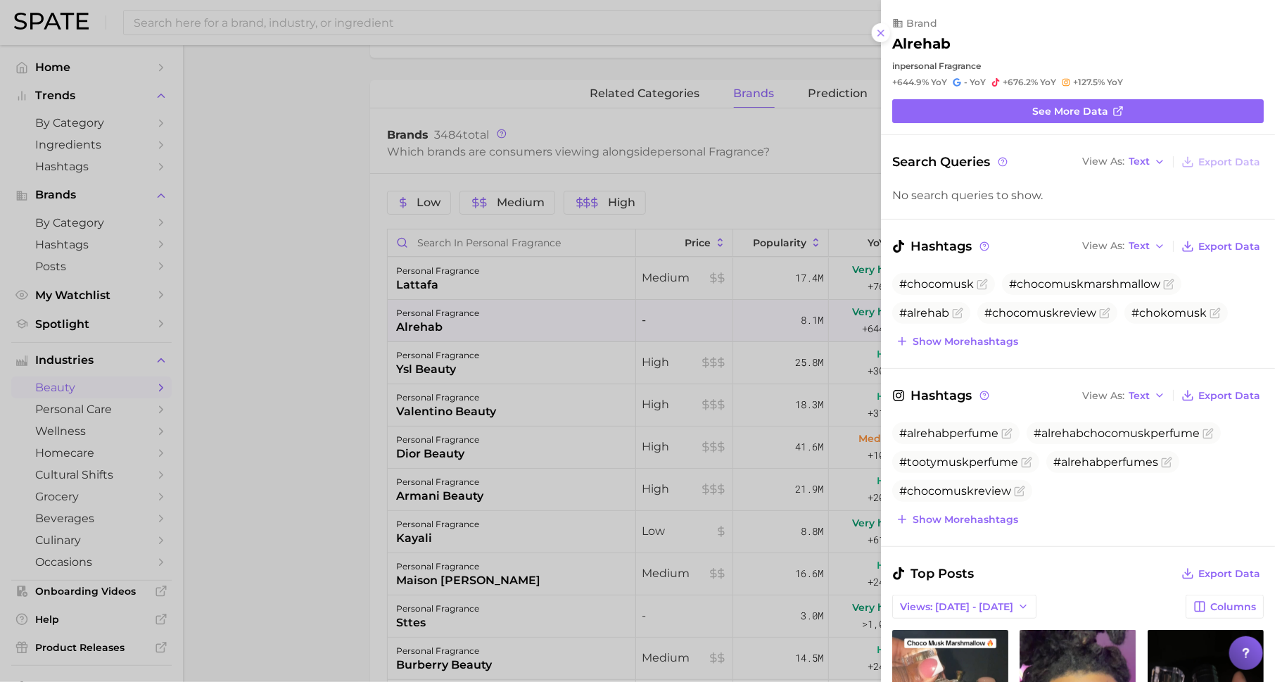
click at [513, 312] on div at bounding box center [637, 341] width 1275 height 682
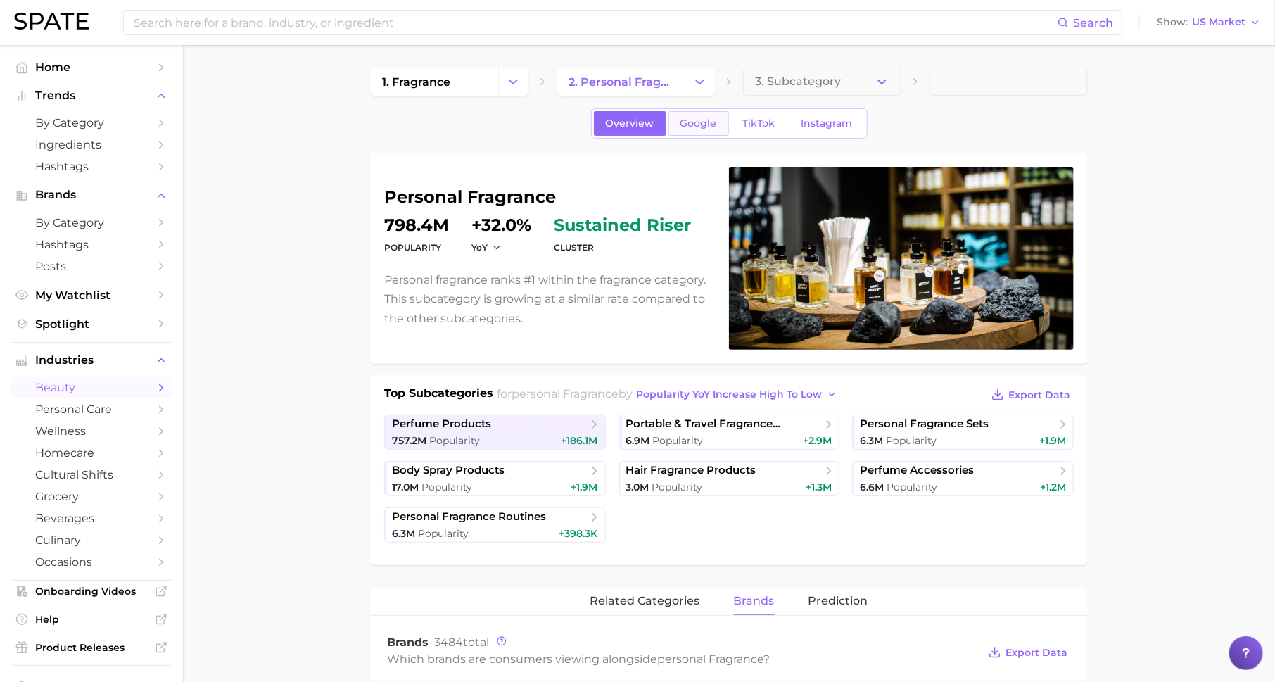
click at [699, 125] on span "Google" at bounding box center [699, 124] width 37 height 12
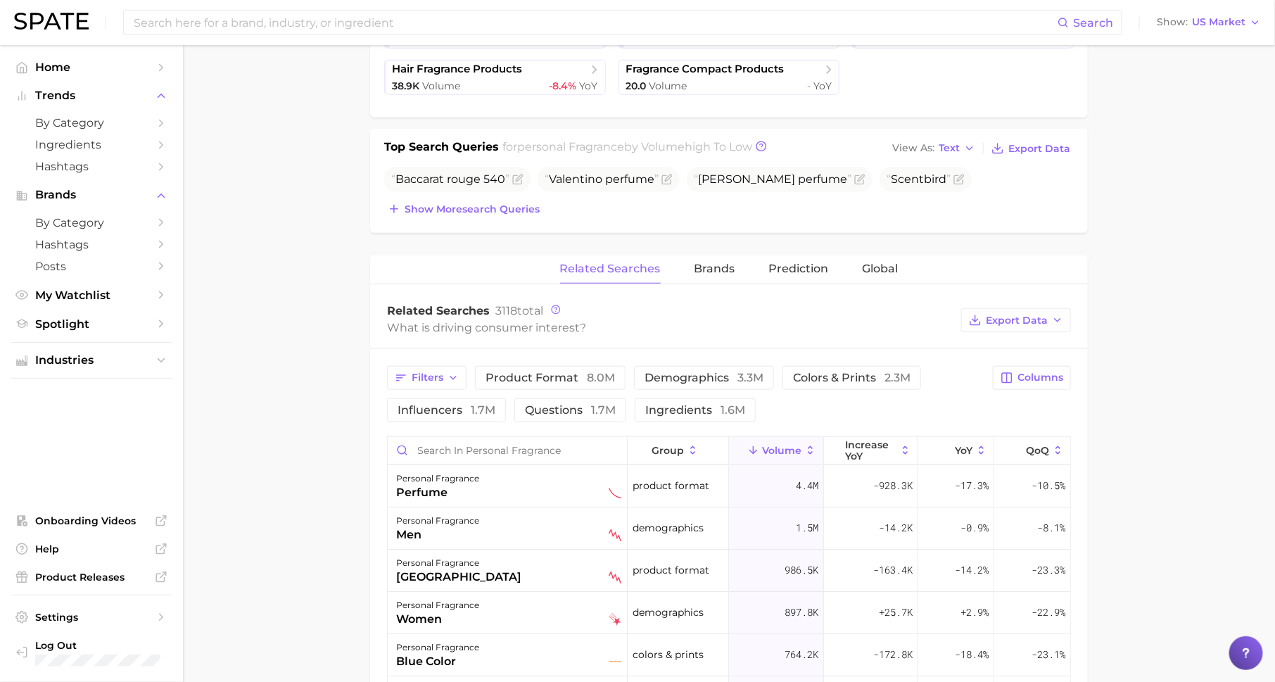
scroll to position [458, 0]
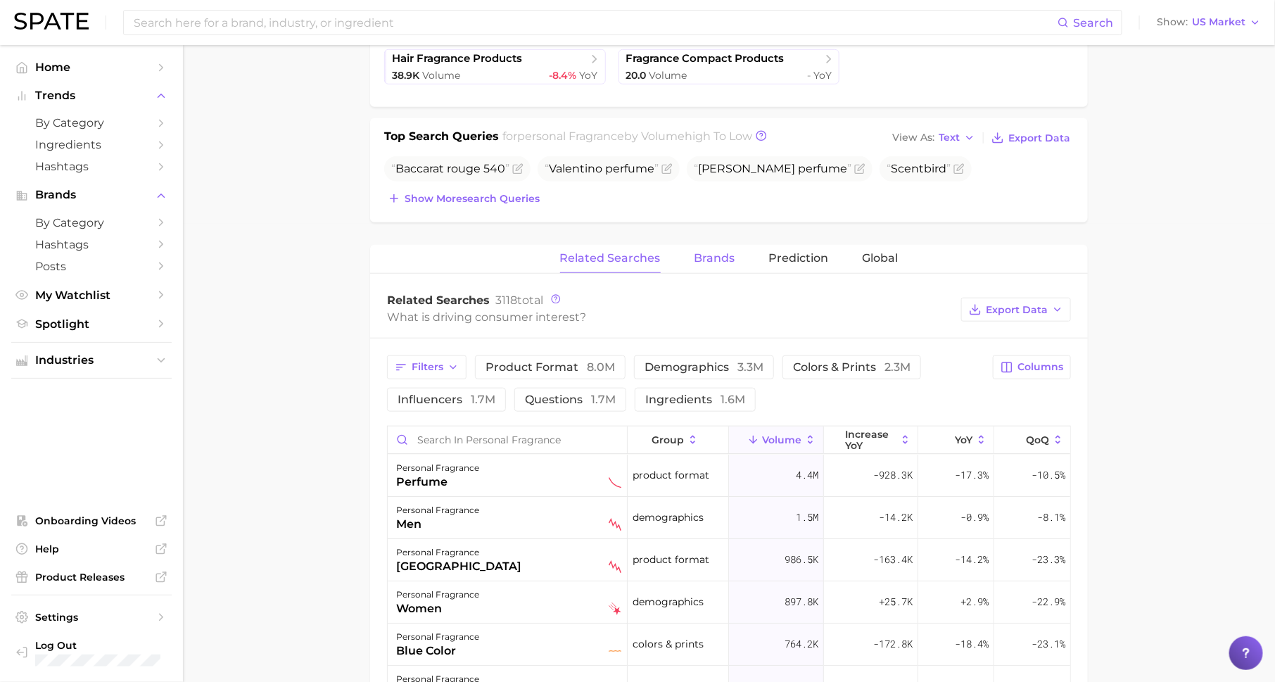
click at [727, 245] on button "Brands" at bounding box center [715, 258] width 41 height 27
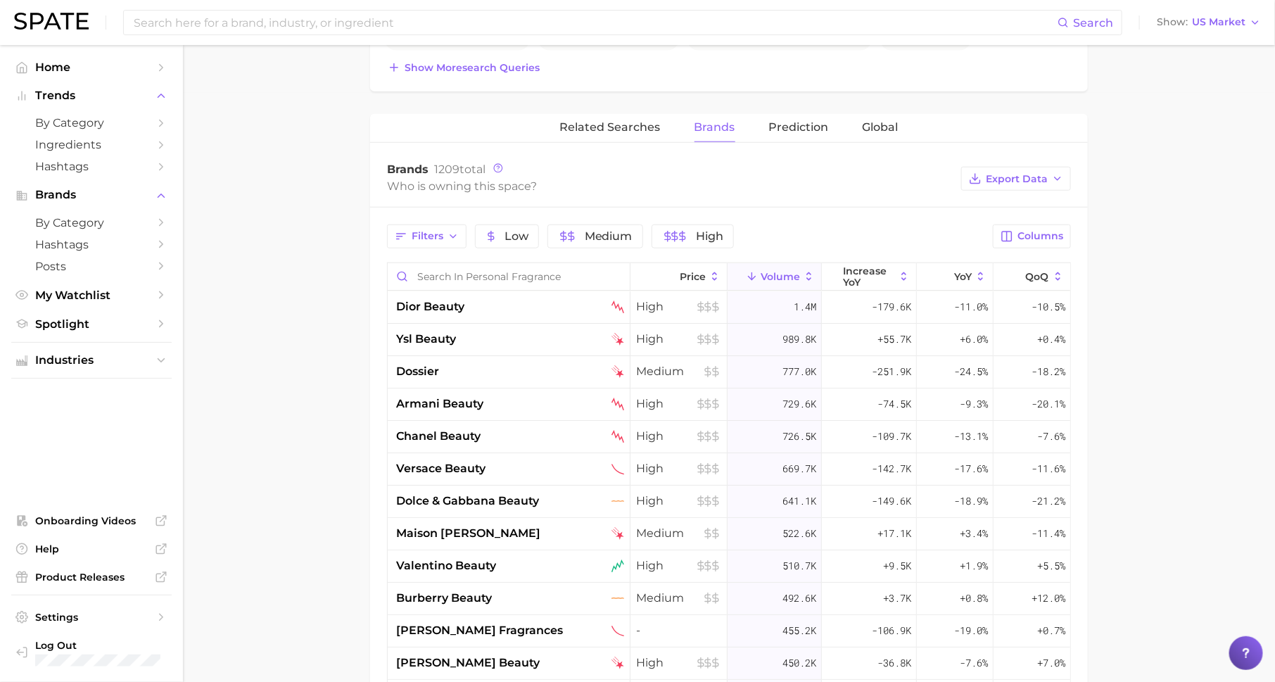
scroll to position [630, 0]
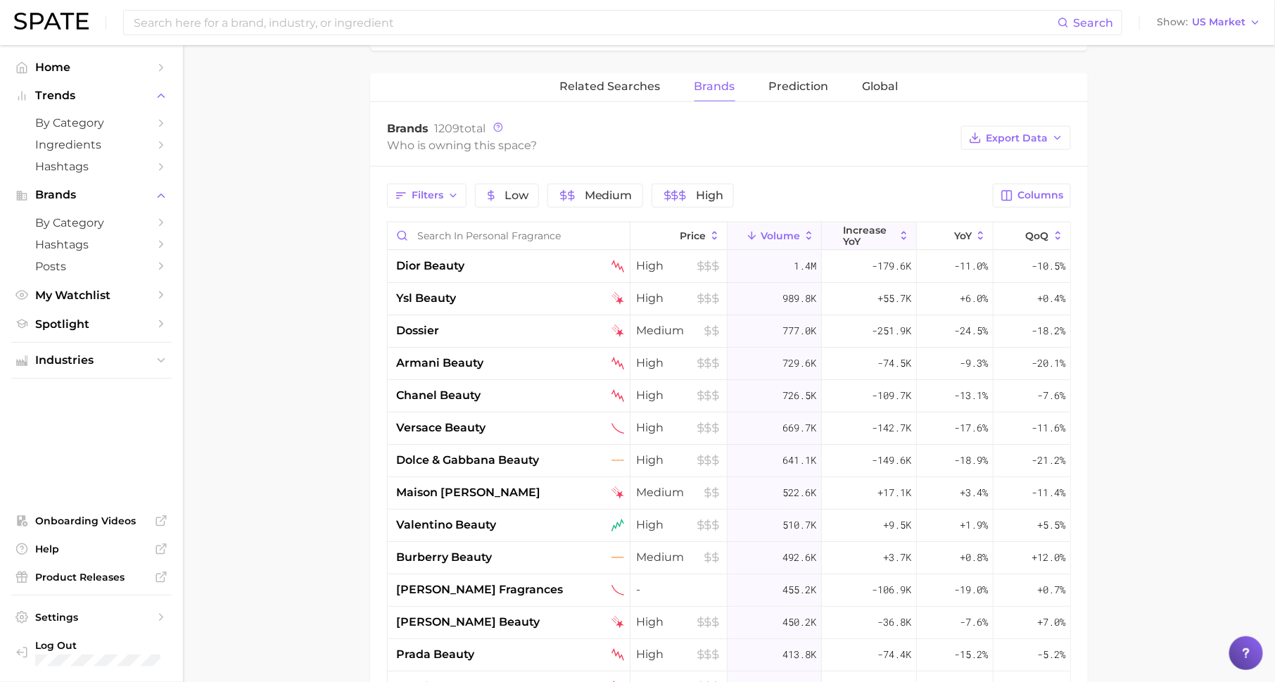
click at [860, 233] on span "increase YoY" at bounding box center [869, 236] width 51 height 23
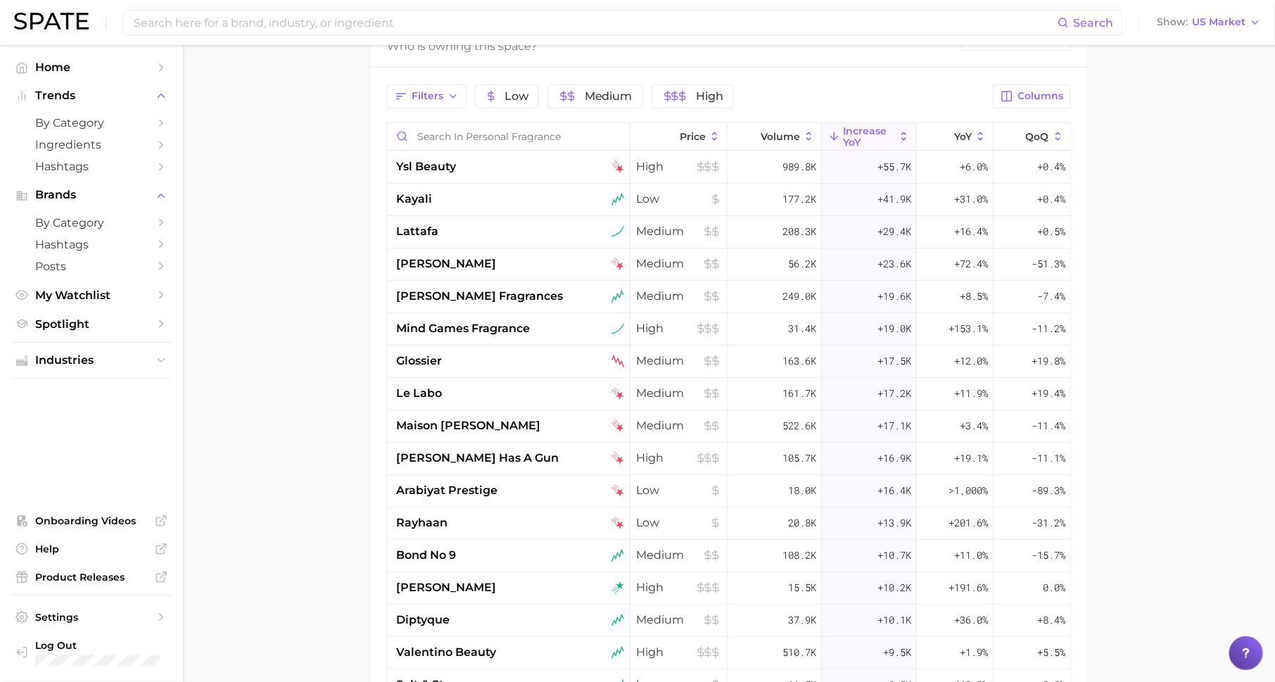
scroll to position [747, 0]
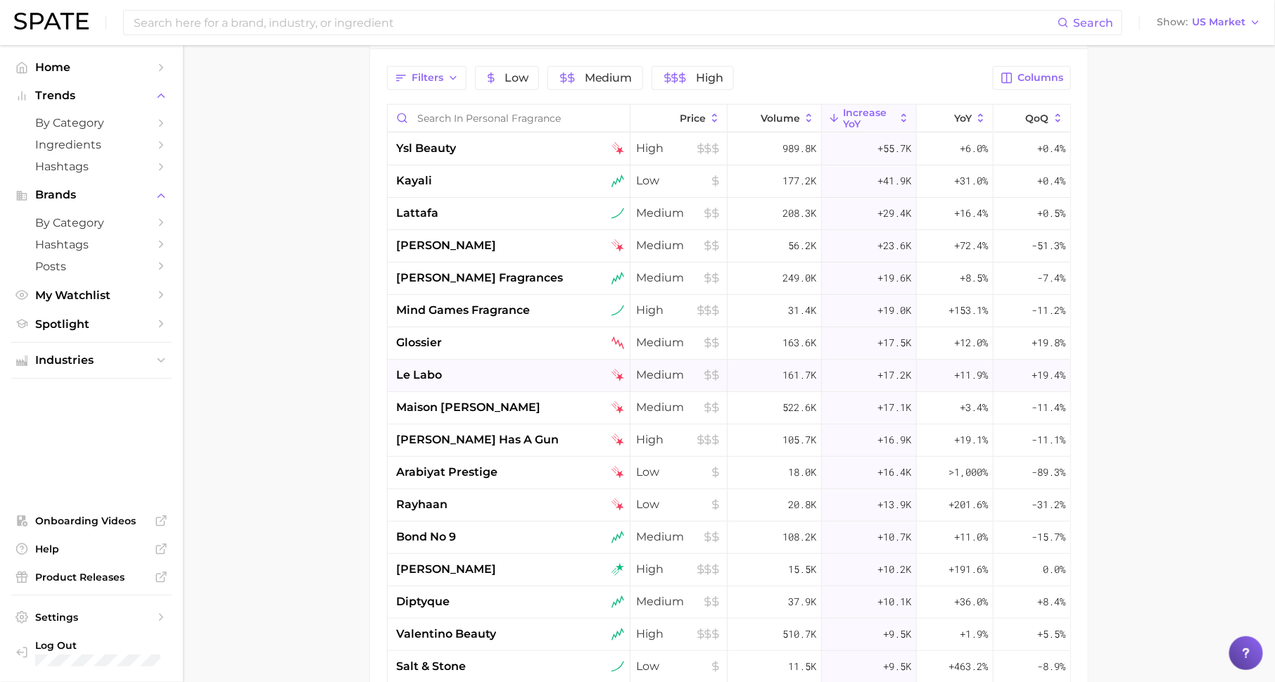
click at [423, 367] on span "le labo" at bounding box center [419, 375] width 46 height 17
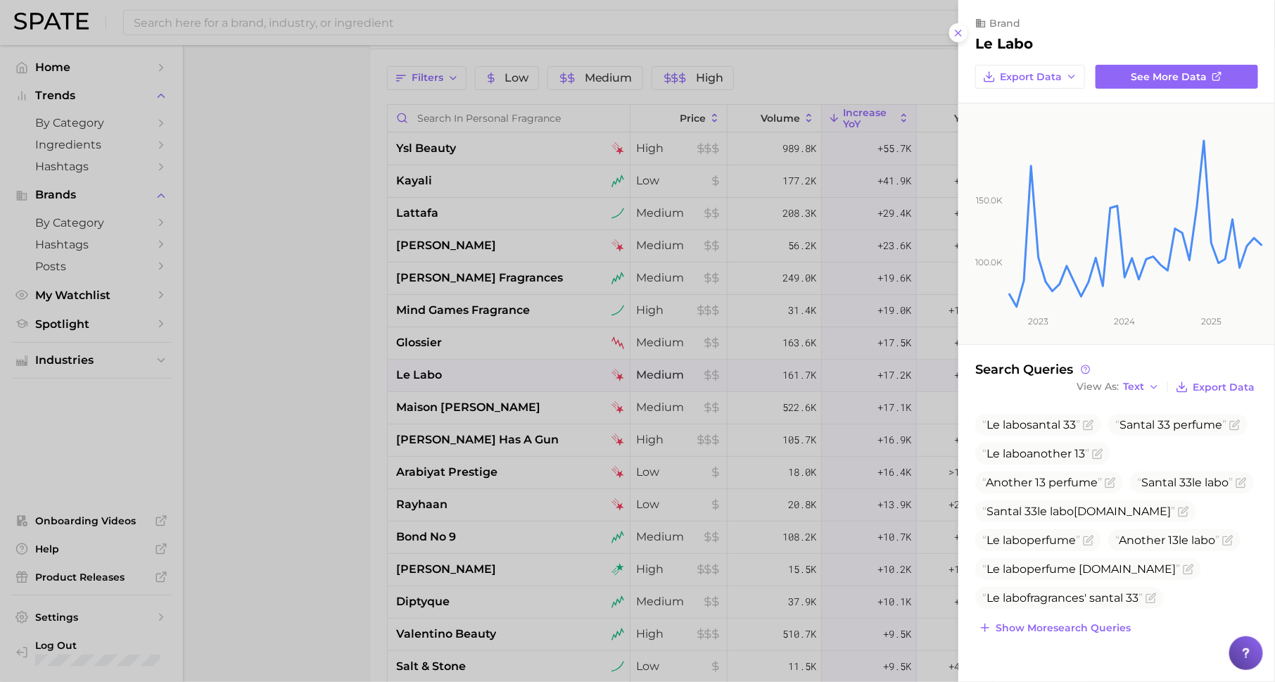
click at [778, 379] on div at bounding box center [637, 341] width 1275 height 682
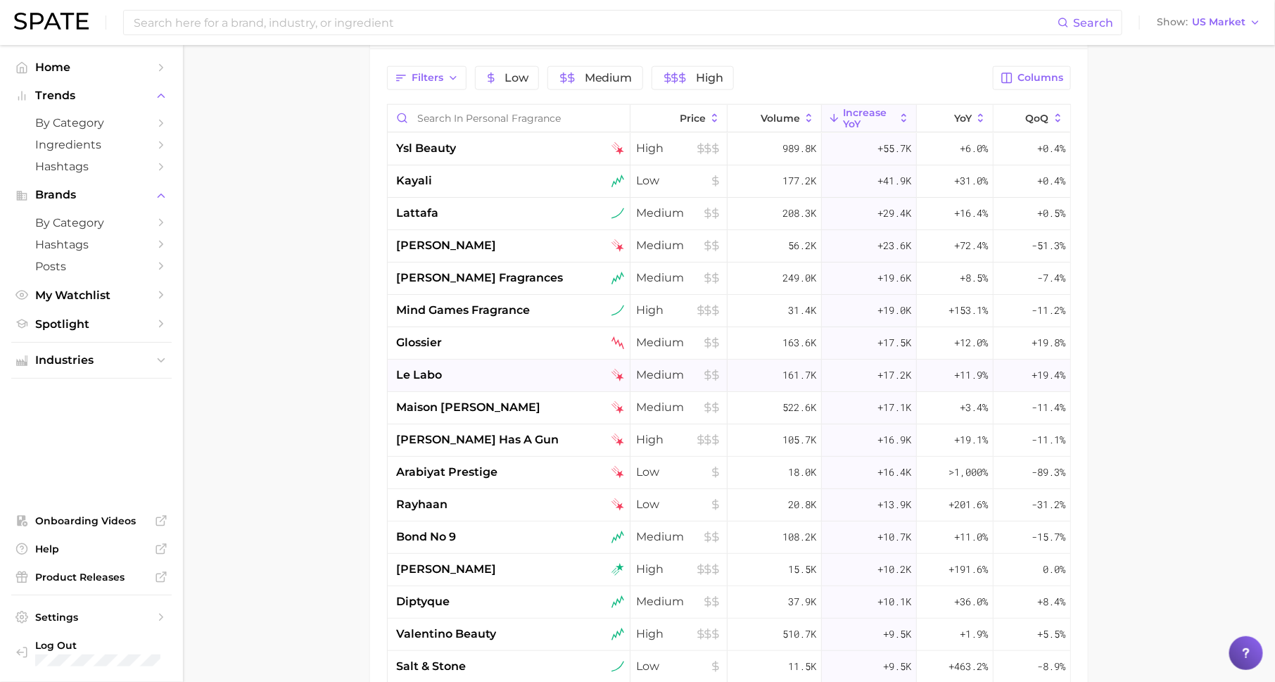
click at [438, 367] on span "le labo" at bounding box center [419, 375] width 46 height 17
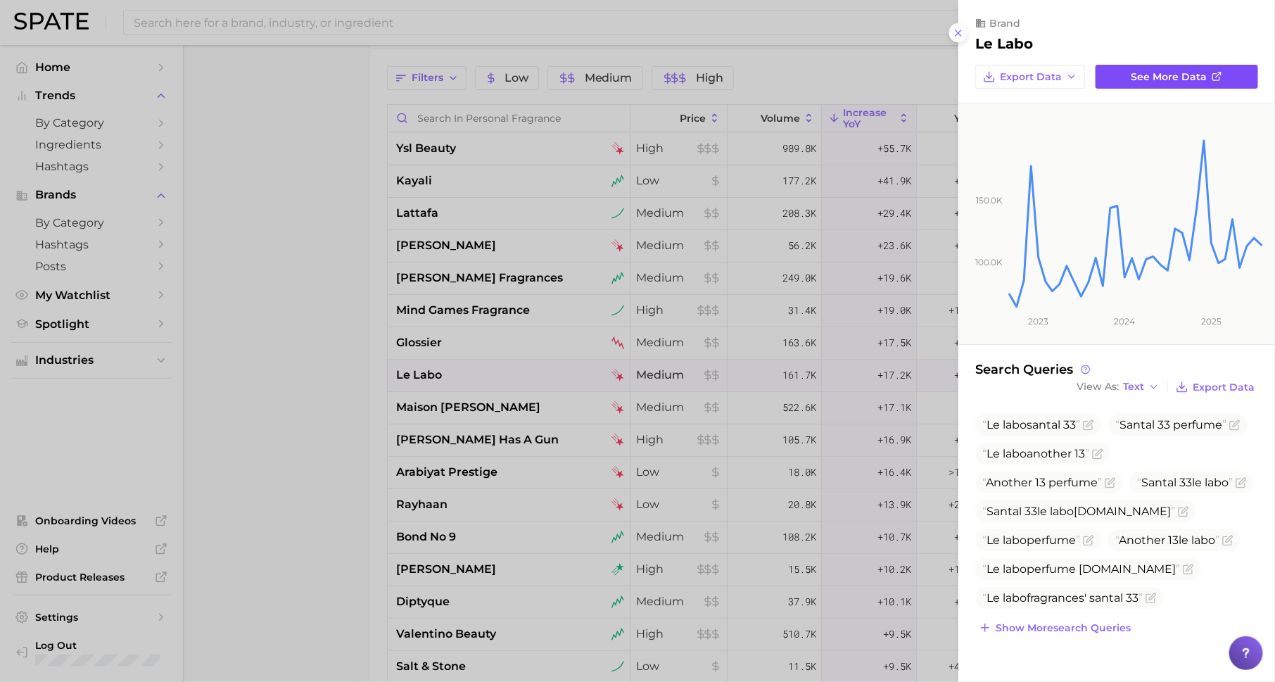
click at [1179, 68] on link "See more data" at bounding box center [1177, 77] width 163 height 24
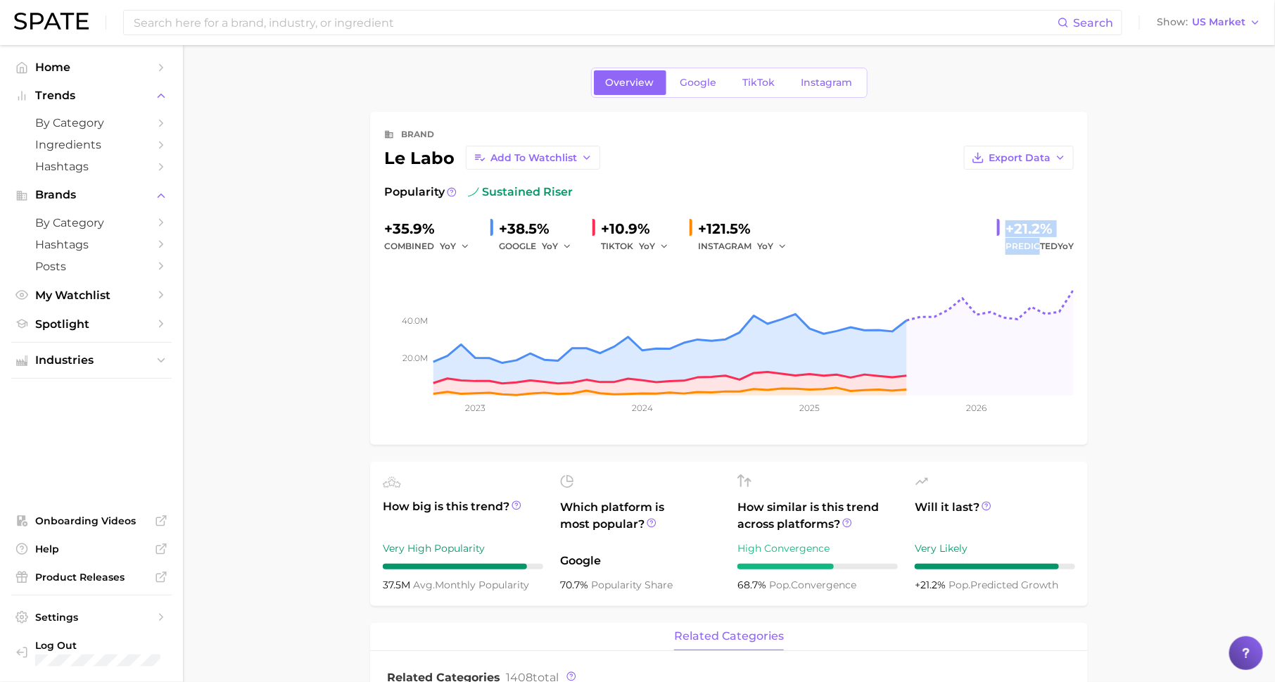
drag, startPoint x: 1009, startPoint y: 227, endPoint x: 1037, endPoint y: 241, distance: 32.1
click at [1039, 241] on div "+21.2% Predicted YoY" at bounding box center [1035, 235] width 77 height 37
drag, startPoint x: 562, startPoint y: 560, endPoint x: 652, endPoint y: 595, distance: 97.4
click at [652, 595] on ul "How big is this trend? Very High Popularity 37.5m avg. monthly popularity Which…" at bounding box center [729, 534] width 718 height 144
click at [688, 89] on link "Google" at bounding box center [699, 82] width 61 height 25
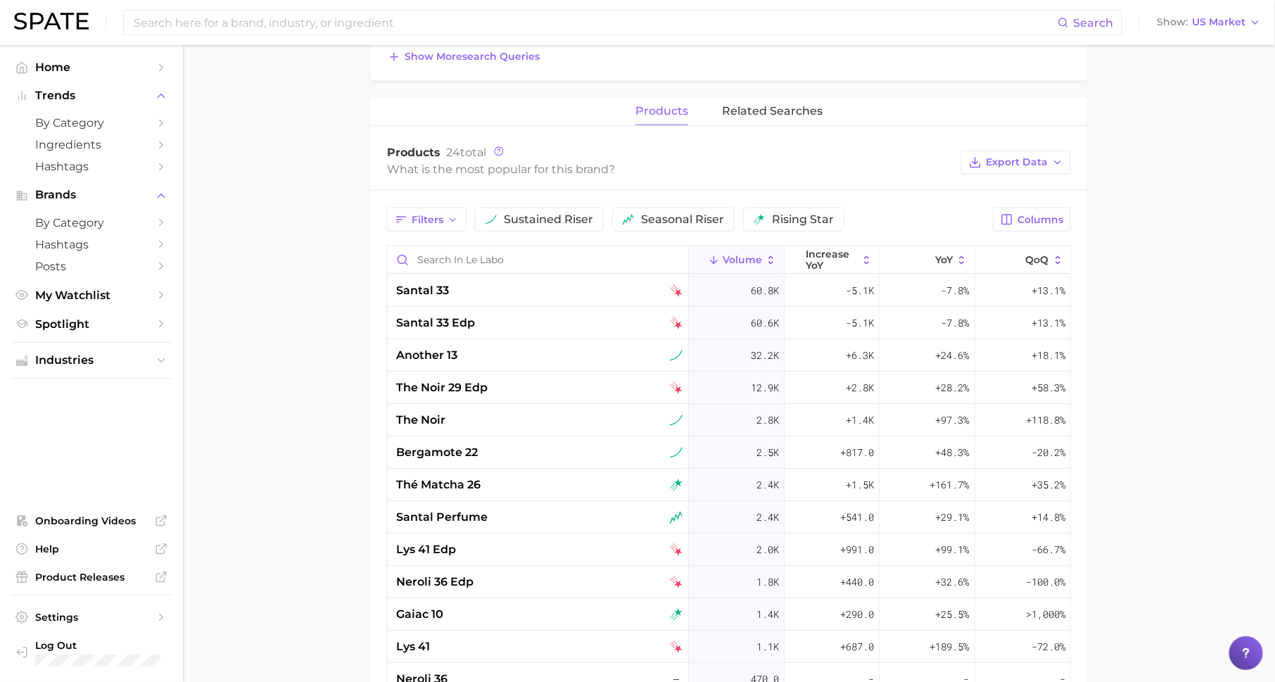
scroll to position [540, 0]
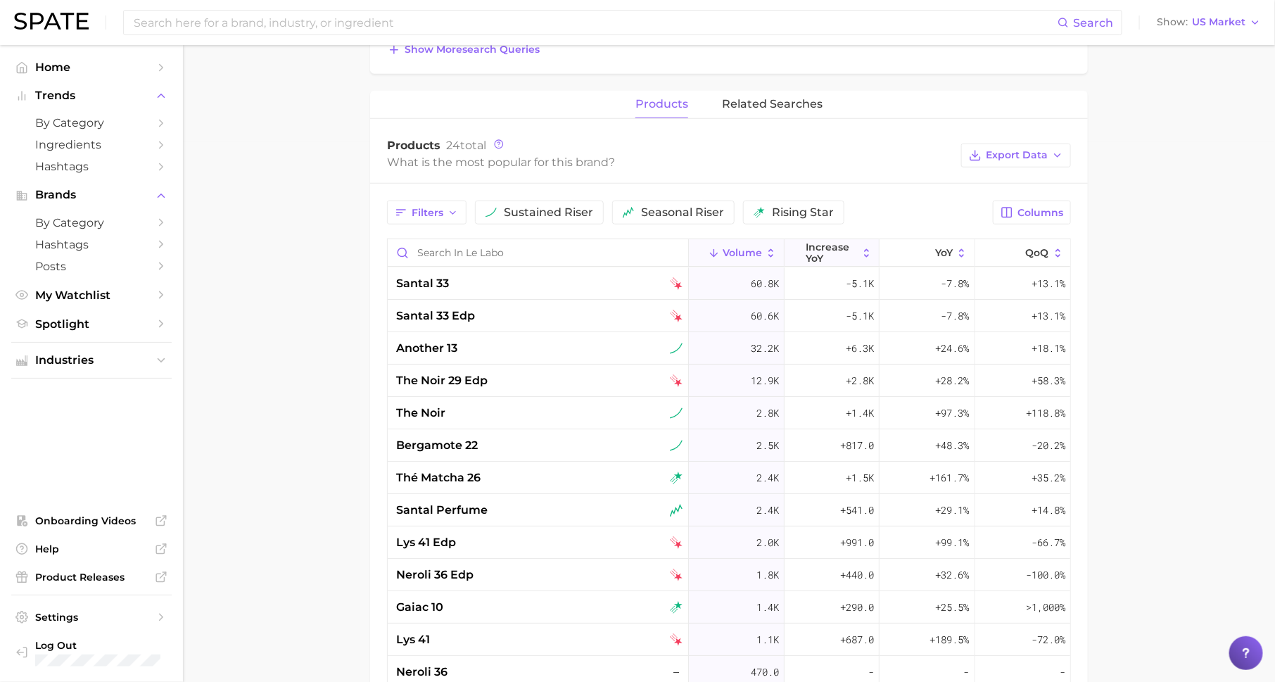
click at [816, 241] on span "increase YoY" at bounding box center [832, 252] width 52 height 23
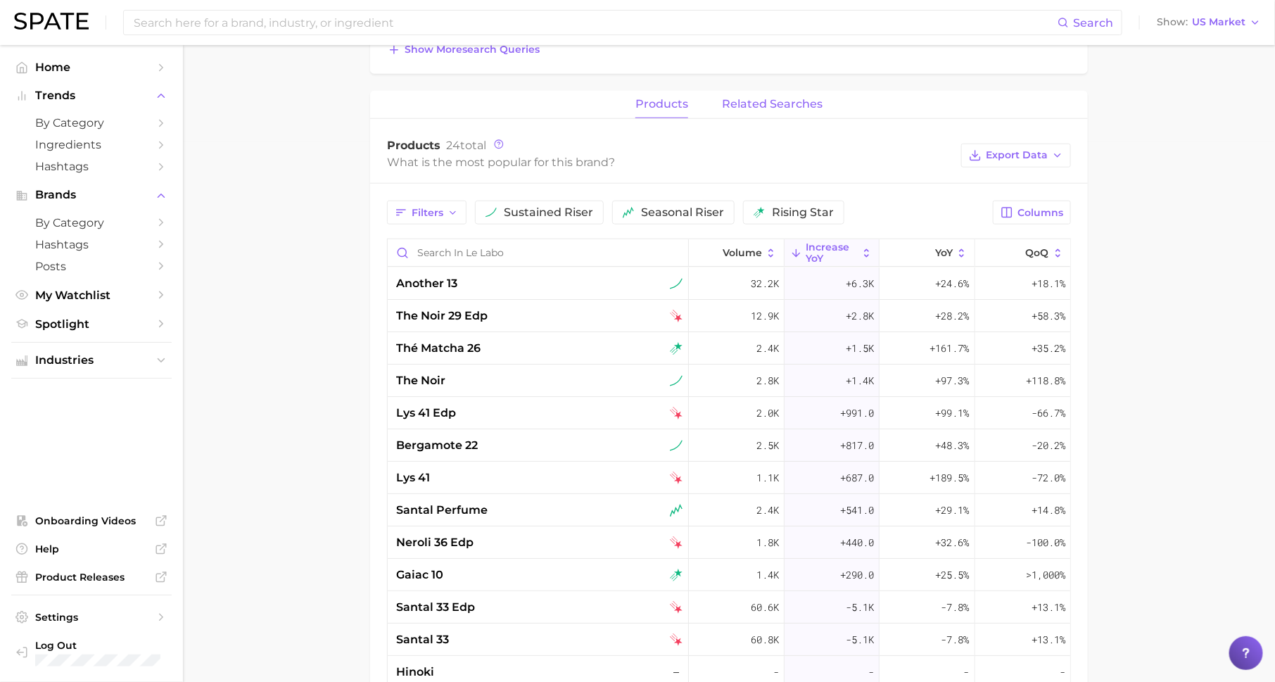
click at [811, 98] on span "related searches" at bounding box center [772, 104] width 101 height 13
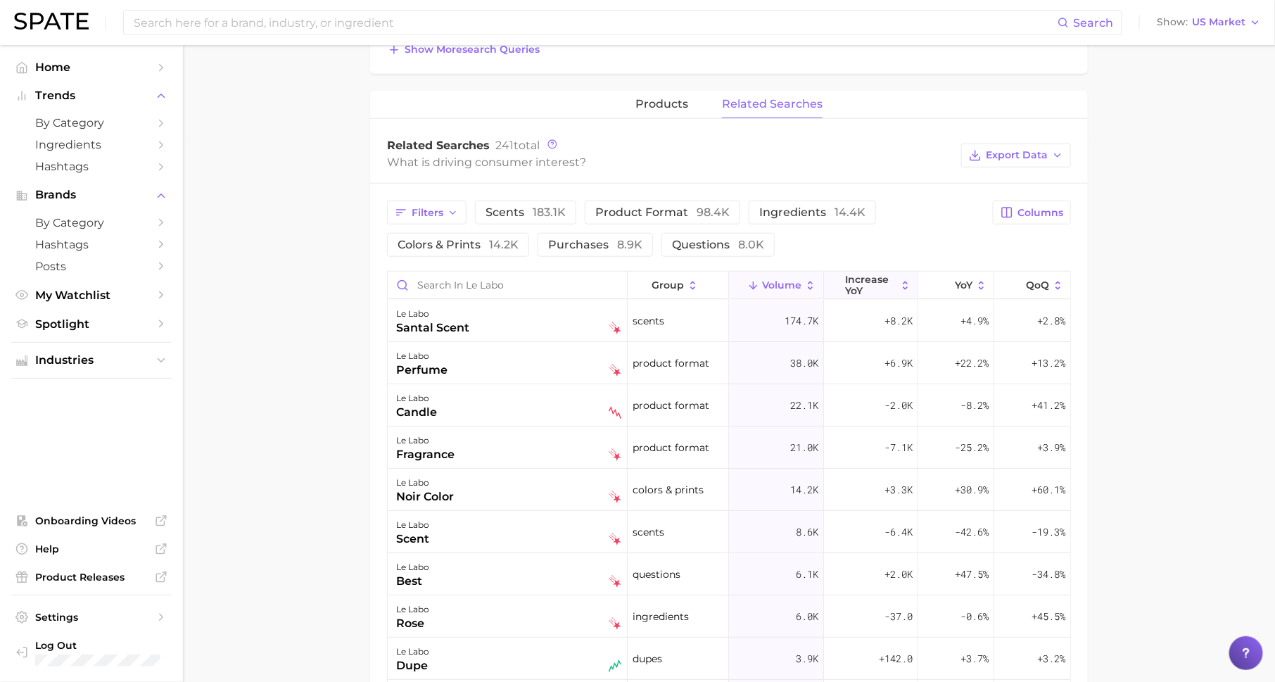
click at [846, 276] on span "increase YoY" at bounding box center [870, 285] width 51 height 23
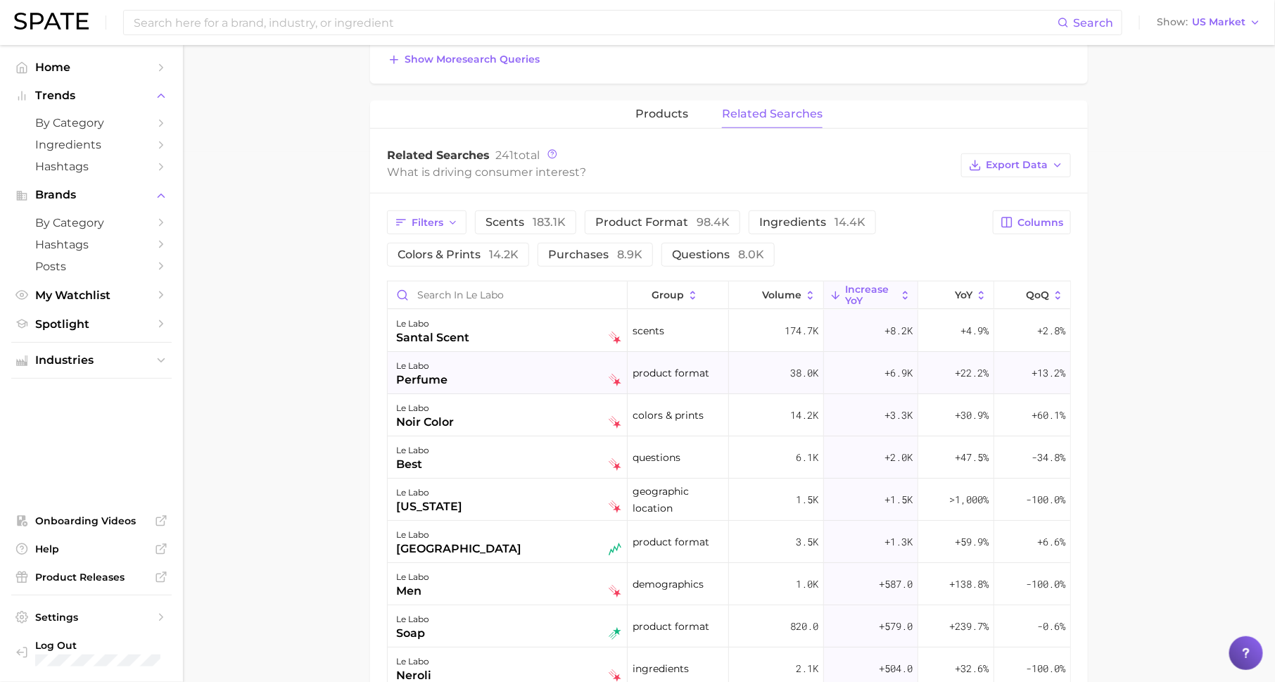
scroll to position [529, 0]
click at [411, 353] on div "le labo perfume" at bounding box center [508, 374] width 240 height 42
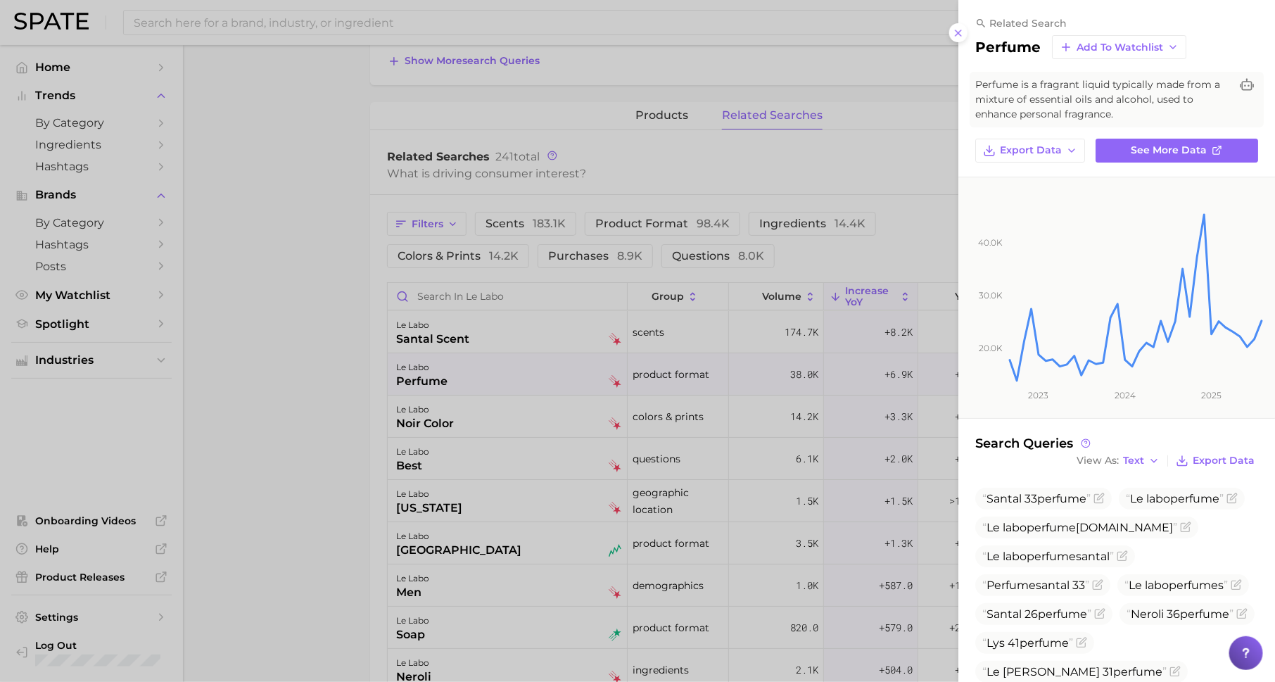
scroll to position [53, 0]
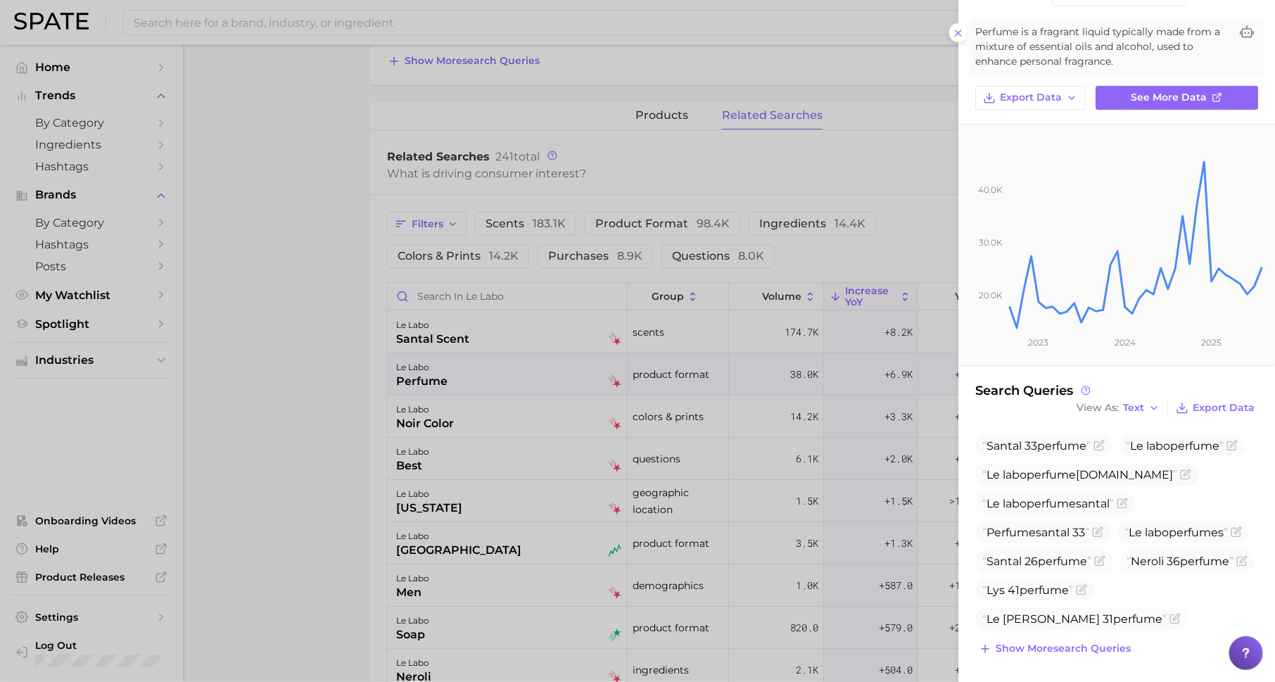
click at [601, 436] on div at bounding box center [637, 341] width 1275 height 682
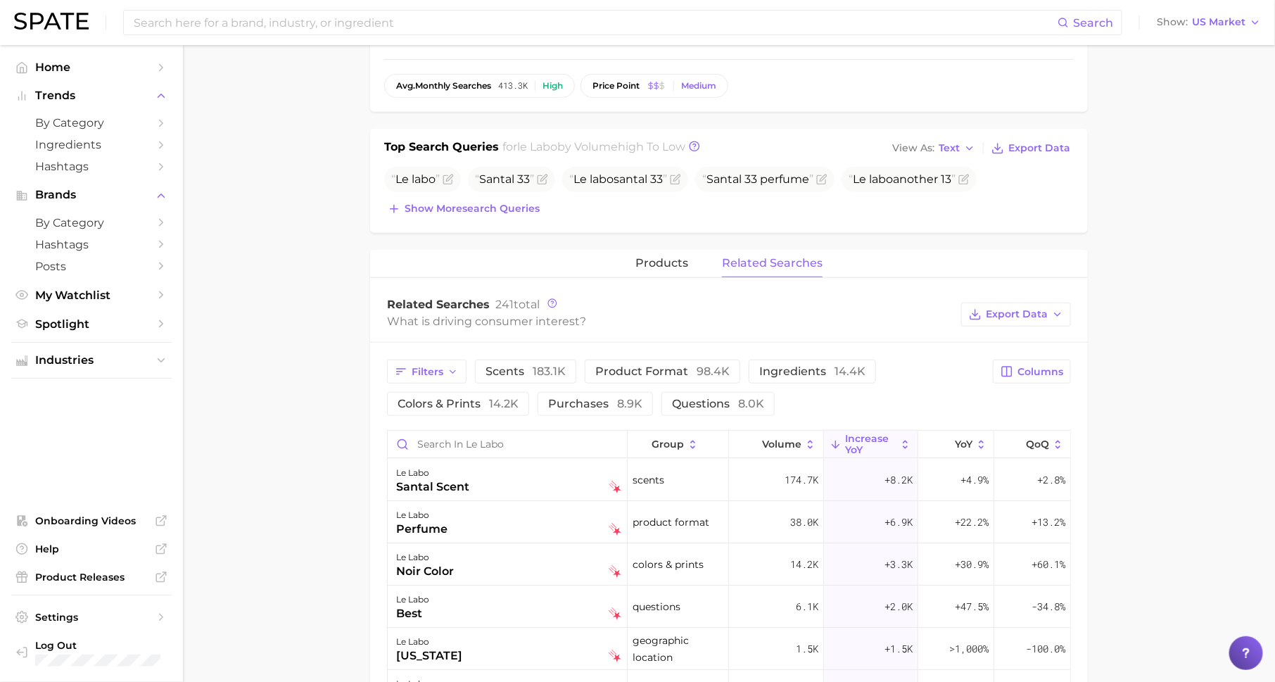
scroll to position [0, 0]
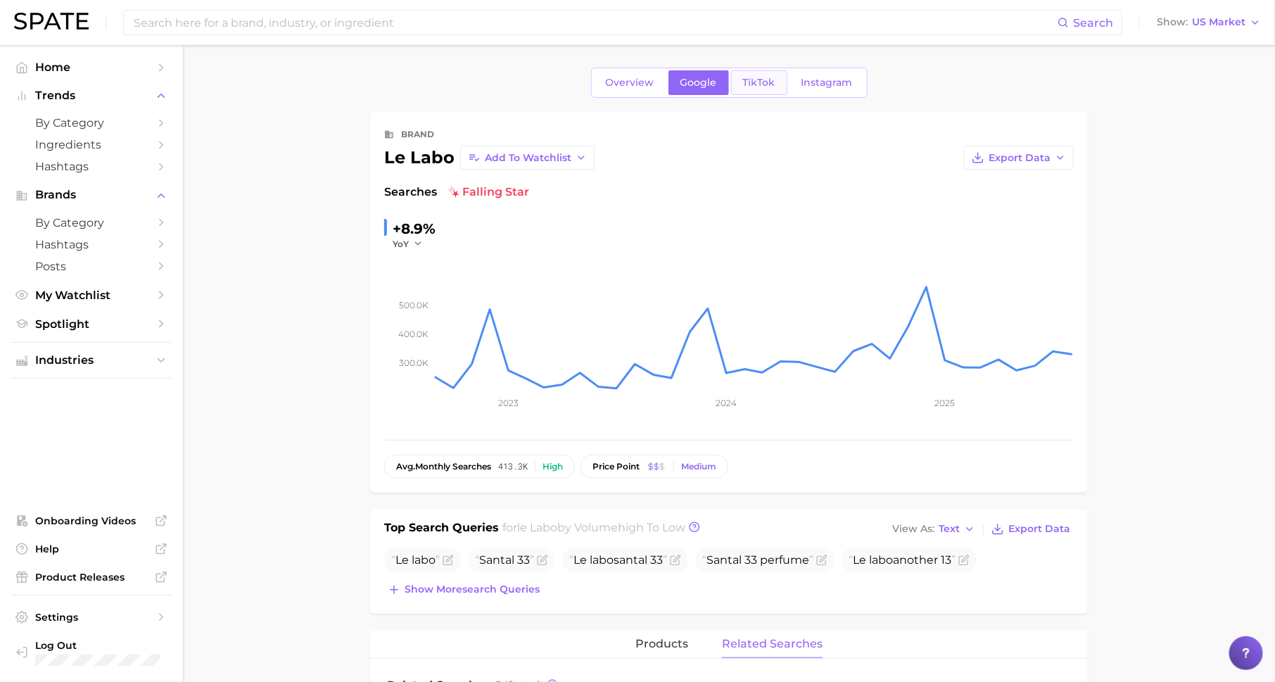
click at [759, 88] on link "TikTok" at bounding box center [759, 82] width 56 height 25
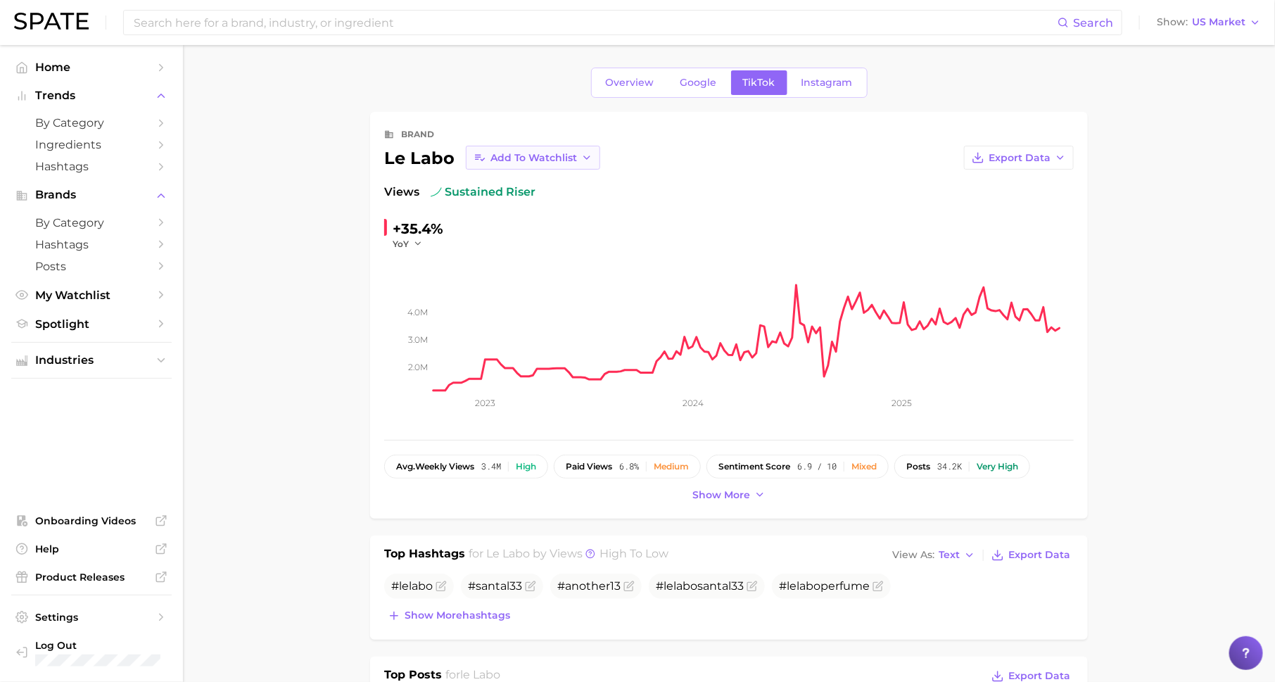
click at [548, 157] on span "Add to Watchlist" at bounding box center [534, 158] width 87 height 12
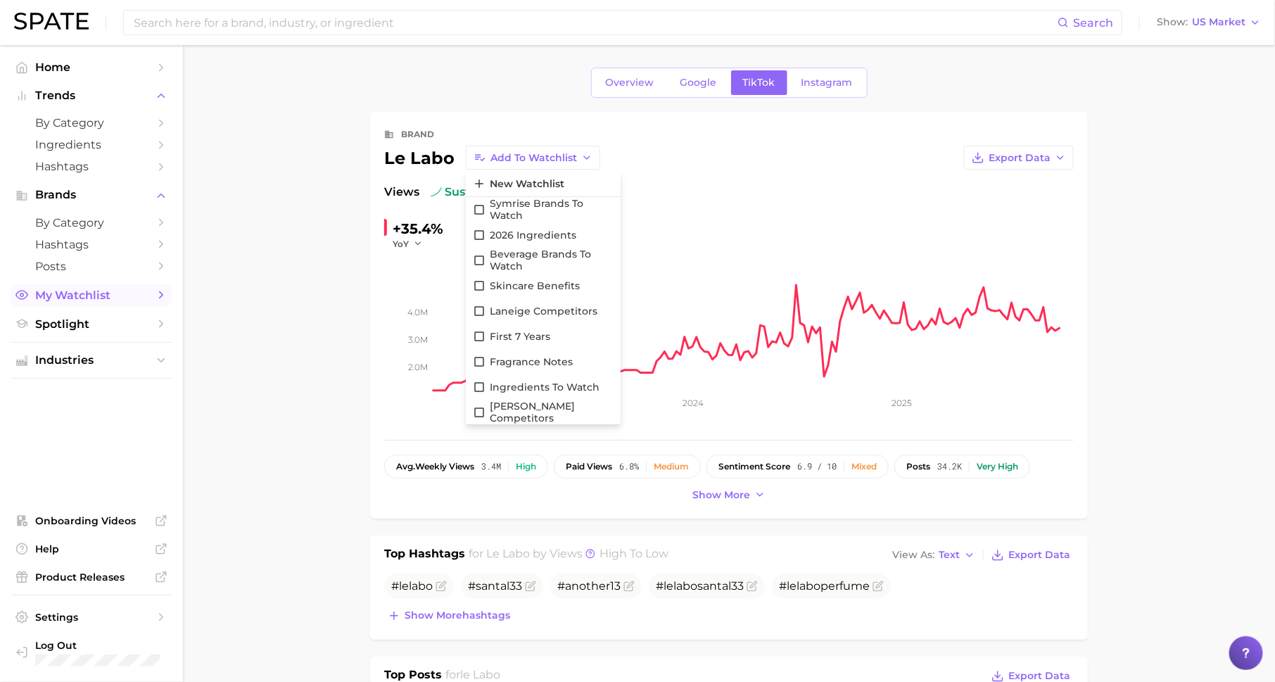
click at [109, 293] on span "My Watchlist" at bounding box center [91, 295] width 113 height 13
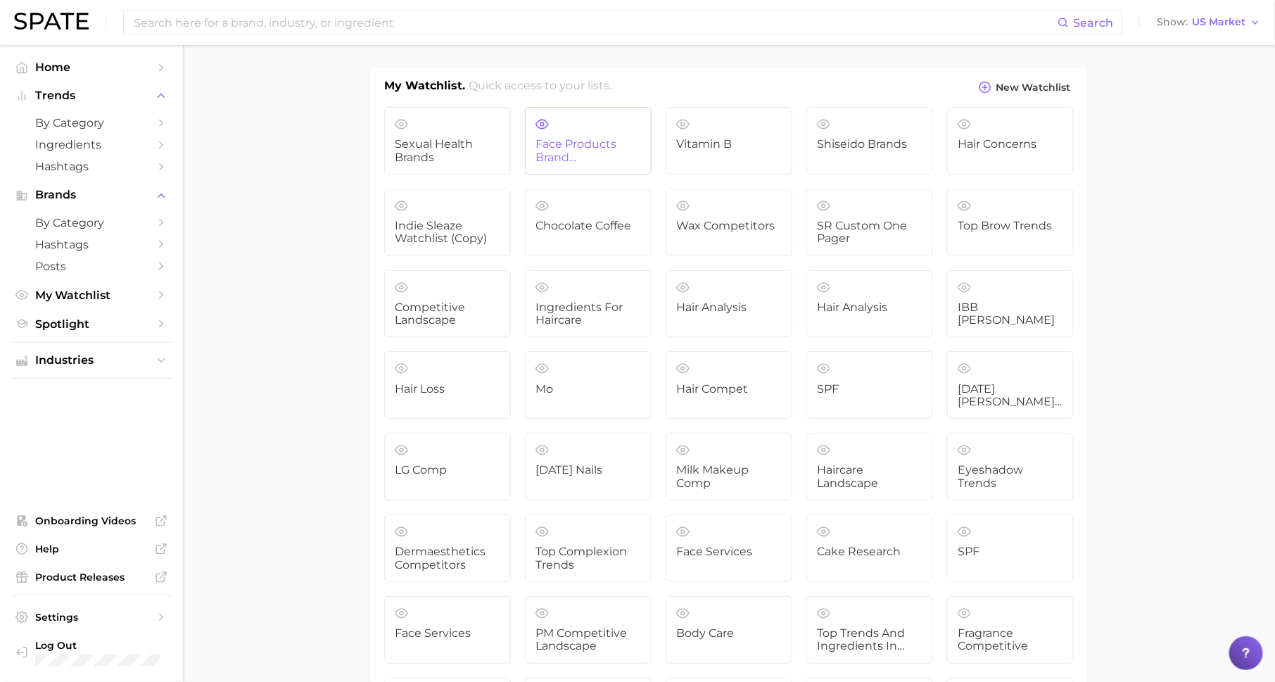
click at [599, 159] on span "Face products Brand Competitive Analysis" at bounding box center [589, 151] width 106 height 26
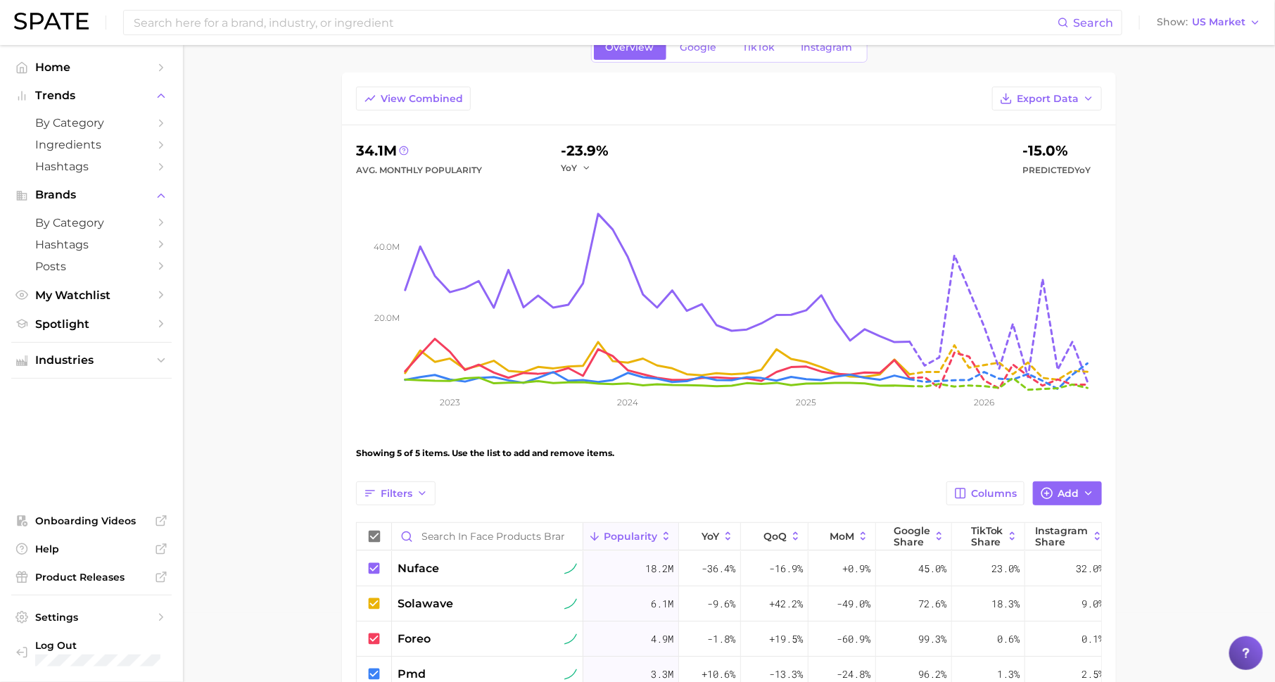
scroll to position [50, 0]
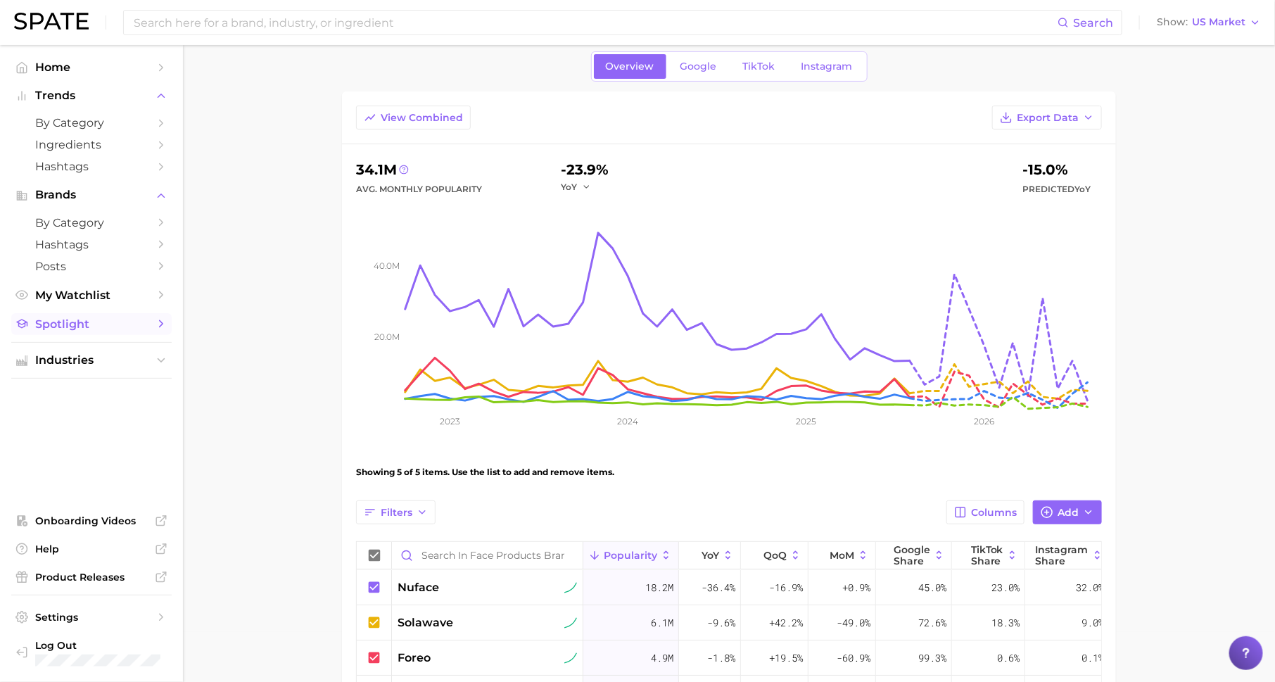
click at [159, 324] on icon "Sidebar" at bounding box center [161, 323] width 13 height 13
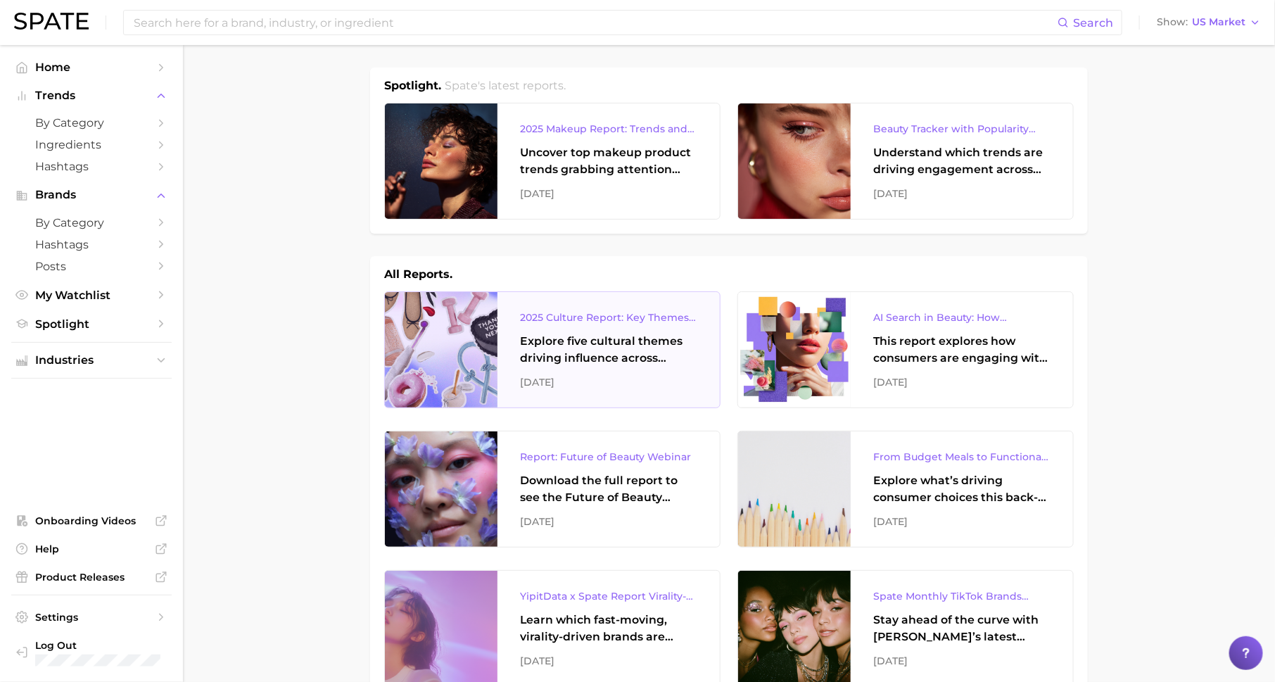
click at [567, 329] on div "2025 Culture Report: Key Themes That Are Shaping Consumer Demand Explore five c…" at bounding box center [609, 349] width 222 height 115
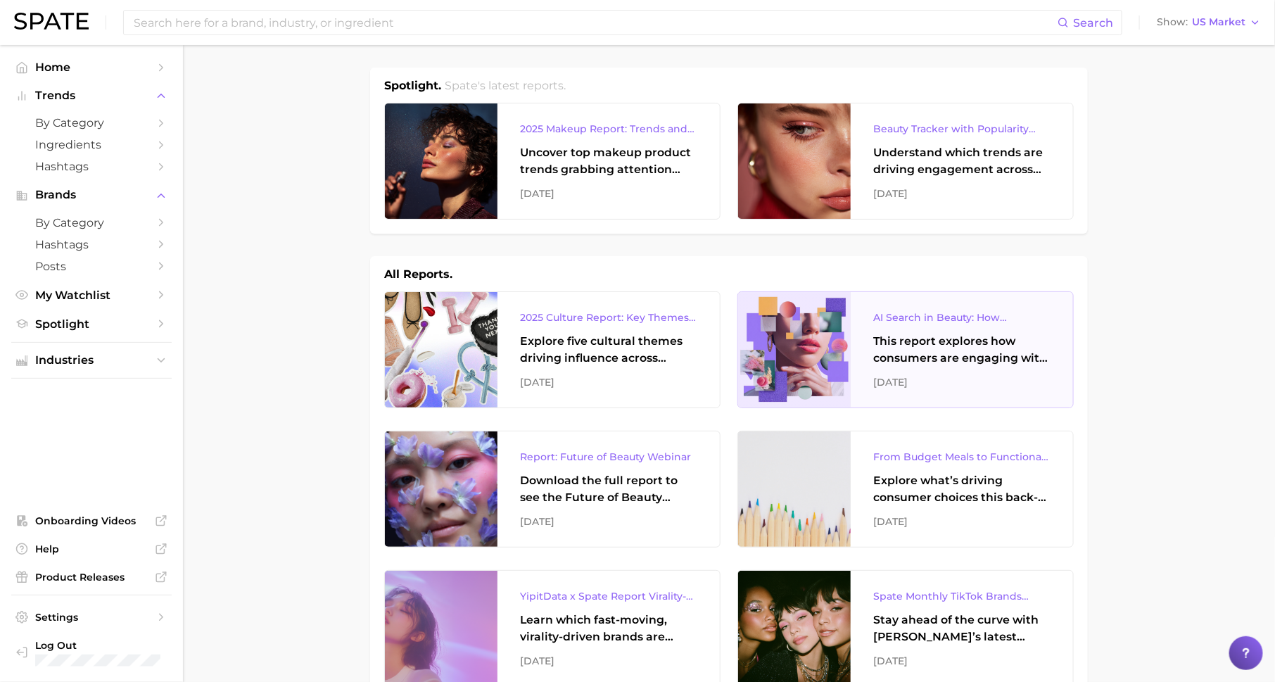
click at [892, 327] on div "AI Search in Beauty: How Consumers Are Using ChatGPT vs. Google Search This rep…" at bounding box center [962, 349] width 222 height 115
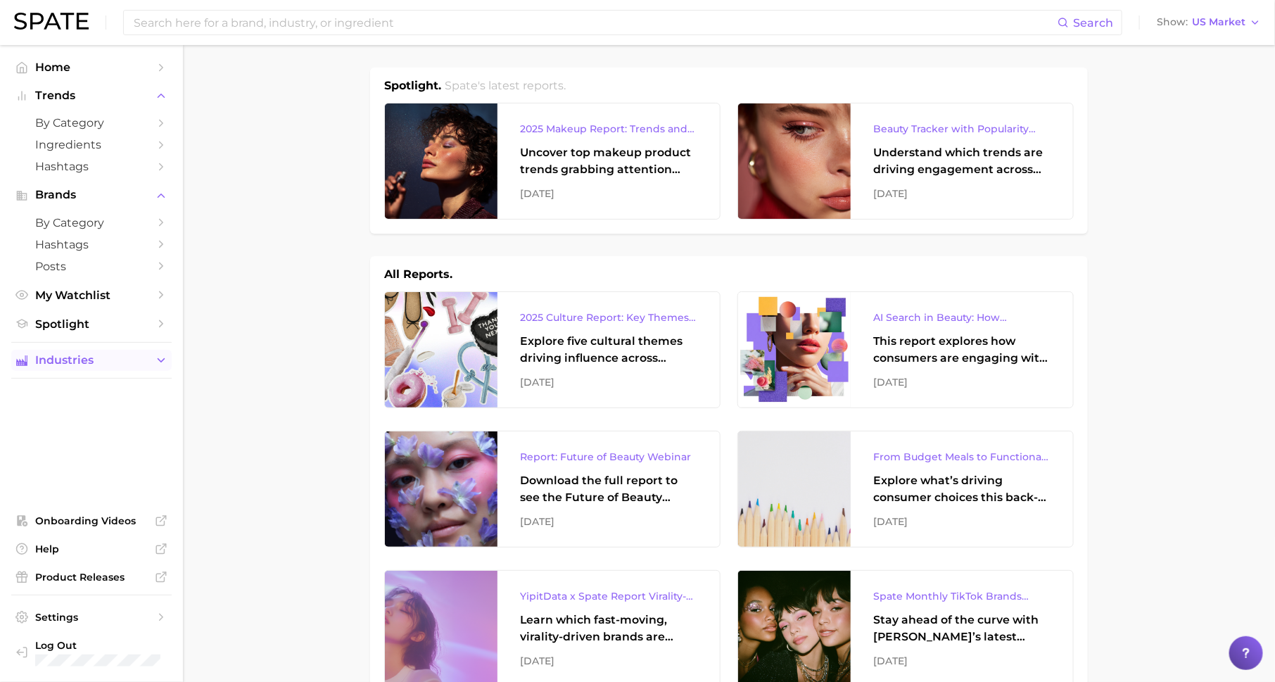
click at [163, 367] on icon "Sidebar" at bounding box center [161, 360] width 13 height 13
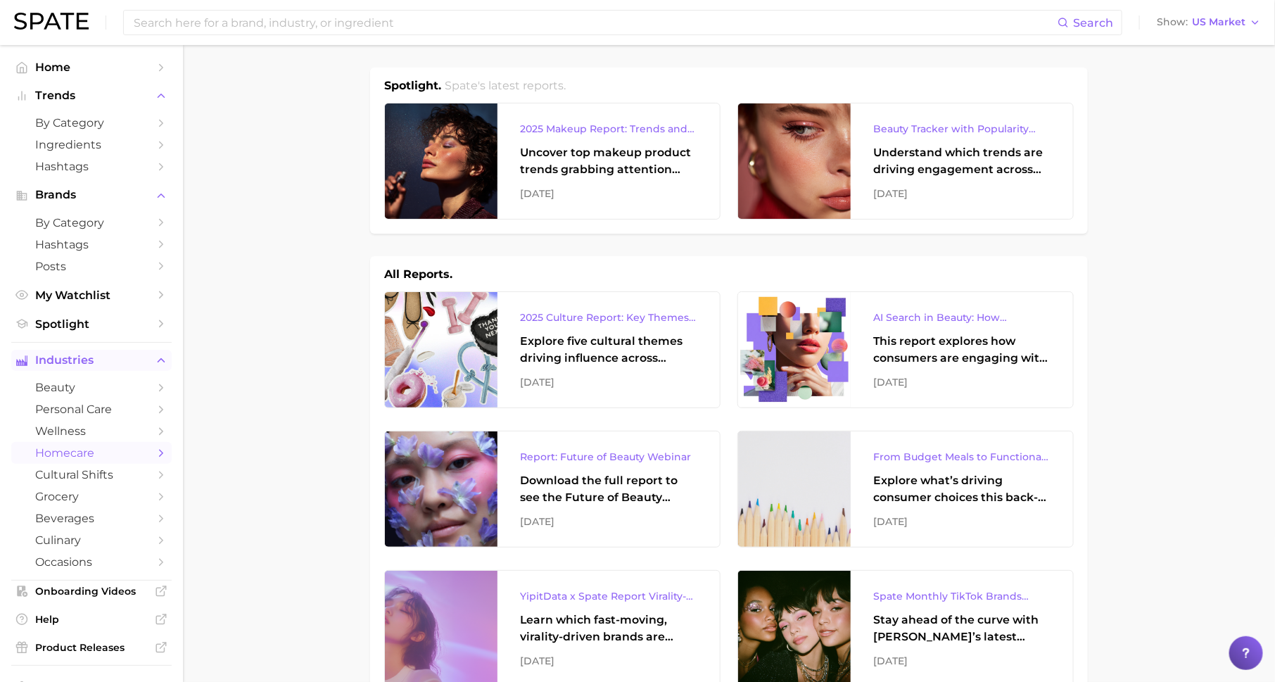
click at [129, 460] on span "homecare" at bounding box center [91, 452] width 113 height 13
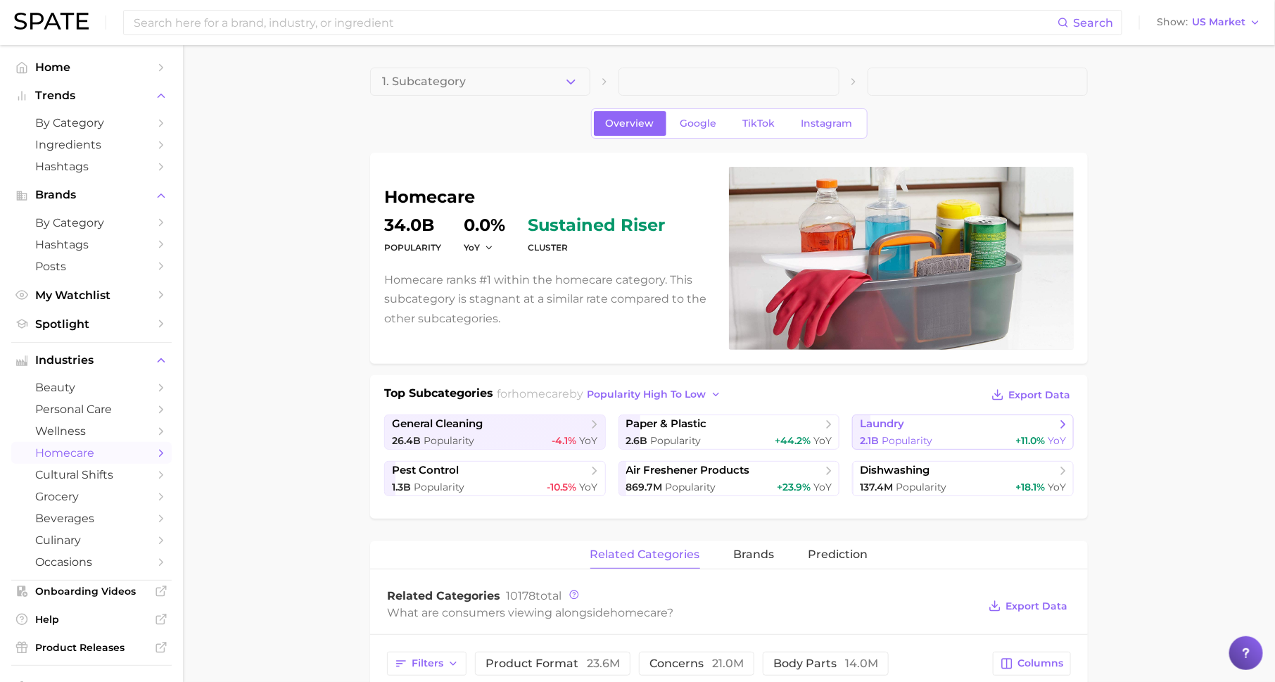
click at [879, 431] on link "laundry 2.1b Popularity +11.0% YoY" at bounding box center [963, 432] width 222 height 35
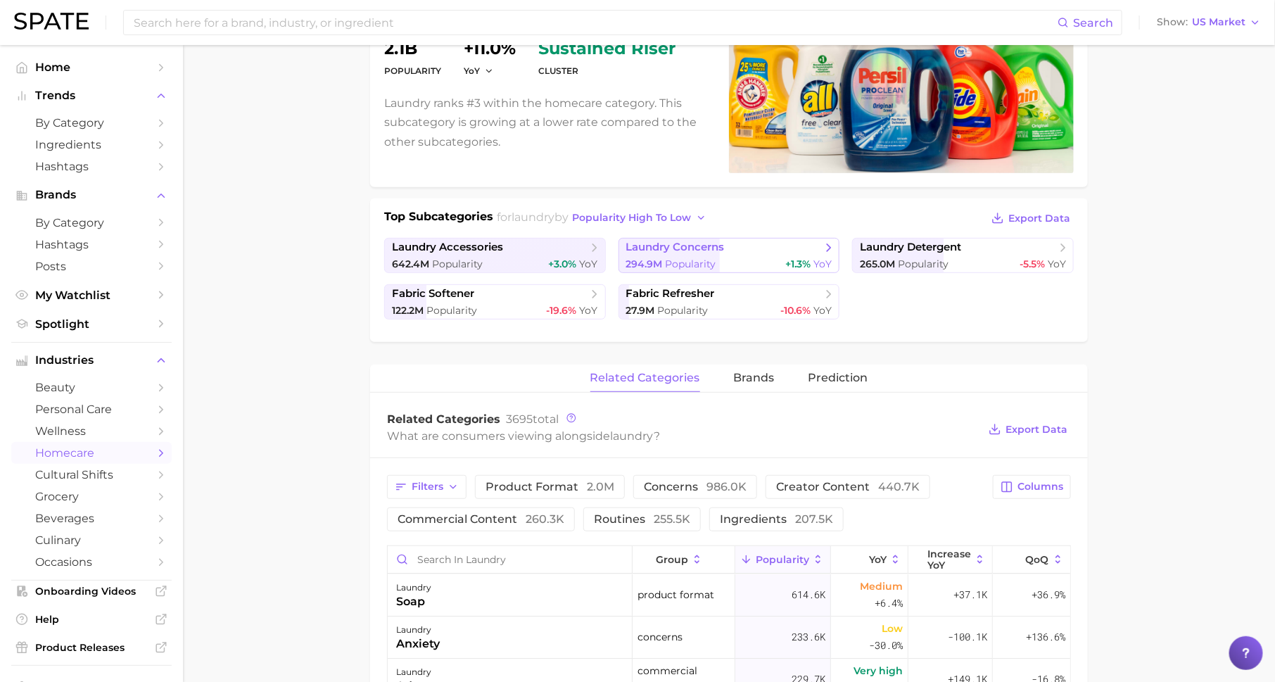
scroll to position [177, 0]
click at [755, 372] on span "brands" at bounding box center [754, 377] width 41 height 13
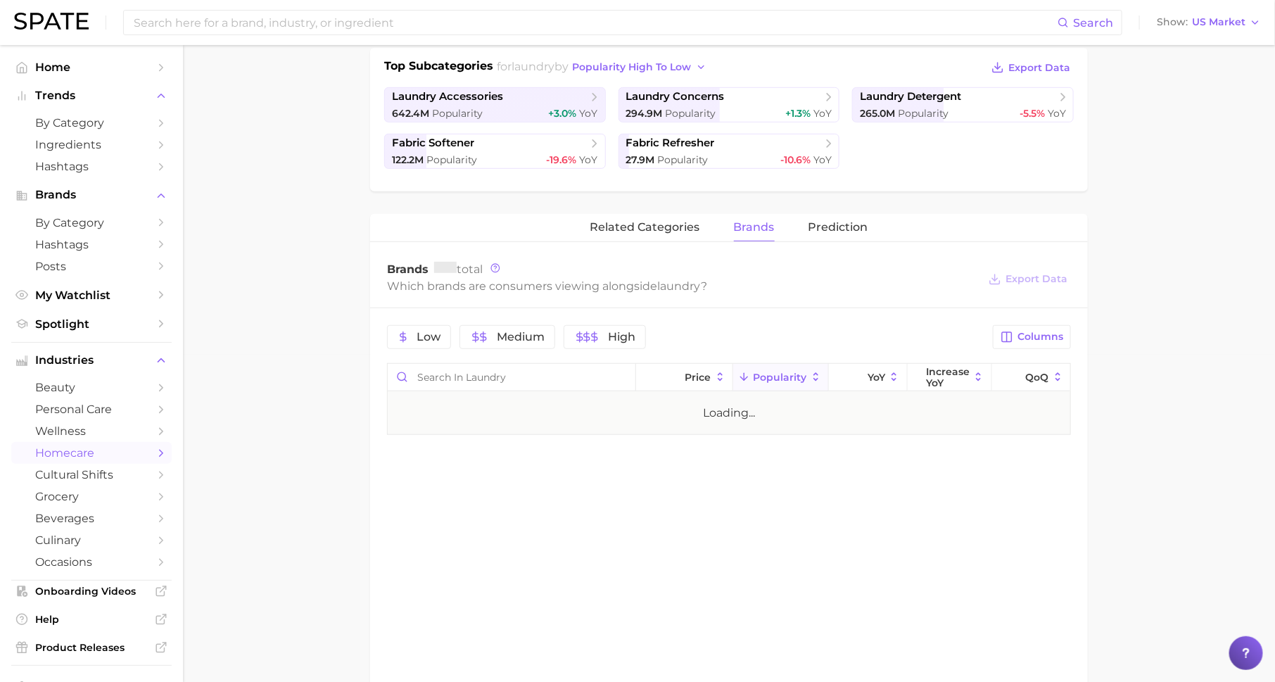
scroll to position [0, 0]
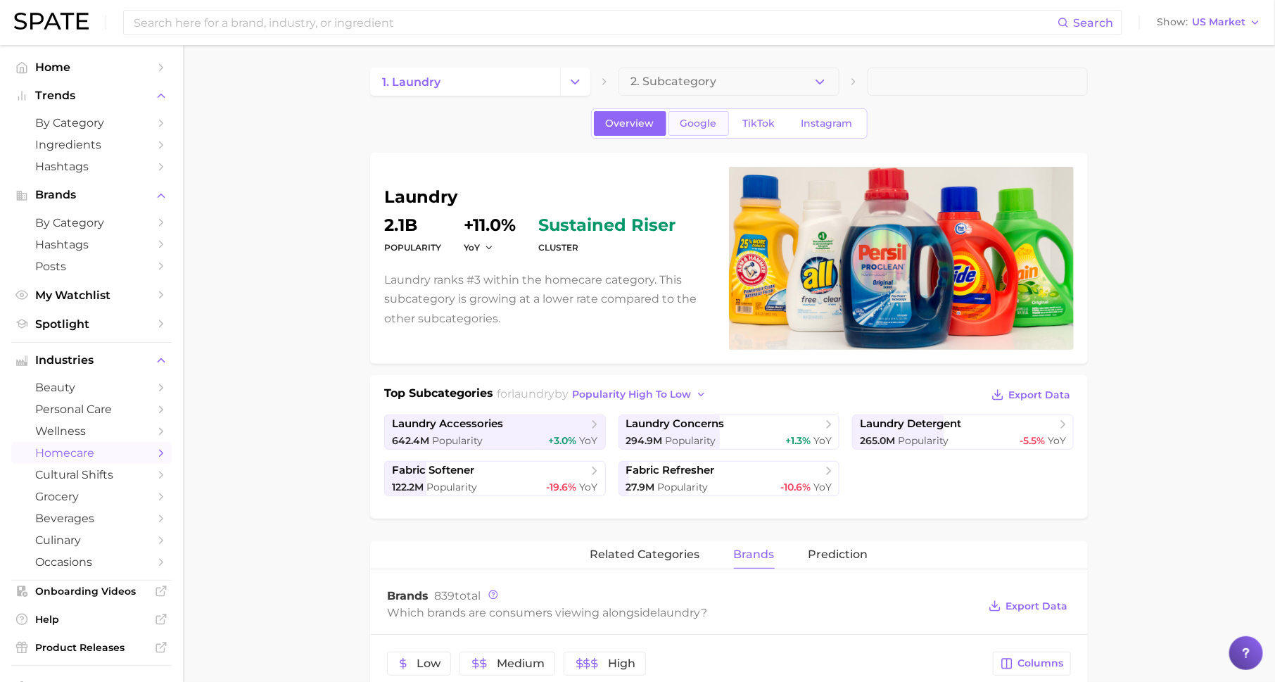
click at [697, 118] on span "Google" at bounding box center [699, 124] width 37 height 12
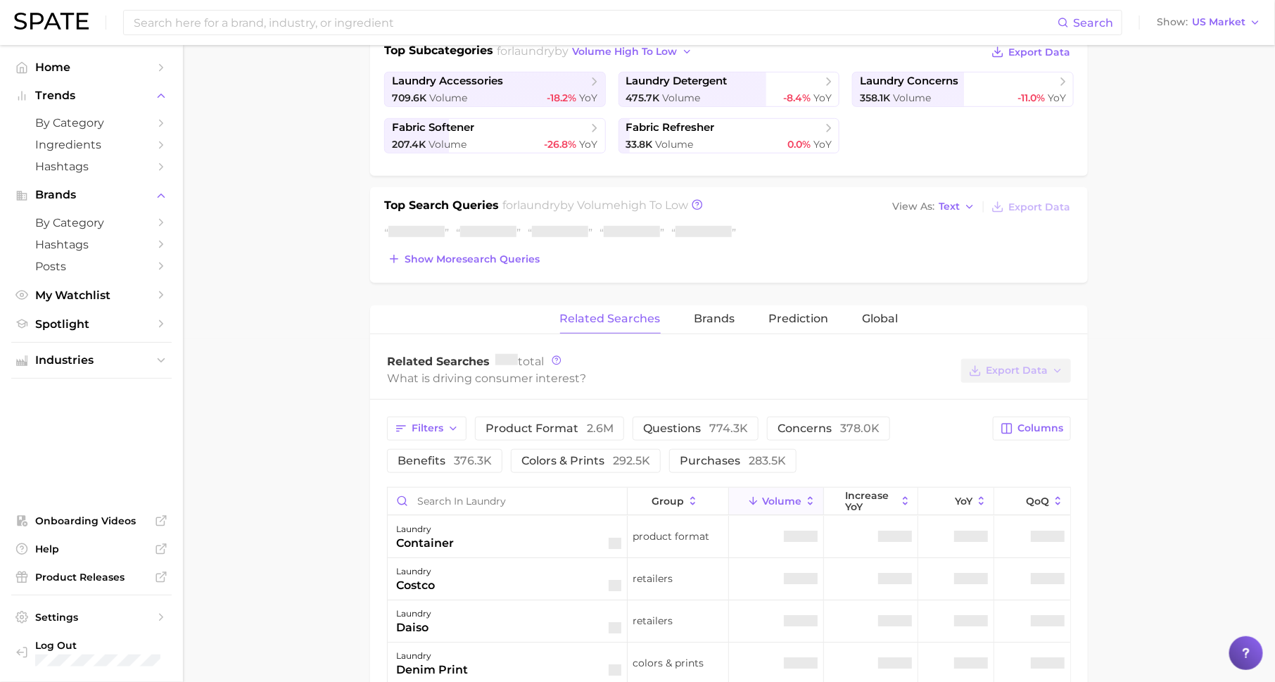
scroll to position [346, 0]
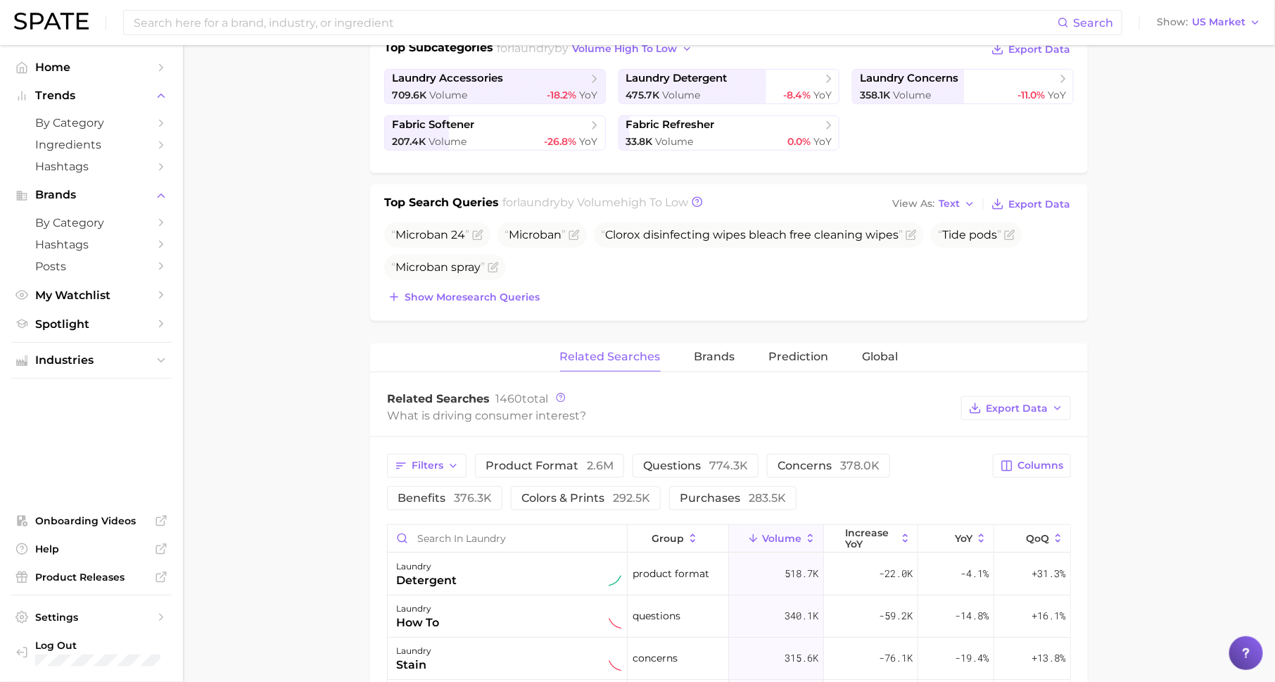
click at [710, 309] on div "Top Search Queries for laundry by Volume high to low View As Text Export Data M…" at bounding box center [729, 252] width 718 height 137
click at [714, 355] on span "Brands" at bounding box center [715, 356] width 41 height 13
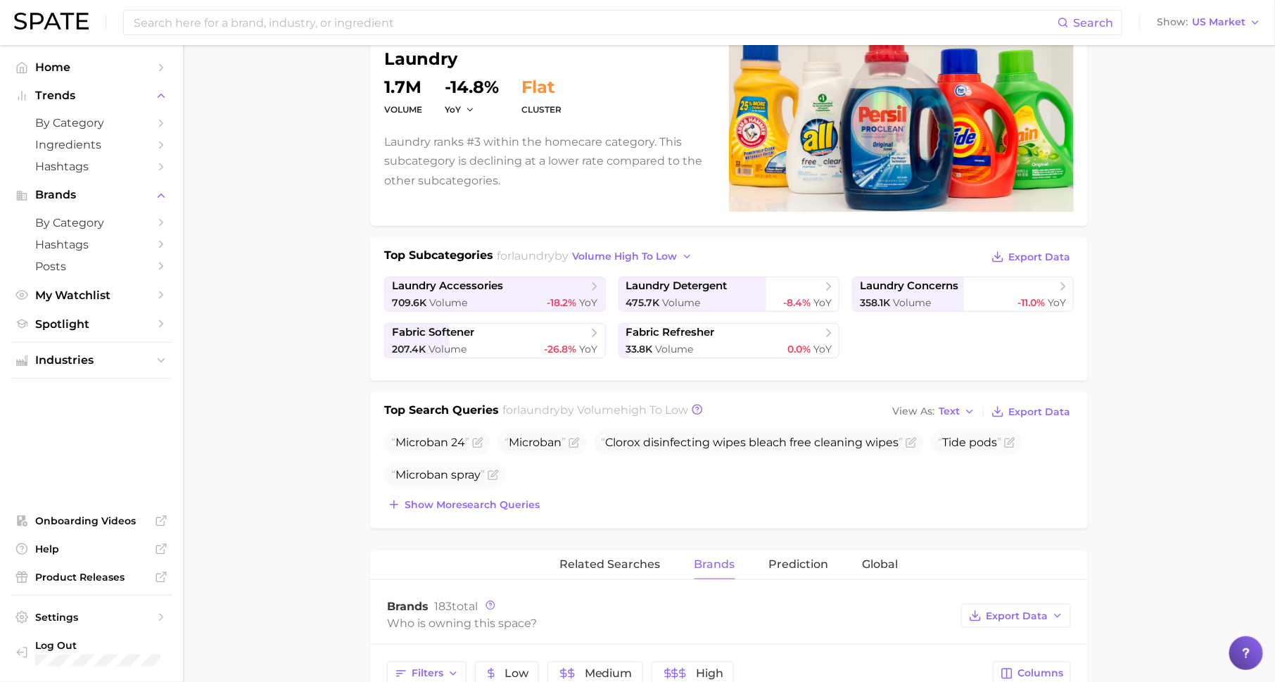
scroll to position [0, 0]
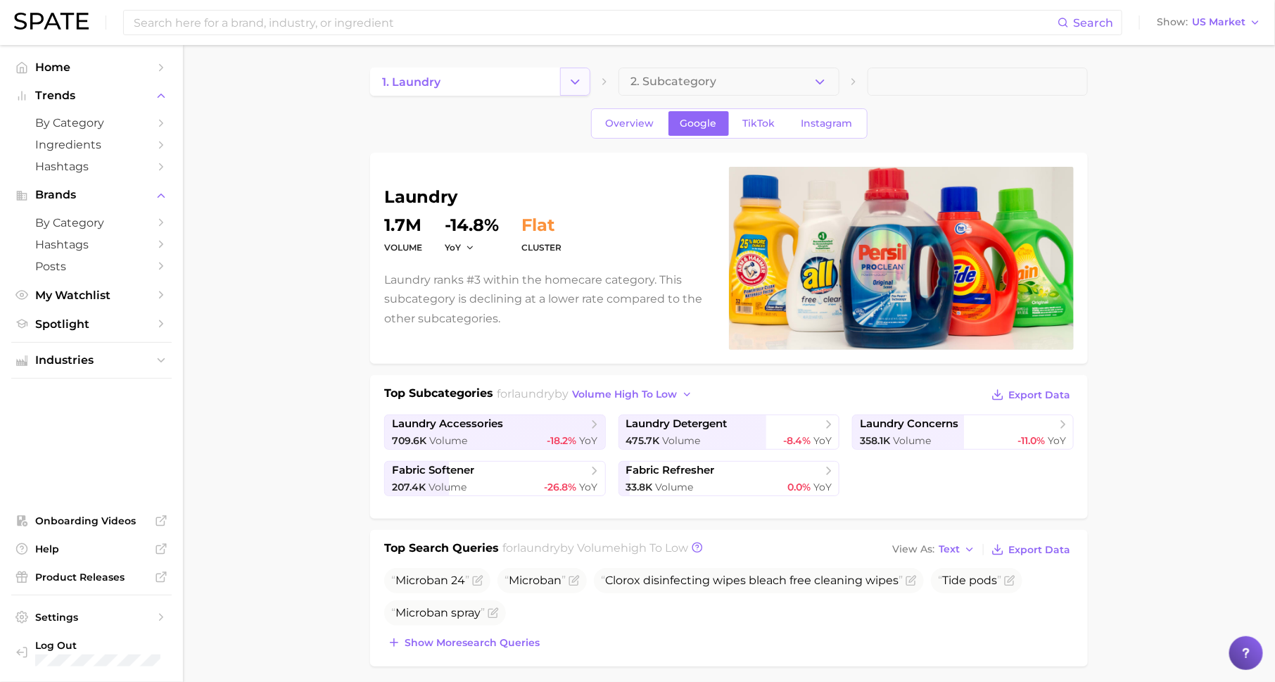
click at [571, 84] on icon "Change Category" at bounding box center [575, 82] width 15 height 15
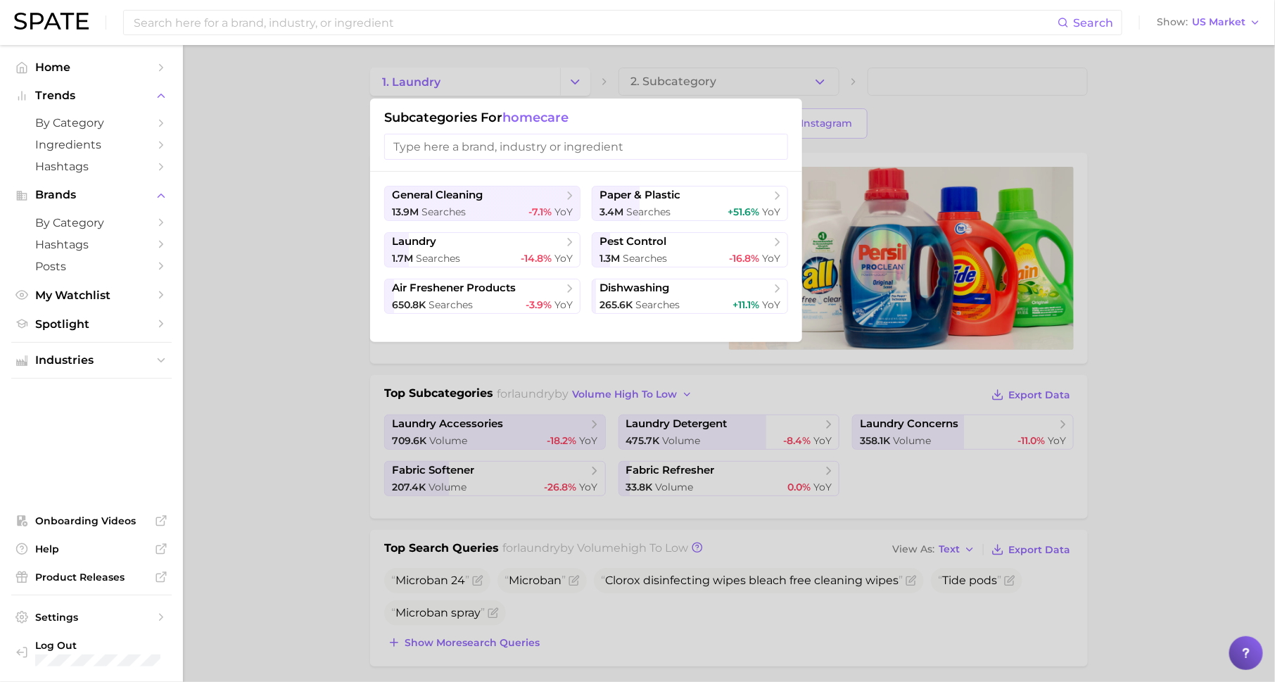
click at [286, 246] on div at bounding box center [637, 341] width 1275 height 682
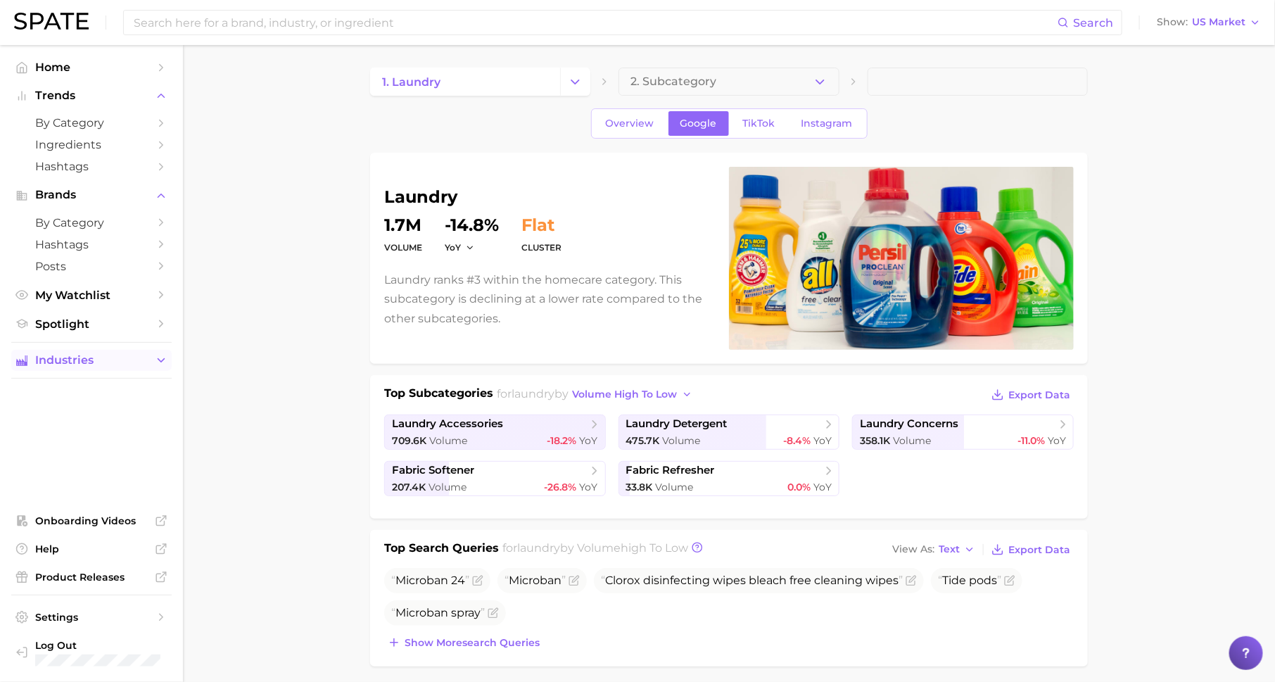
click at [137, 366] on span "Industries" at bounding box center [91, 360] width 113 height 13
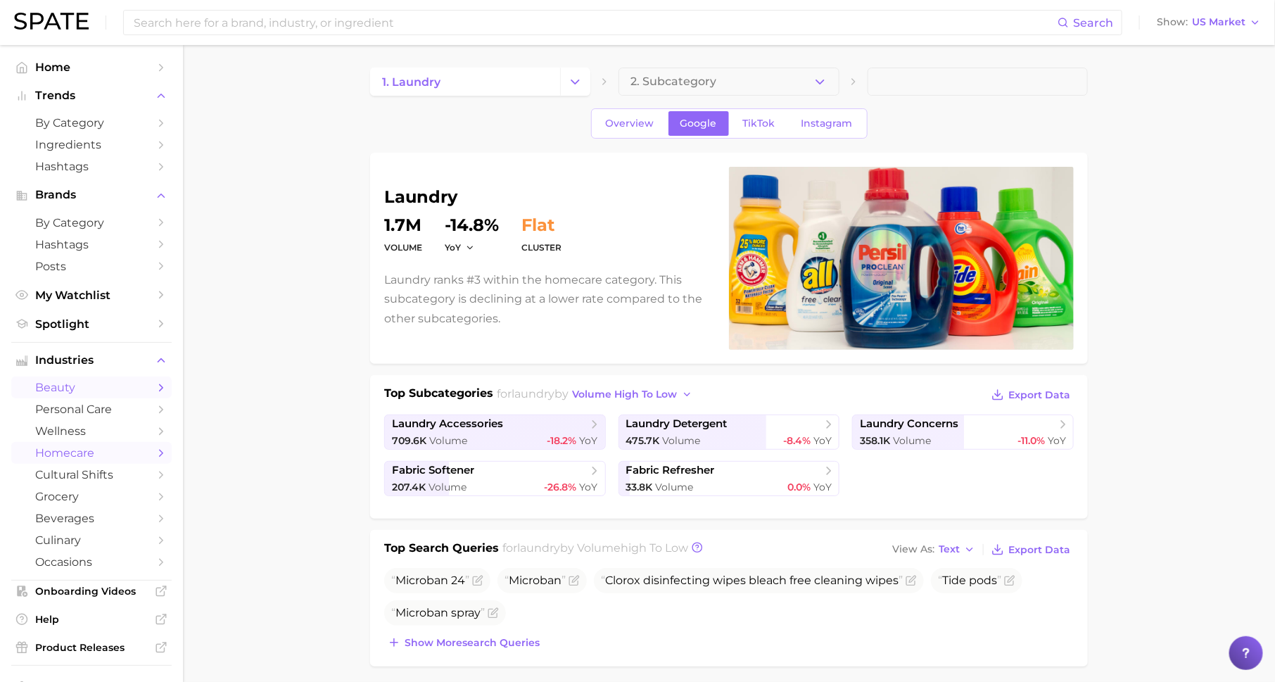
click at [116, 393] on span "beauty" at bounding box center [91, 387] width 113 height 13
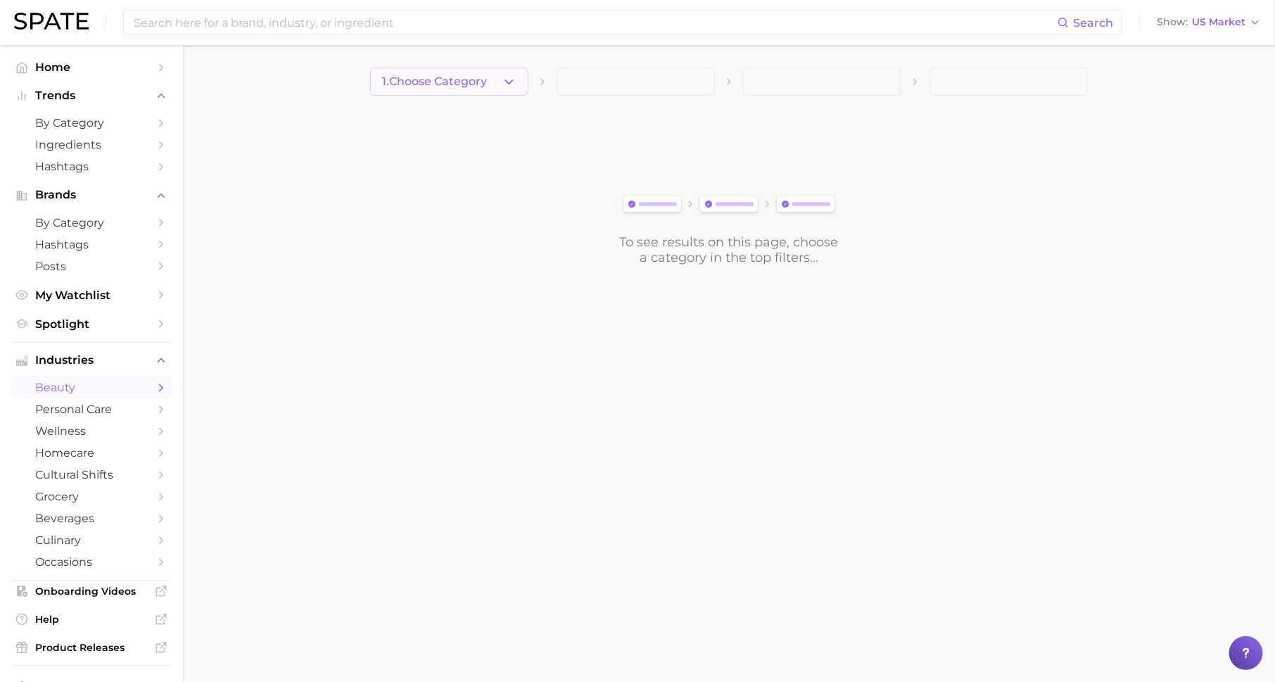
click at [497, 92] on button "1. Choose Category" at bounding box center [449, 82] width 158 height 28
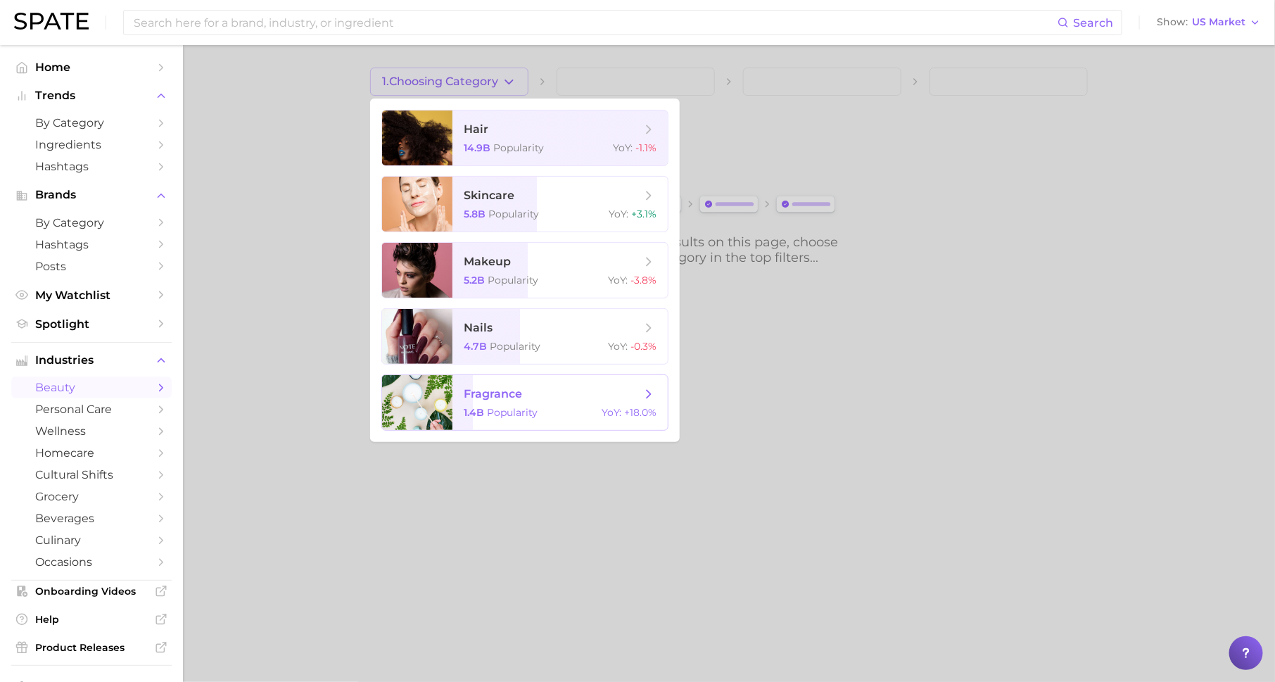
click at [516, 391] on span "fragrance" at bounding box center [493, 393] width 58 height 13
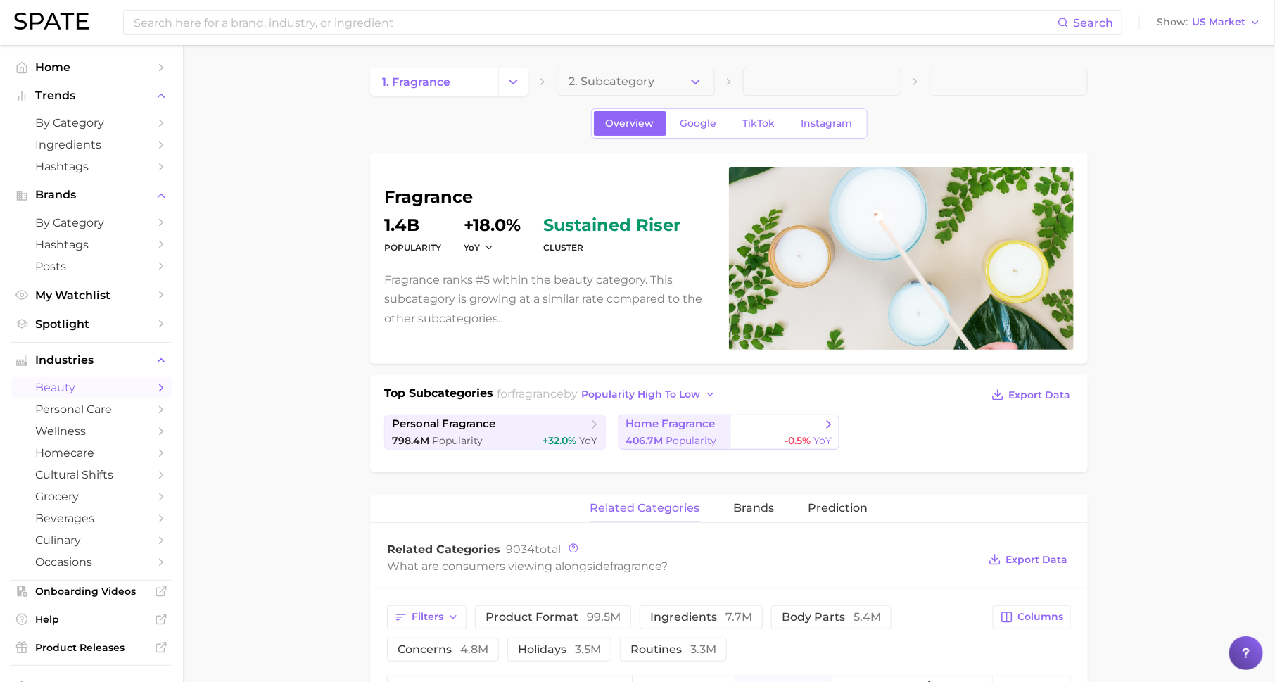
click at [687, 434] on span "Popularity" at bounding box center [691, 440] width 51 height 13
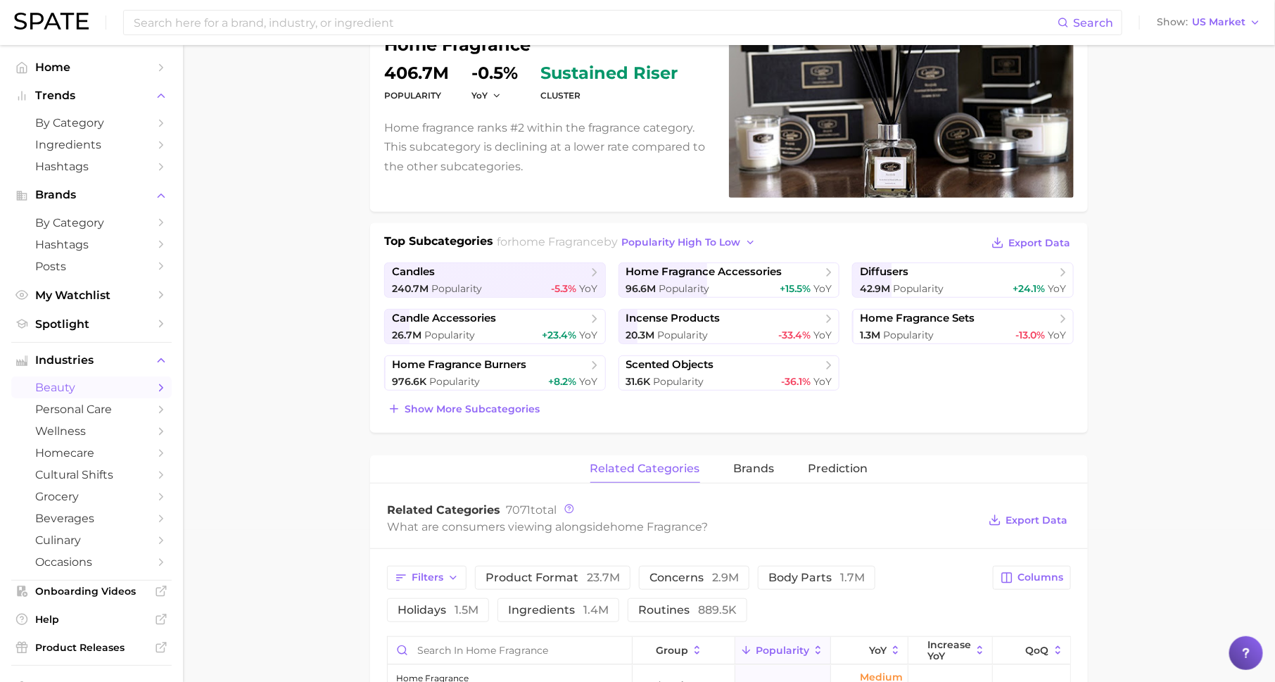
scroll to position [173, 0]
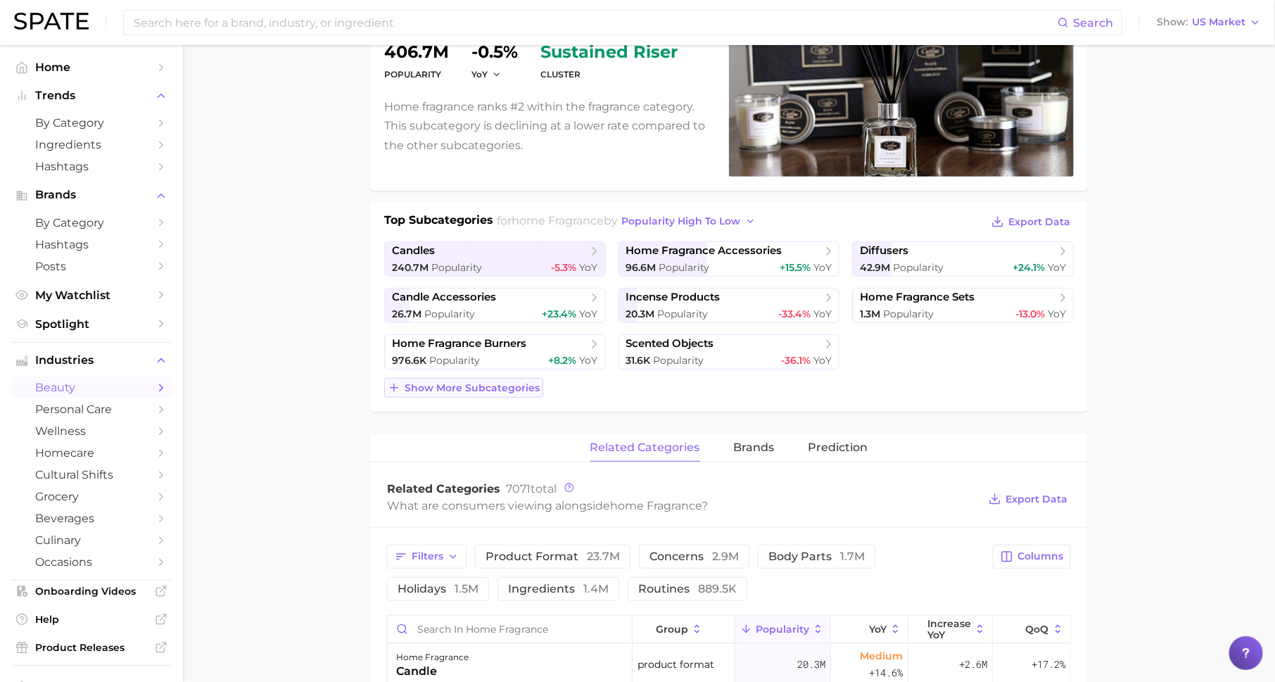
click at [493, 382] on span "Show more subcategories" at bounding box center [472, 388] width 135 height 12
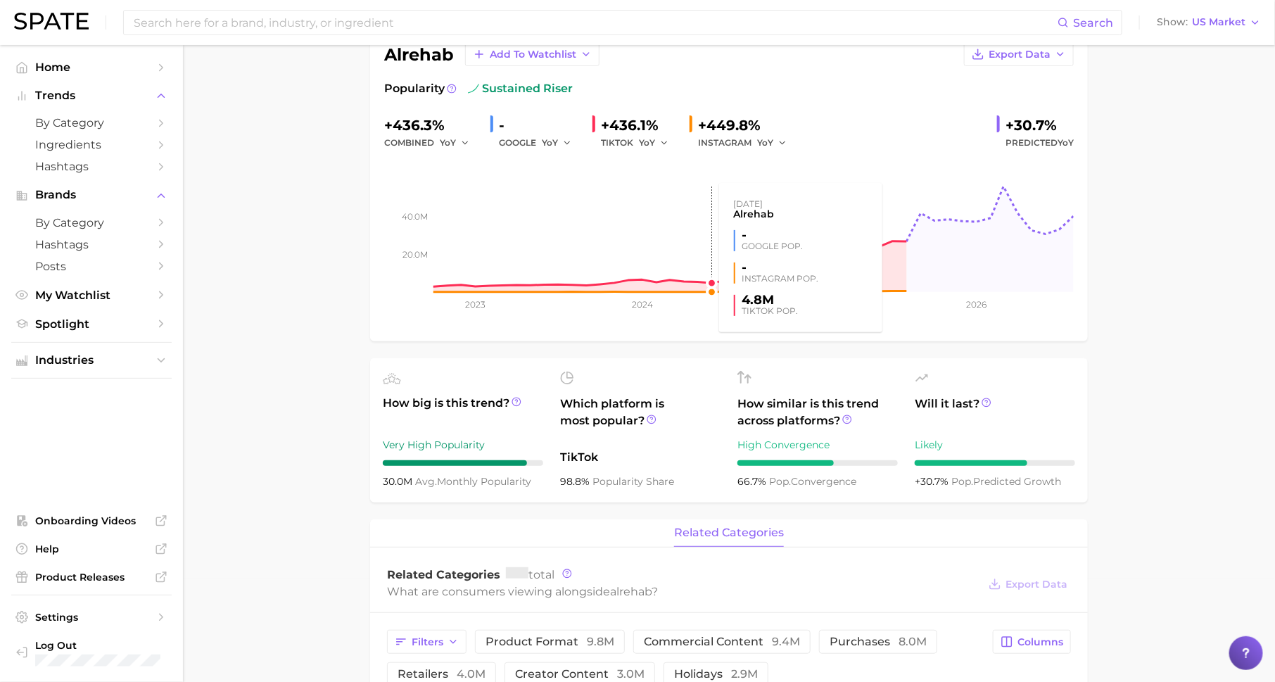
scroll to position [118, 0]
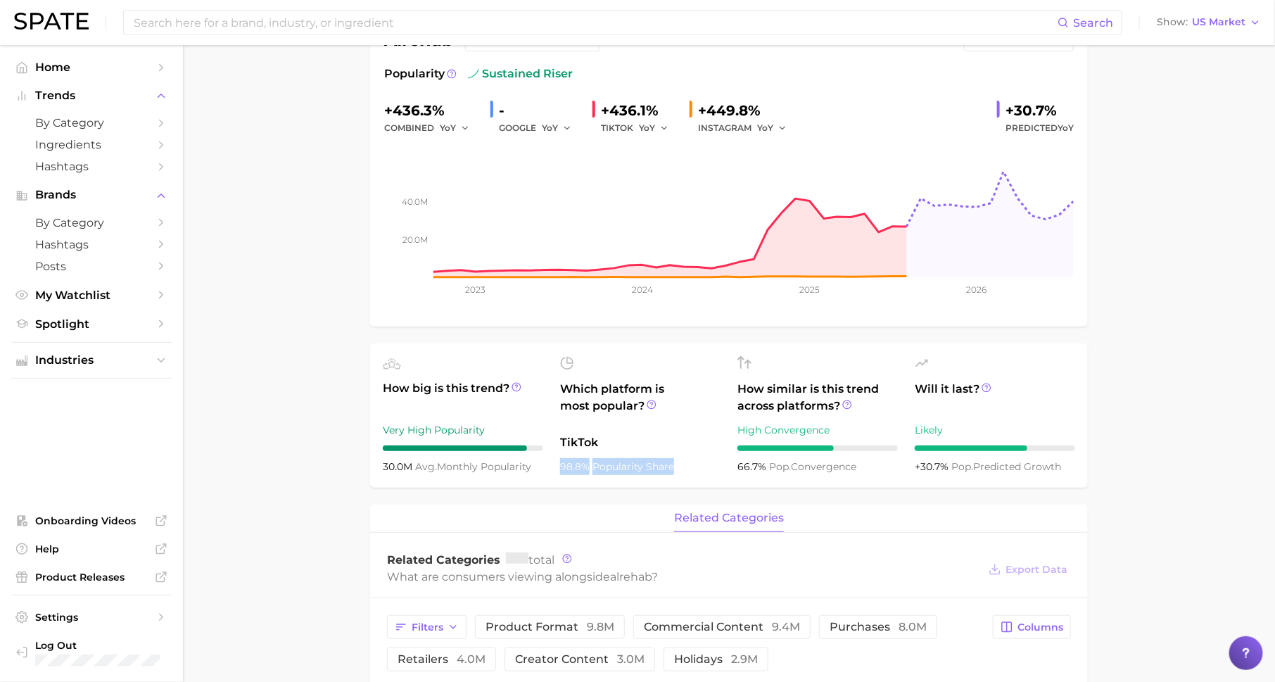
drag, startPoint x: 561, startPoint y: 468, endPoint x: 694, endPoint y: 459, distance: 133.3
click at [693, 468] on div "98.8% popularity share" at bounding box center [640, 466] width 160 height 17
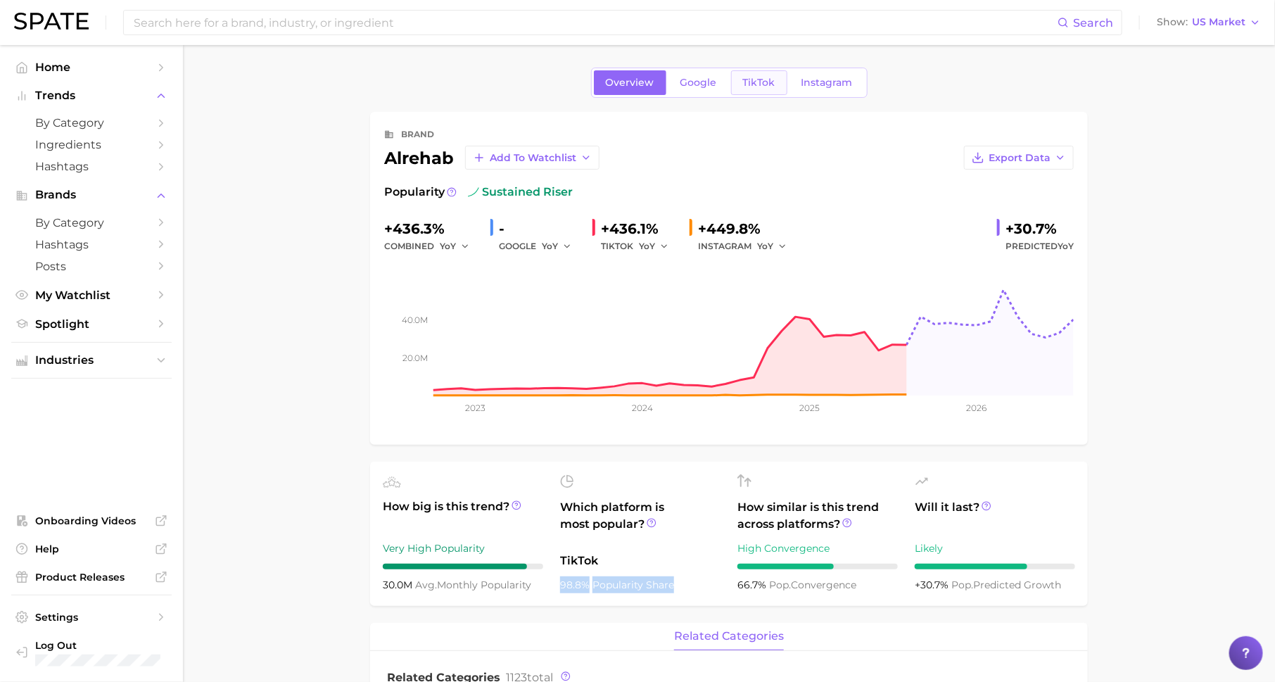
click at [772, 91] on link "TikTok" at bounding box center [759, 82] width 56 height 25
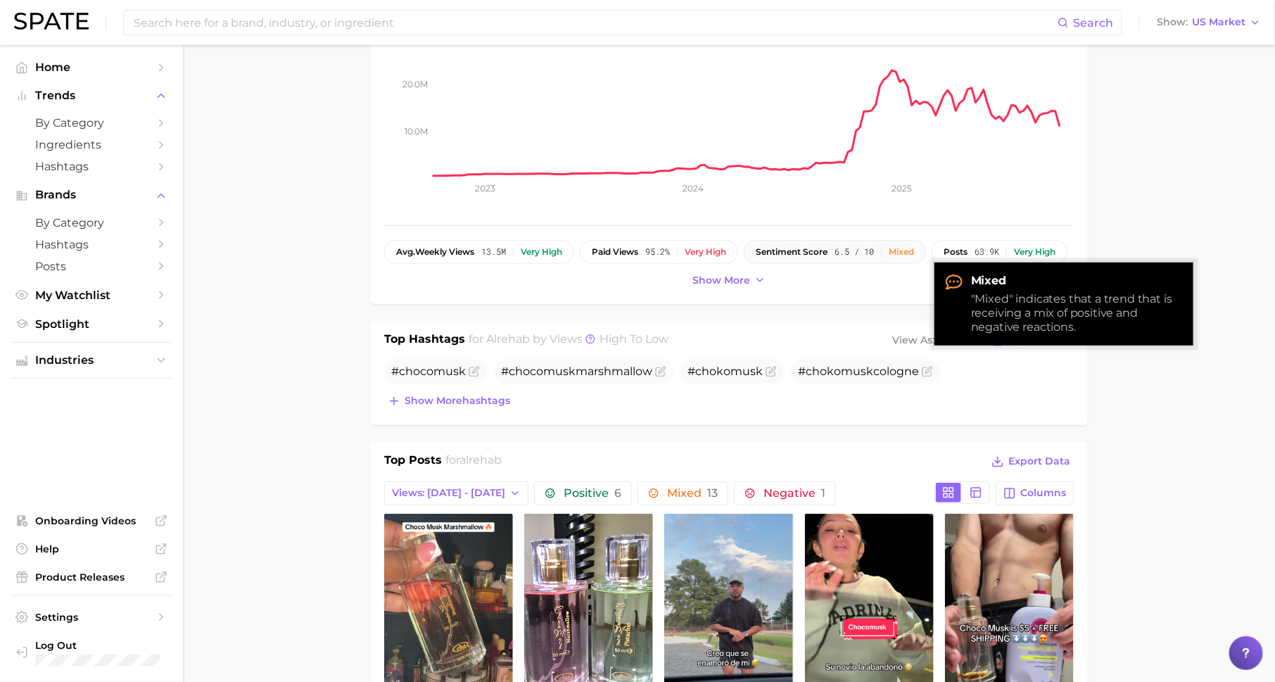
scroll to position [216, 0]
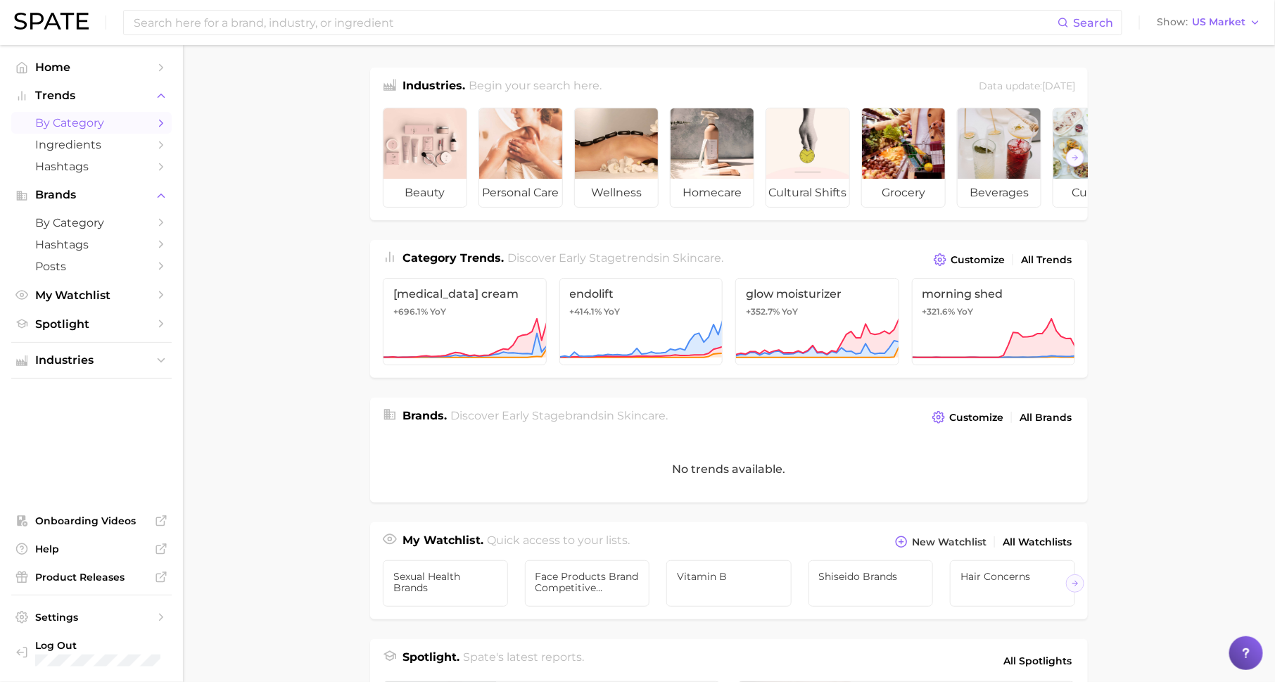
click at [137, 120] on span "by Category" at bounding box center [91, 122] width 113 height 13
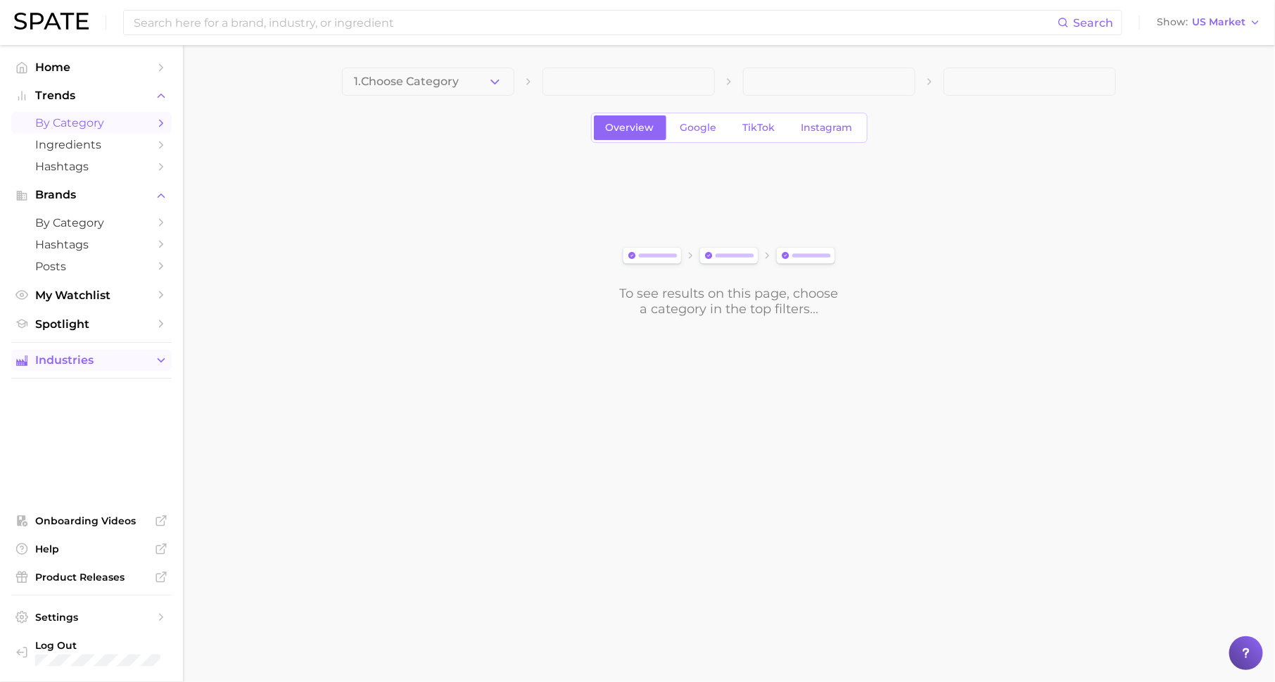
click at [66, 356] on span "Industries" at bounding box center [91, 360] width 113 height 13
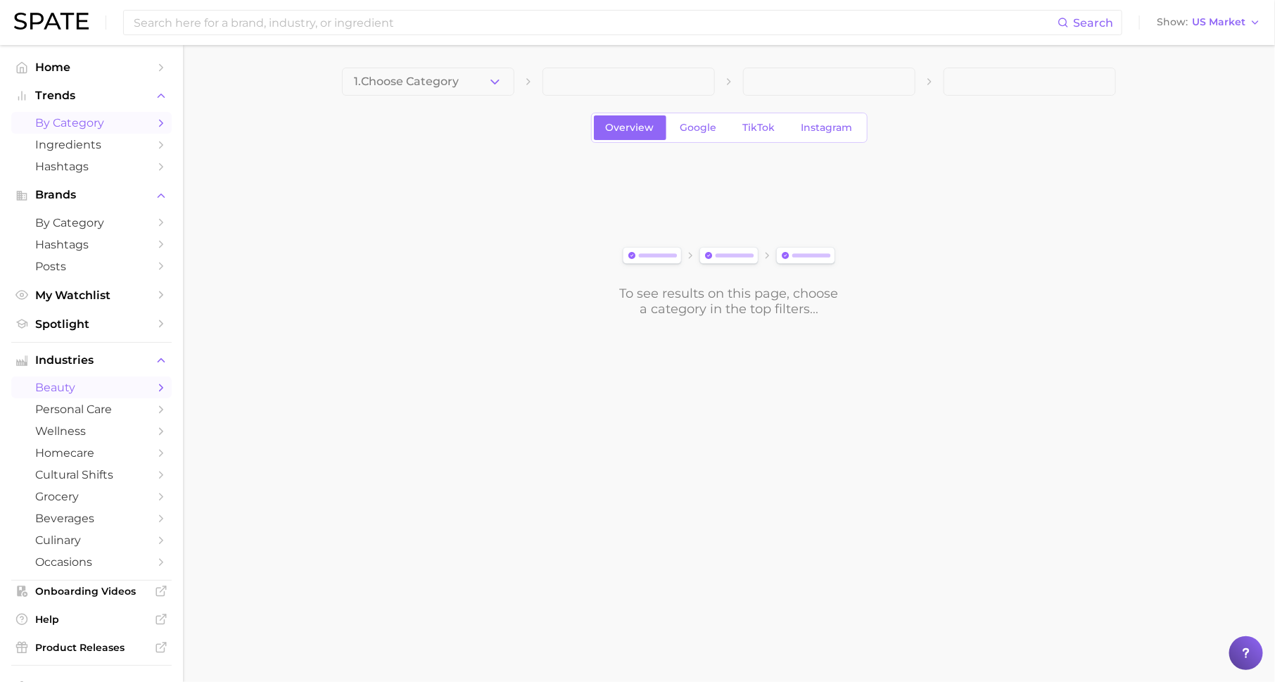
click at [89, 386] on span "beauty" at bounding box center [91, 387] width 113 height 13
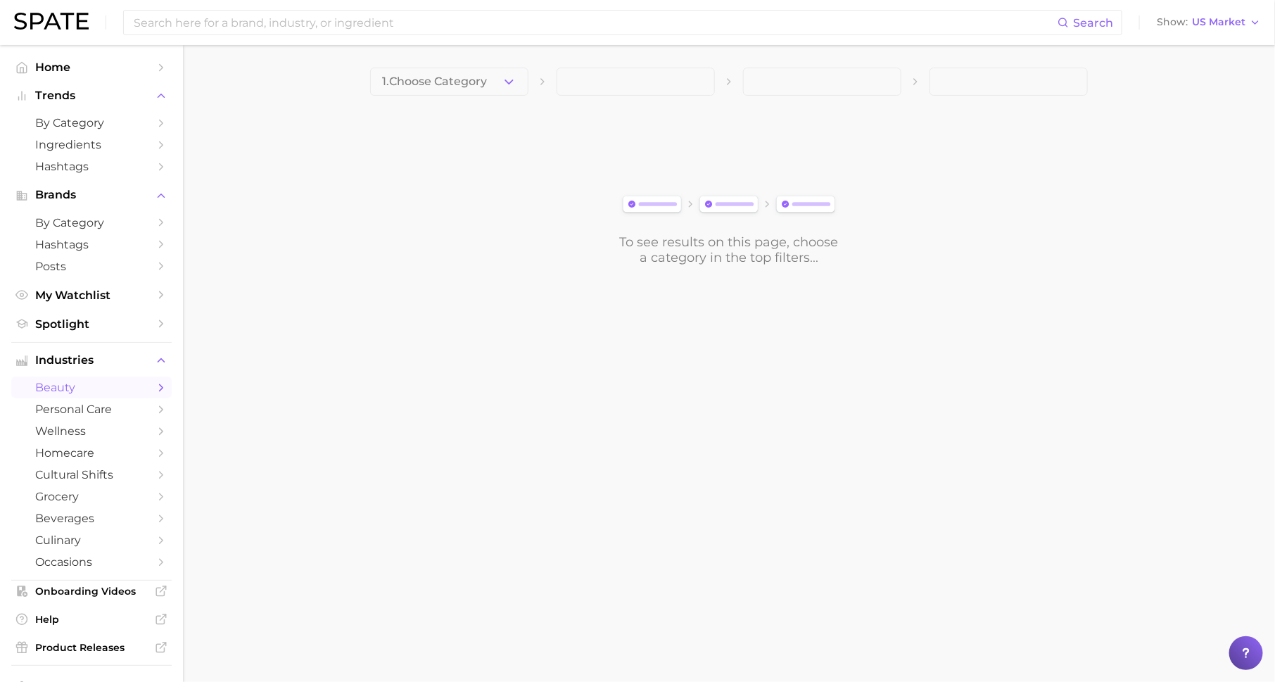
click at [490, 87] on button "1. Choose Category" at bounding box center [449, 82] width 158 height 28
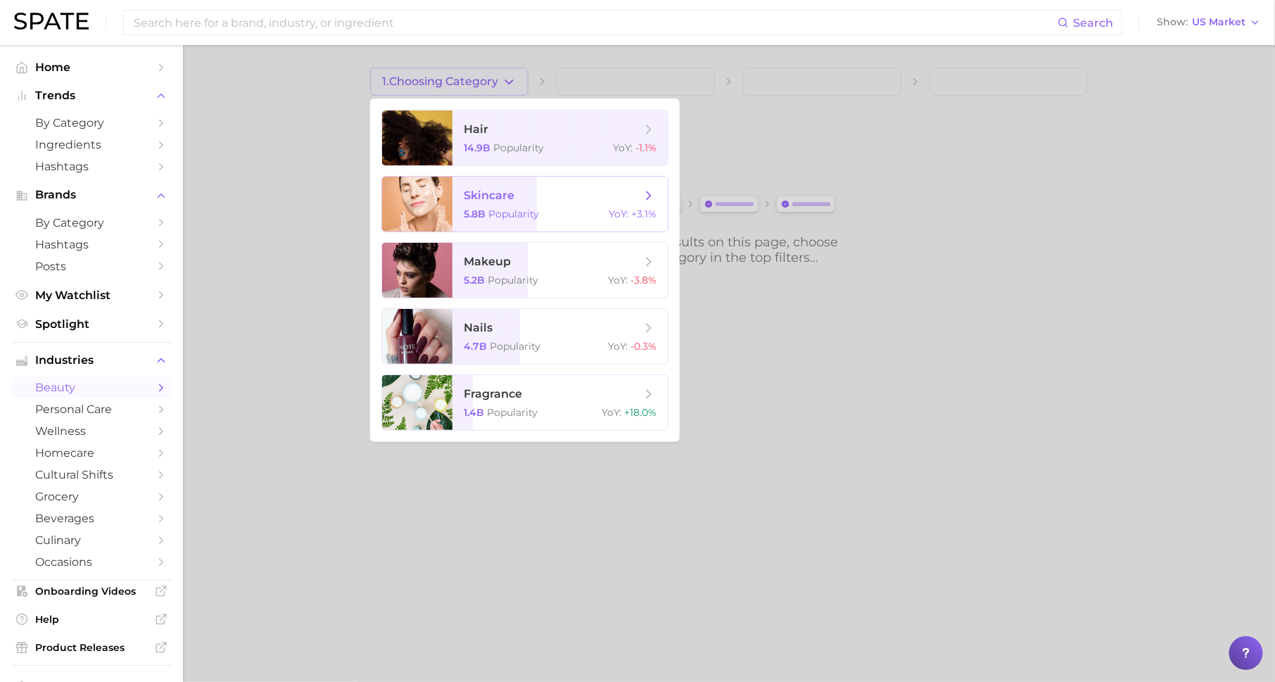
click at [545, 198] on span "skincare" at bounding box center [552, 195] width 177 height 15
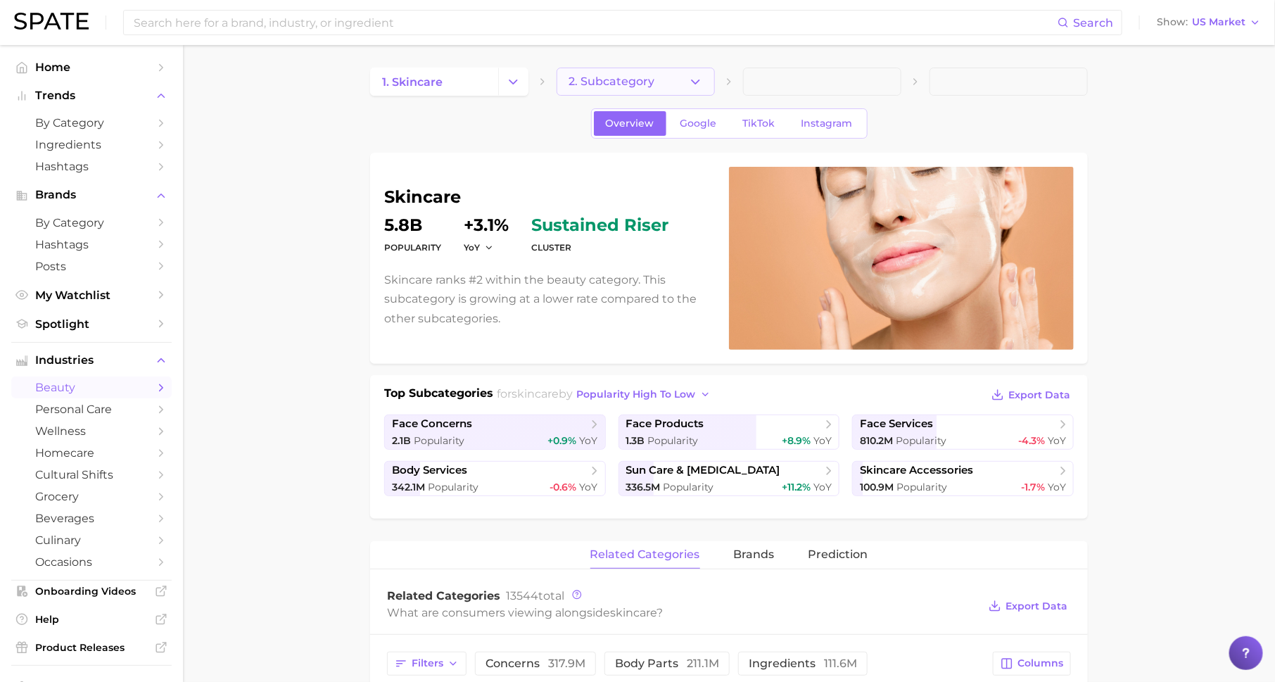
click at [674, 84] on button "2. Subcategory" at bounding box center [636, 82] width 158 height 28
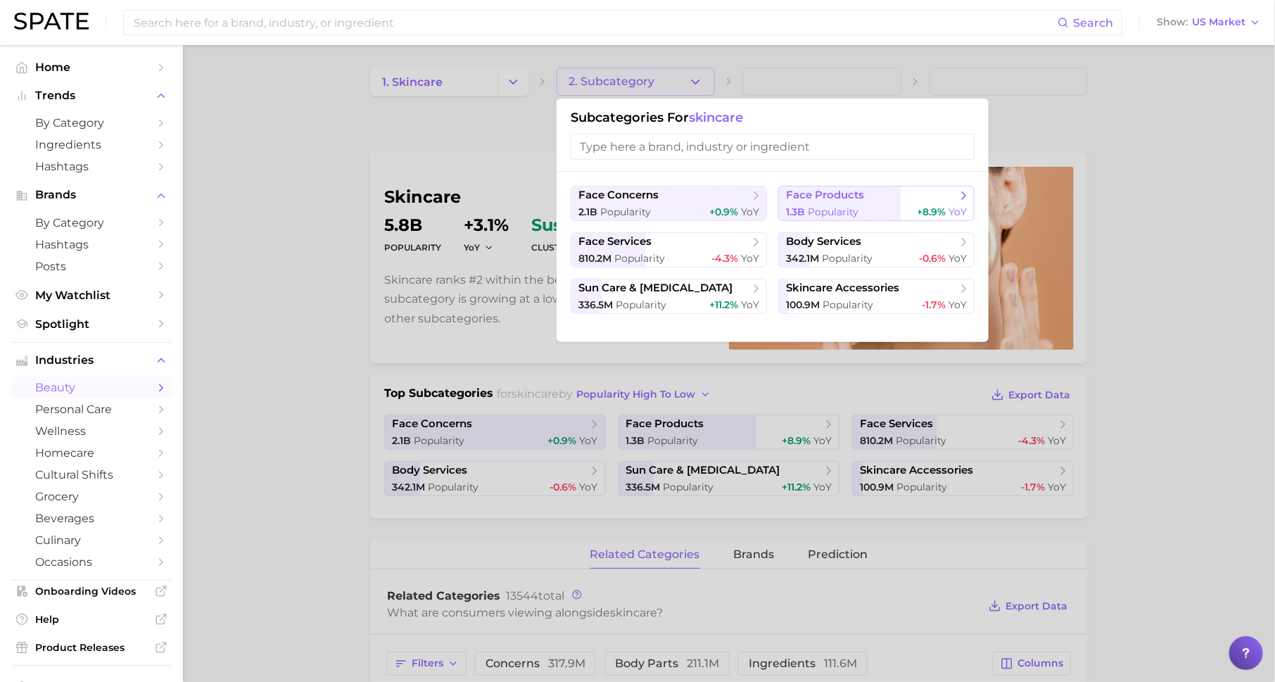
click at [799, 194] on span "face products" at bounding box center [825, 195] width 78 height 13
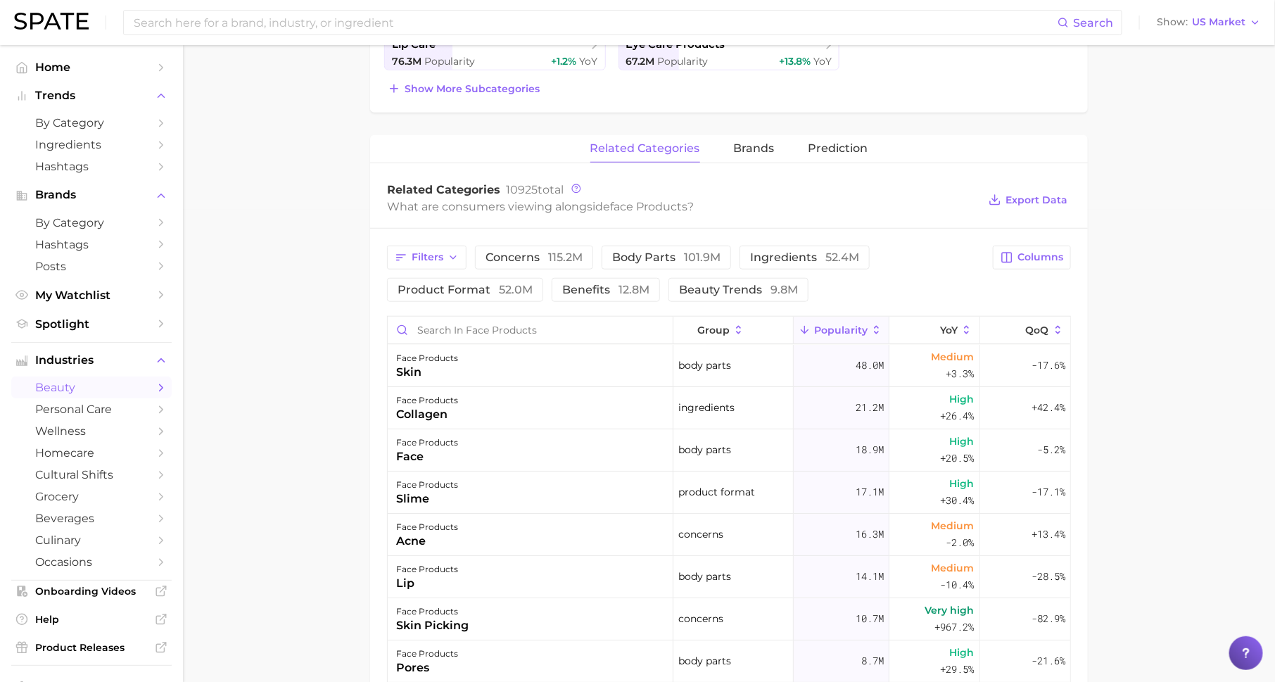
scroll to position [494, 0]
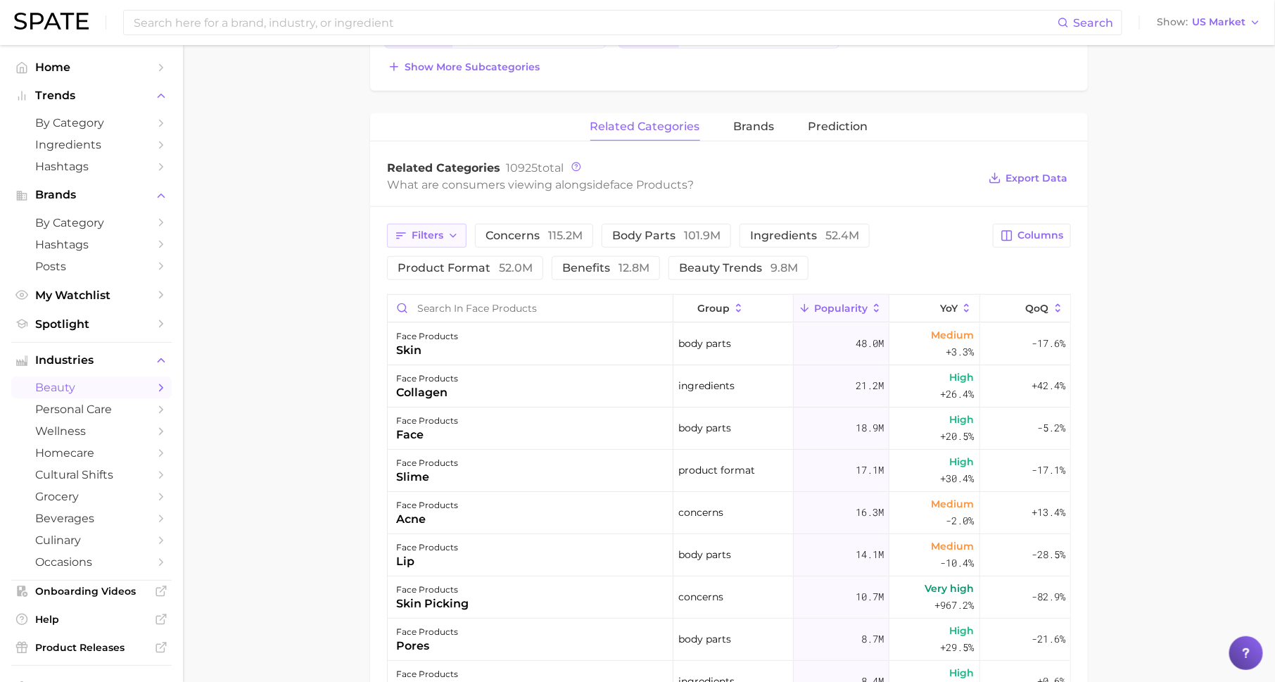
click at [431, 232] on span "Filters" at bounding box center [428, 235] width 32 height 12
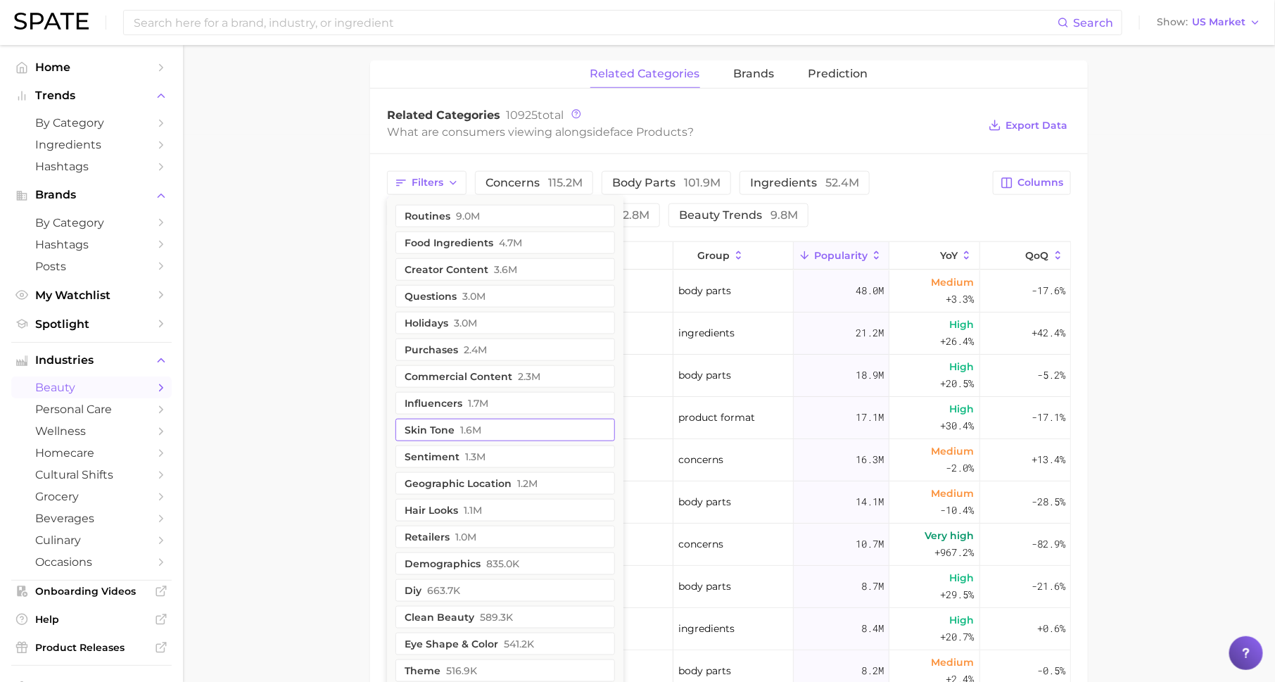
scroll to position [560, 0]
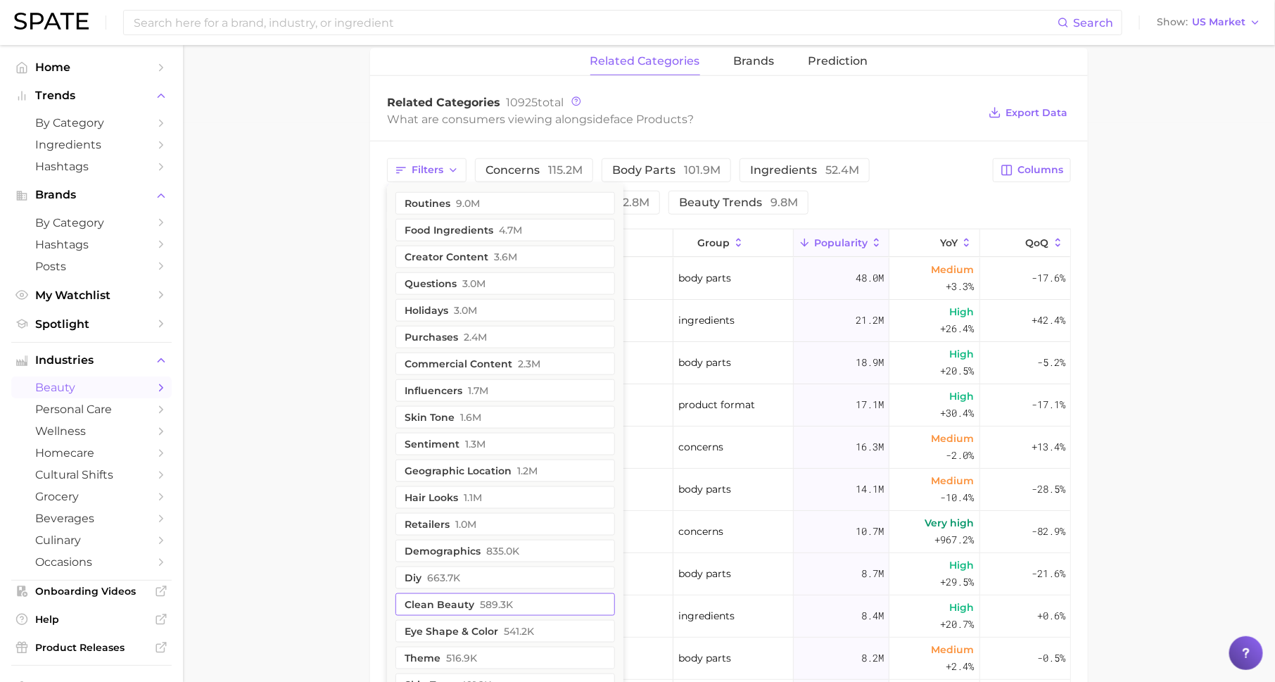
click at [491, 601] on span "589.3k" at bounding box center [496, 604] width 33 height 11
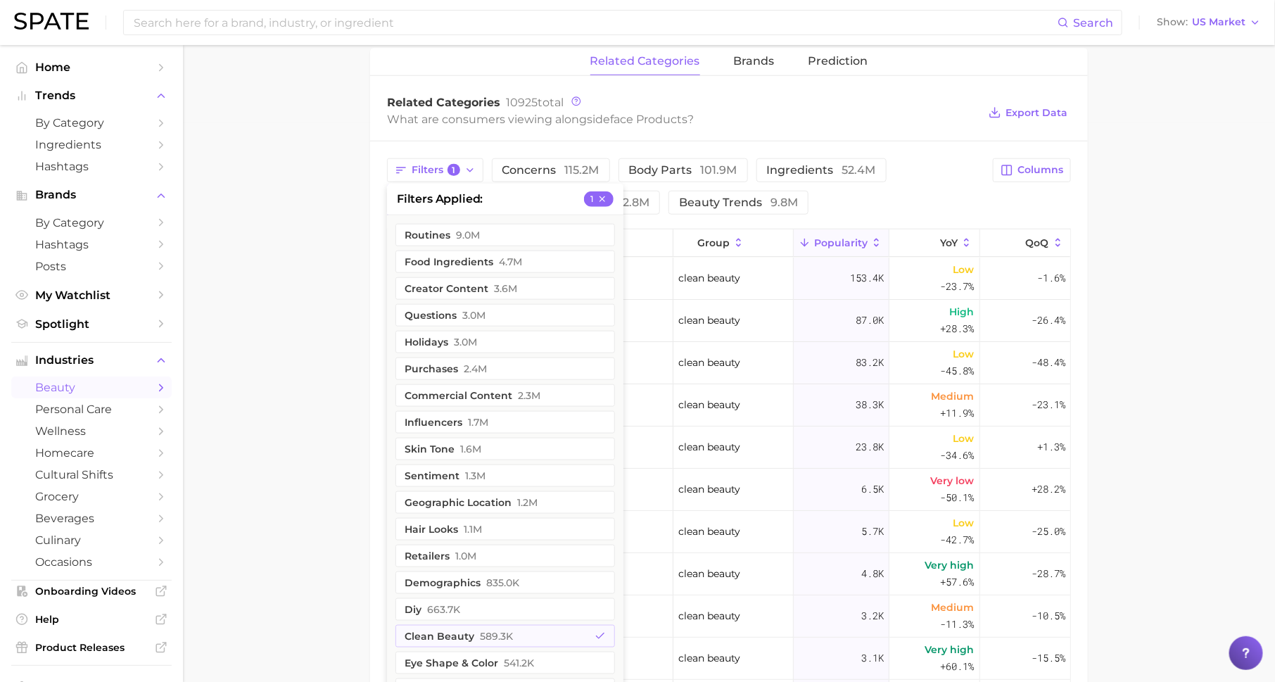
click at [302, 522] on main "1. skincare 2. face products 3. Subcategory Overview Google TikTok Instagram fa…" at bounding box center [729, 242] width 1092 height 1512
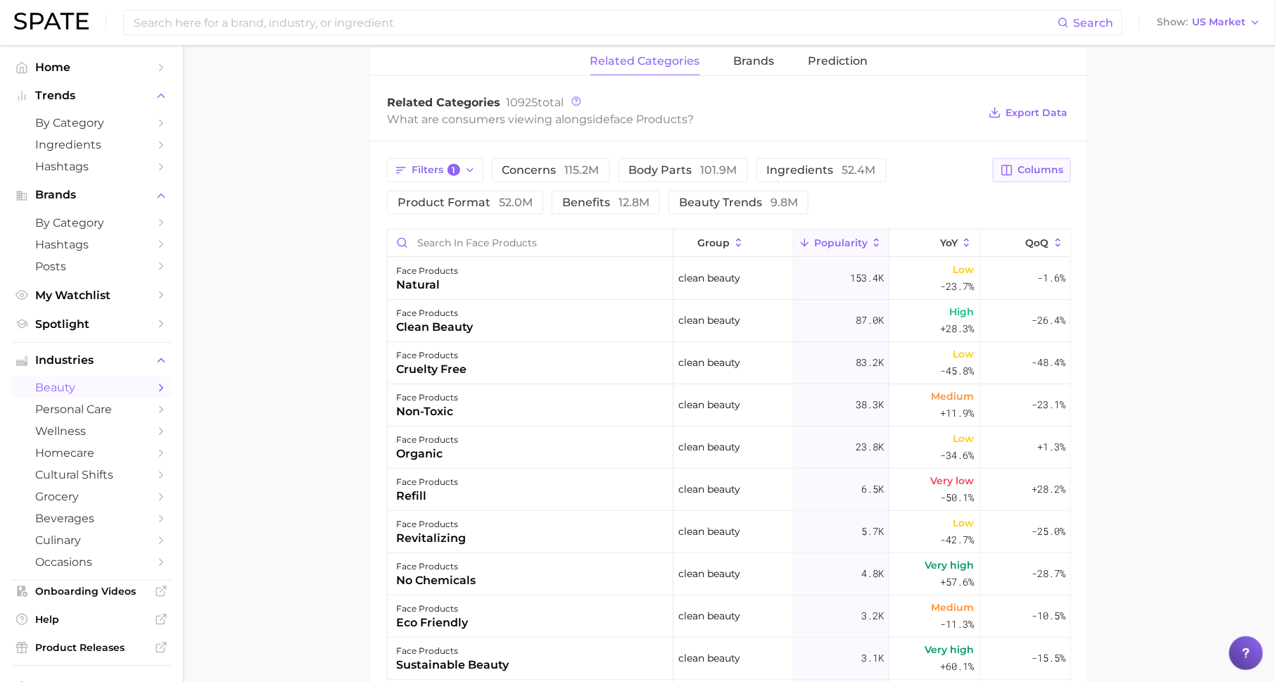
click at [1012, 170] on icon "button" at bounding box center [1007, 170] width 10 height 10
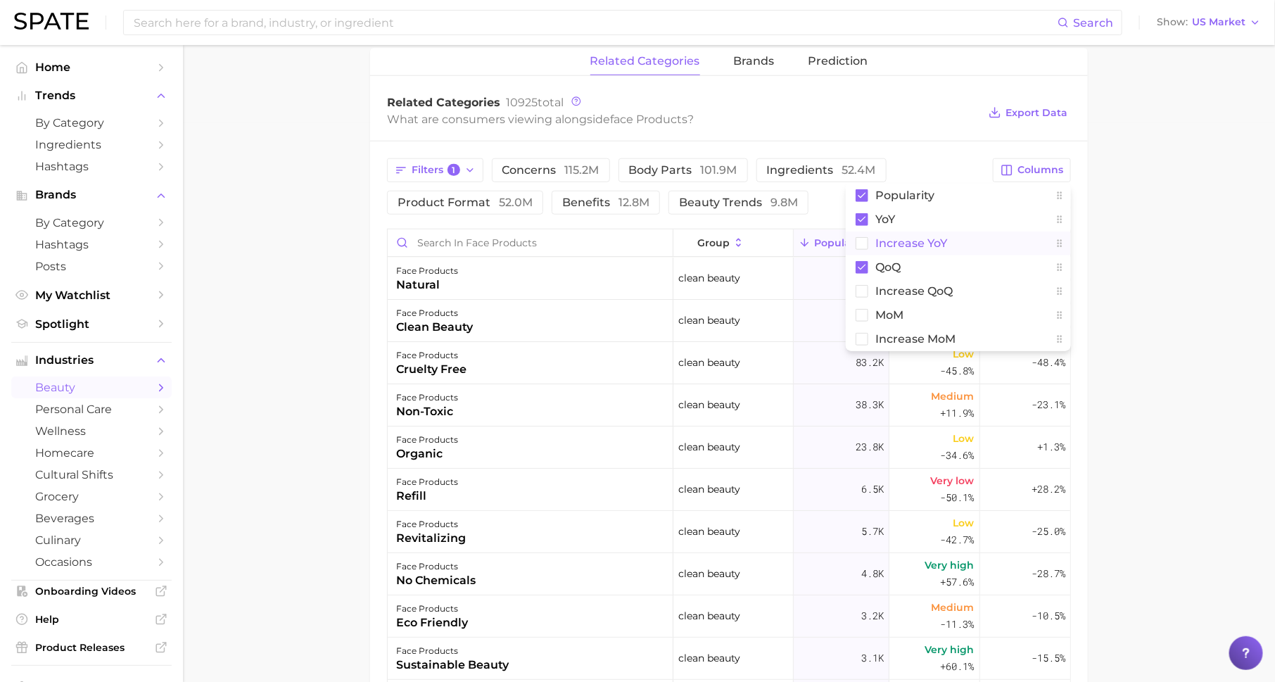
click at [956, 244] on button "Increase YoY" at bounding box center [958, 244] width 225 height 24
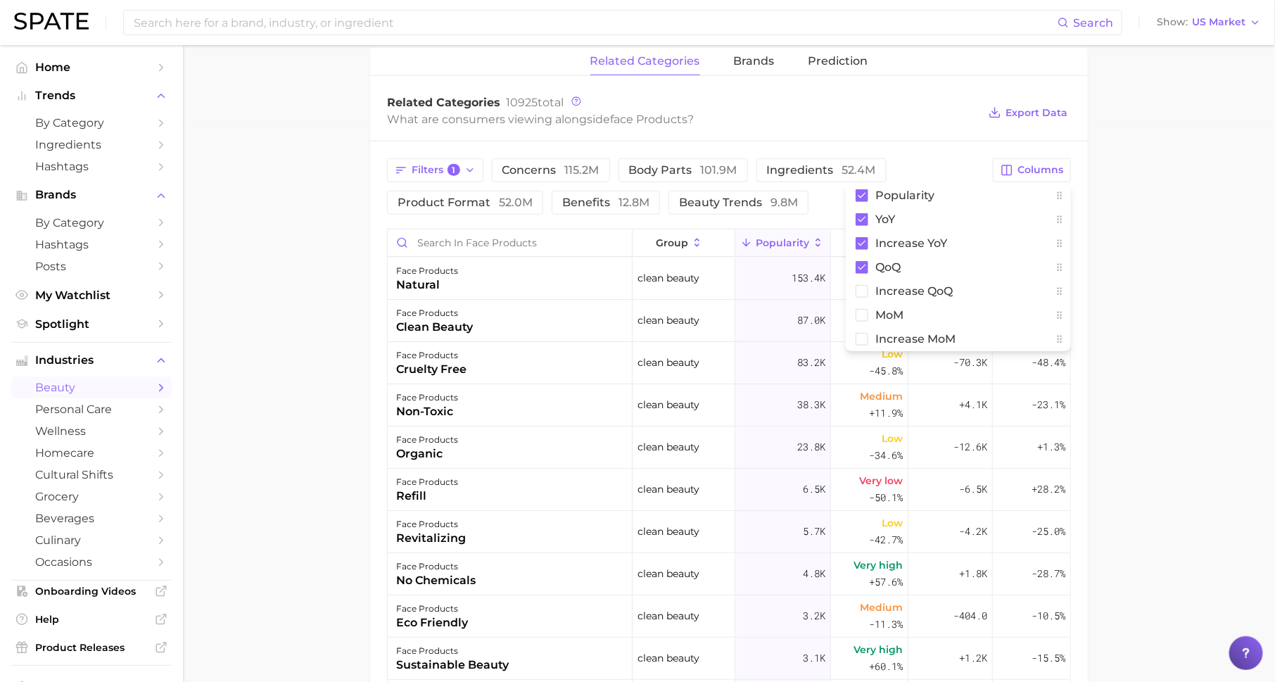
click at [1184, 272] on main "1. skincare 2. face products 3. Subcategory Overview Google TikTok Instagram fa…" at bounding box center [729, 242] width 1092 height 1512
click at [962, 238] on span "Increase YoY" at bounding box center [950, 243] width 44 height 23
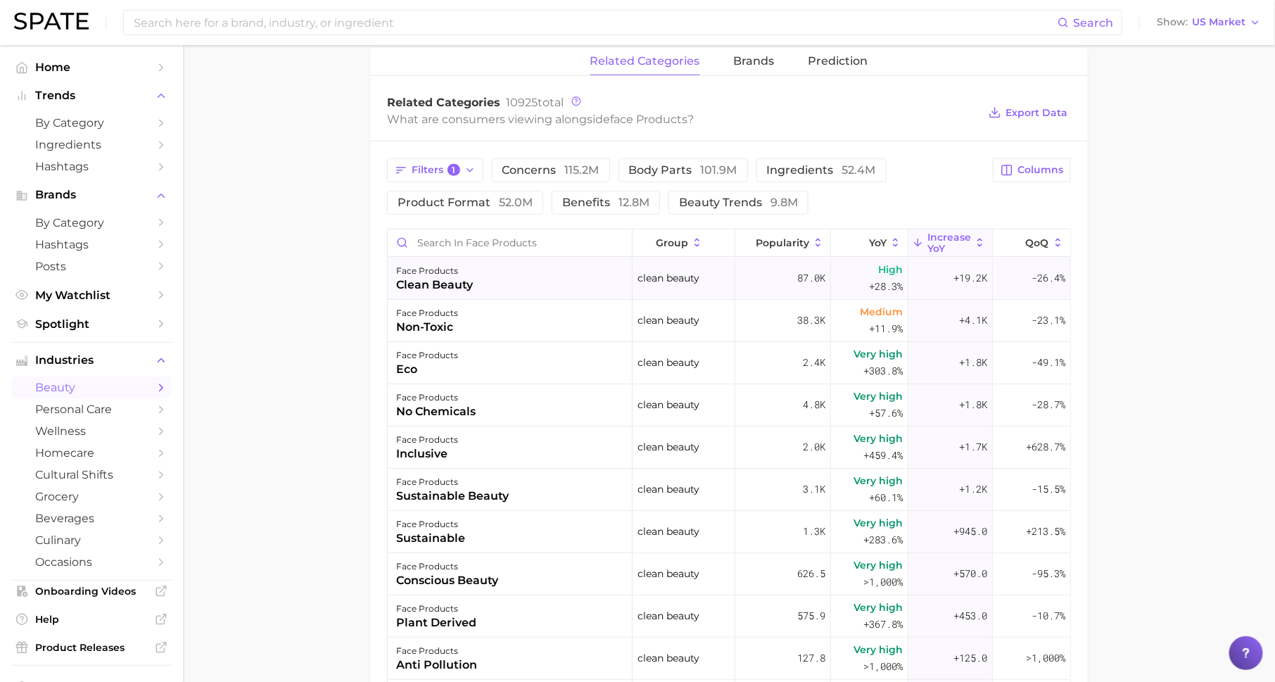
click at [466, 271] on div "face products" at bounding box center [434, 271] width 77 height 17
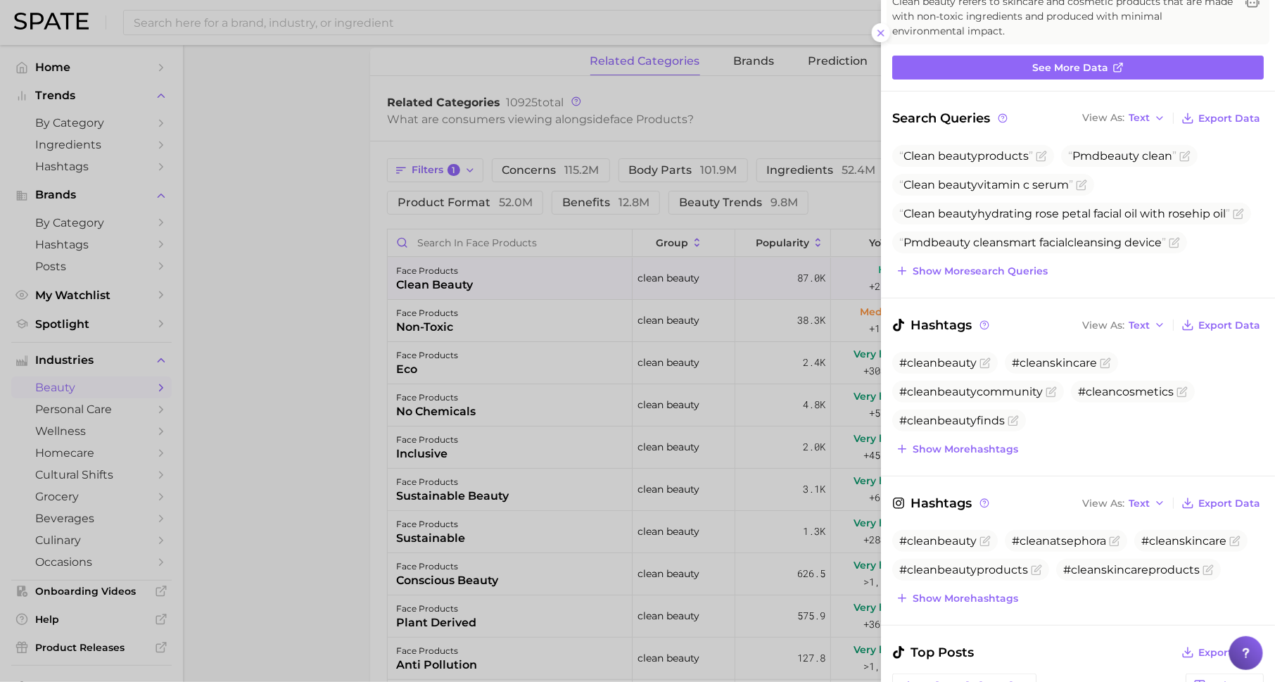
scroll to position [0, 0]
click at [974, 267] on span "Show more search queries" at bounding box center [980, 271] width 135 height 12
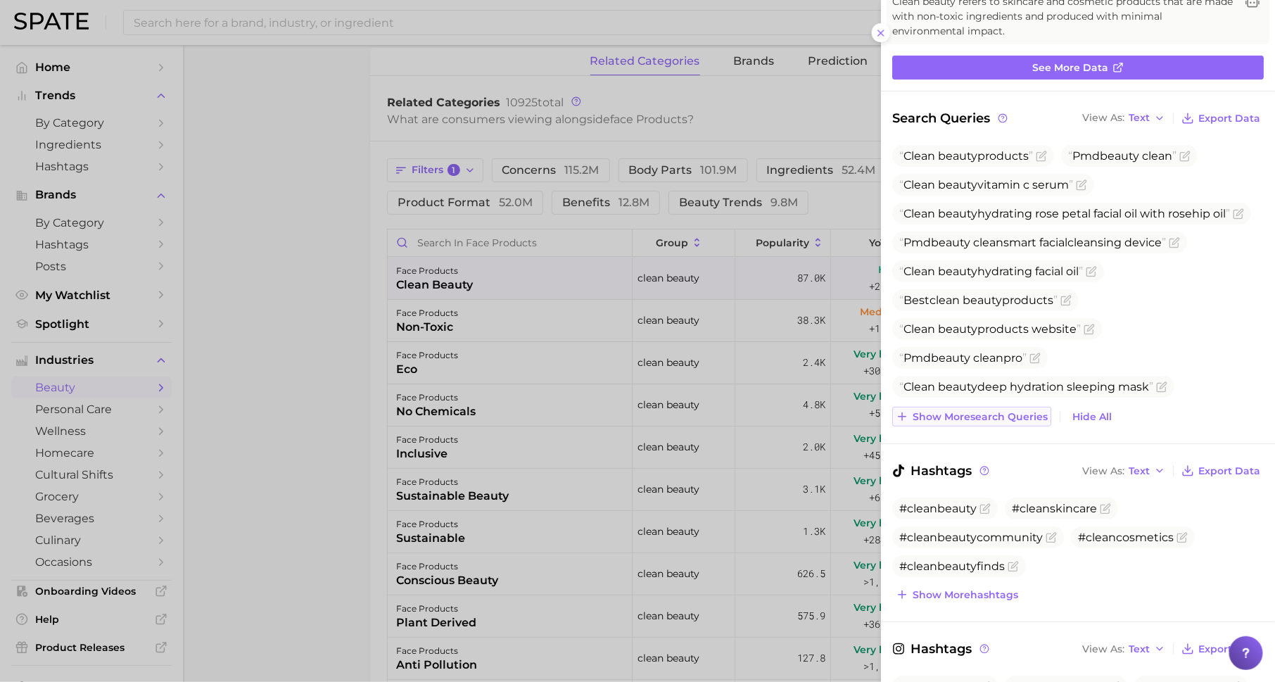
scroll to position [30, 0]
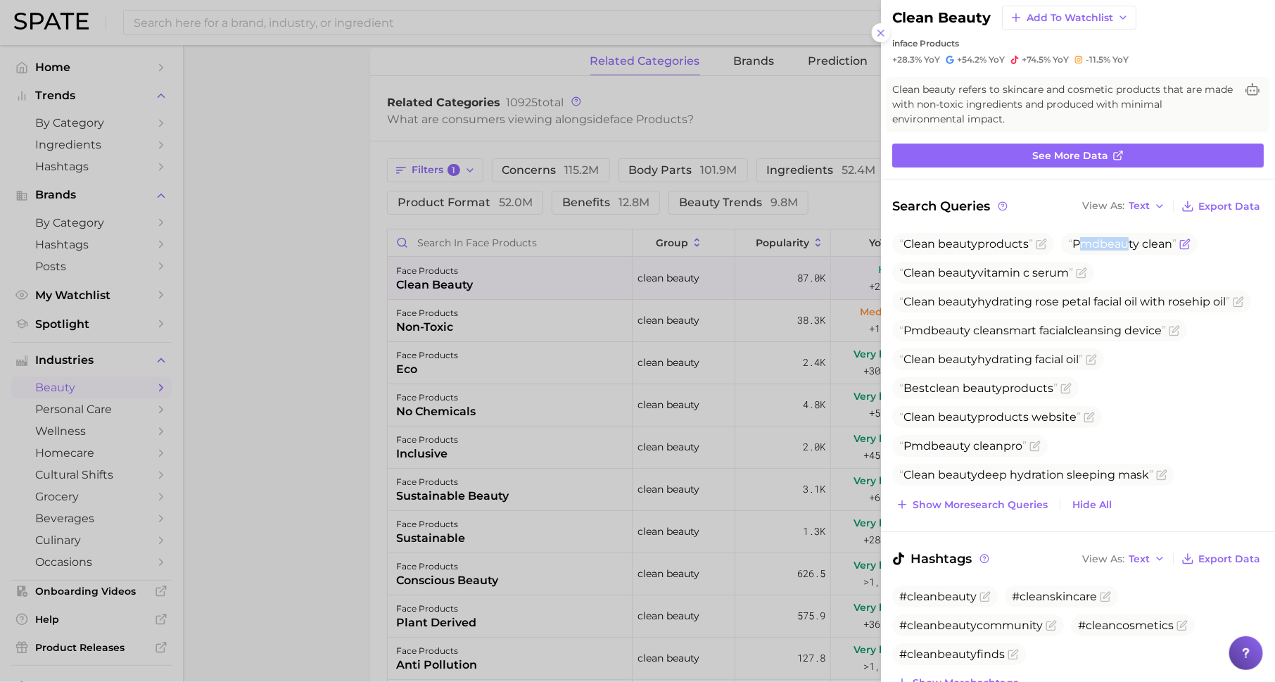
drag, startPoint x: 1087, startPoint y: 244, endPoint x: 1135, endPoint y: 243, distance: 47.9
click at [1135, 243] on span "Pmd beauty clean" at bounding box center [1122, 243] width 108 height 13
drag, startPoint x: 994, startPoint y: 267, endPoint x: 1097, endPoint y: 269, distance: 103.5
click at [1098, 269] on ul "Clean beauty products Pmd beauty clean Clean beauty vitamin c serum Clean beaut…" at bounding box center [1078, 359] width 372 height 253
drag, startPoint x: 975, startPoint y: 301, endPoint x: 1091, endPoint y: 300, distance: 115.4
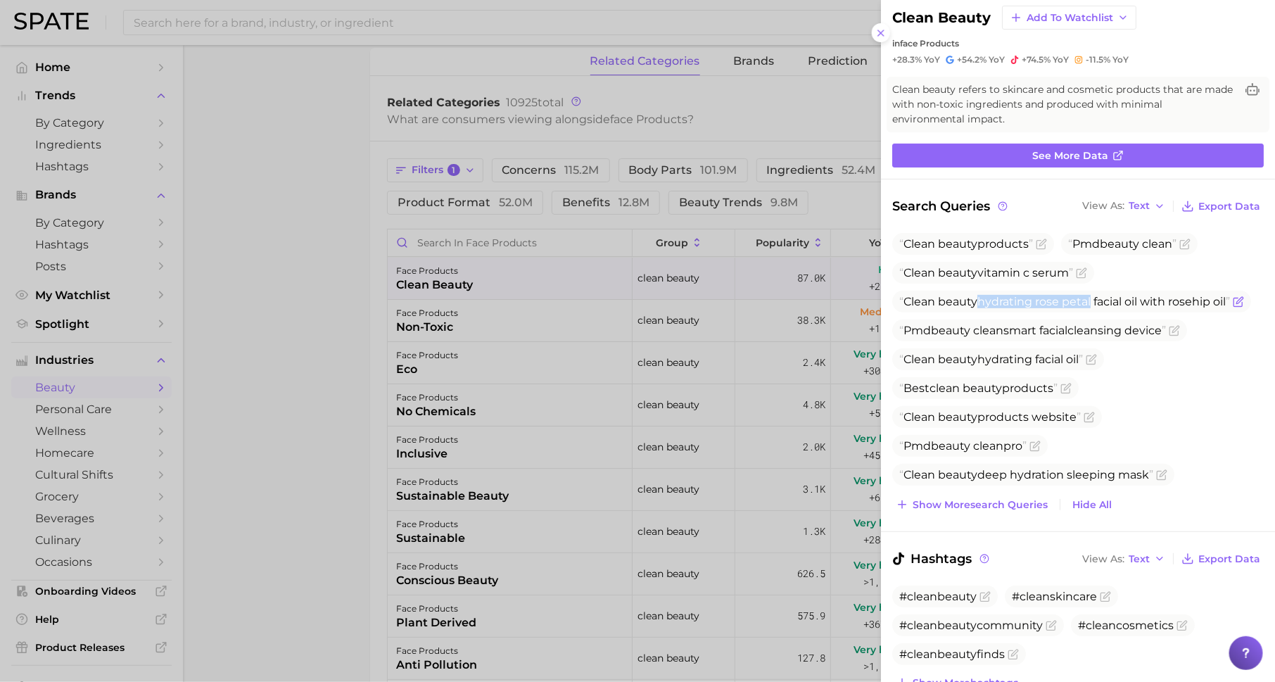
click at [1092, 301] on span "Clean beauty hydrating rose petal facial oil with rosehip oil" at bounding box center [1064, 301] width 331 height 13
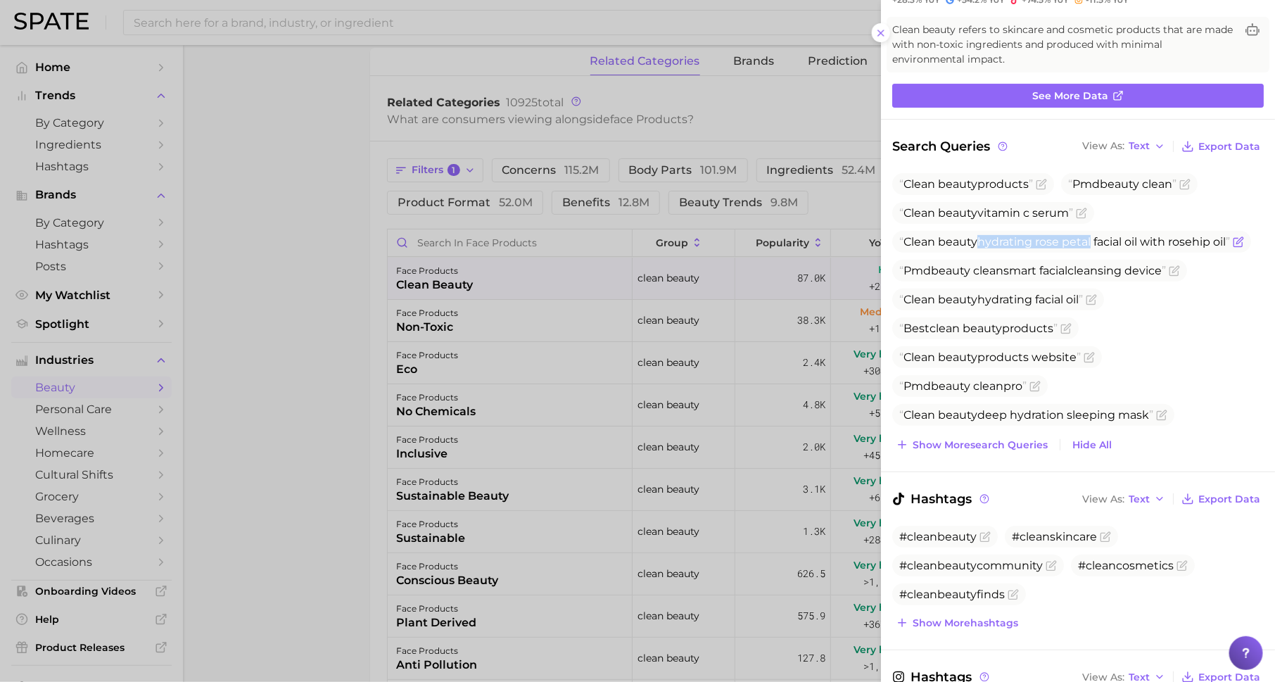
scroll to position [118, 0]
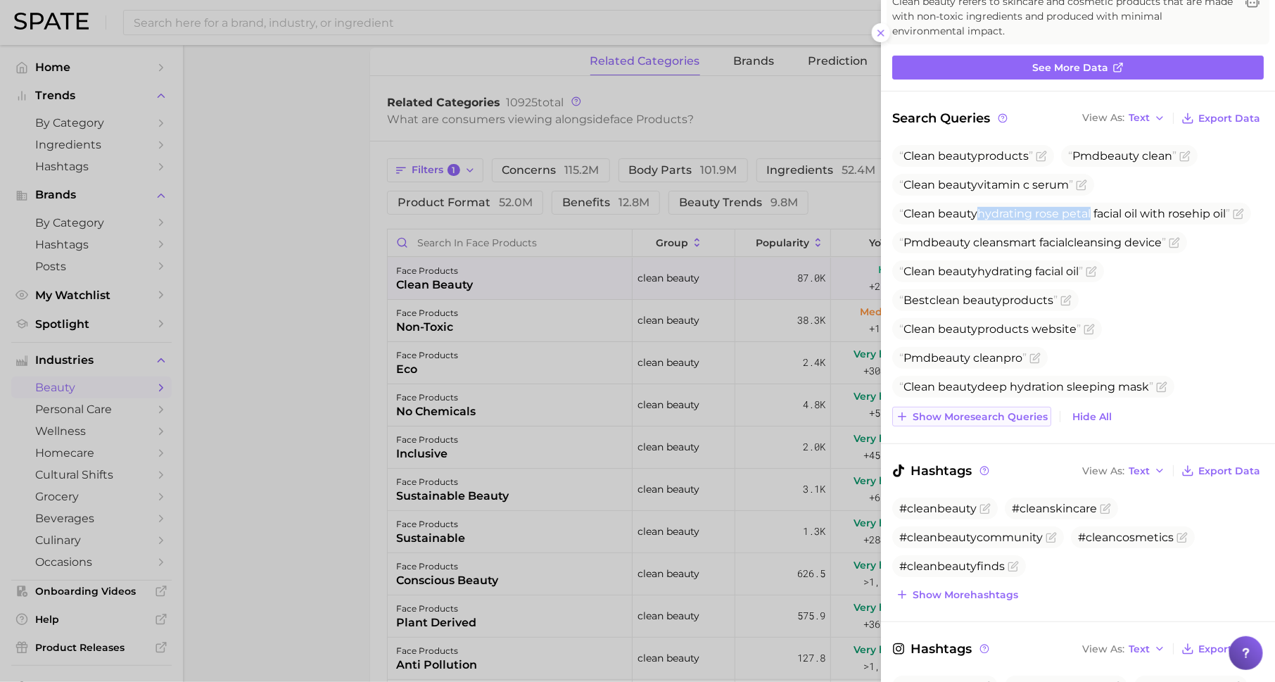
click at [945, 417] on span "Show more search queries" at bounding box center [980, 417] width 135 height 12
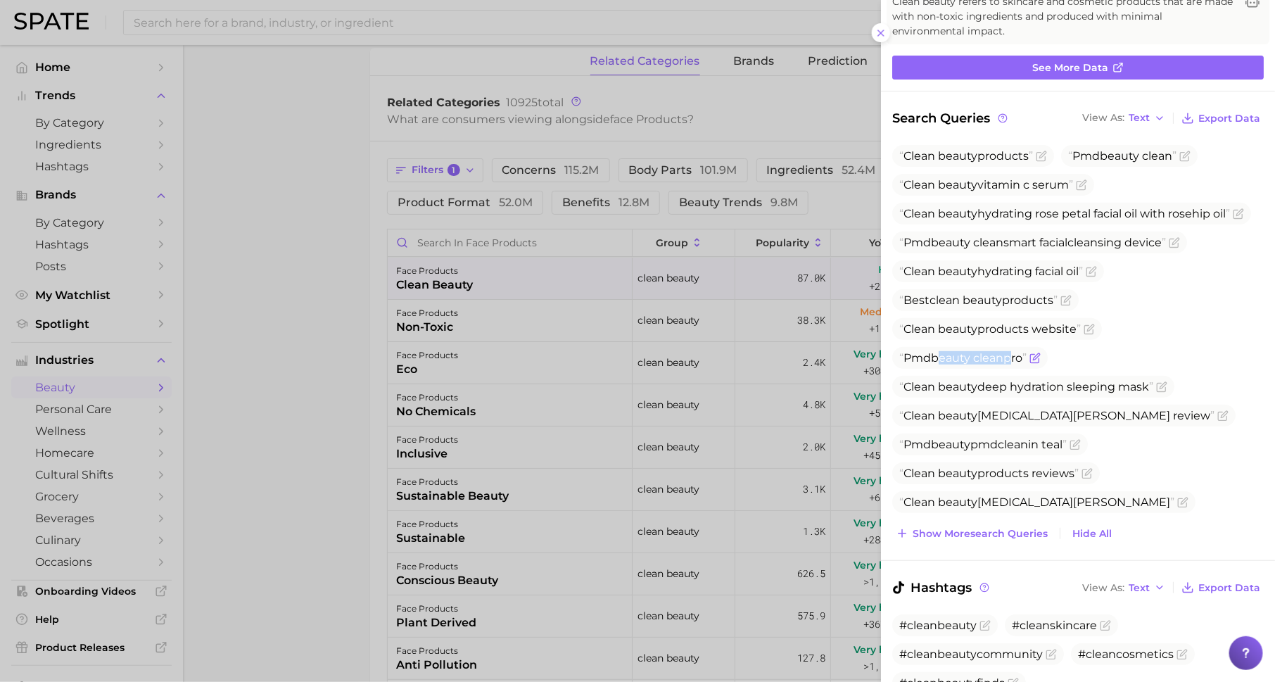
drag, startPoint x: 943, startPoint y: 360, endPoint x: 1009, endPoint y: 360, distance: 66.2
click at [1009, 360] on span "Pmd beauty clean pro" at bounding box center [962, 357] width 127 height 13
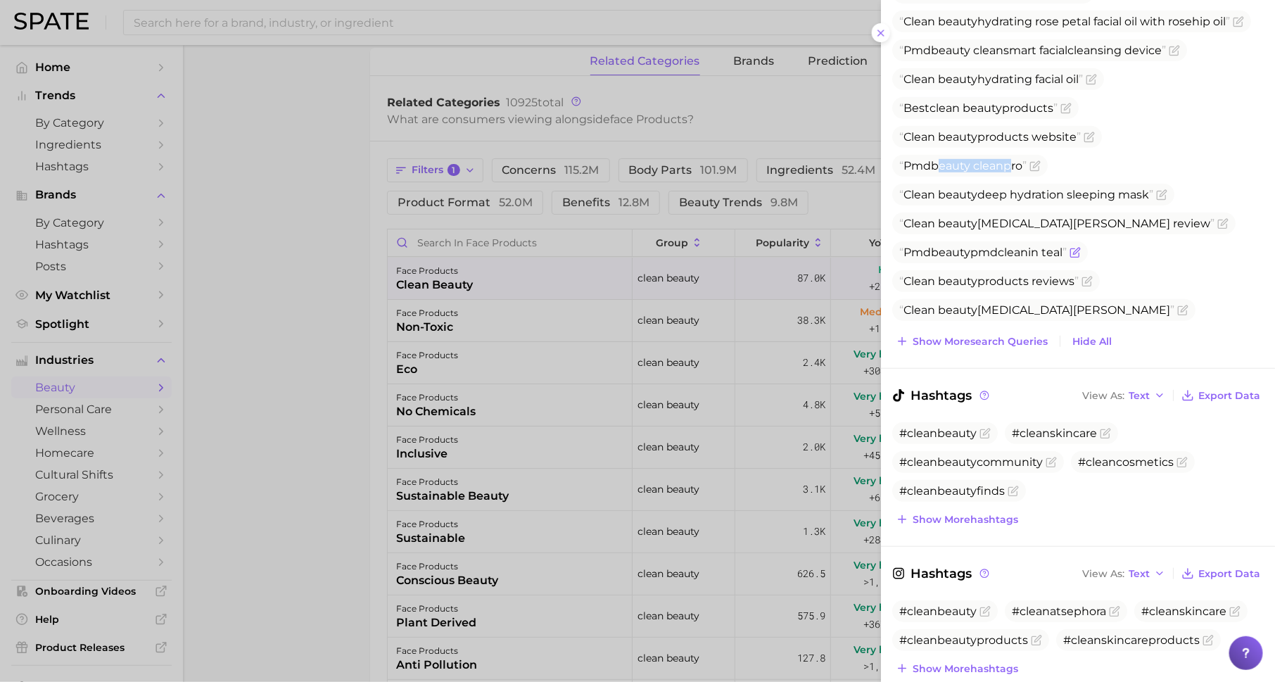
scroll to position [349, 0]
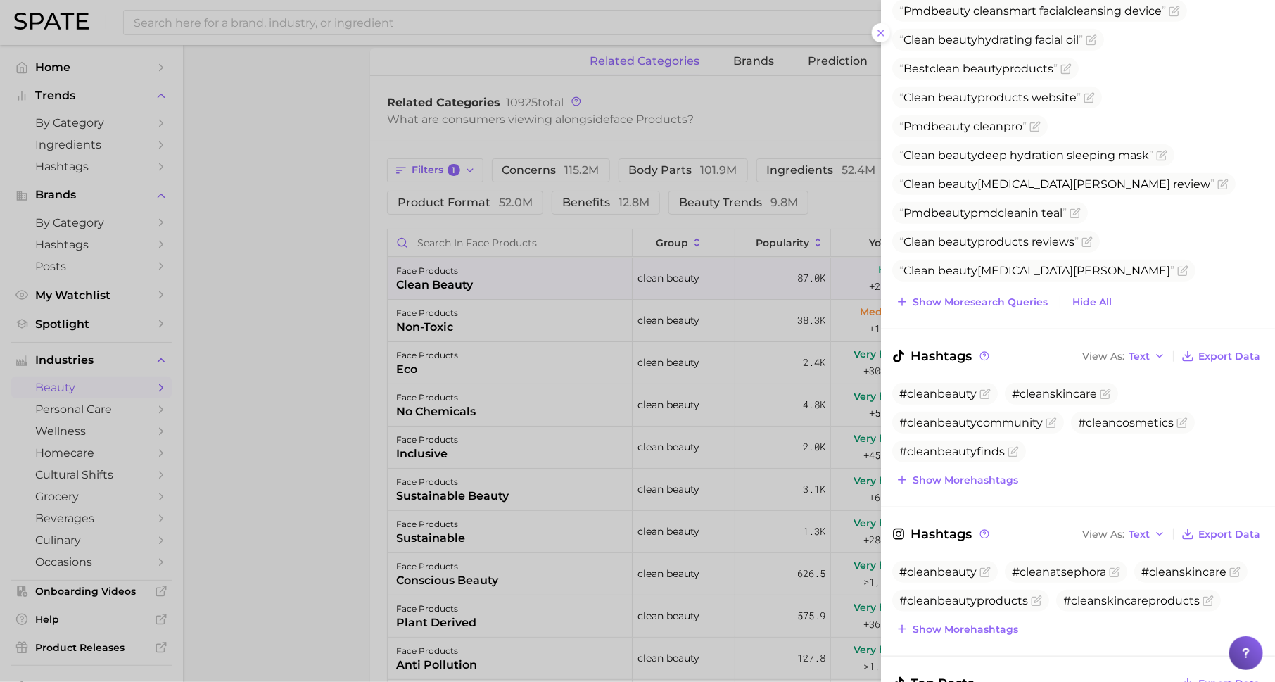
click at [552, 354] on div at bounding box center [637, 341] width 1275 height 682
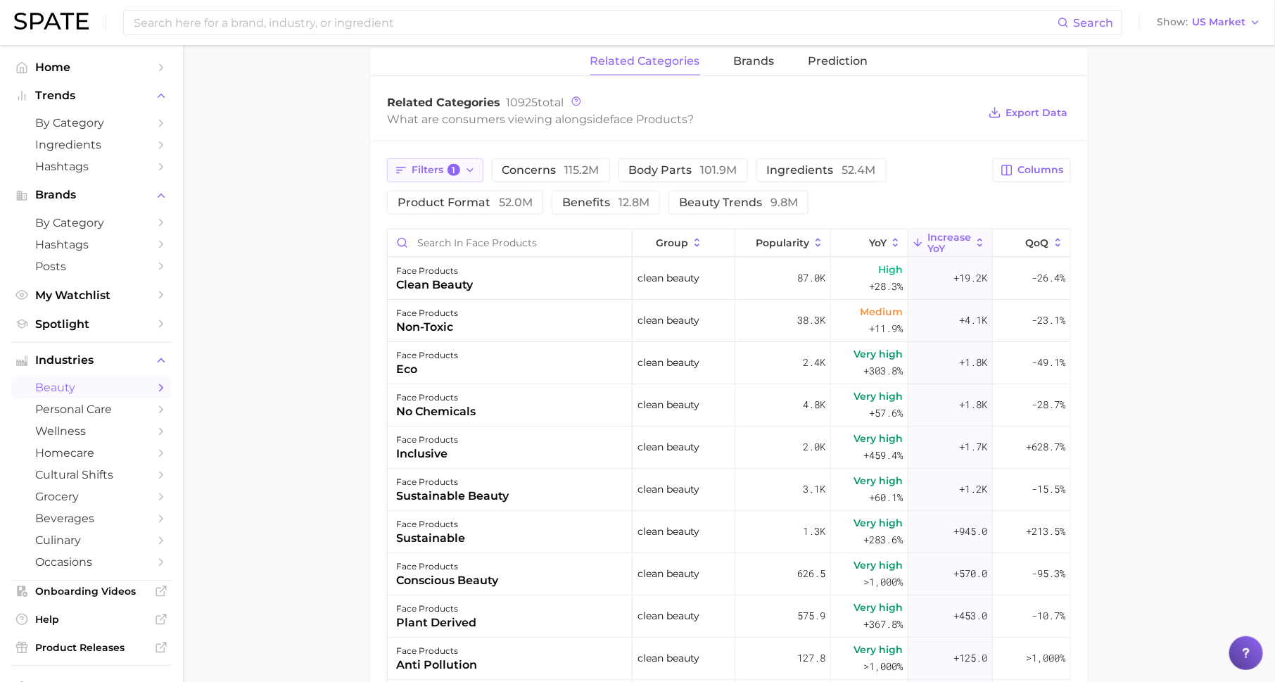
click at [441, 164] on span "Filters 1" at bounding box center [436, 170] width 49 height 13
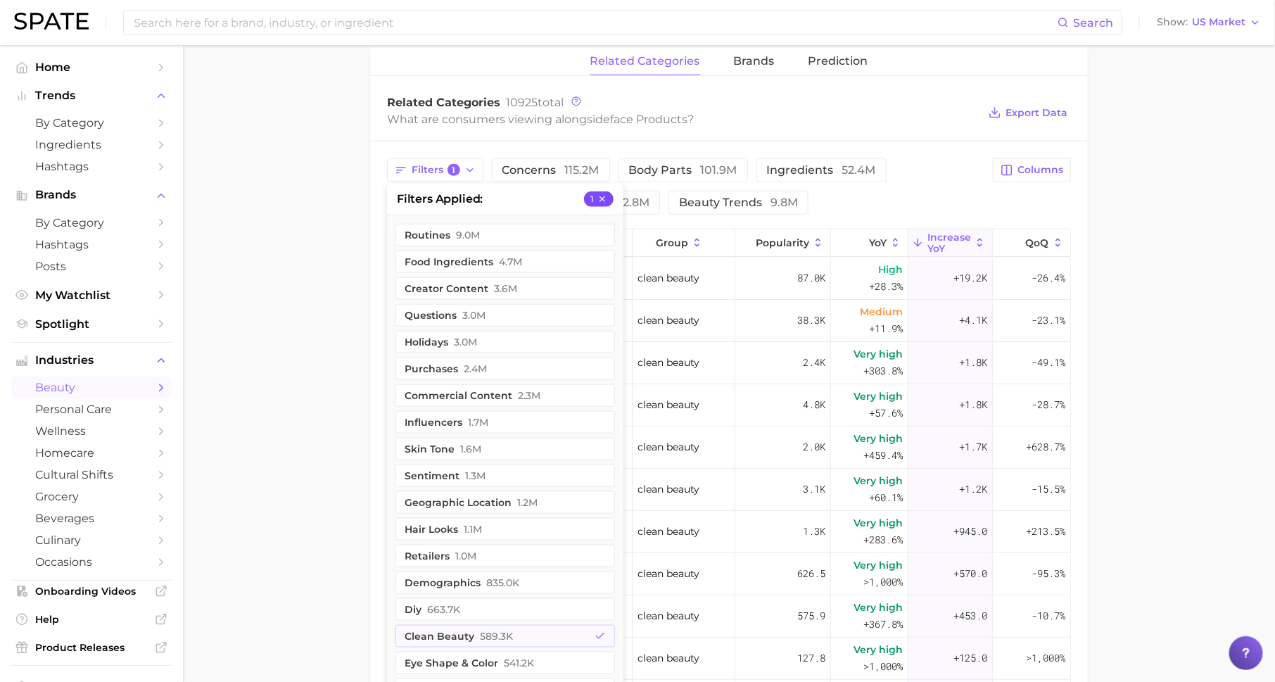
click at [605, 197] on icon "button" at bounding box center [603, 199] width 10 height 10
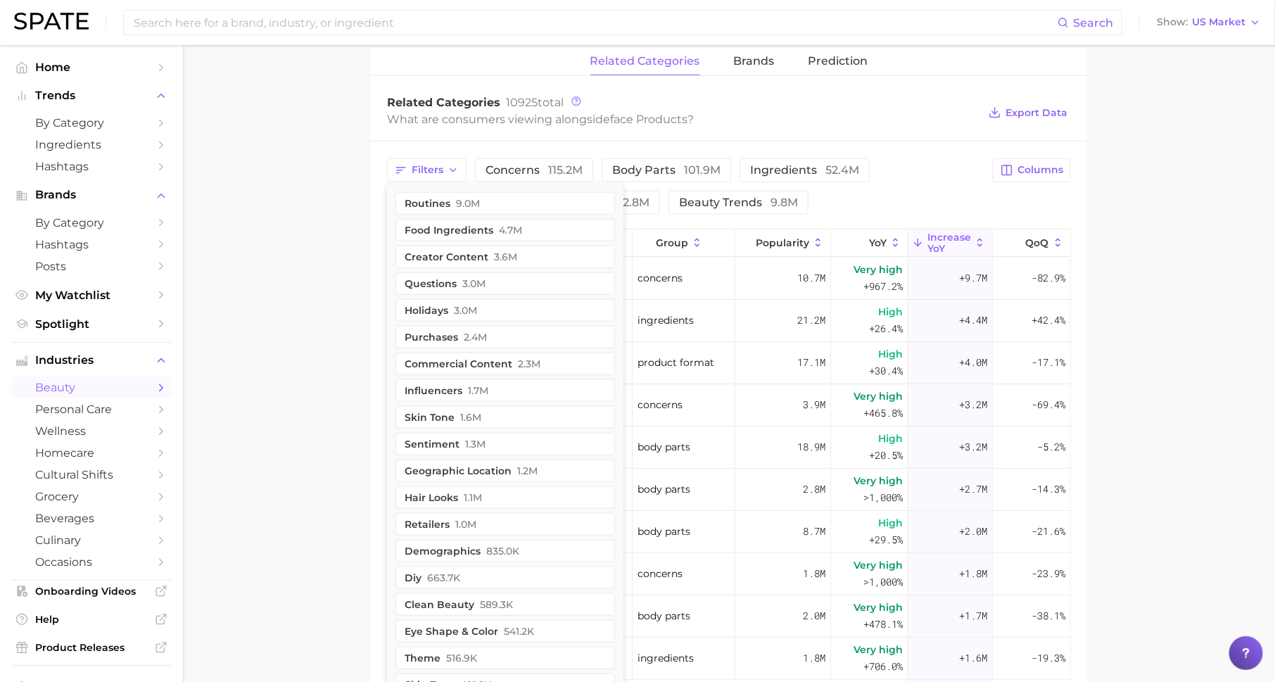
click at [852, 213] on div "Filters routines 9.0m food ingredients 4.7m creator content 3.6m questions 3.0m…" at bounding box center [729, 534] width 718 height 786
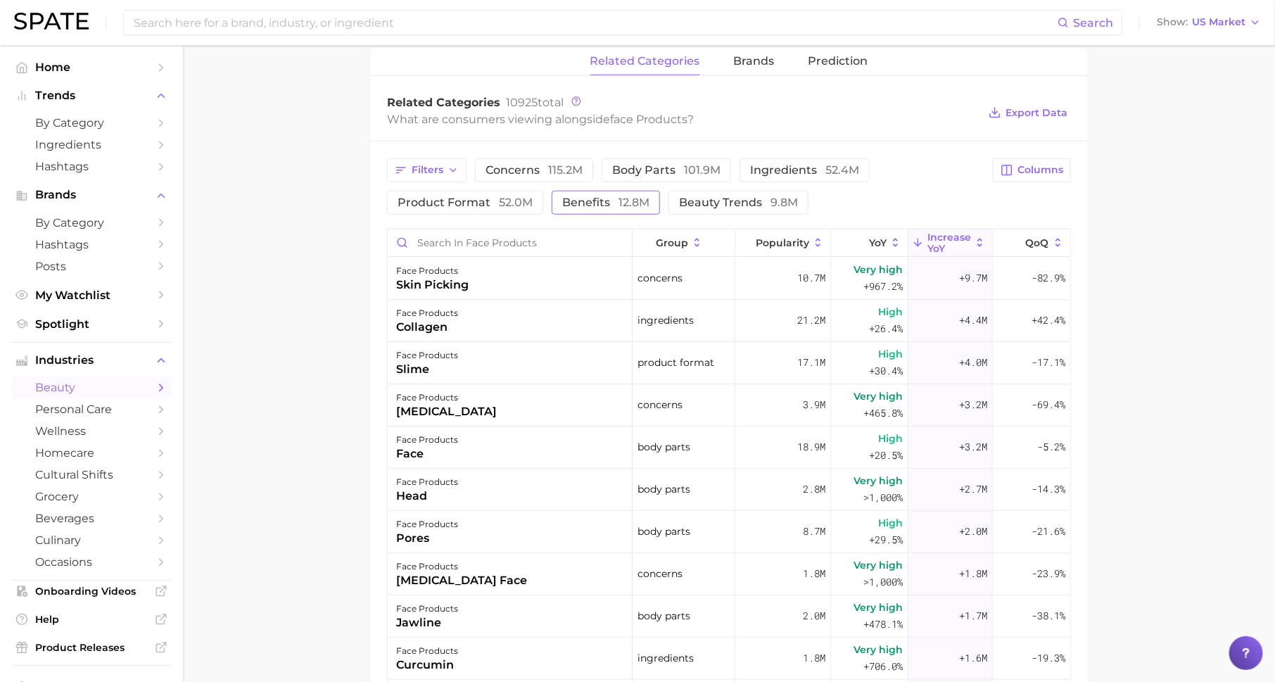
click at [603, 197] on span "benefits 12.8m" at bounding box center [605, 202] width 87 height 11
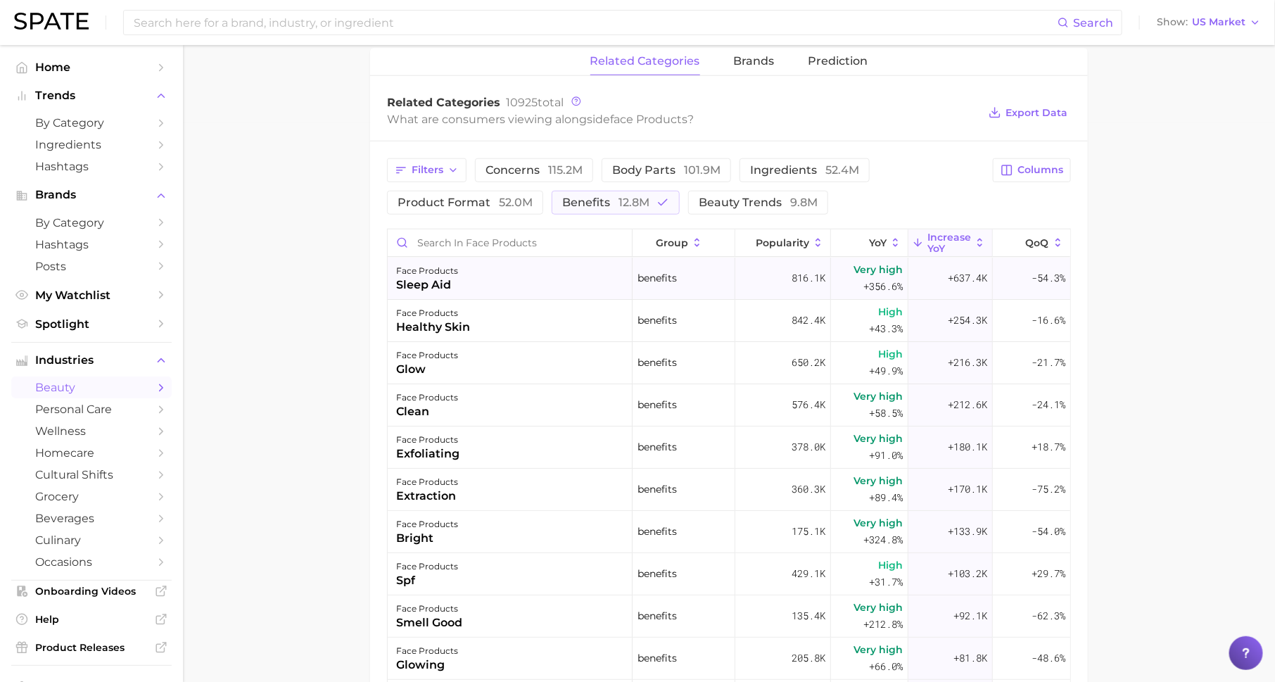
click at [552, 281] on div "face products sleep aid" at bounding box center [510, 279] width 245 height 42
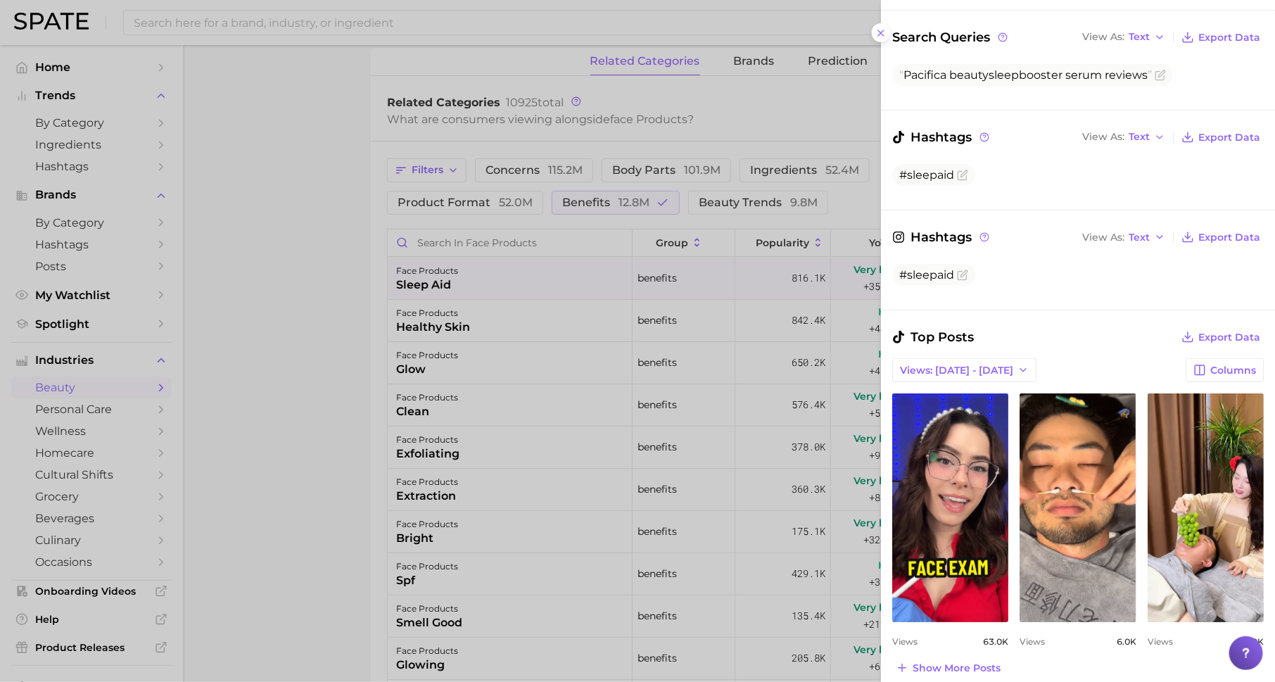
scroll to position [257, 0]
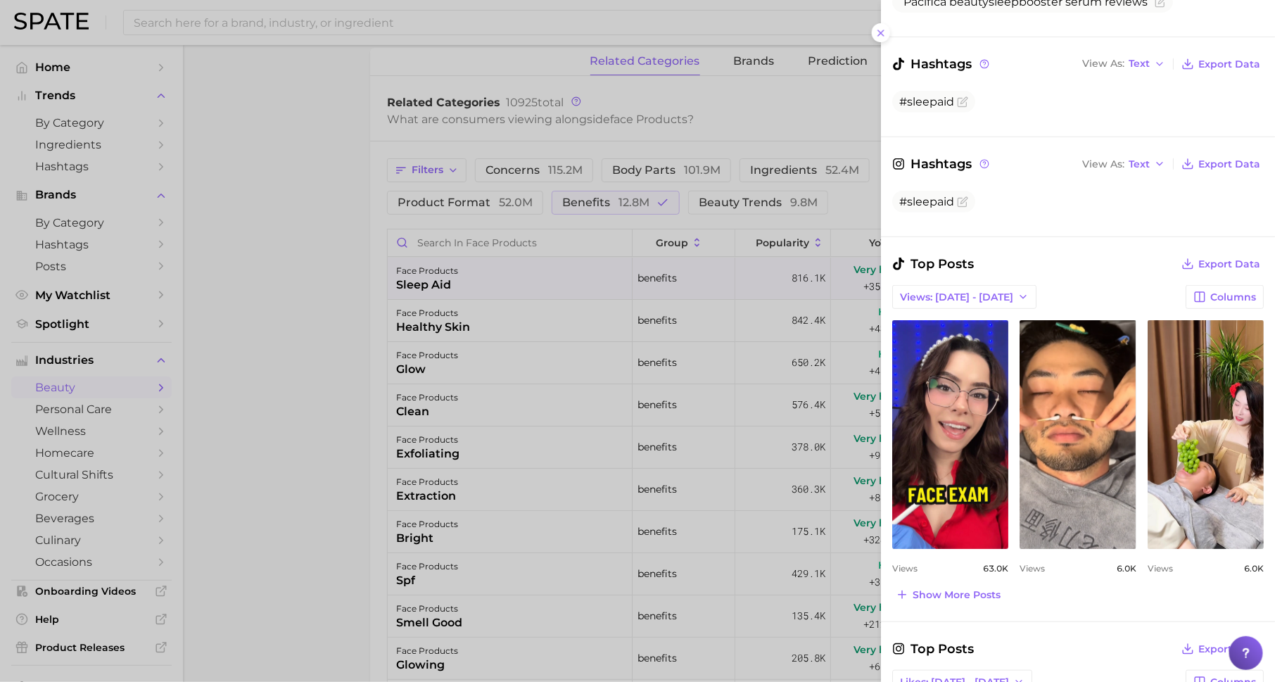
click at [678, 440] on div at bounding box center [637, 341] width 1275 height 682
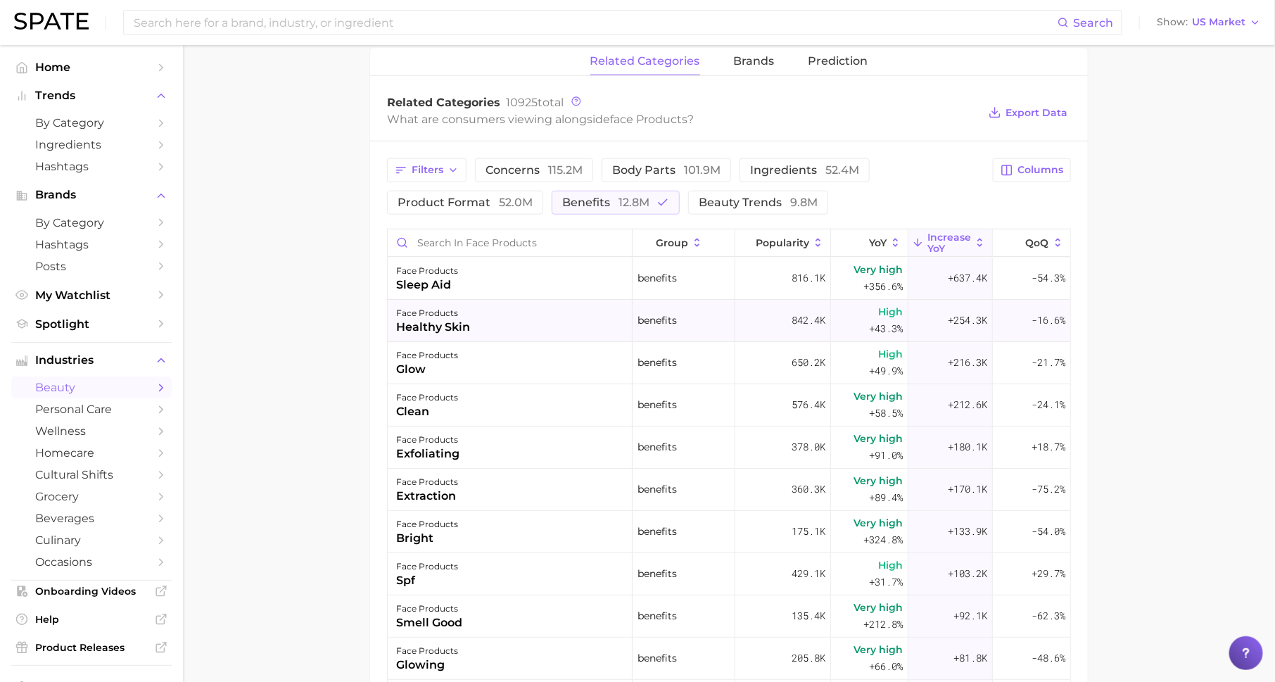
click at [462, 329] on div "healthy skin" at bounding box center [433, 327] width 74 height 17
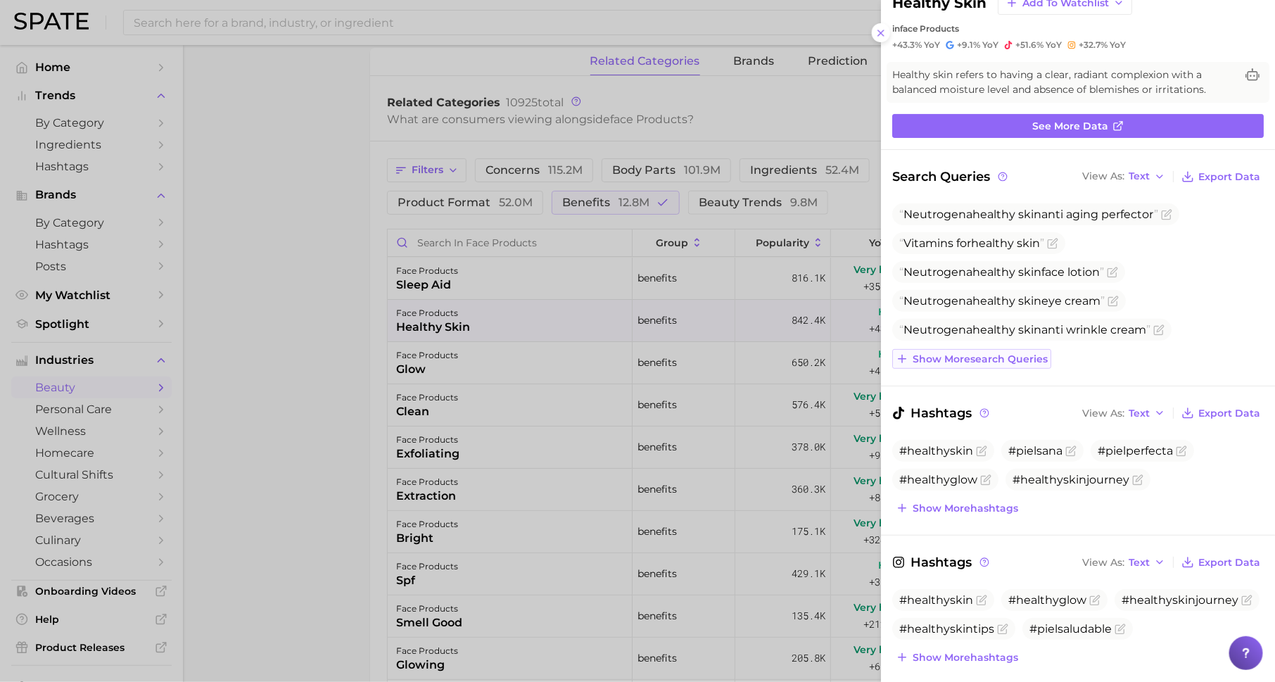
scroll to position [0, 0]
click at [974, 364] on button "Show more search queries" at bounding box center [971, 359] width 159 height 20
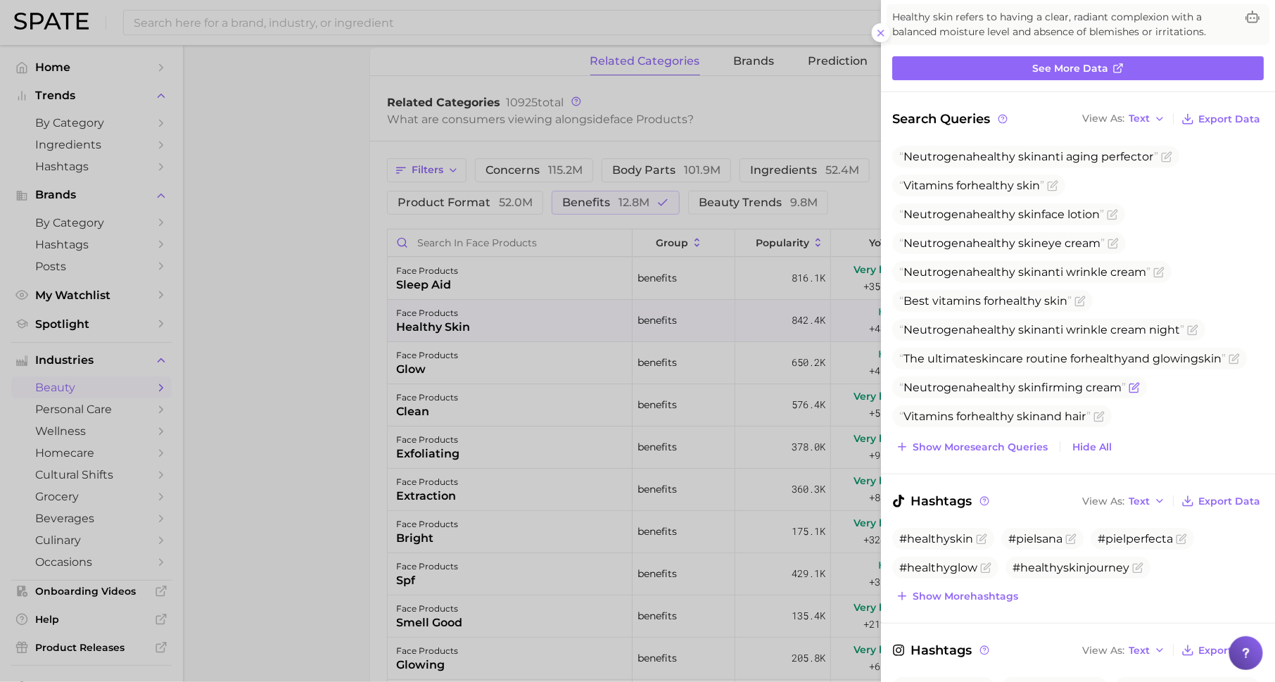
scroll to position [110, 0]
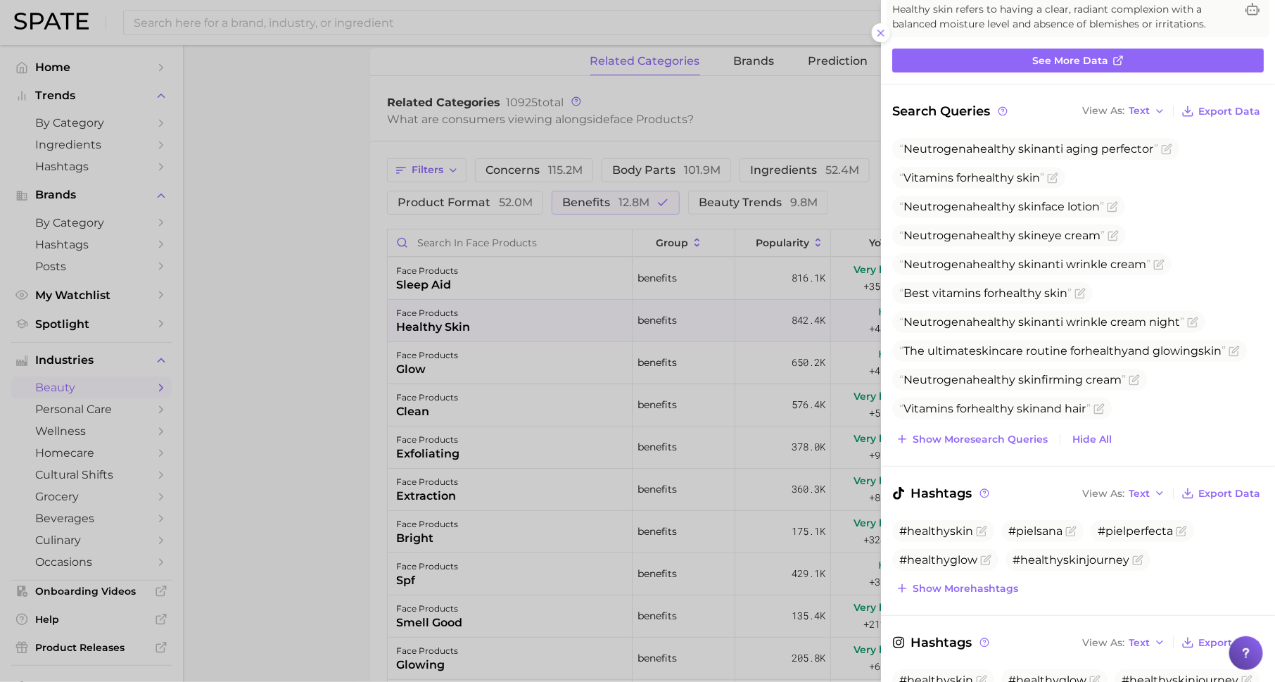
click at [657, 466] on div at bounding box center [637, 341] width 1275 height 682
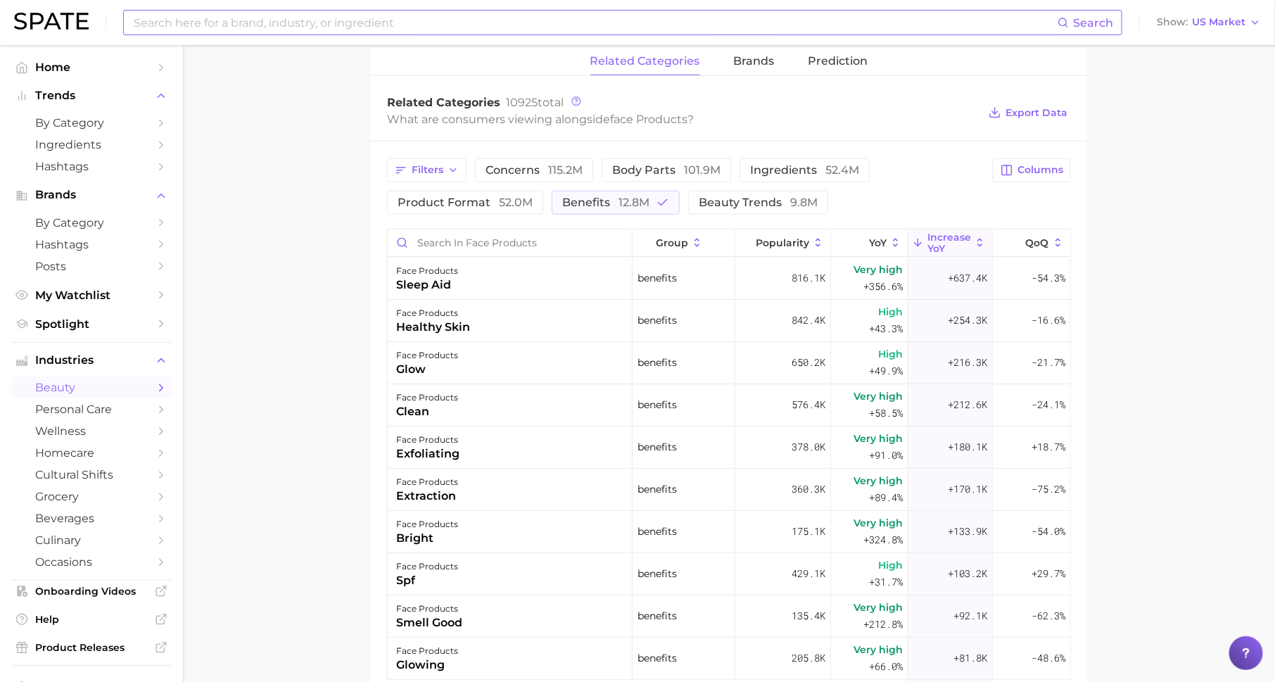
click at [167, 18] on input at bounding box center [594, 23] width 925 height 24
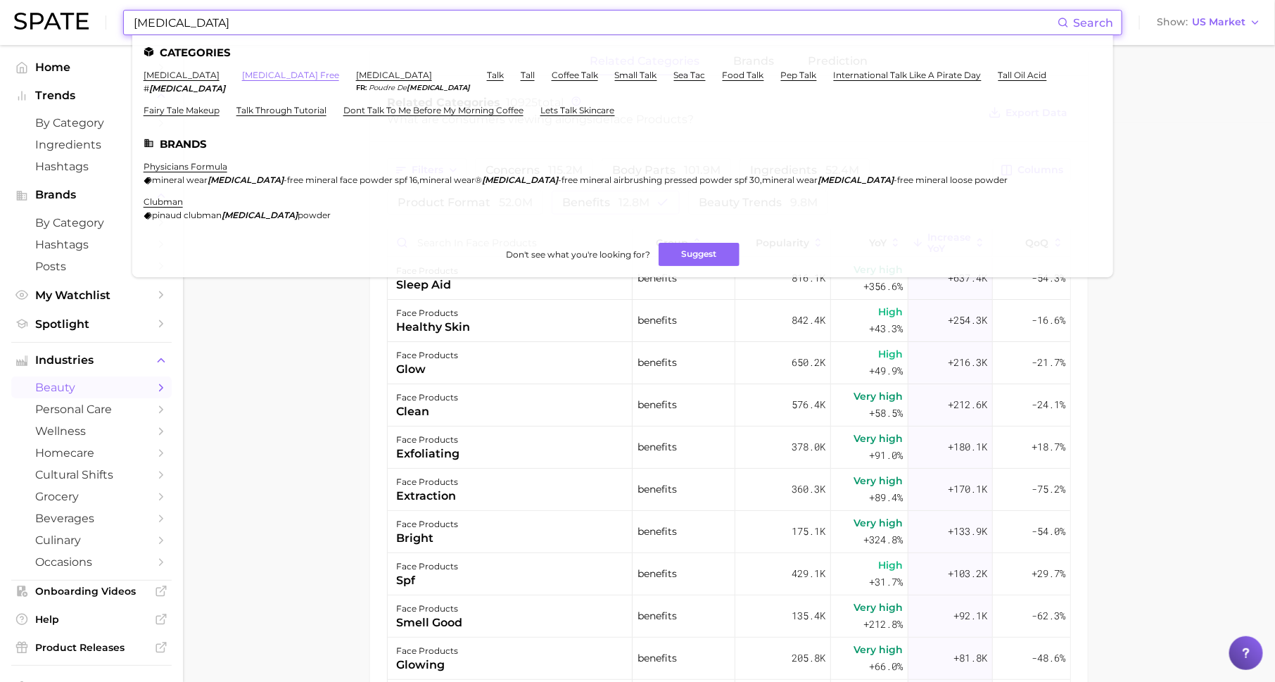
type input "talc"
click at [242, 71] on link "talc free" at bounding box center [290, 75] width 97 height 11
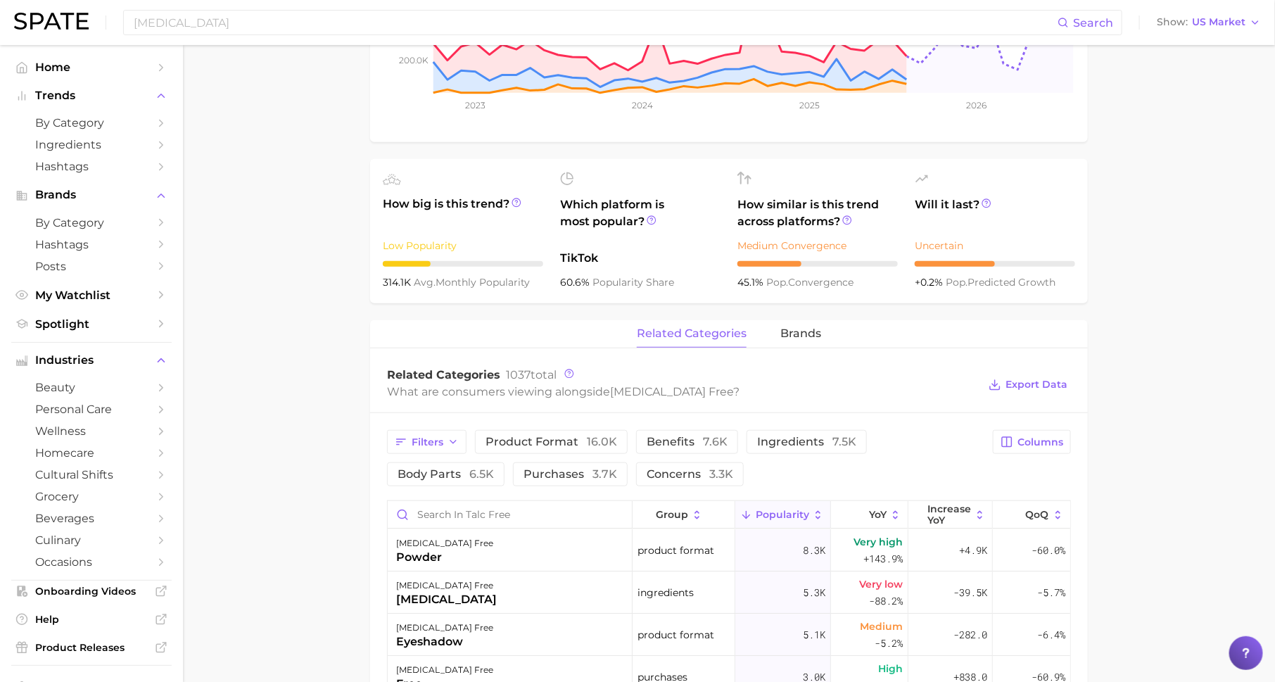
scroll to position [422, 0]
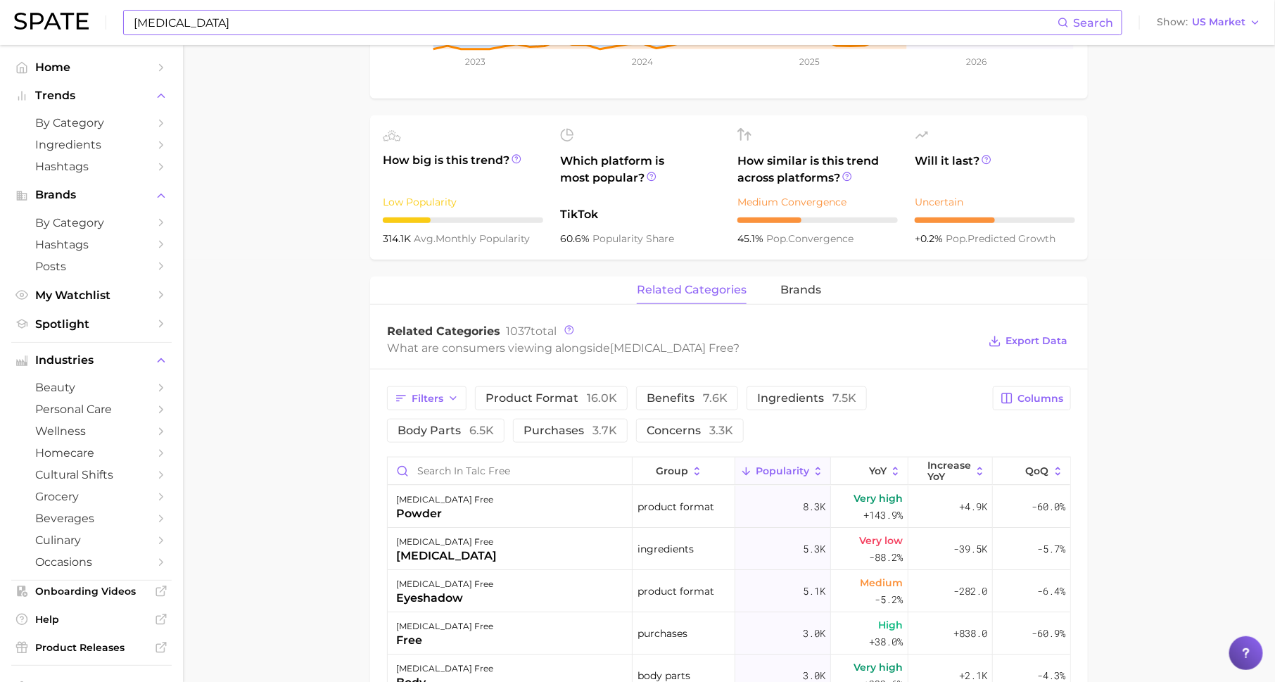
click at [395, 33] on input "talc" at bounding box center [594, 23] width 925 height 24
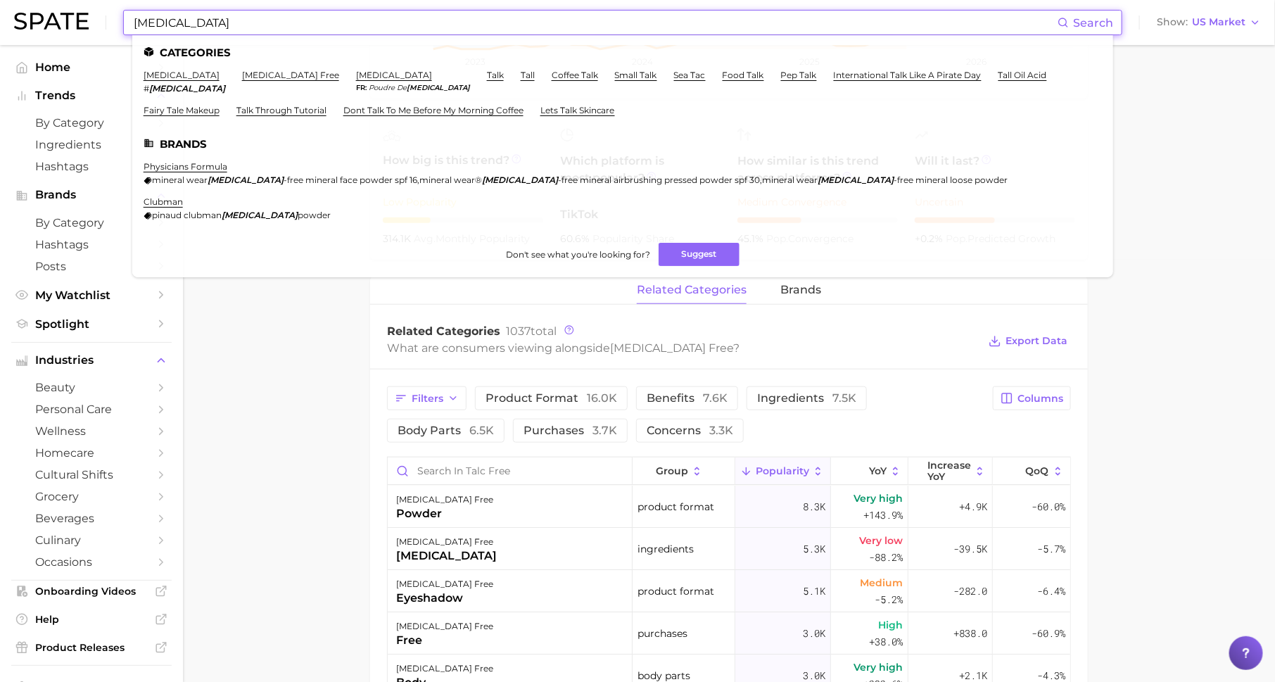
click at [395, 33] on input "talc" at bounding box center [594, 23] width 925 height 24
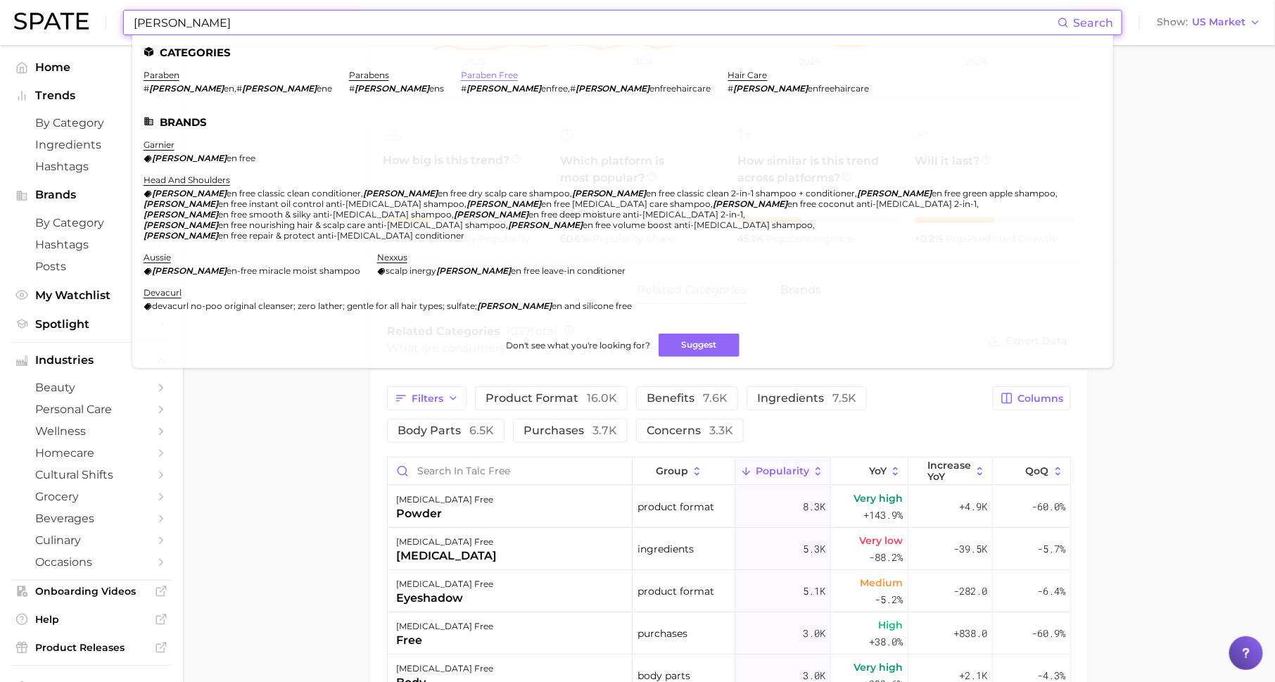
type input "parab"
click at [461, 77] on link "paraben free" at bounding box center [489, 75] width 57 height 11
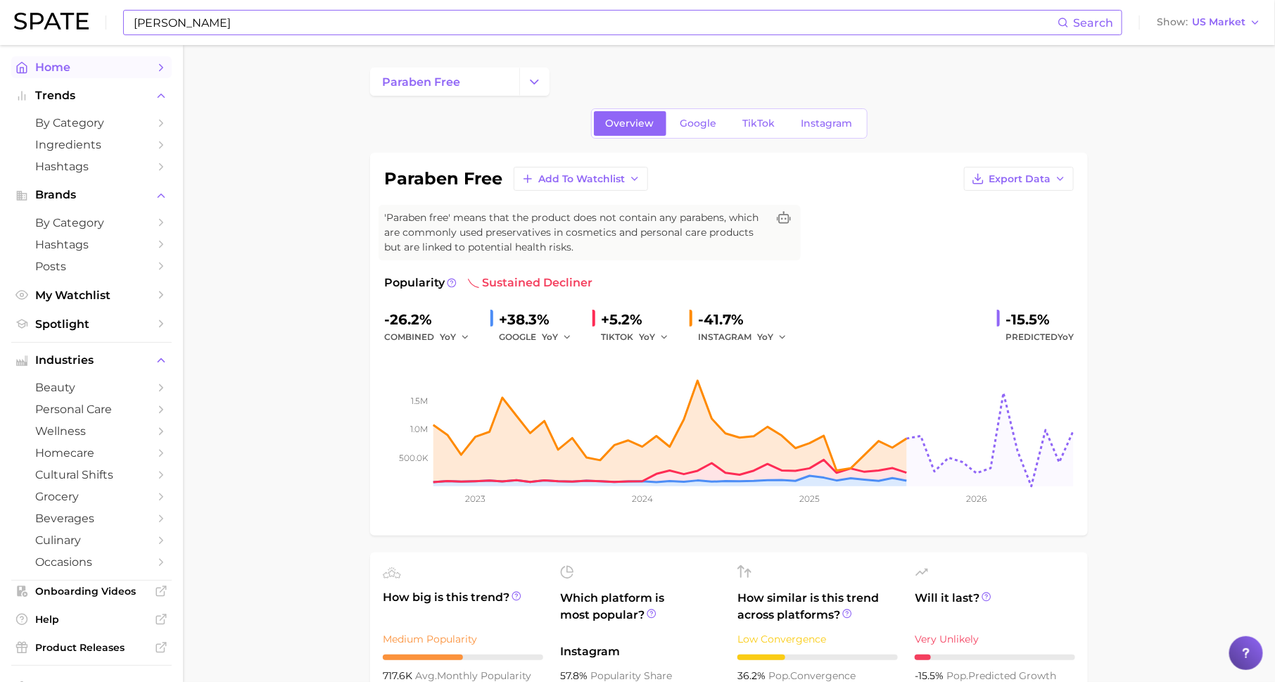
click at [139, 68] on span "Home" at bounding box center [91, 67] width 113 height 13
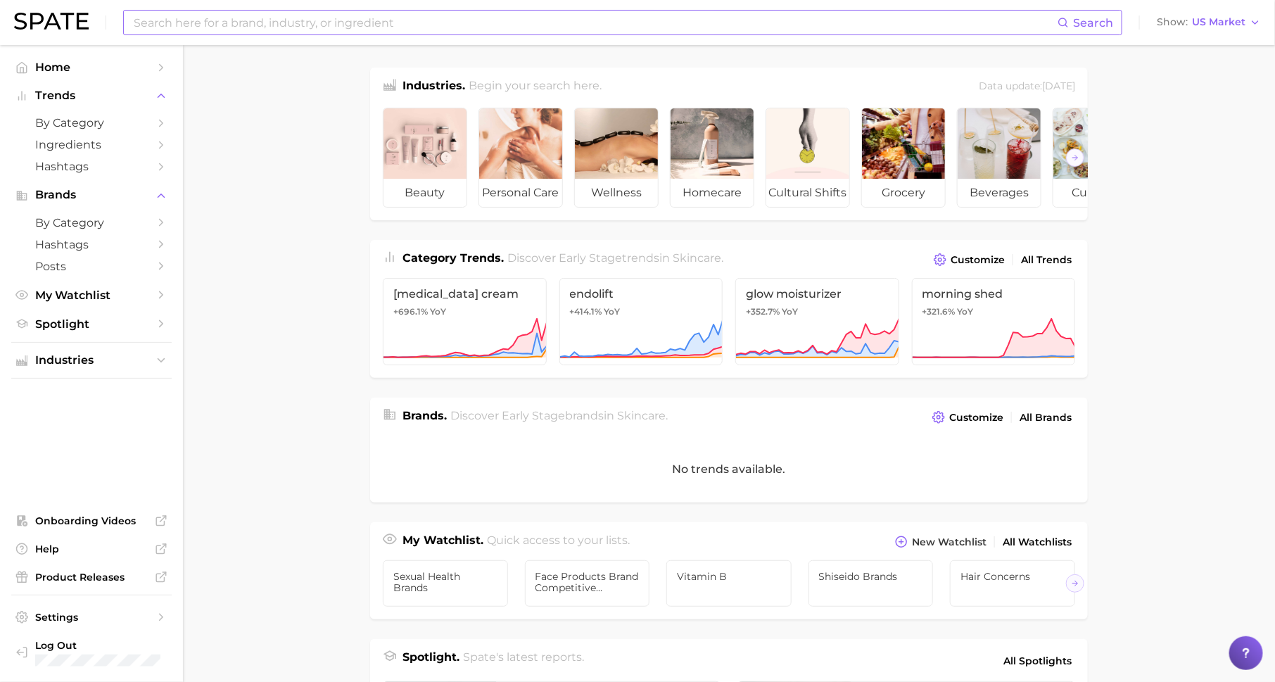
click at [215, 20] on input at bounding box center [594, 23] width 925 height 24
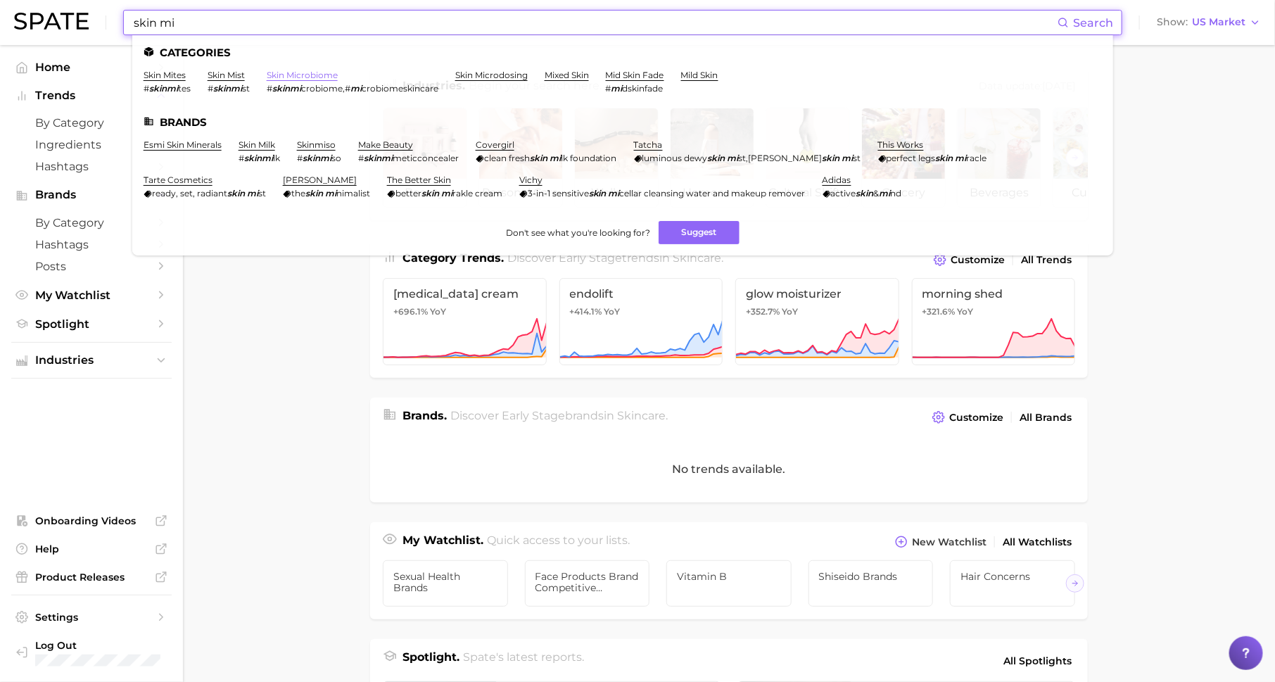
type input "skin mi"
click at [287, 74] on link "skin microbiome" at bounding box center [302, 75] width 71 height 11
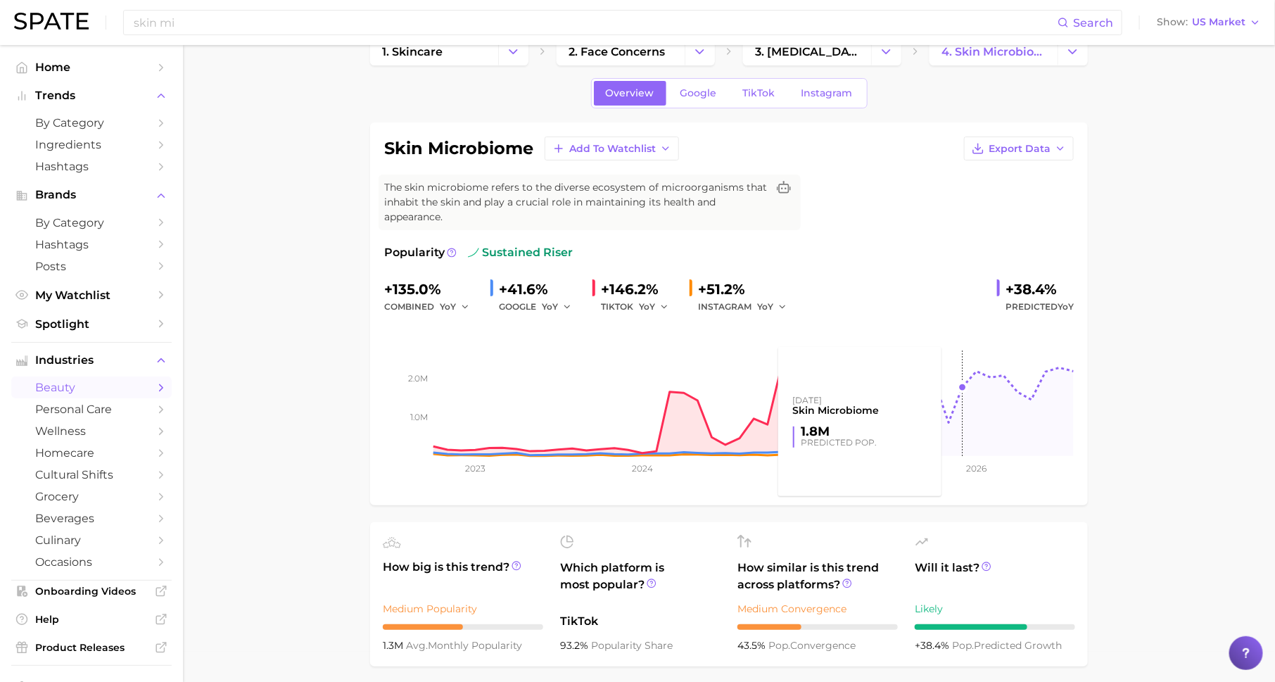
scroll to position [34, 0]
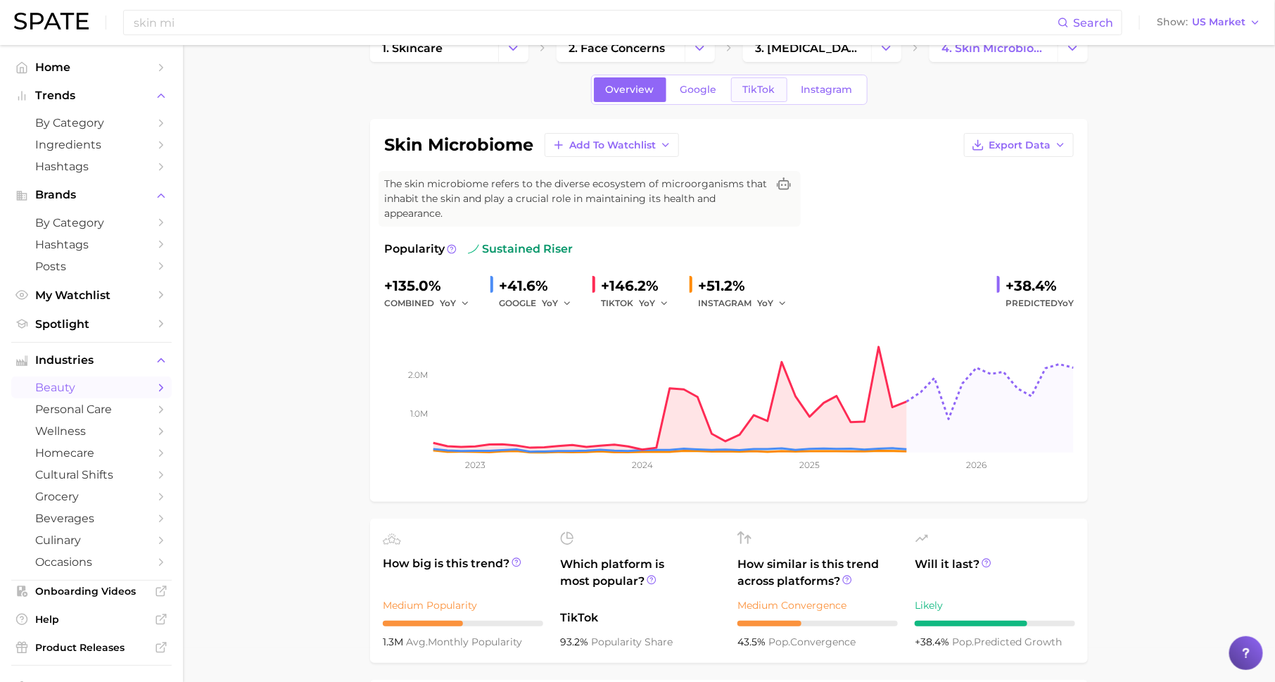
click at [759, 89] on span "TikTok" at bounding box center [759, 90] width 32 height 12
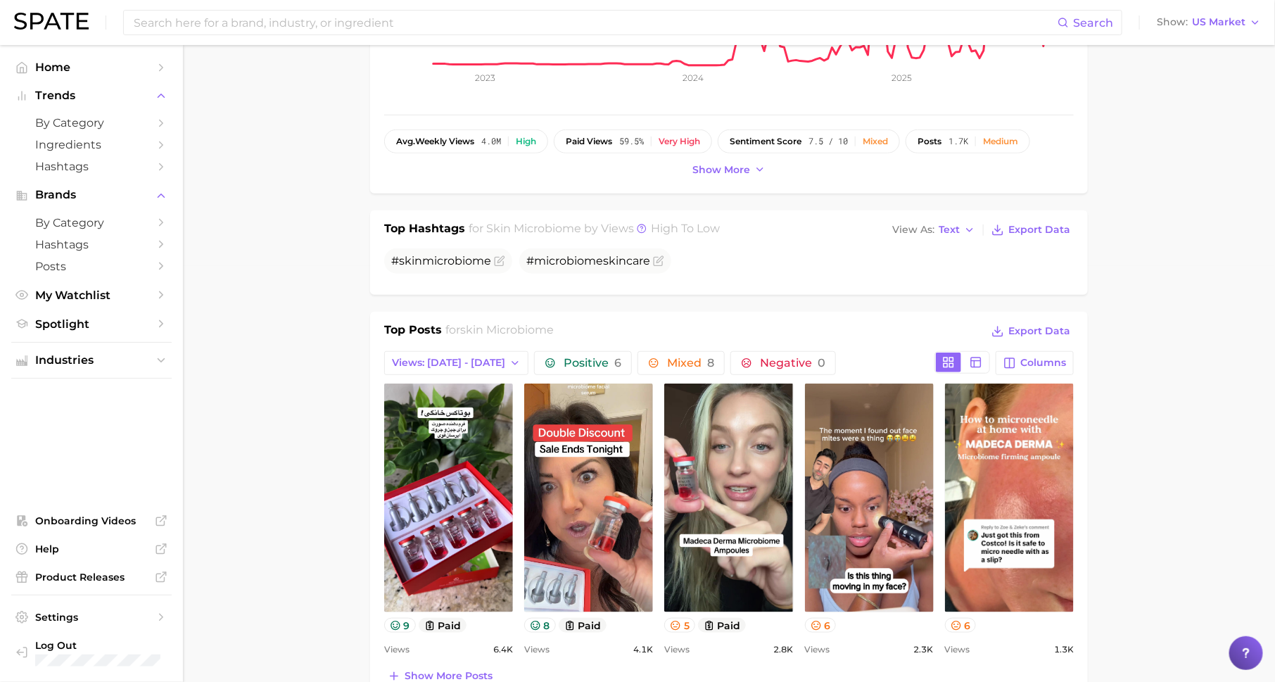
scroll to position [424, 0]
